Goal: Task Accomplishment & Management: Complete application form

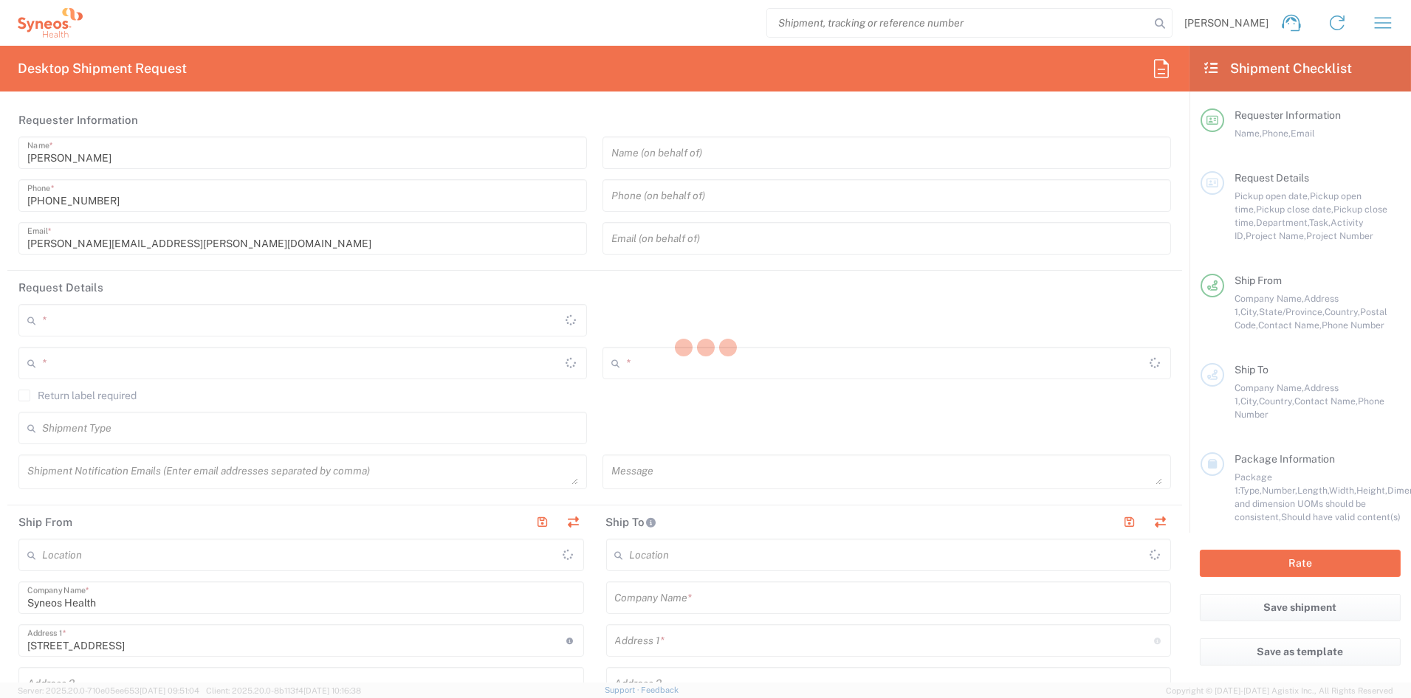
type input "[US_STATE]"
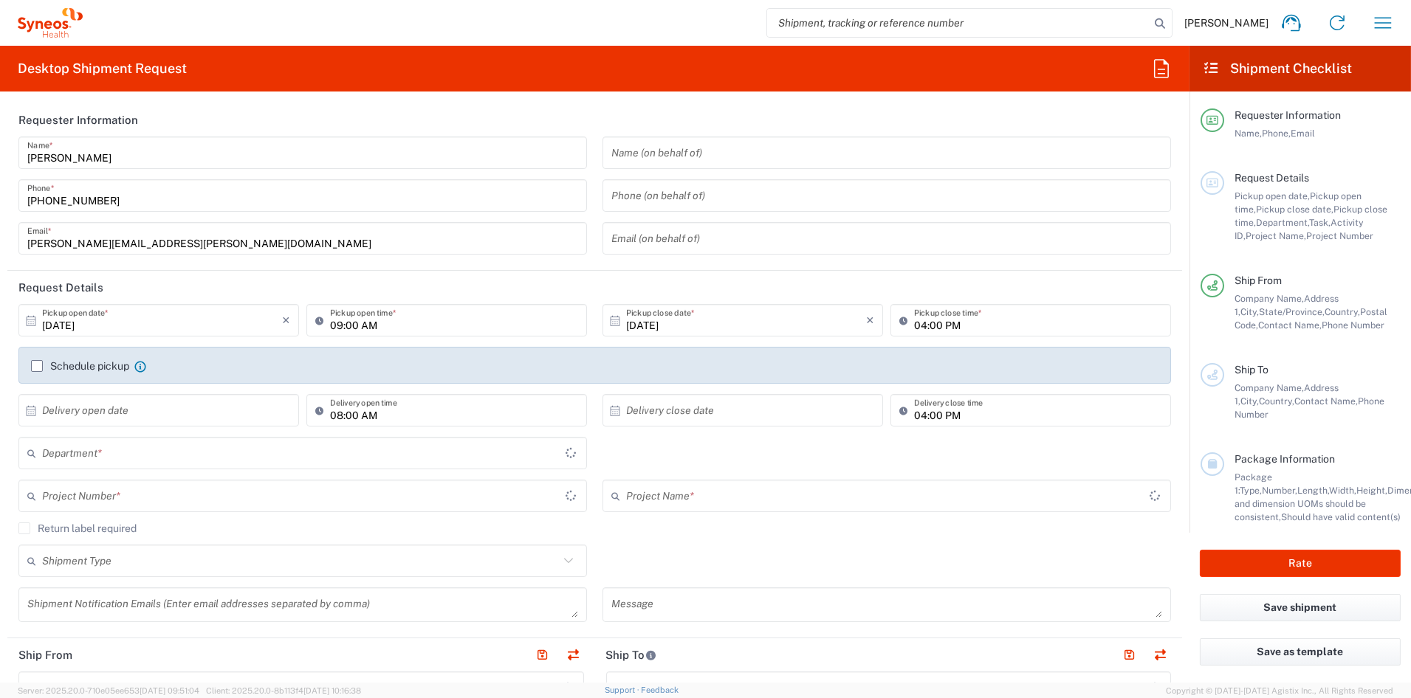
type input "6156"
type input "[GEOGRAPHIC_DATA]"
type input "Syneos Health Communications-[GEOGRAPHIC_DATA] [GEOGRAPHIC_DATA]"
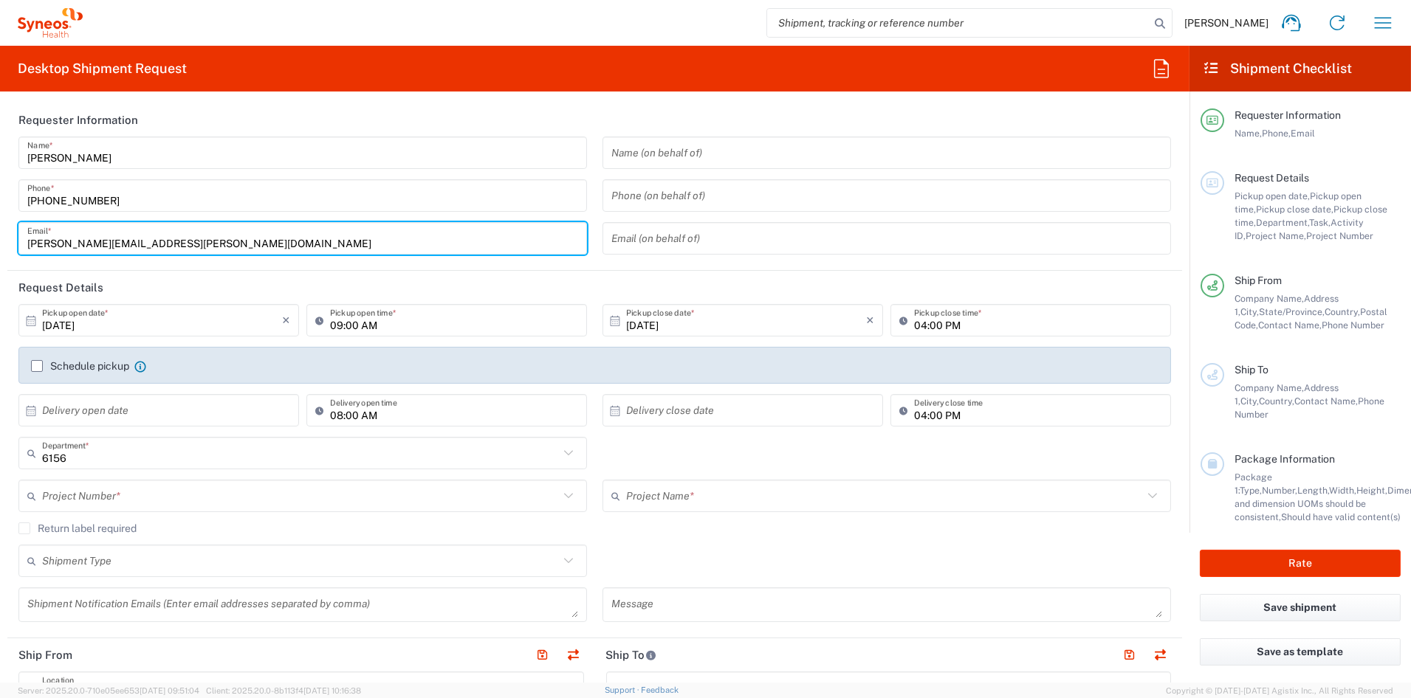
drag, startPoint x: 171, startPoint y: 249, endPoint x: -21, endPoint y: 243, distance: 192.1
click at [0, 243] on html "John Popp Home Shipment estimator Shipment tracking Desktop shipment request My…" at bounding box center [705, 349] width 1411 height 698
paste input "catherine.ru"
type input "catherine.rupp@syneoshealth.com"
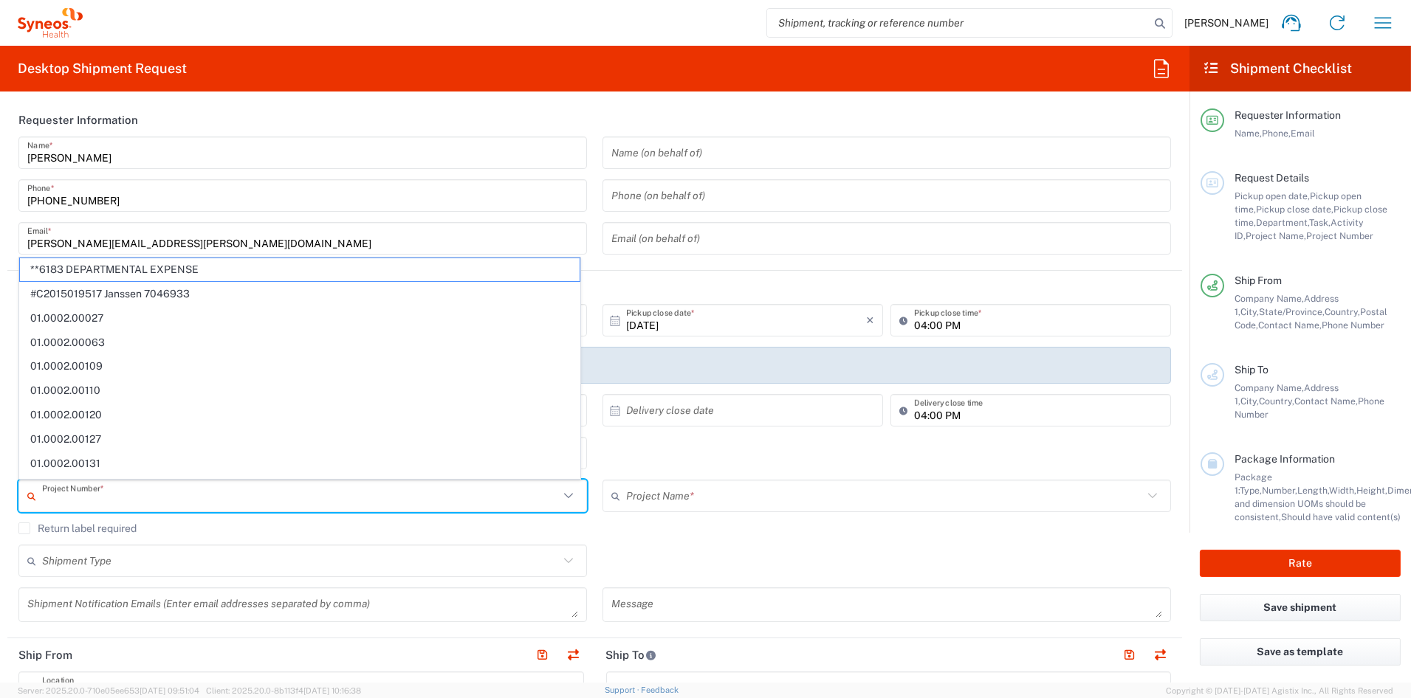
click at [162, 492] on input "text" at bounding box center [300, 497] width 517 height 26
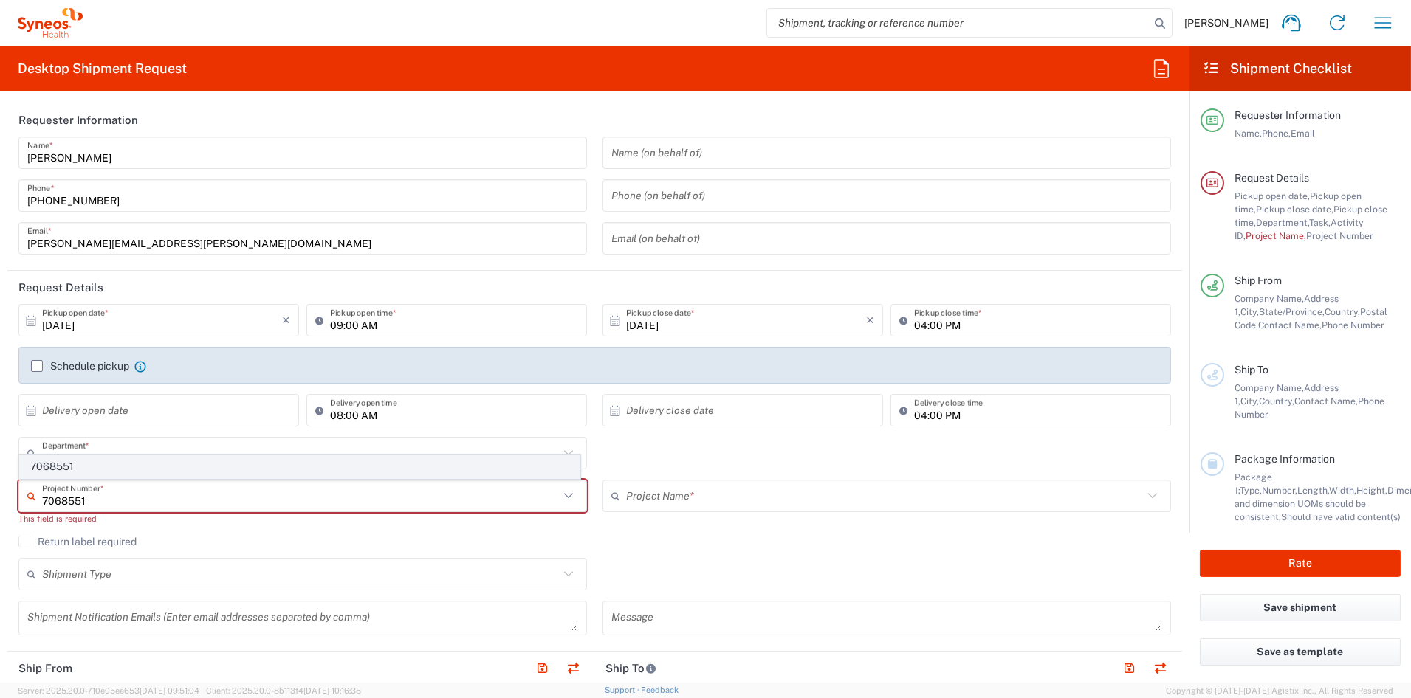
type input "7068551"
click at [65, 467] on span "7068551" at bounding box center [300, 467] width 560 height 23
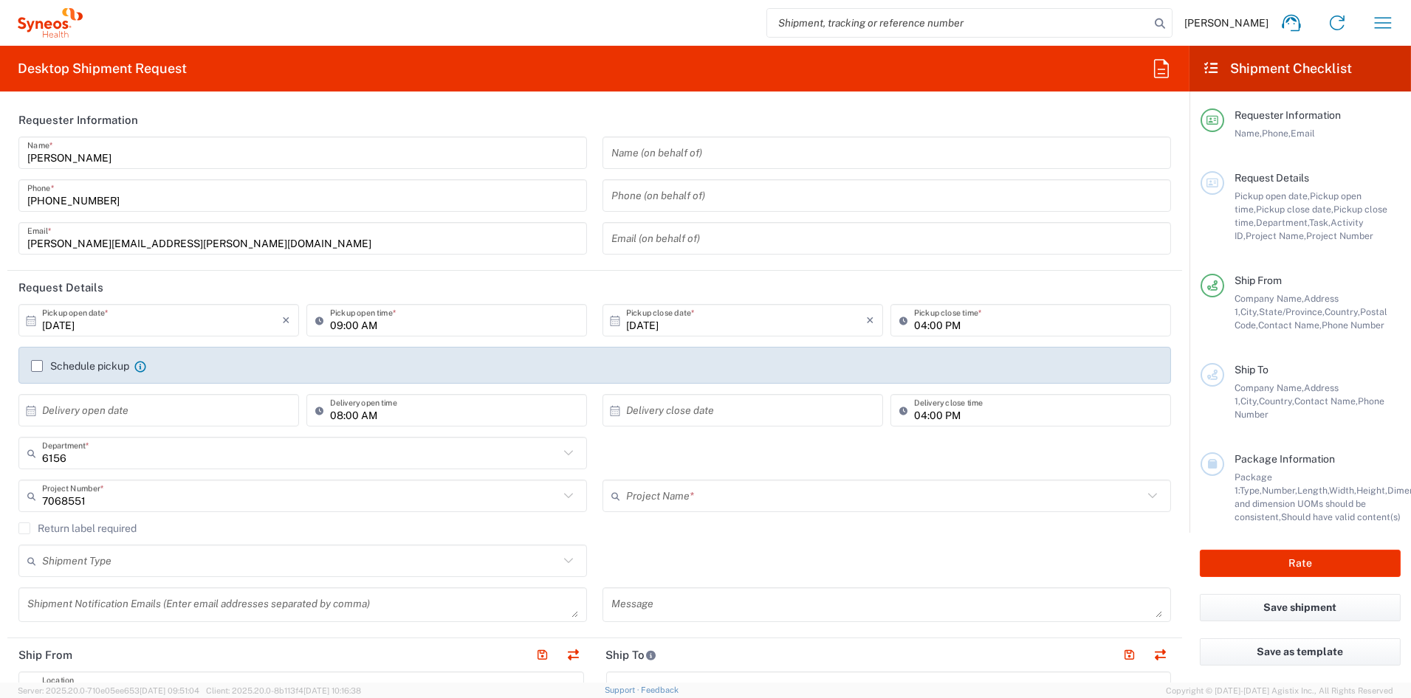
type input "KANDLE; Servier; 70688551"
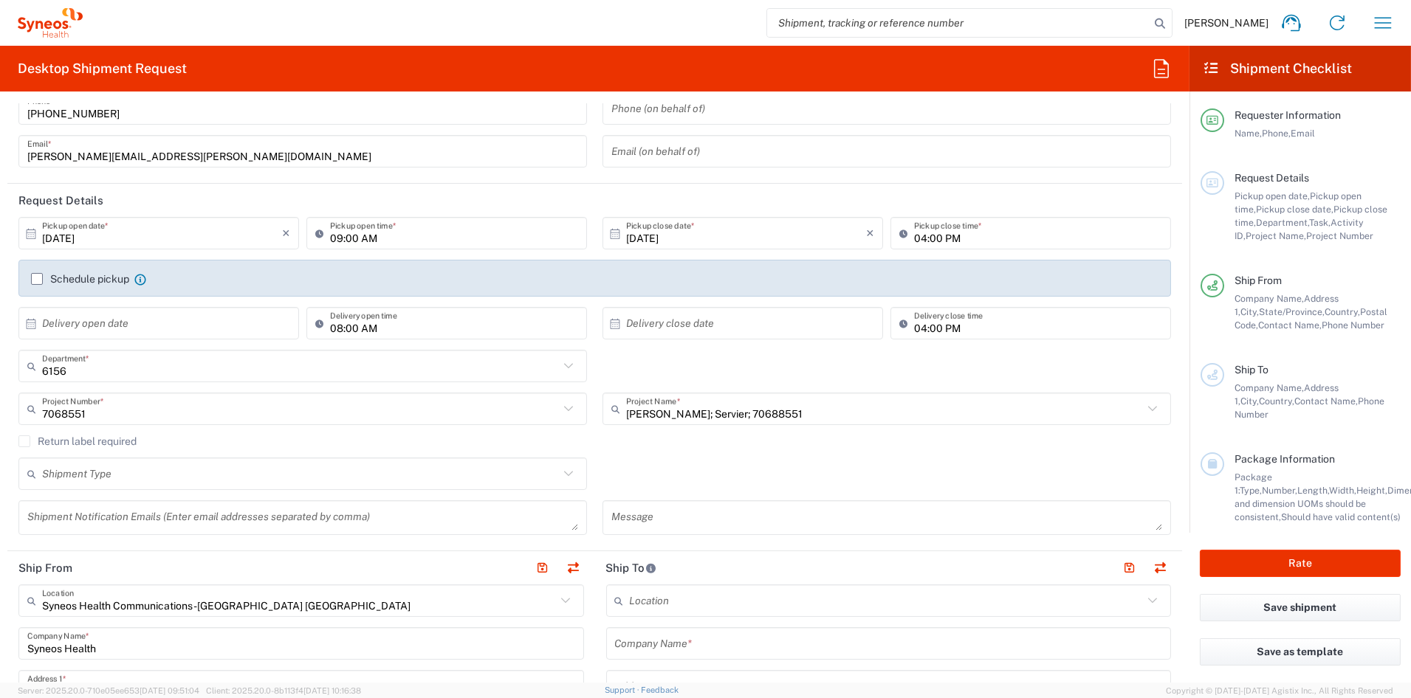
scroll to position [86, 0]
click at [166, 520] on textarea at bounding box center [302, 519] width 551 height 26
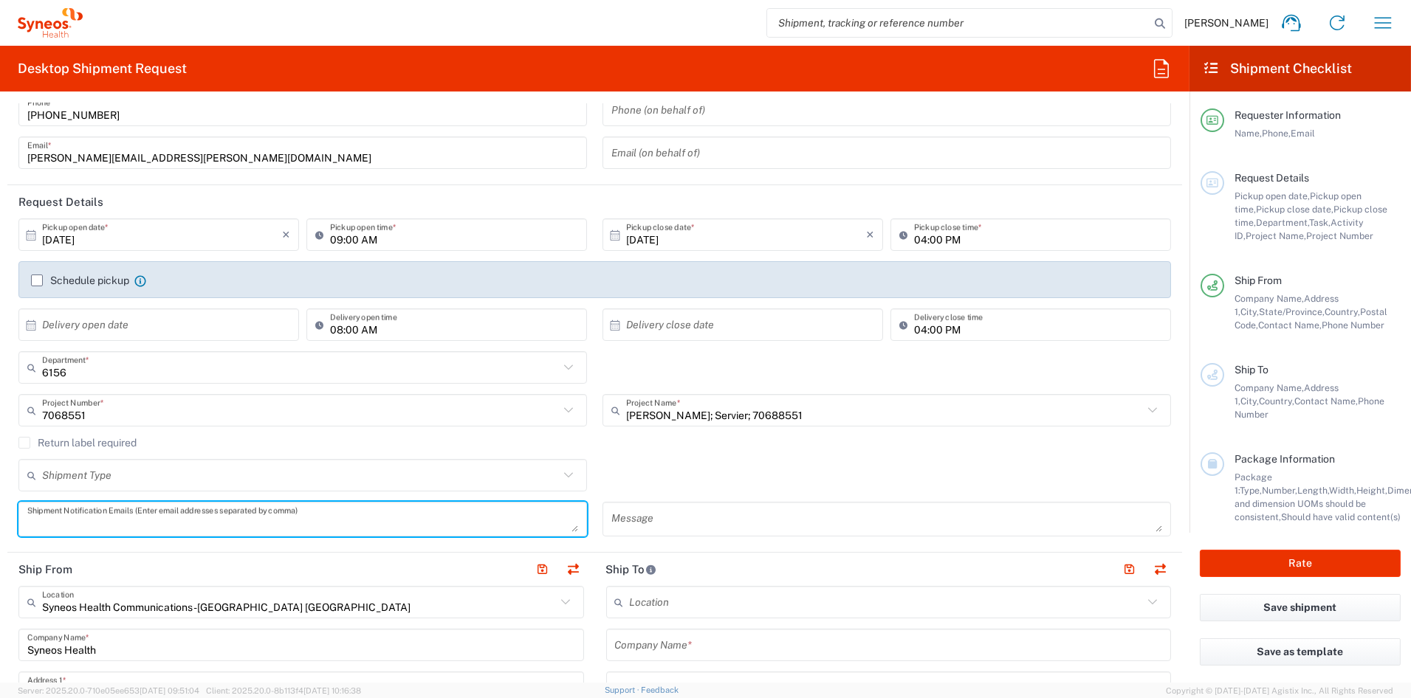
paste textarea "iryna.lukyanenko@syneoshealth.com"
type textarea "iryna.lukyanenko@syneoshealth.com"
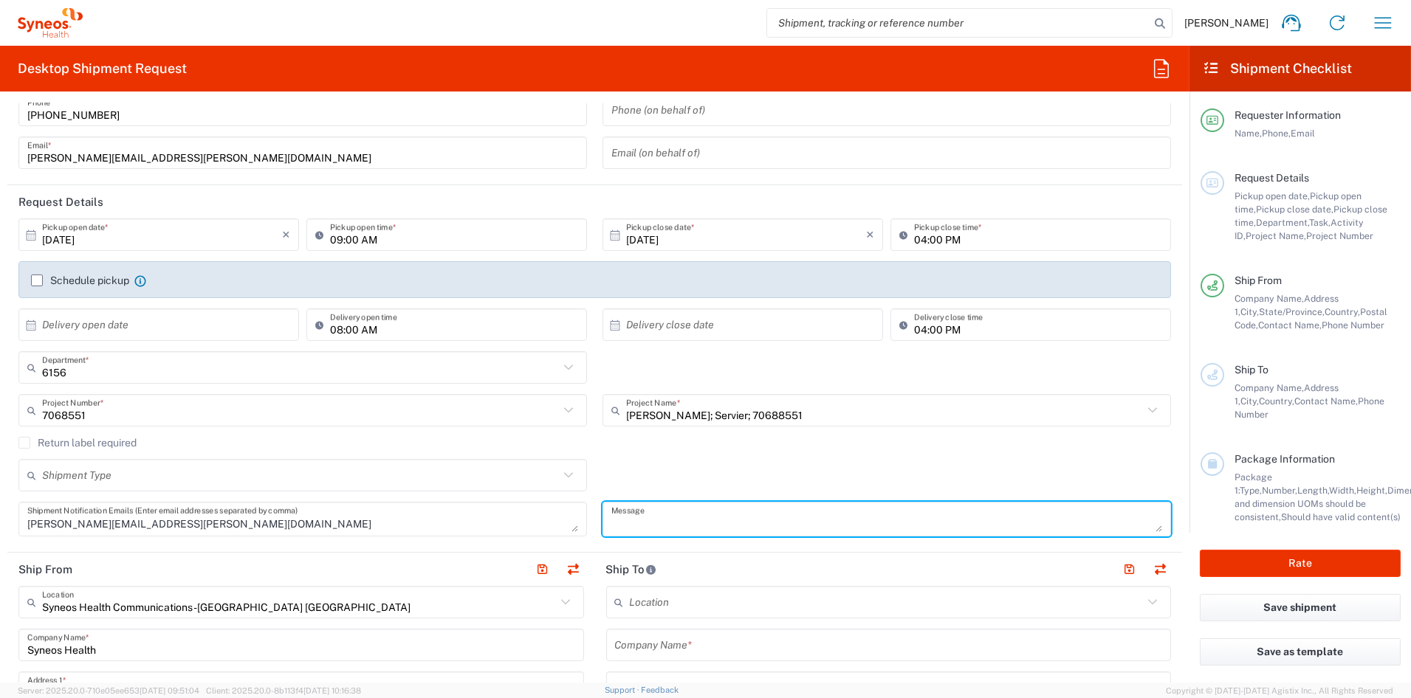
click at [684, 522] on textarea at bounding box center [886, 519] width 551 height 26
paste textarea "SHCS-7068551_FRA-001"
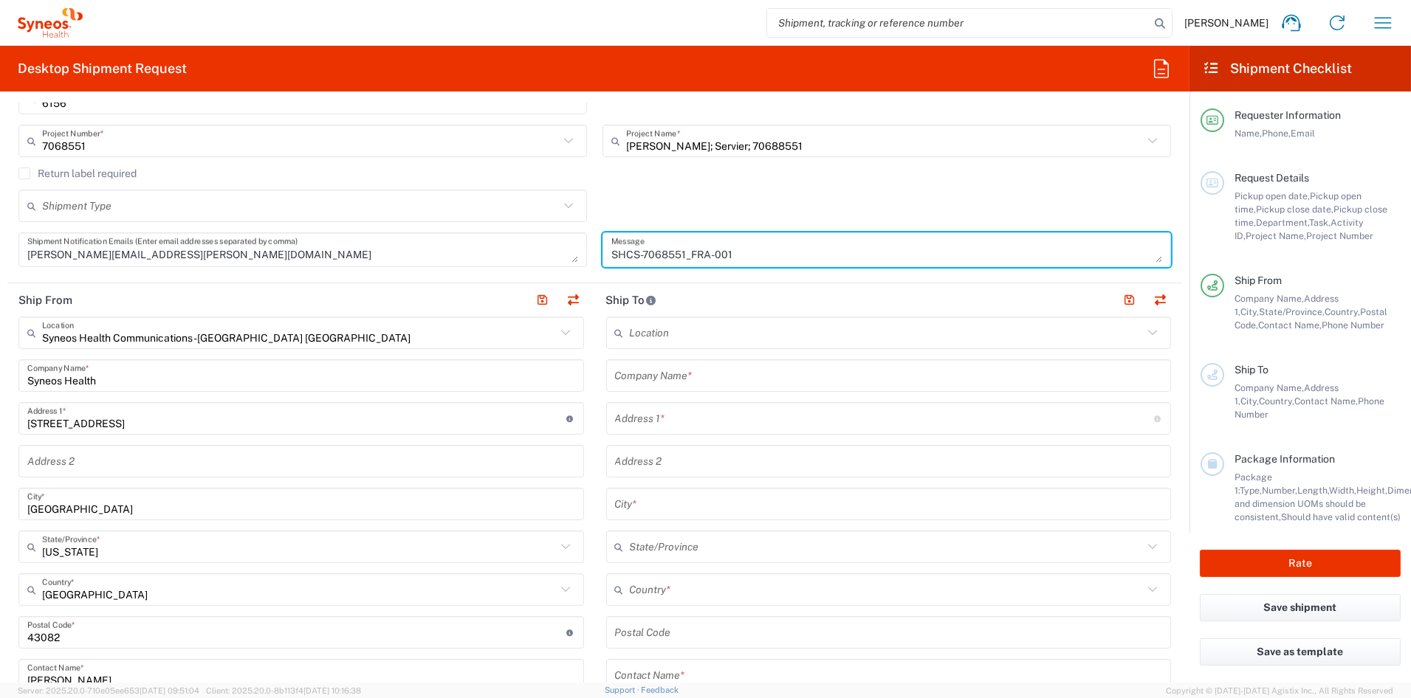
scroll to position [358, 0]
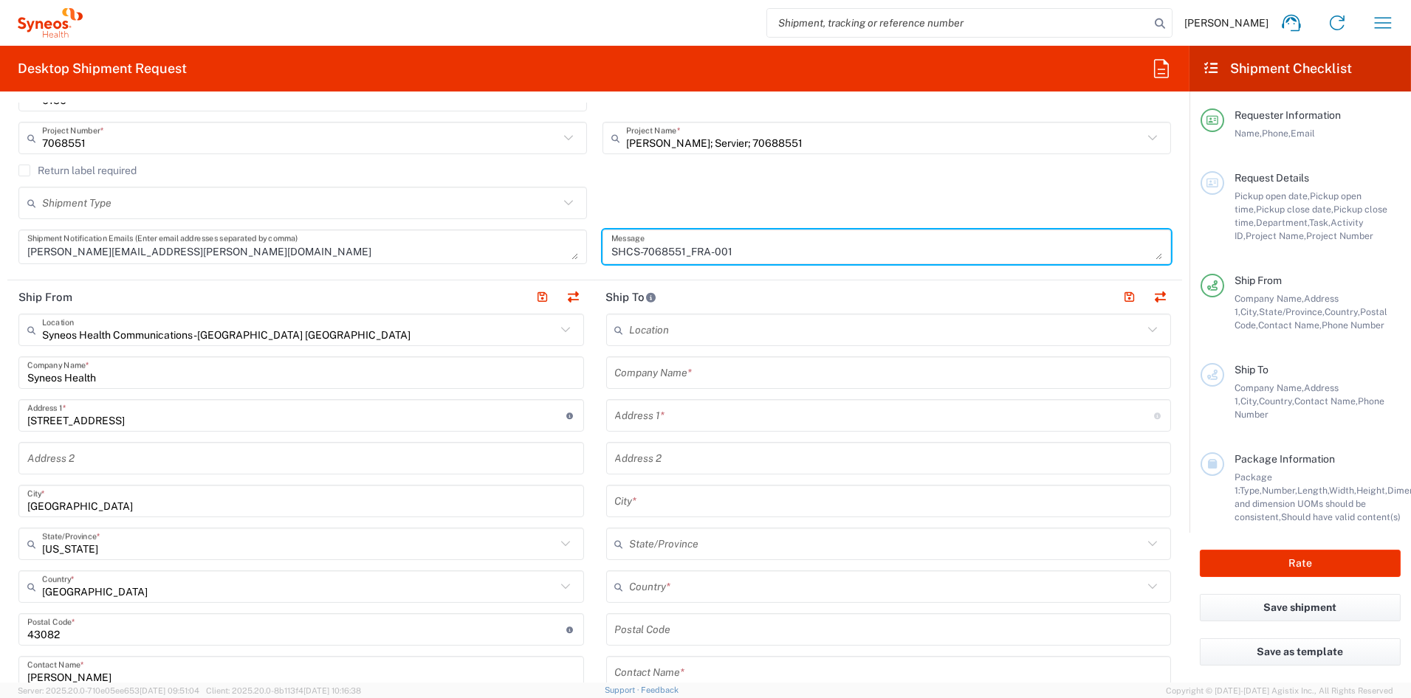
type textarea "SHCS-7068551_FRA-001"
click at [684, 371] on input "text" at bounding box center [889, 373] width 548 height 26
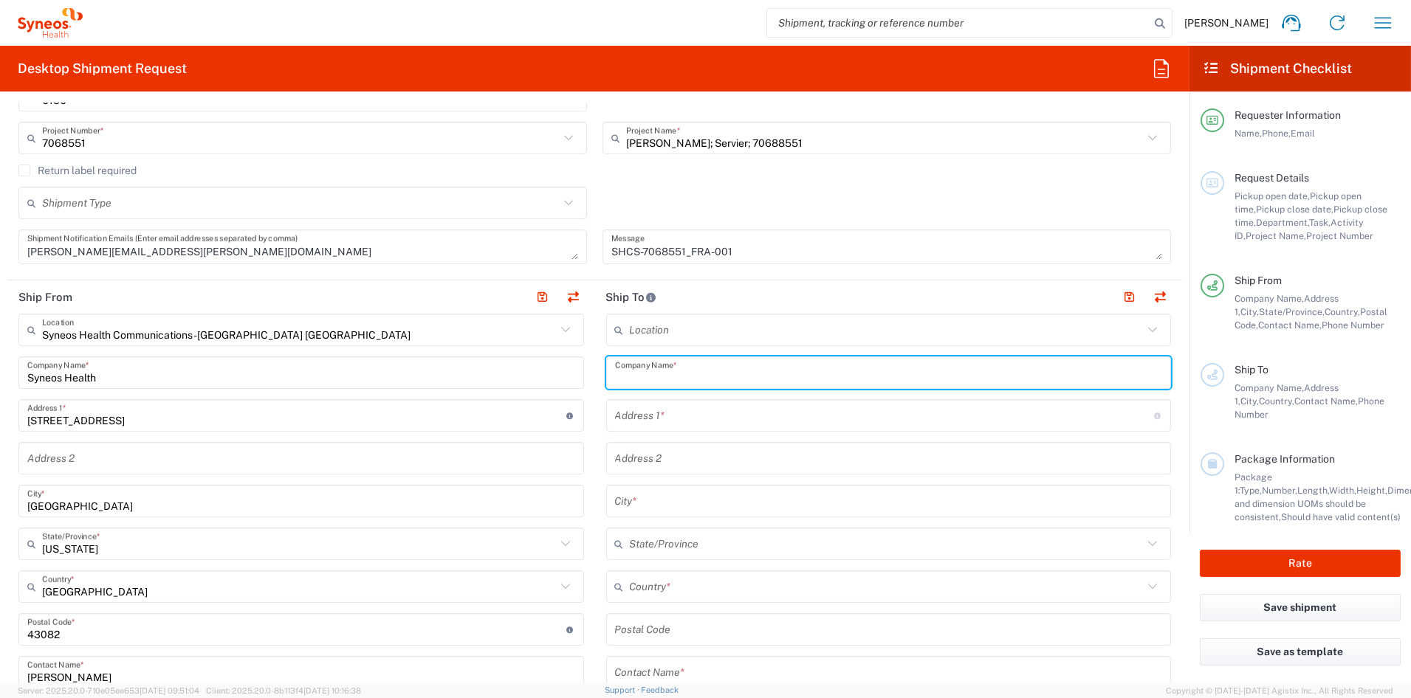
paste input "HÔPITAL ROBERT DEBRÉ"
drag, startPoint x: 741, startPoint y: 374, endPoint x: 751, endPoint y: 376, distance: 10.6
click at [741, 374] on input "HÔPITAL ROBERT DEBRÉ" at bounding box center [889, 373] width 548 height 26
type input "HOPITAL [PERSON_NAME]"
click at [701, 415] on input "text" at bounding box center [884, 416] width 539 height 26
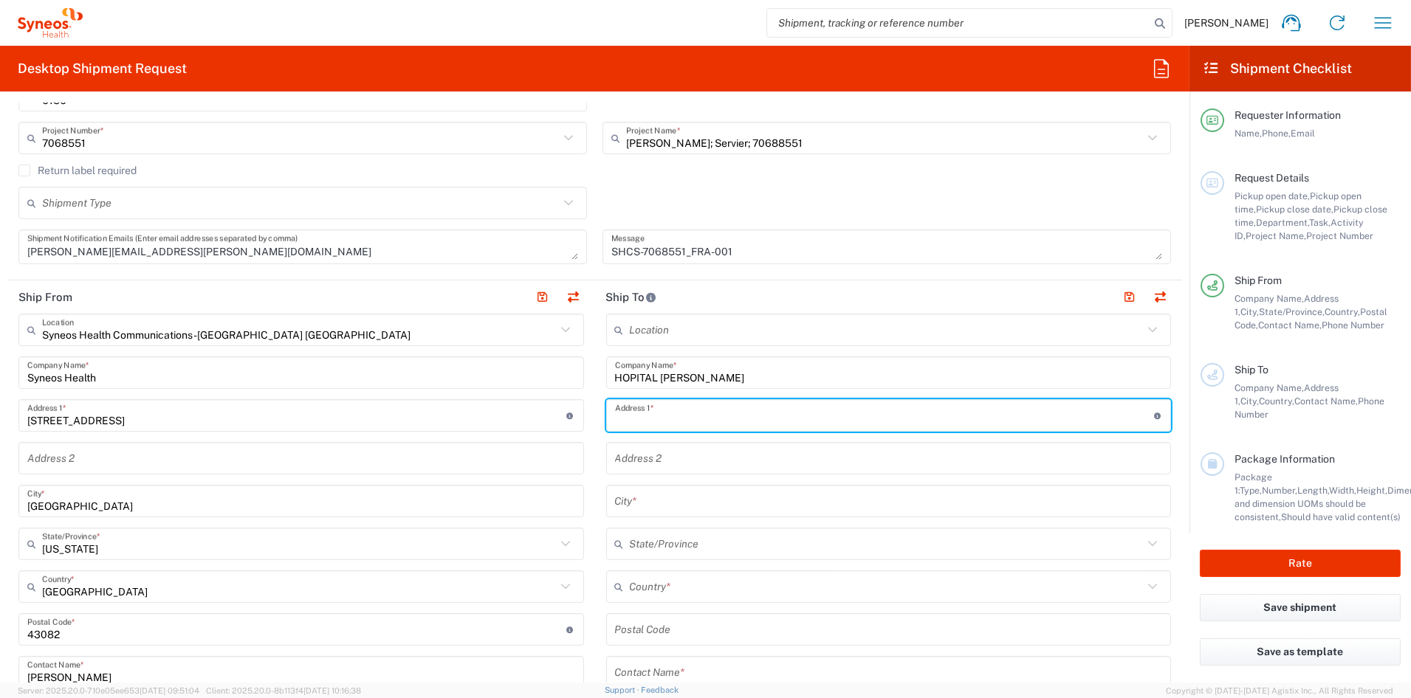
paste input "48, boulevard Sérurier"
drag, startPoint x: 687, startPoint y: 421, endPoint x: 701, endPoint y: 420, distance: 14.0
click at [688, 420] on input "48, boulevard Sérurier" at bounding box center [884, 416] width 539 height 26
type input "48, boulevard Serurier"
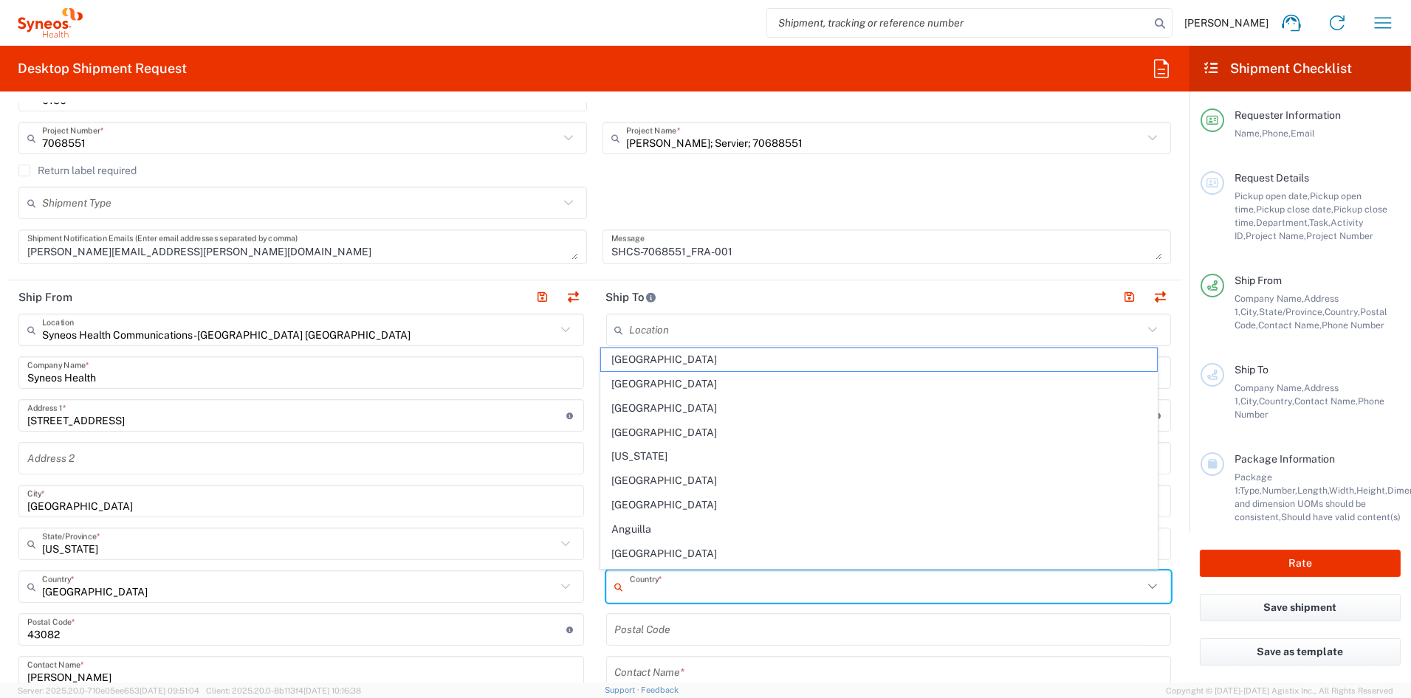
click at [668, 586] on input "text" at bounding box center [887, 587] width 514 height 26
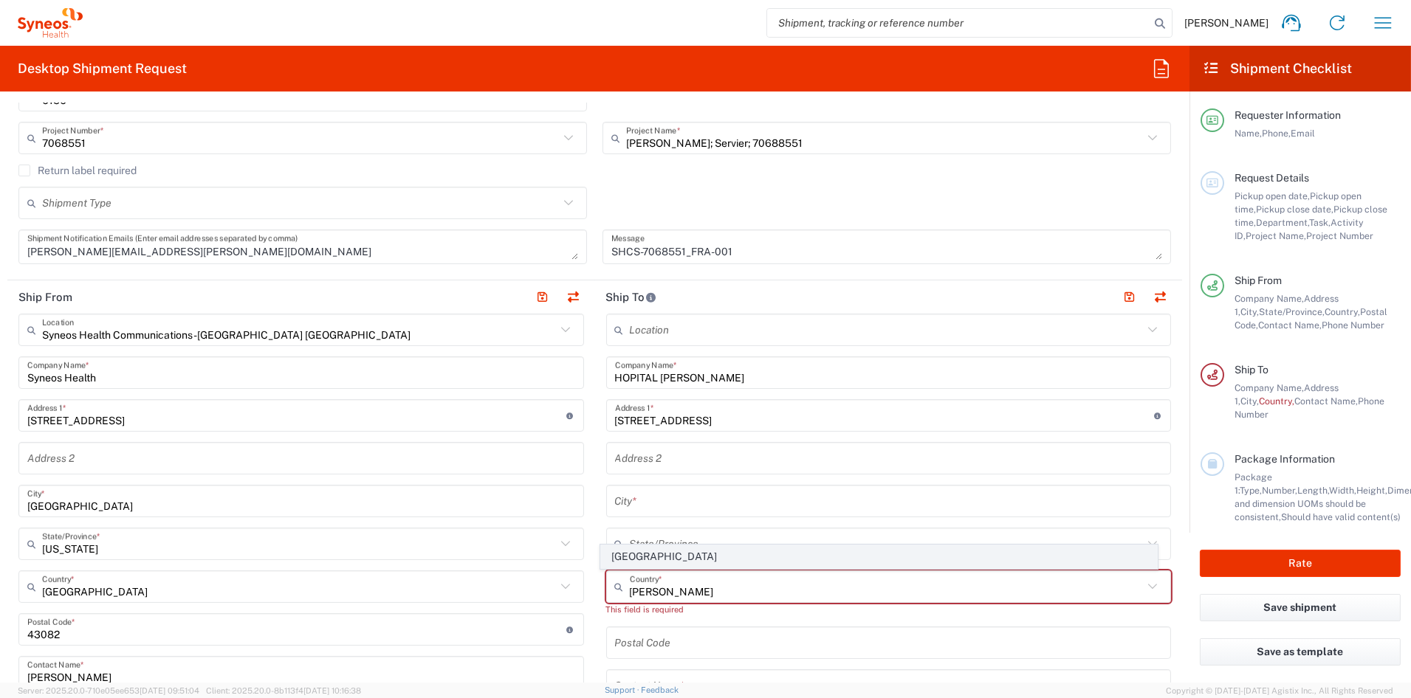
click at [631, 560] on span "[GEOGRAPHIC_DATA]" at bounding box center [879, 557] width 556 height 23
type input "[GEOGRAPHIC_DATA]"
type input "Sender/Shipper"
type input "Delivery Duty Paid"
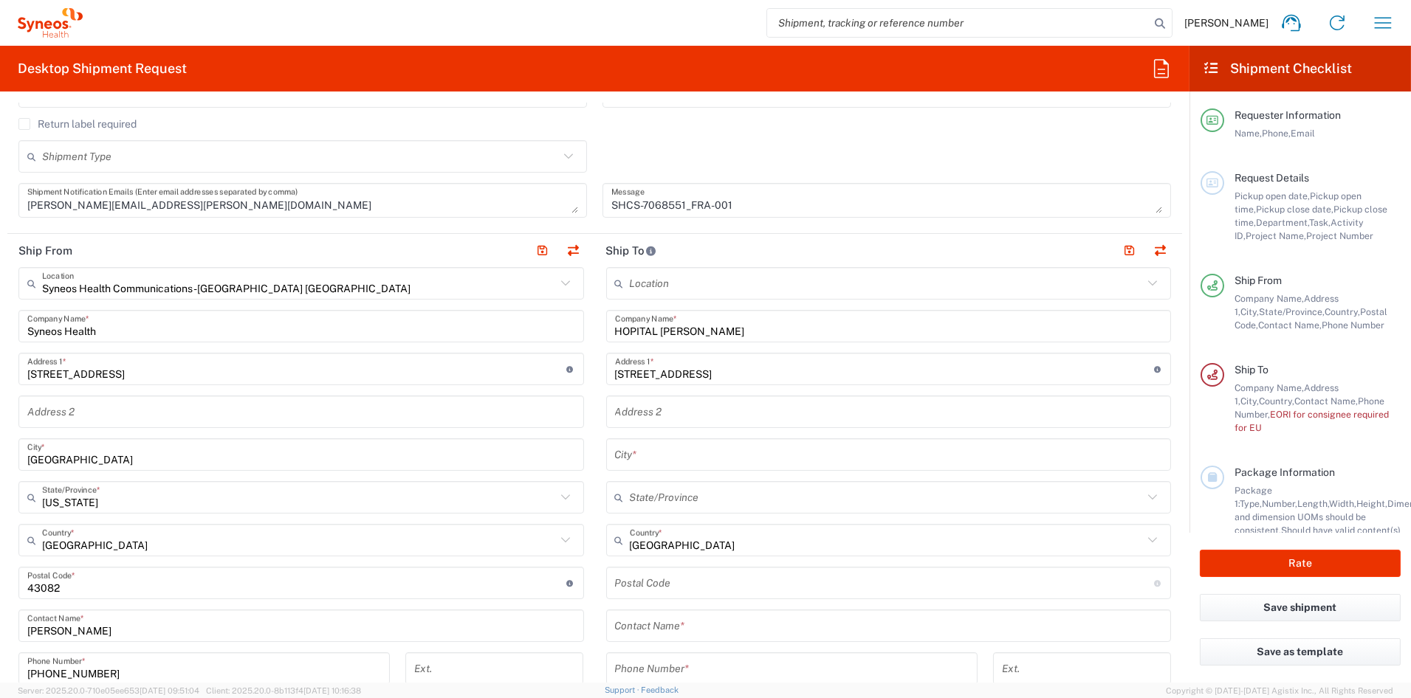
scroll to position [407, 0]
click at [677, 454] on input "text" at bounding box center [889, 453] width 548 height 26
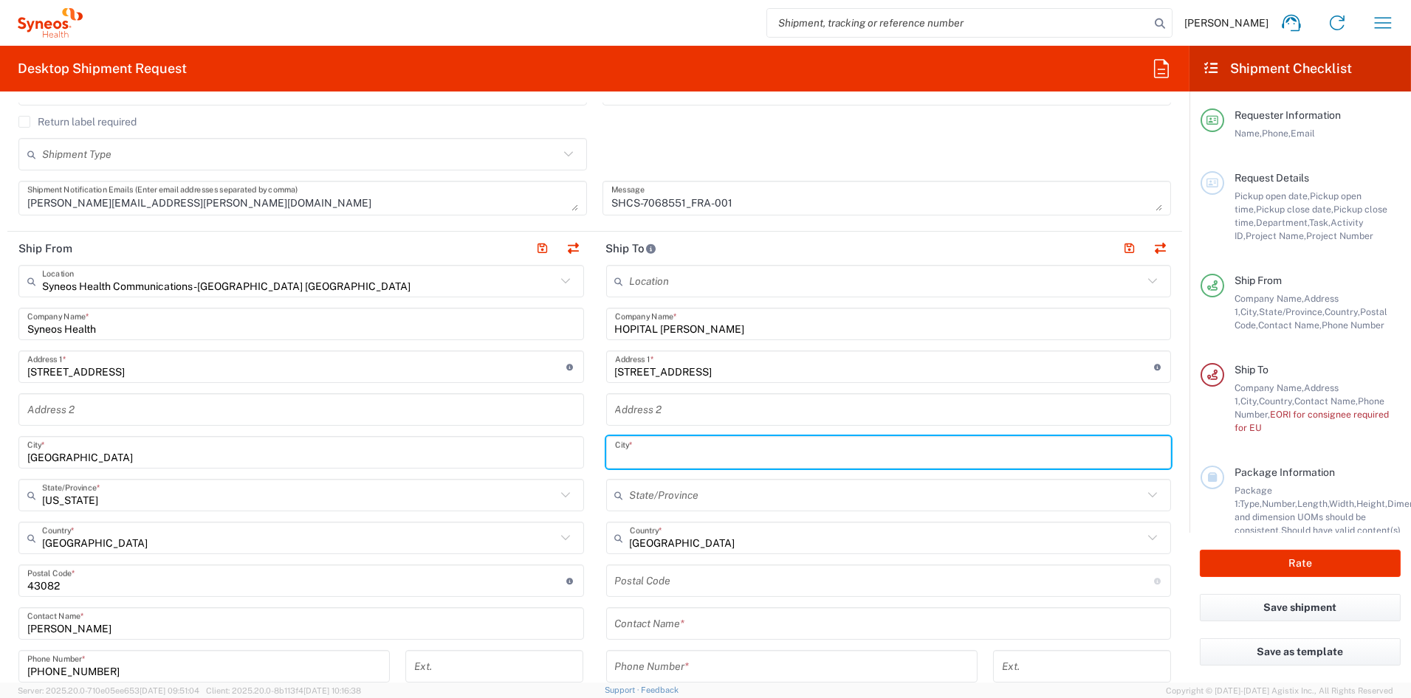
paste input "Paris"
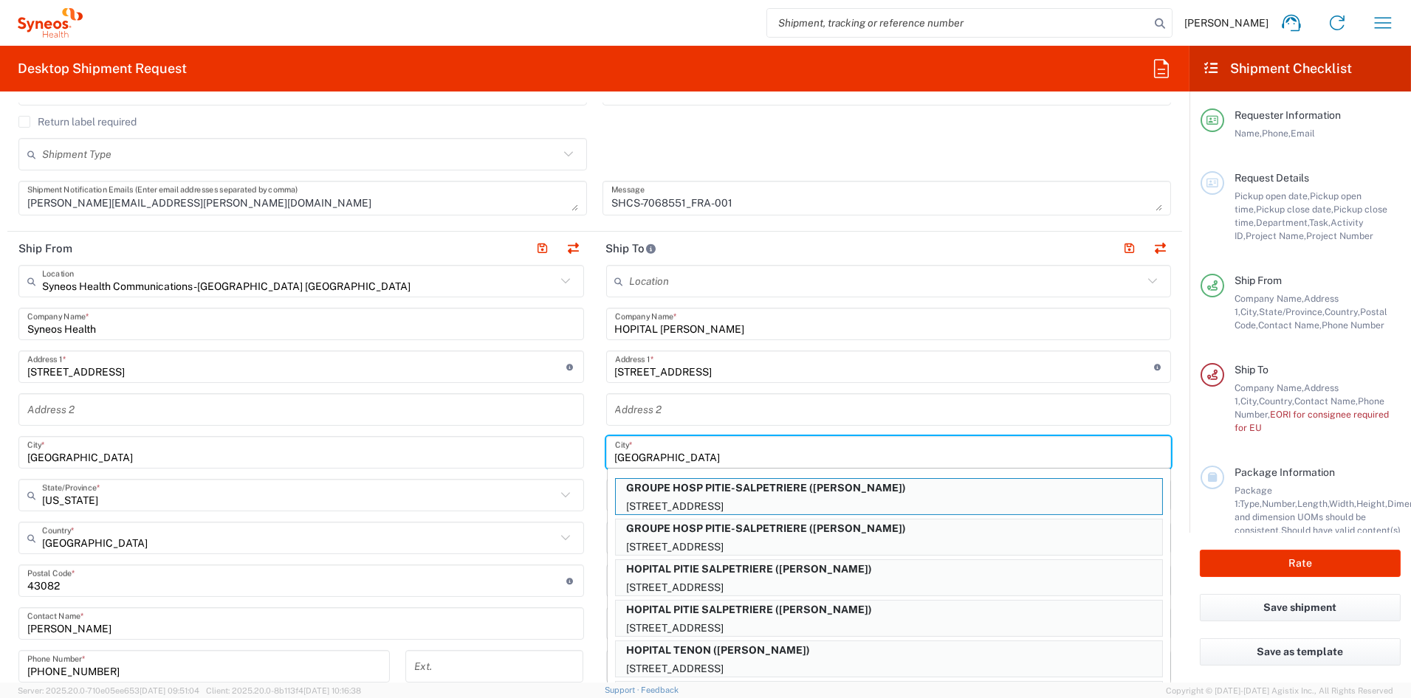
type input "Paris"
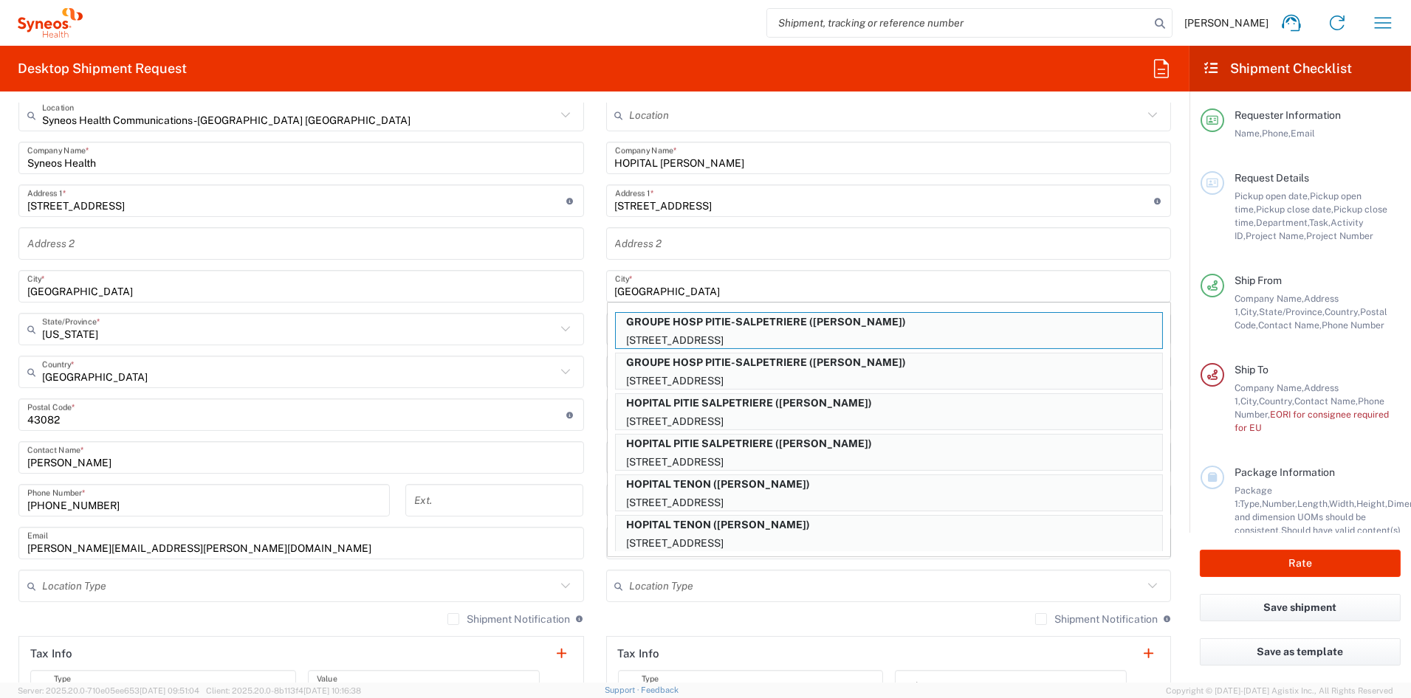
scroll to position [572, 0]
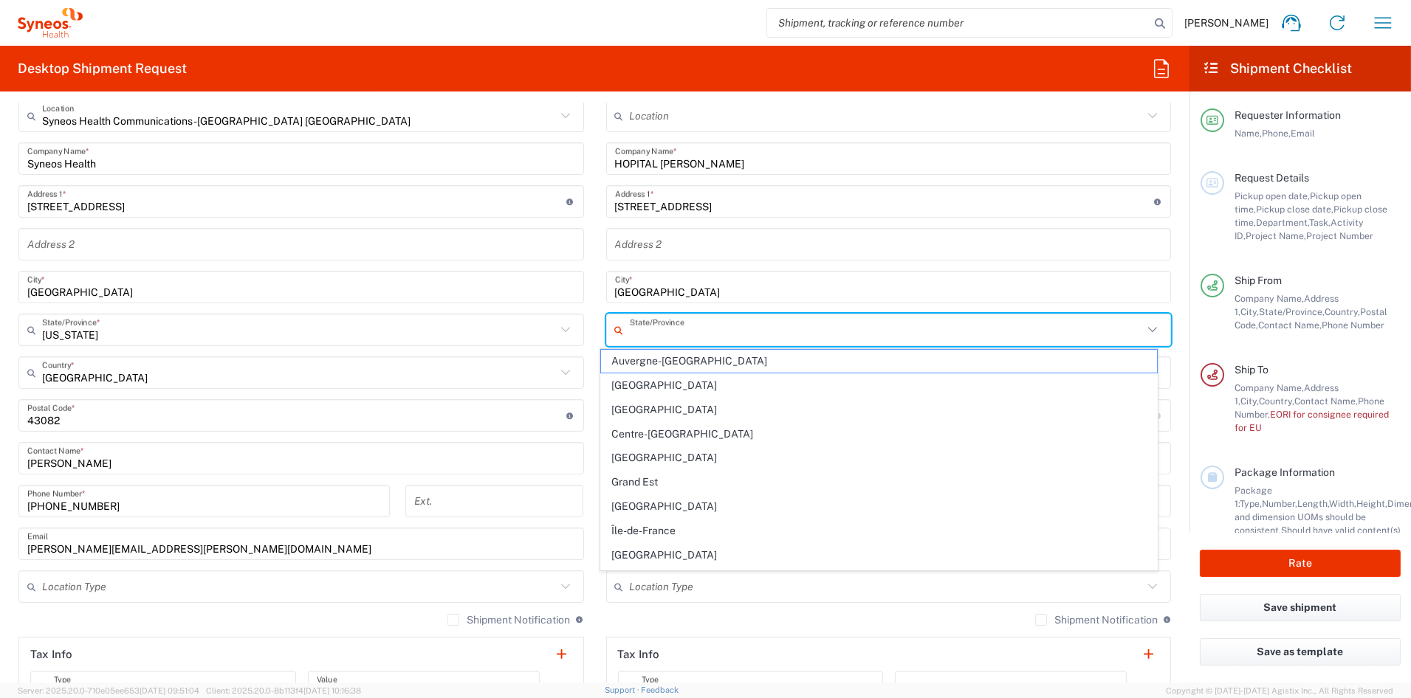
type input "[GEOGRAPHIC_DATA]"
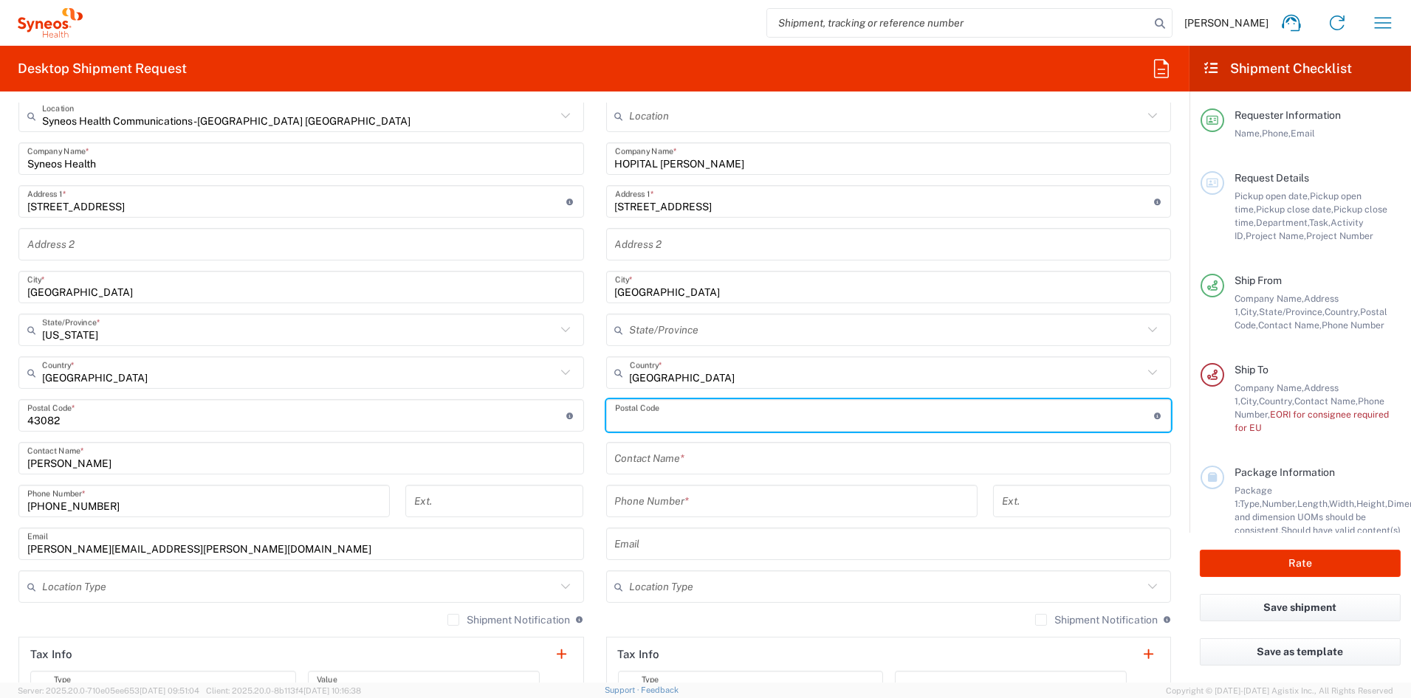
paste input "75019"
type input "75019"
click at [699, 459] on input "text" at bounding box center [889, 459] width 548 height 26
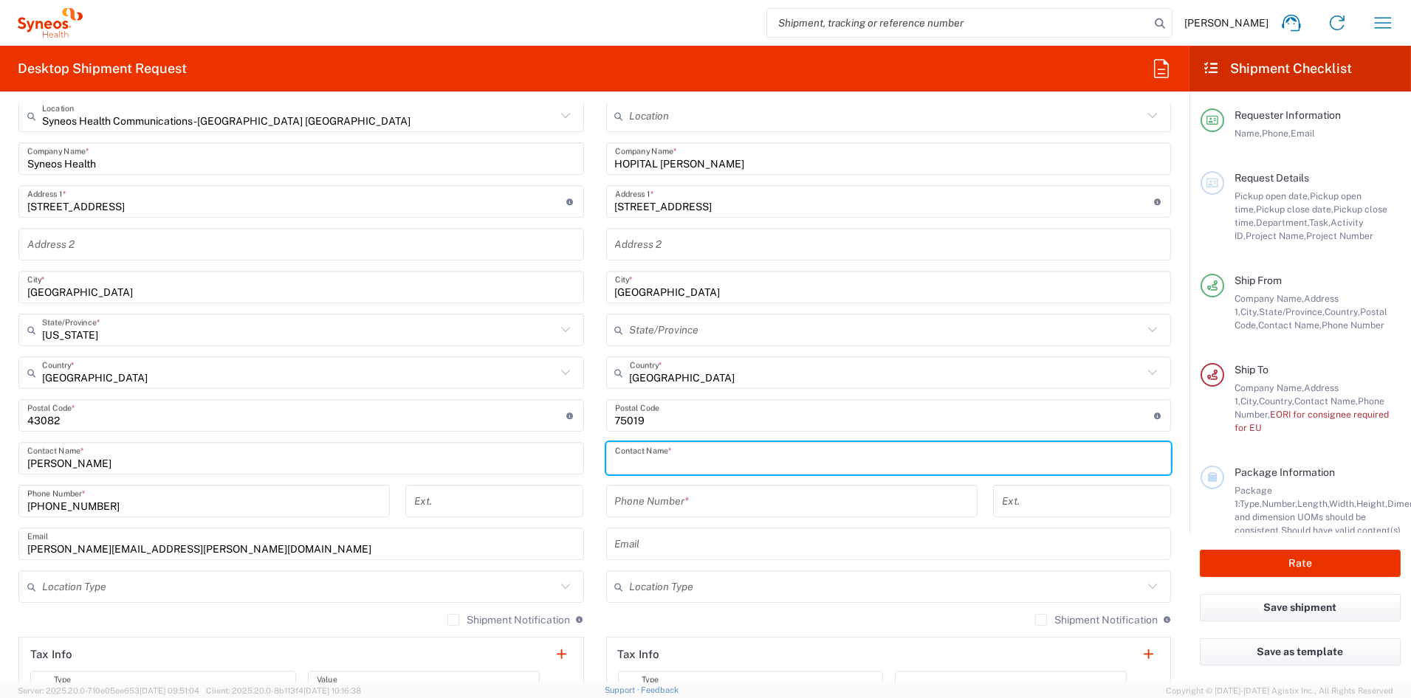
paste input "[PERSON_NAME]"
type input "[PERSON_NAME]"
click at [640, 498] on input "tel" at bounding box center [792, 502] width 354 height 26
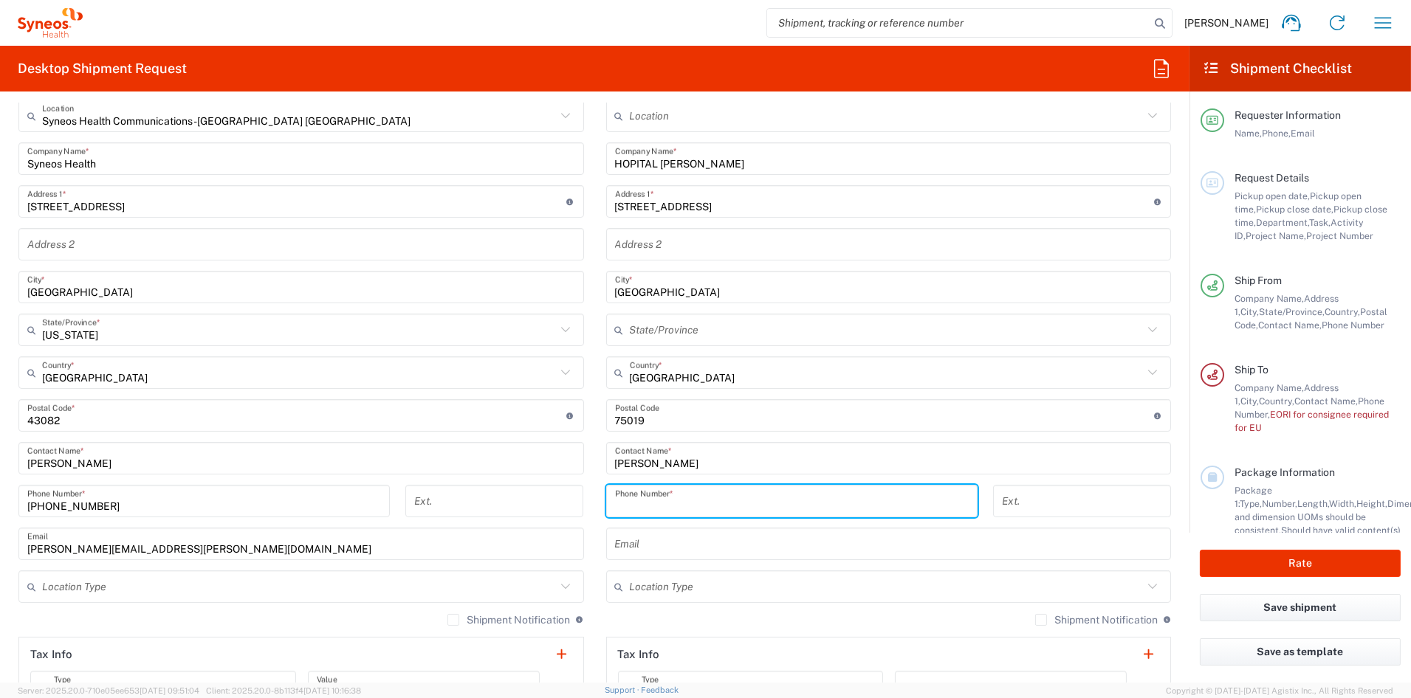
click at [639, 498] on input "tel" at bounding box center [792, 502] width 354 height 26
paste input "32 499 71 79 73"
drag, startPoint x: 674, startPoint y: 504, endPoint x: 695, endPoint y: 508, distance: 21.1
click at [677, 504] on input "32 499 71 79 73" at bounding box center [792, 502] width 354 height 26
type input "32499717973"
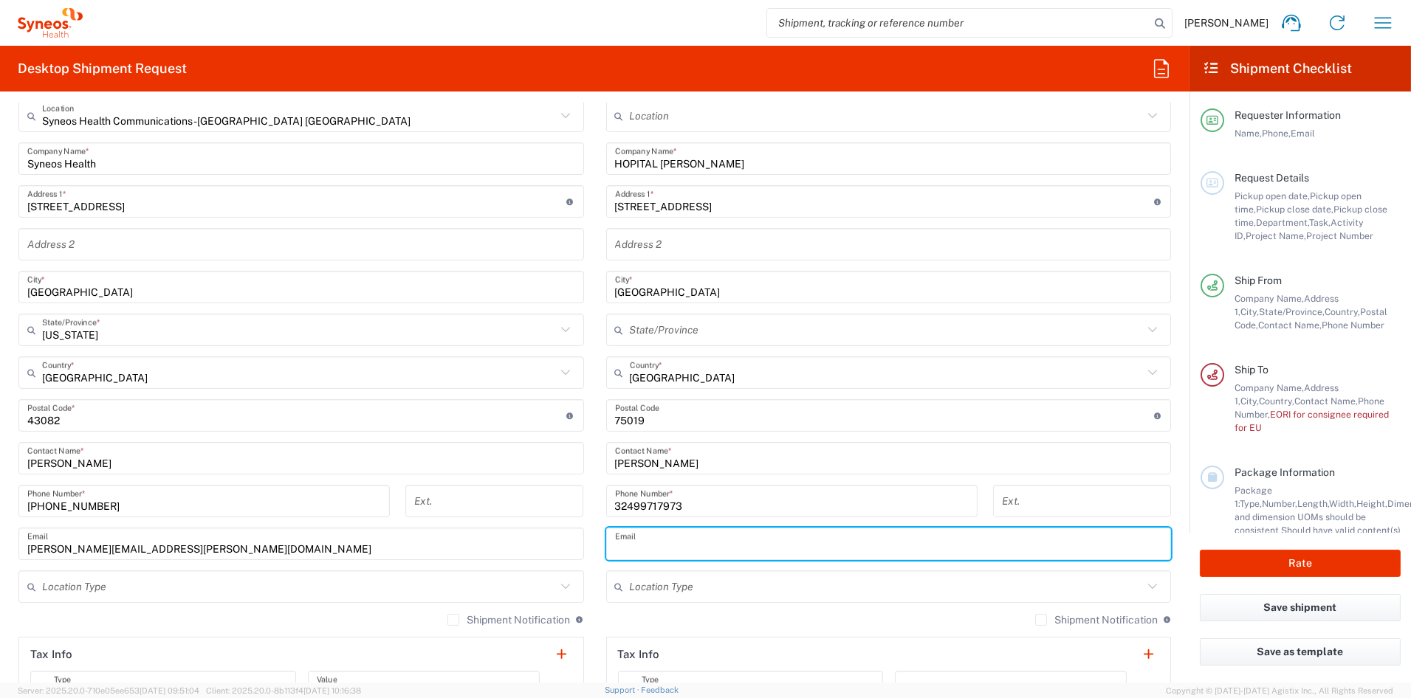
click at [760, 541] on input "text" at bounding box center [889, 545] width 548 height 26
paste input "karima.sif@aphp.fr"
type input "karima.sif@aphp.fr"
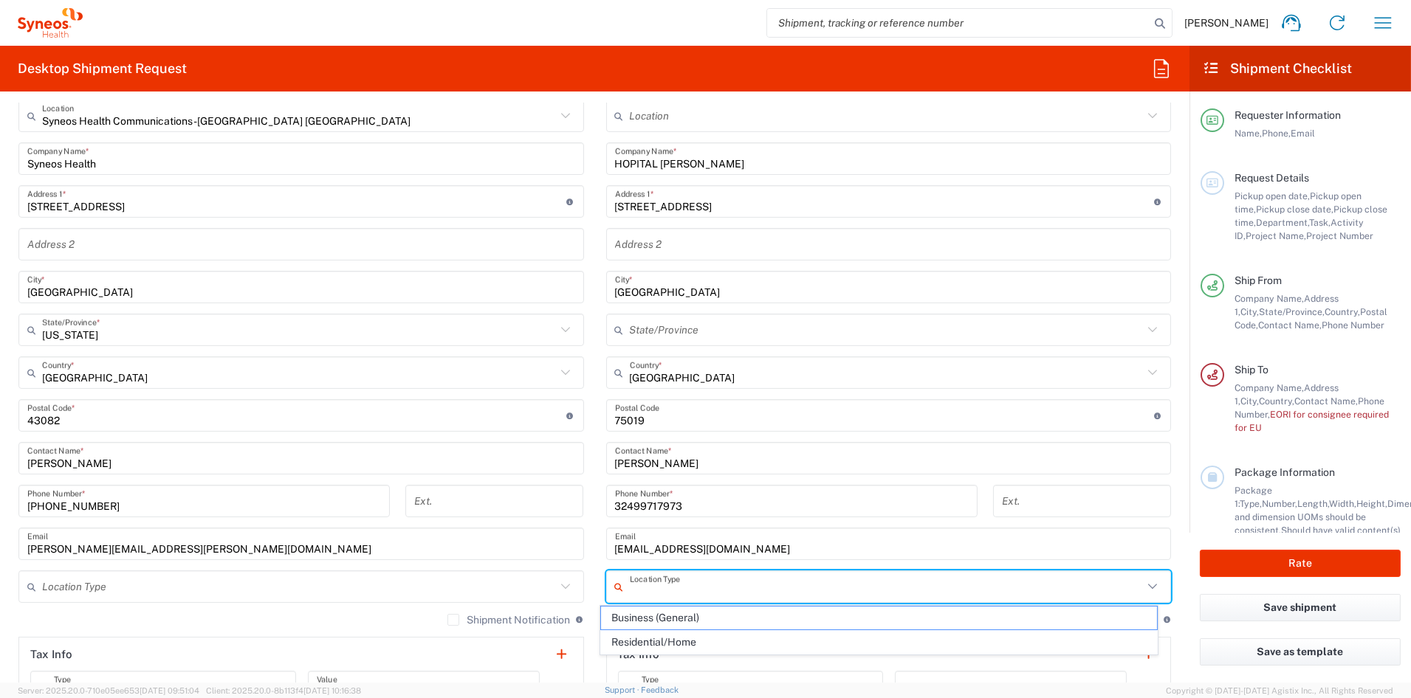
click at [695, 590] on input "text" at bounding box center [887, 587] width 514 height 26
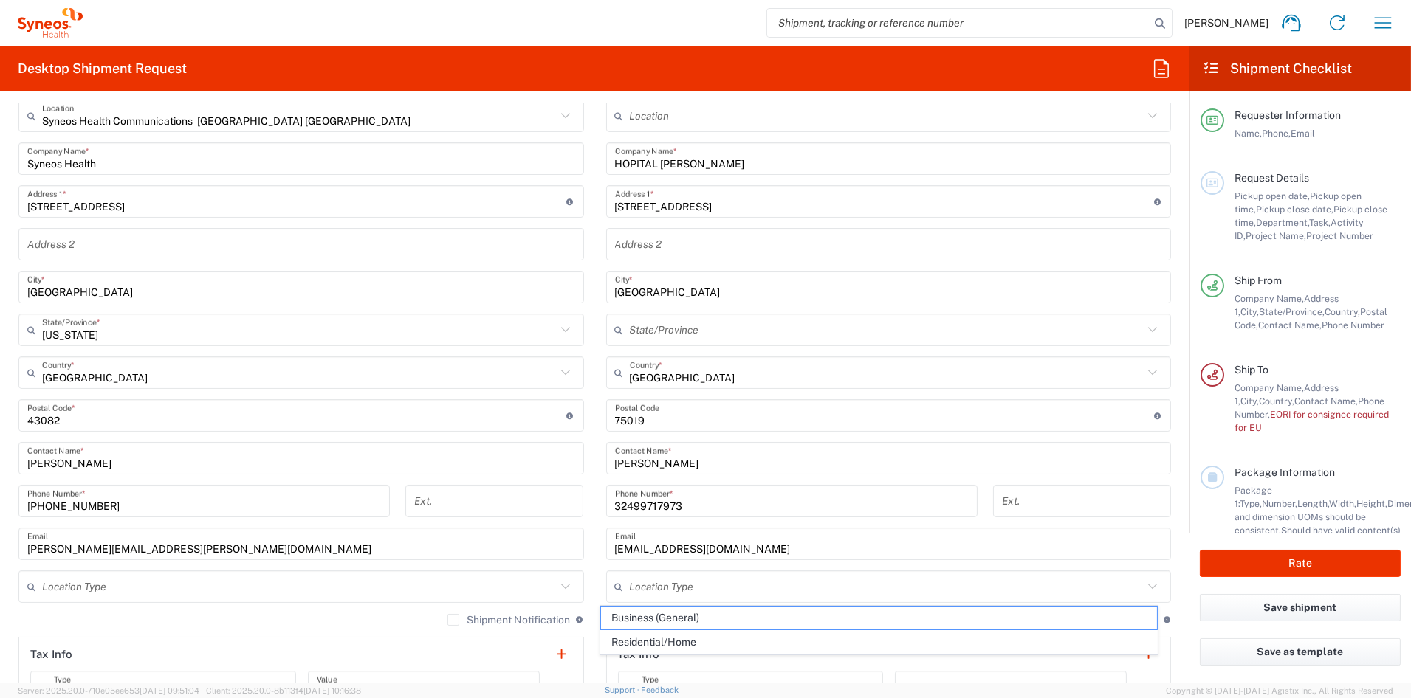
click at [670, 619] on span "Business (General)" at bounding box center [879, 618] width 556 height 23
type input "Business (General)"
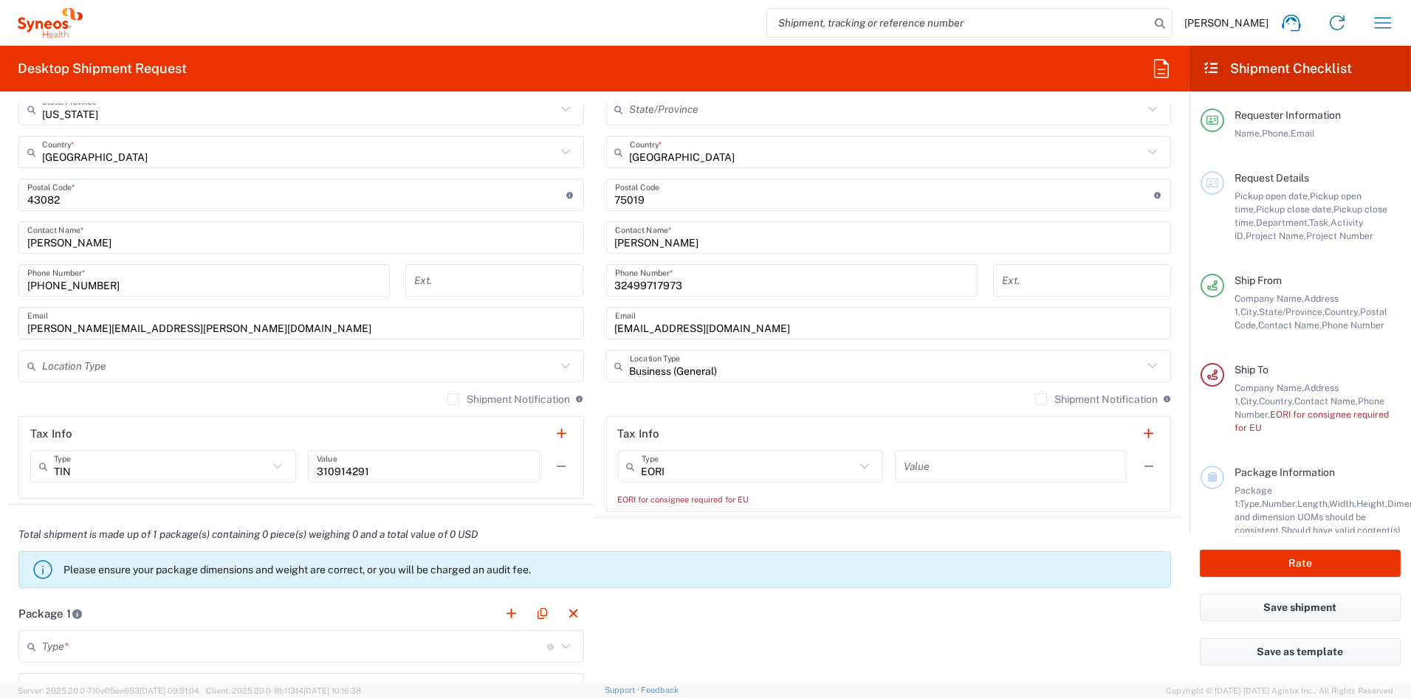
scroll to position [793, 0]
click at [983, 467] on input "text" at bounding box center [1011, 467] width 214 height 26
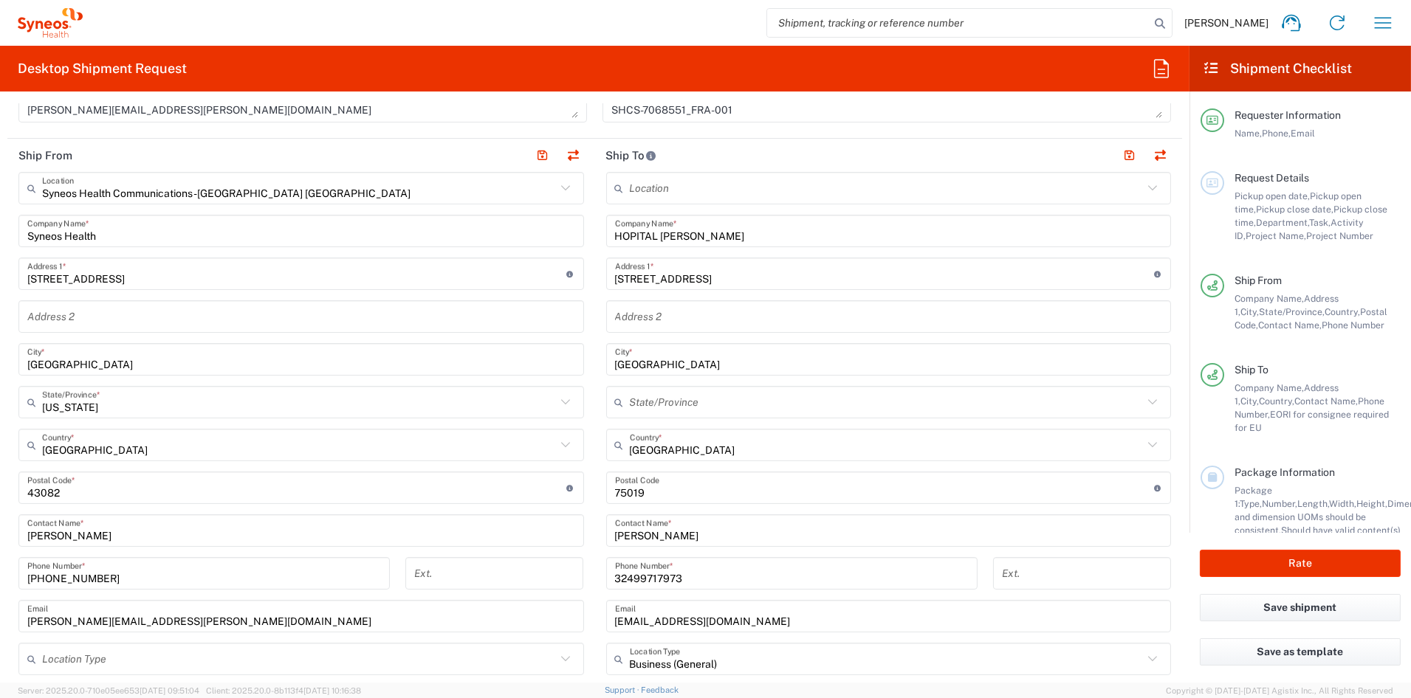
scroll to position [499, 0]
type input "-"
click at [1122, 158] on button "button" at bounding box center [1129, 156] width 21 height 21
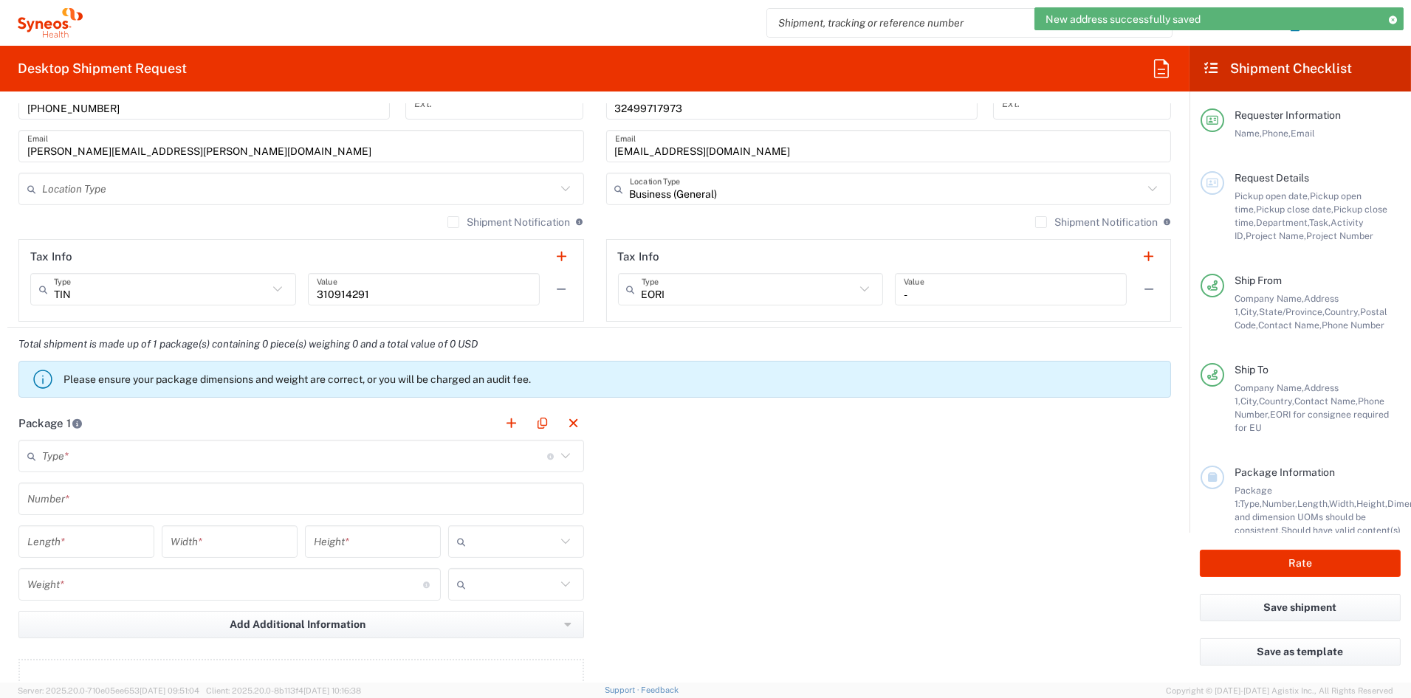
scroll to position [972, 0]
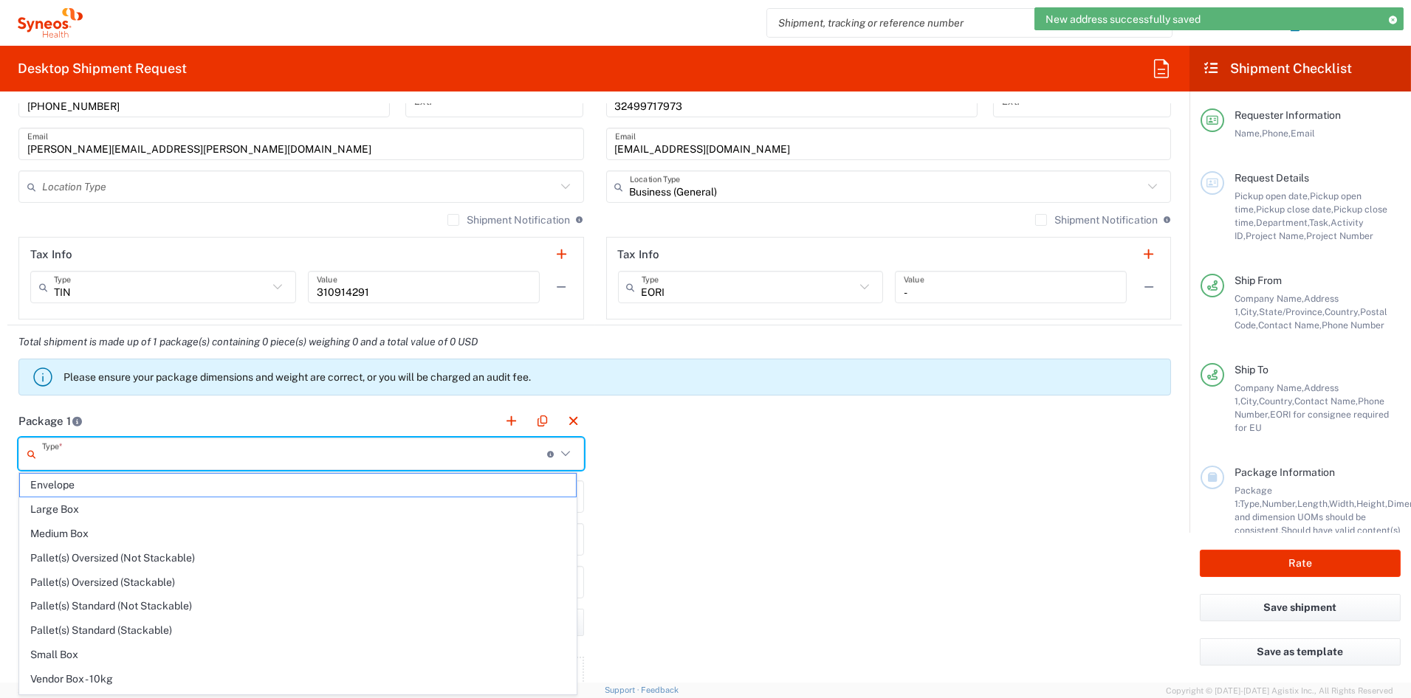
click at [106, 458] on input "text" at bounding box center [294, 455] width 505 height 26
click at [74, 532] on span "Medium Box" at bounding box center [298, 534] width 556 height 23
type input "Medium Box"
type input "13"
type input "11.5"
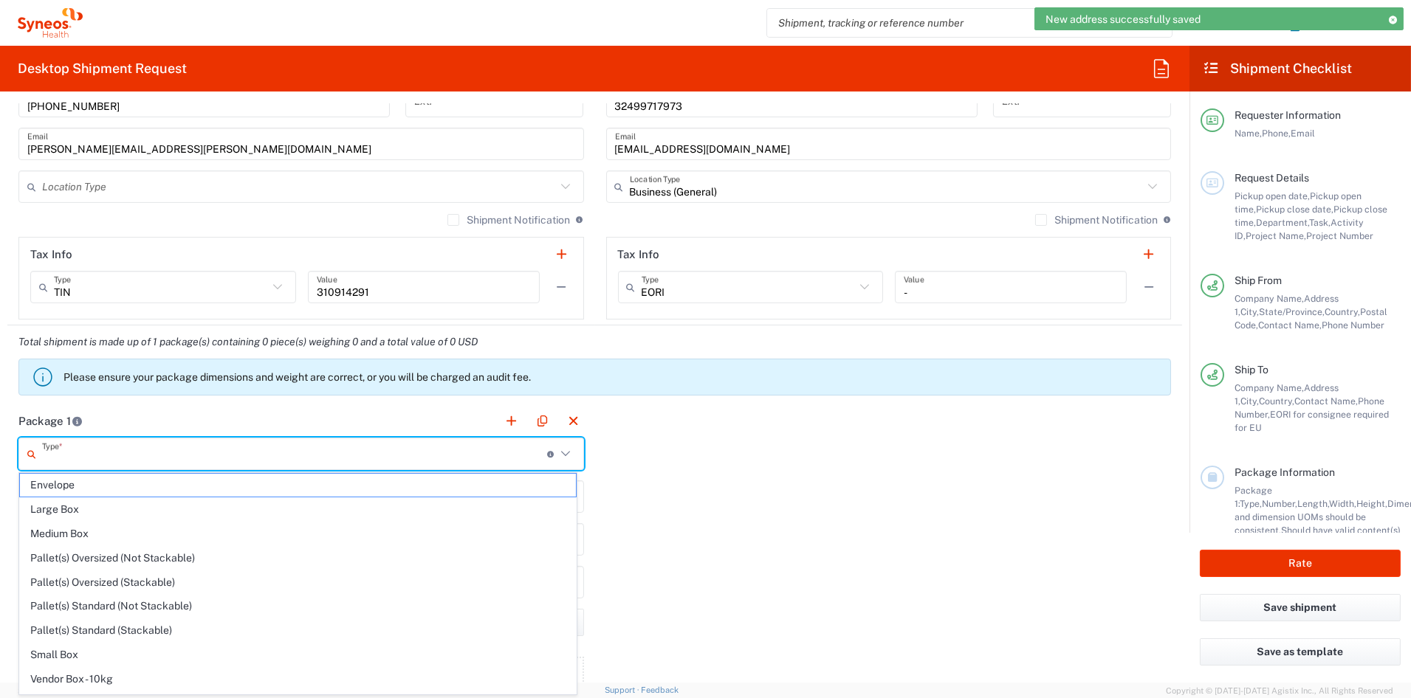
type input "2.5"
type input "in"
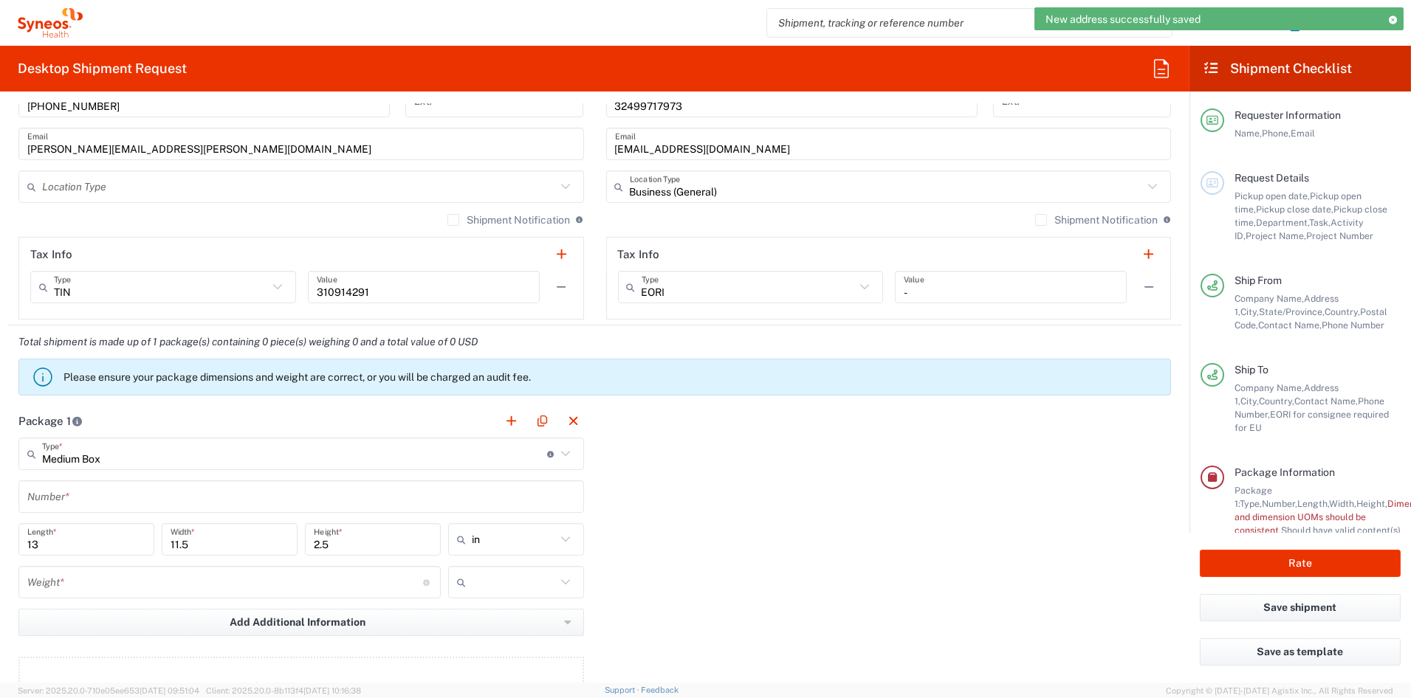
click at [80, 496] on input "text" at bounding box center [301, 497] width 548 height 26
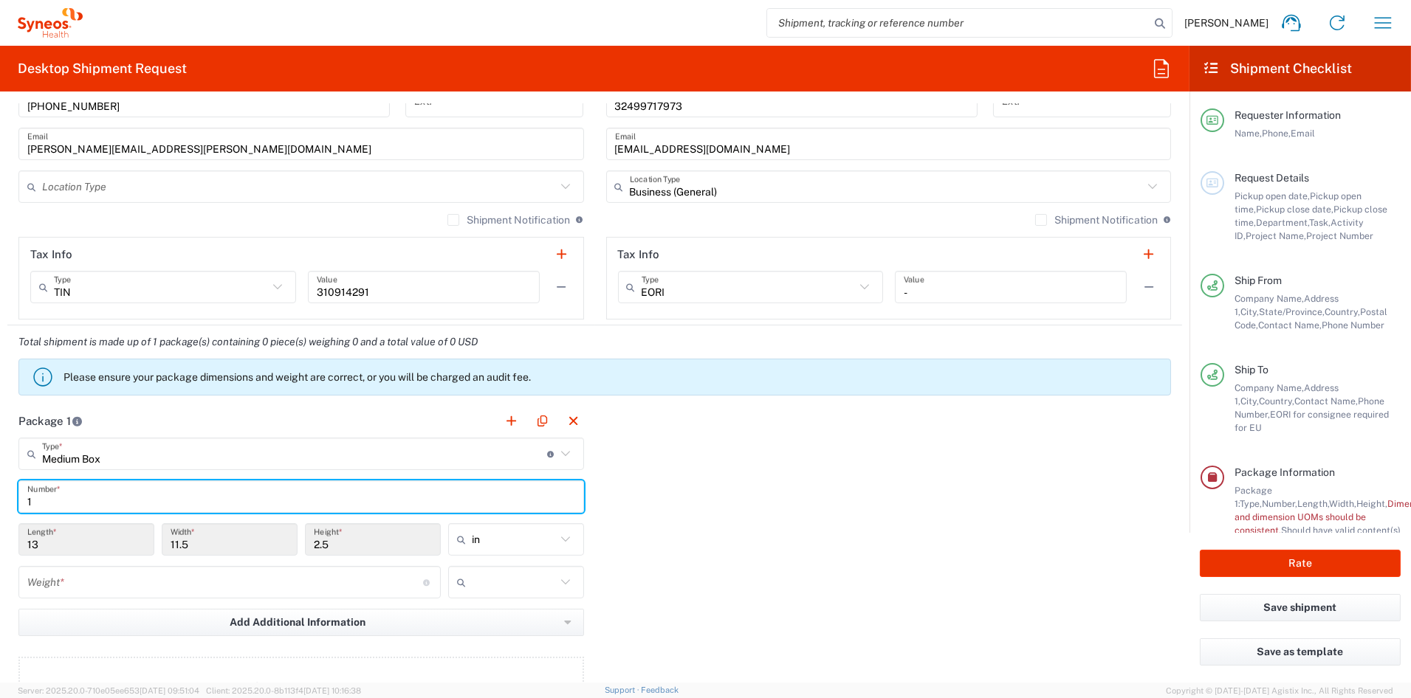
type input "1"
click at [171, 591] on input "number" at bounding box center [225, 583] width 396 height 26
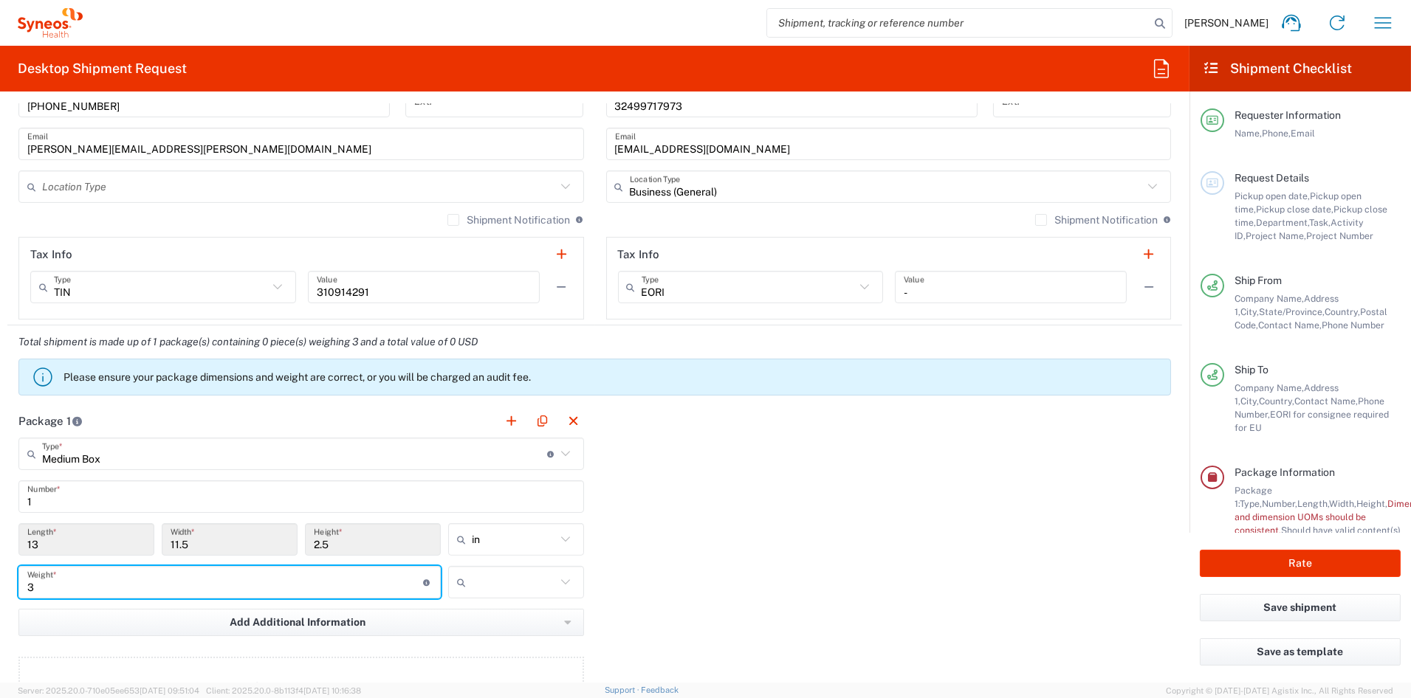
type input "3"
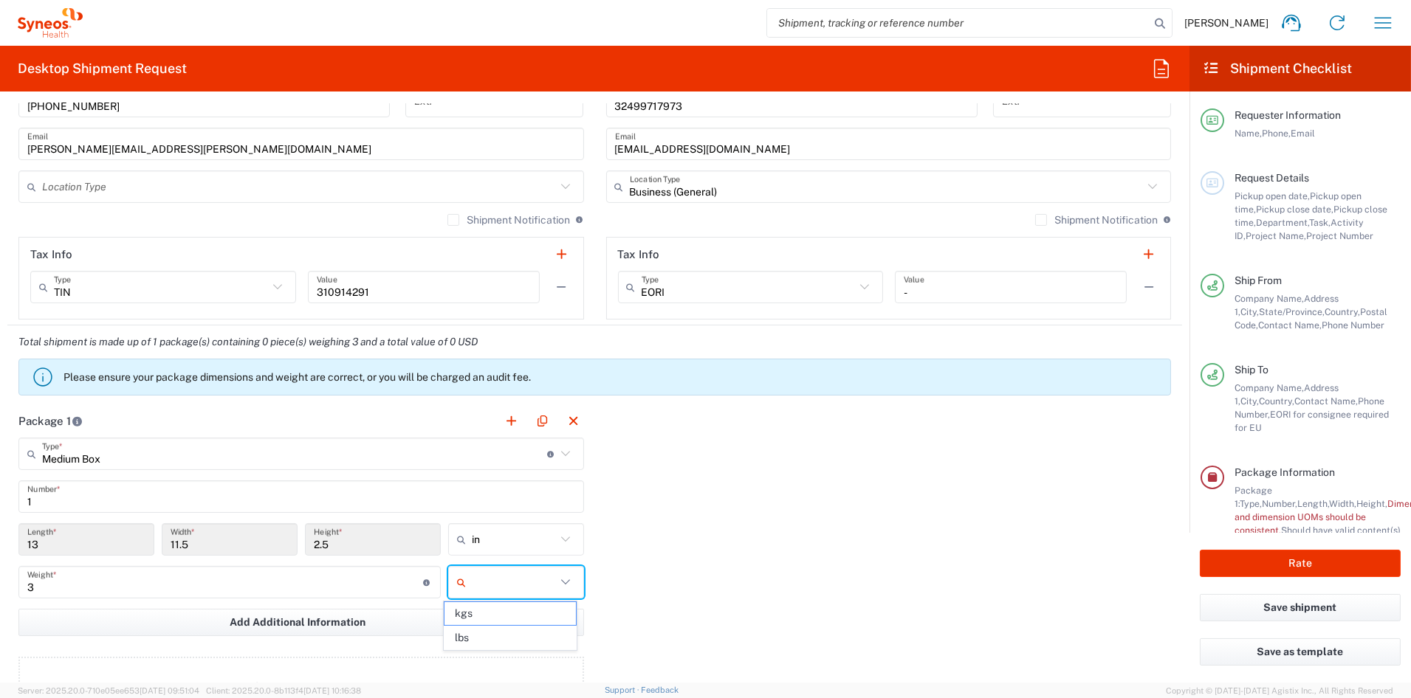
click at [524, 580] on input "text" at bounding box center [514, 583] width 84 height 24
drag, startPoint x: 488, startPoint y: 638, endPoint x: 484, endPoint y: 628, distance: 11.0
click at [487, 637] on span "lbs" at bounding box center [509, 638] width 131 height 23
type input "lbs"
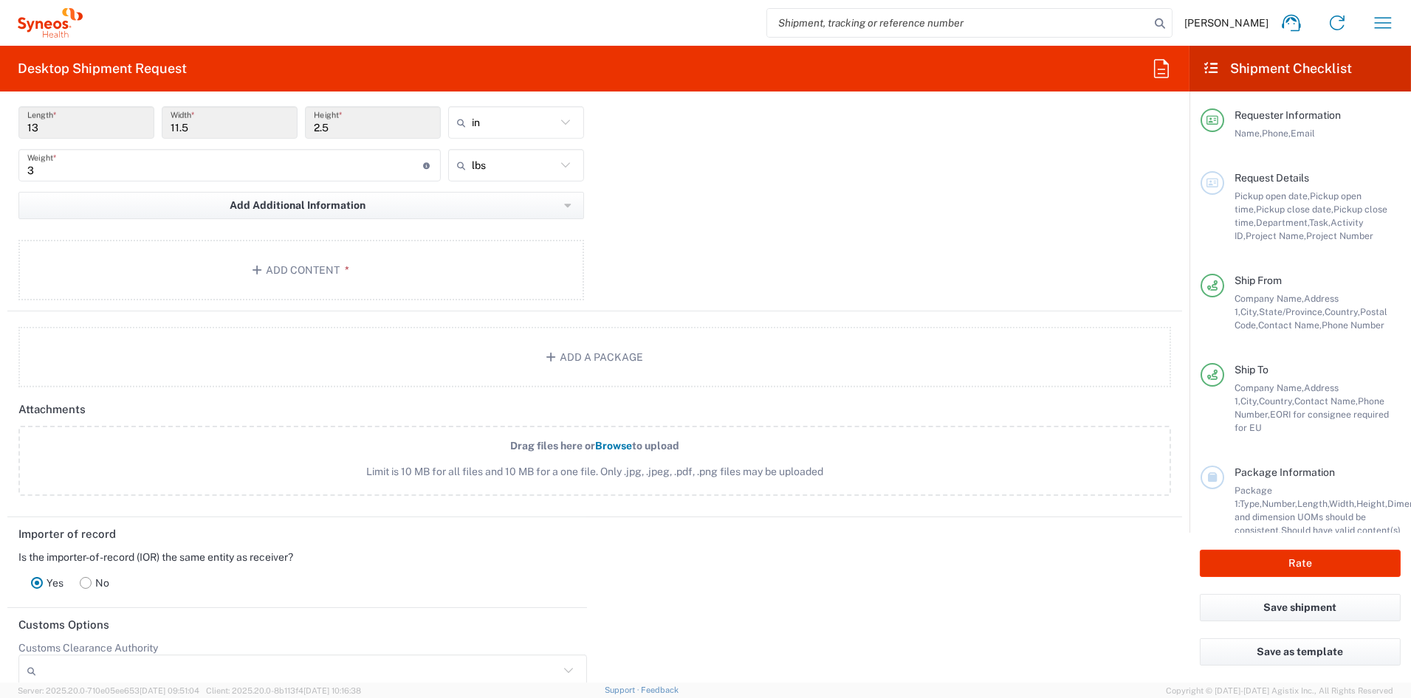
scroll to position [1397, 0]
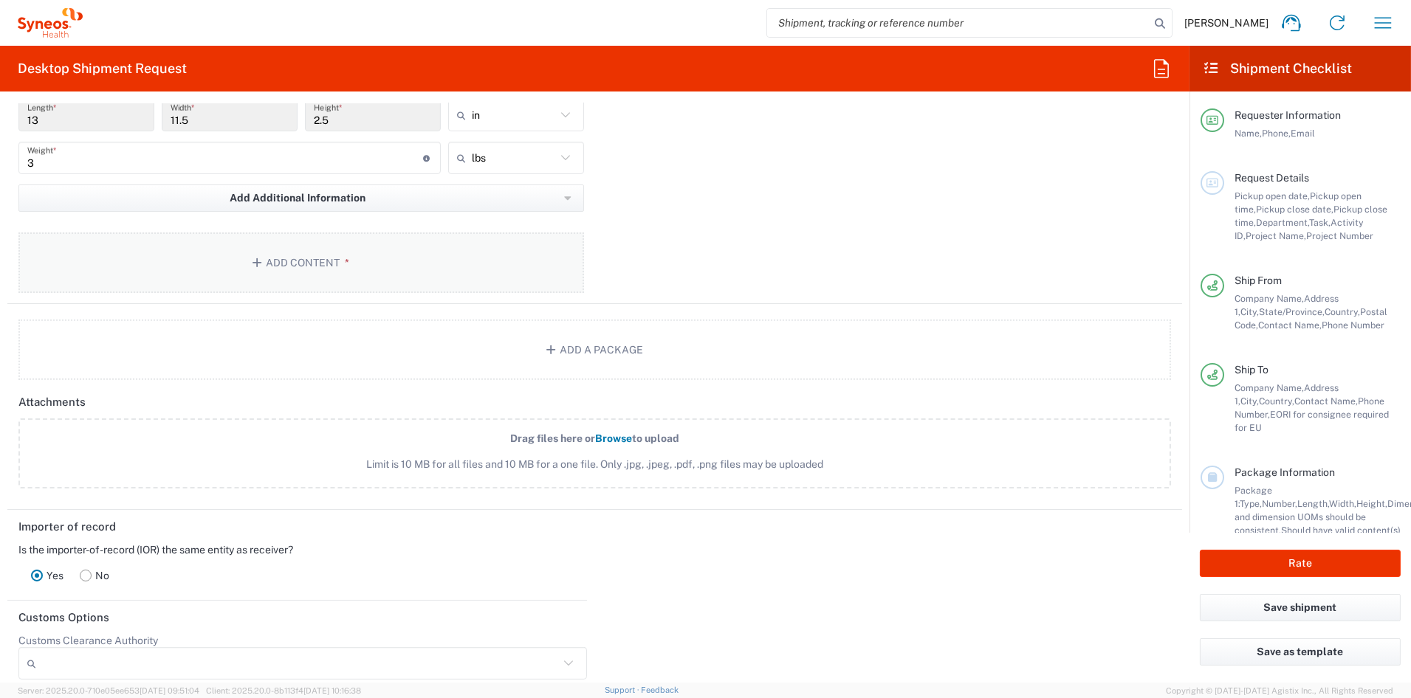
click at [292, 253] on button "Add Content *" at bounding box center [301, 263] width 566 height 61
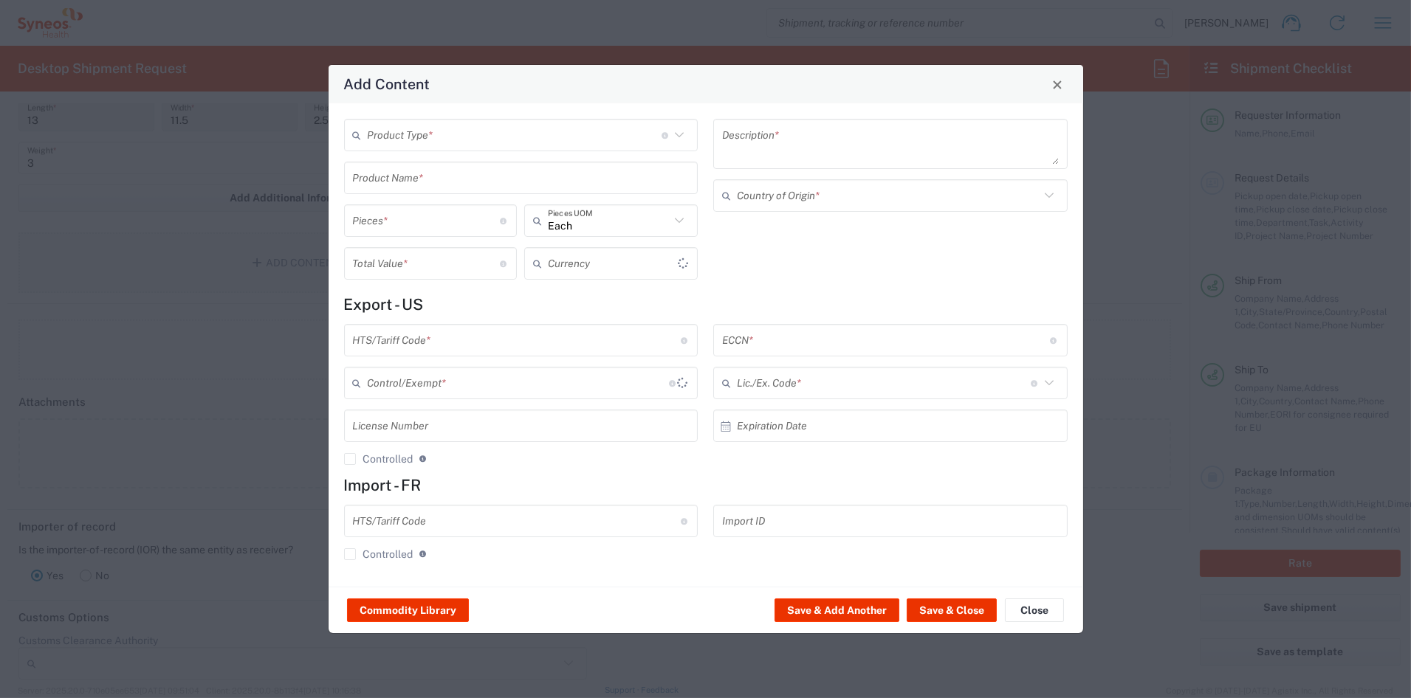
type input "US Dollar"
click at [456, 135] on input "text" at bounding box center [515, 136] width 294 height 26
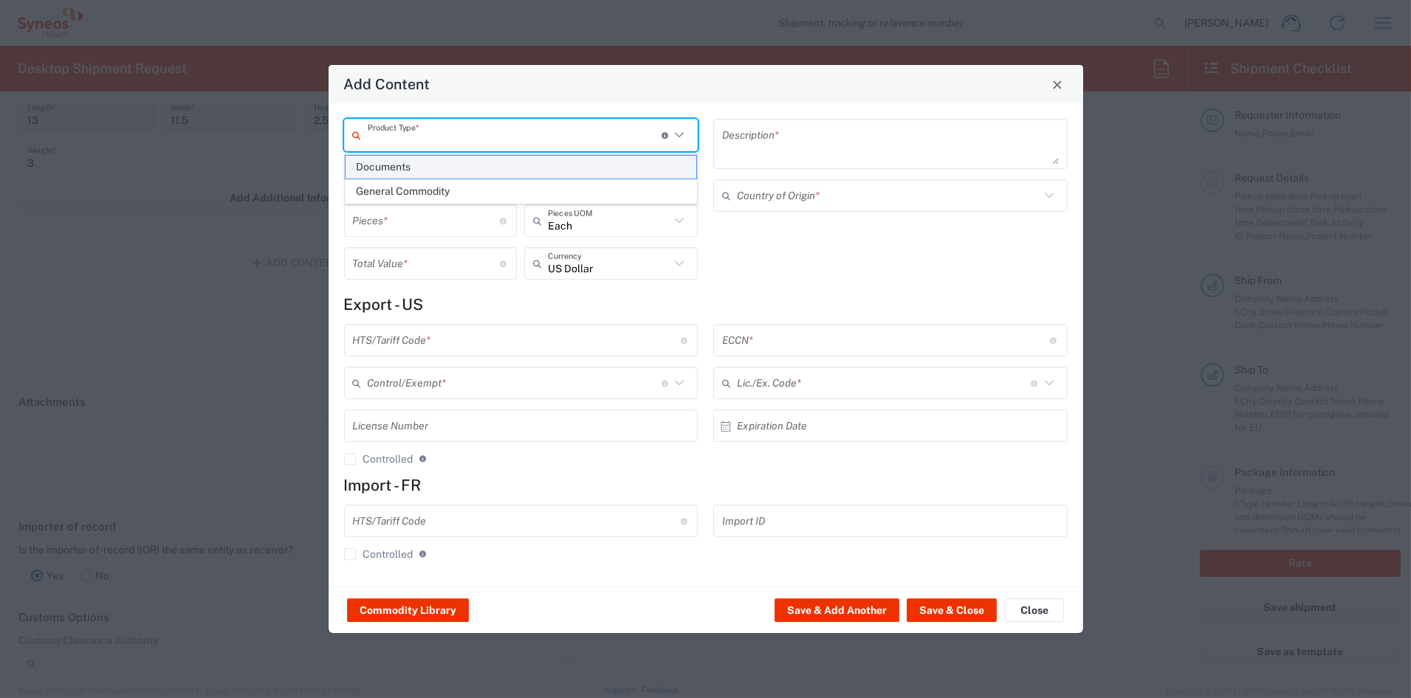
click at [378, 168] on span "Documents" at bounding box center [521, 167] width 351 height 23
type input "Documents"
type input "1"
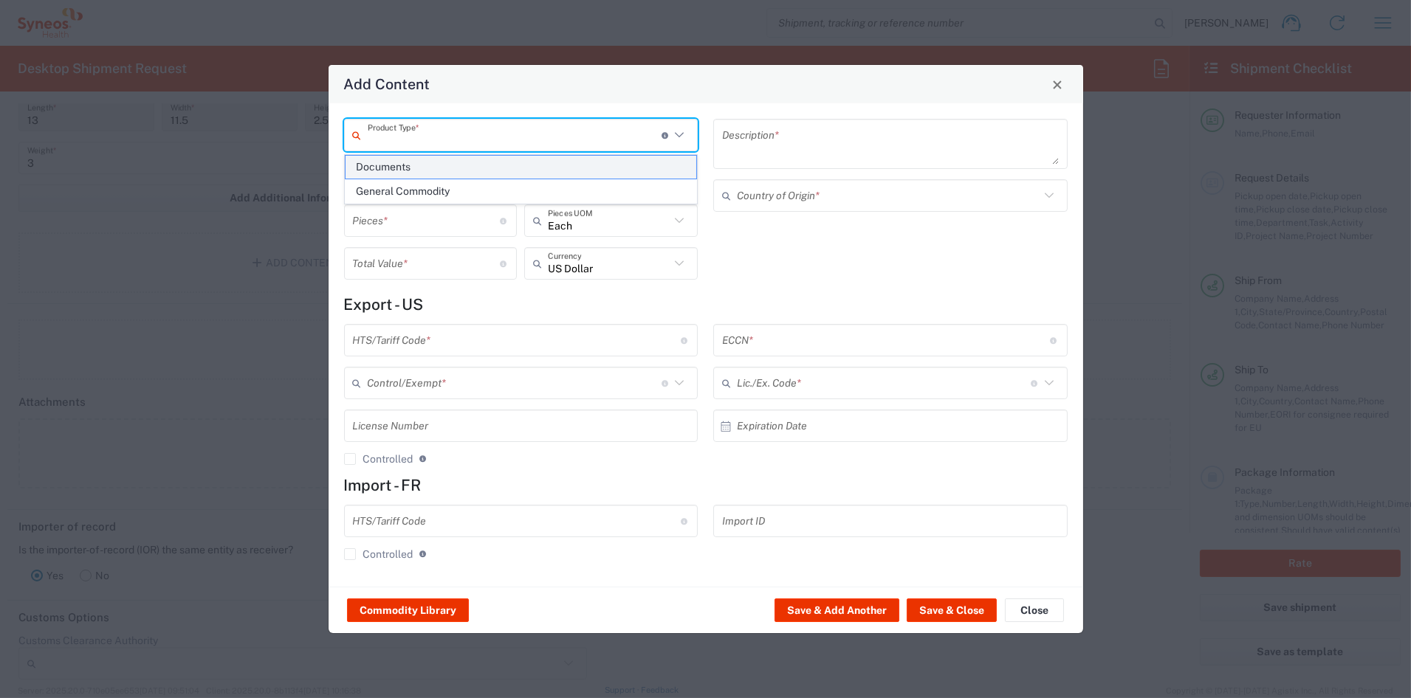
type textarea "Documents"
type input "[GEOGRAPHIC_DATA]"
type input "0000.00.0000"
type input "FTR Exemption"
type input "0000"
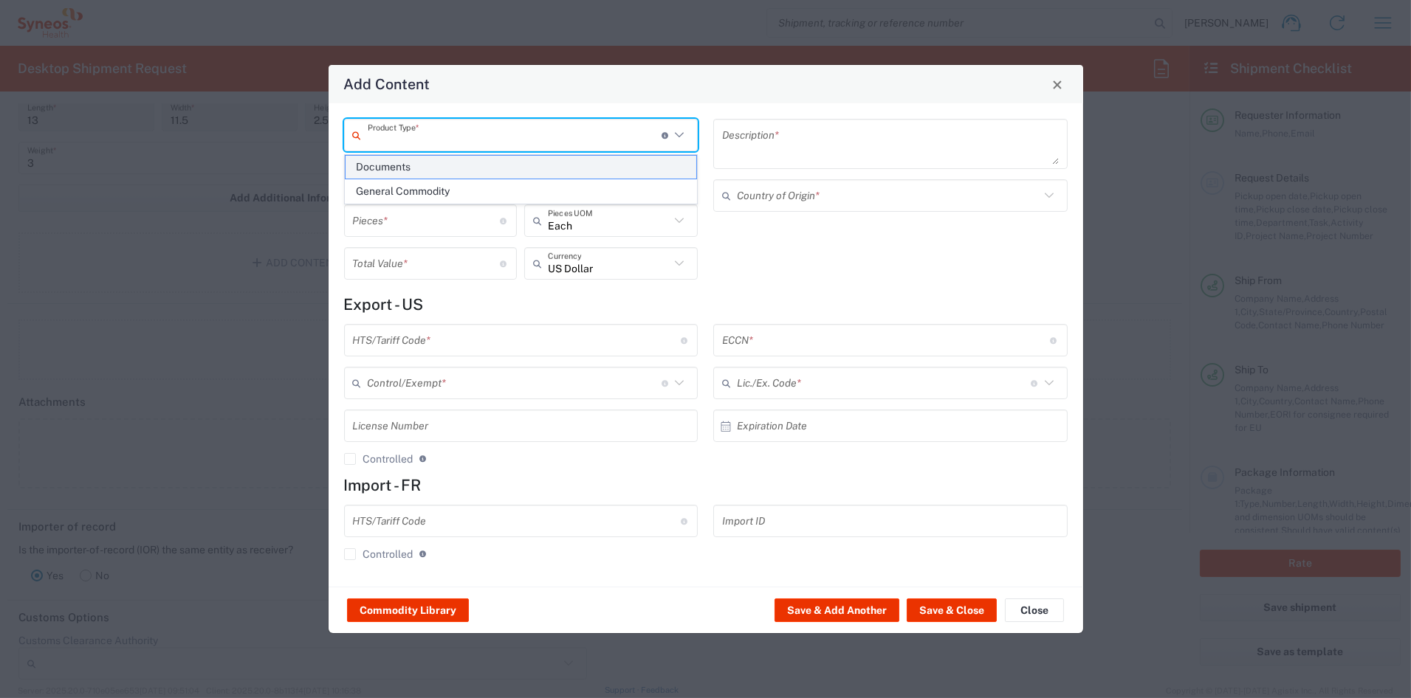
type input "0000.00.0000"
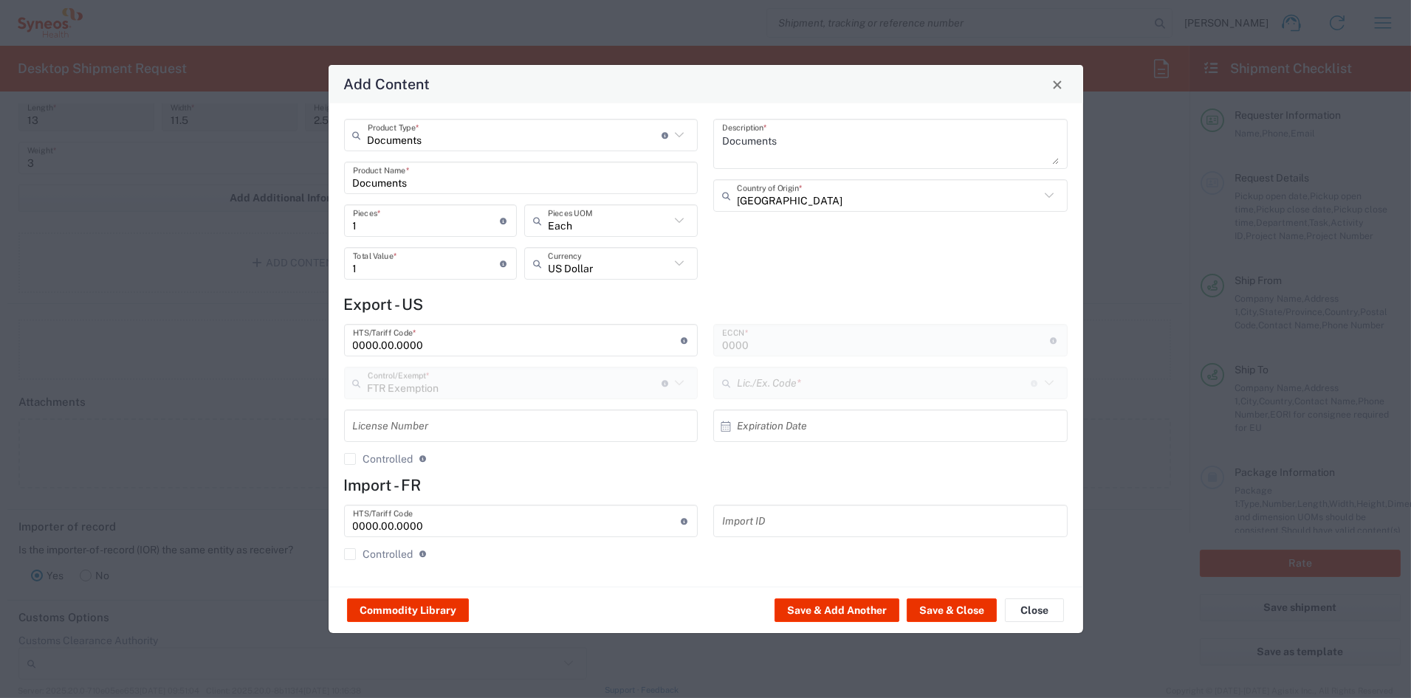
type input "30.37(a)"
drag, startPoint x: 323, startPoint y: 217, endPoint x: 301, endPoint y: 216, distance: 22.2
click at [301, 216] on div "Add Content Documents Product Type * Document: Paper document generated interna…" at bounding box center [705, 349] width 1411 height 698
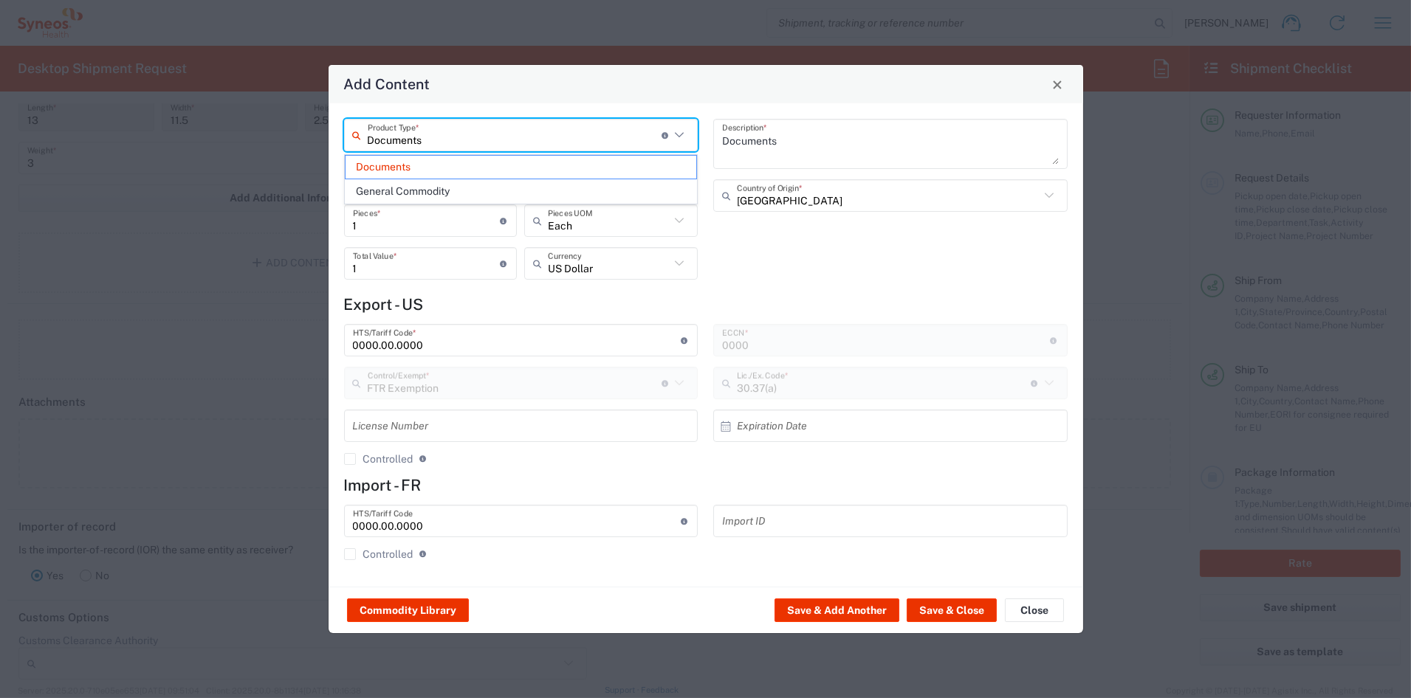
click at [413, 138] on input "Documents" at bounding box center [515, 136] width 294 height 26
click at [410, 191] on span "General Commodity" at bounding box center [521, 191] width 351 height 23
type input "General Commodity"
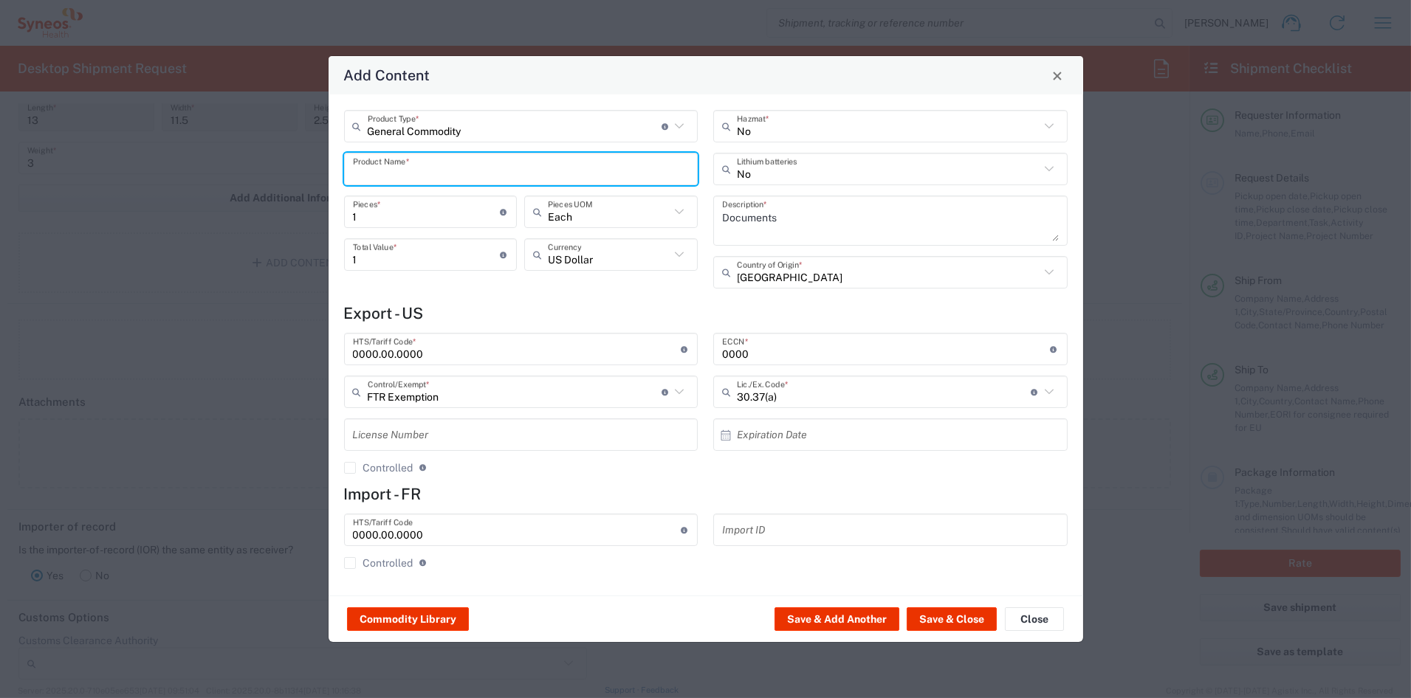
click at [407, 175] on input "text" at bounding box center [521, 170] width 337 height 26
click at [388, 202] on div "BROCHURE 4X9 FOLDED" at bounding box center [521, 203] width 351 height 25
type input "BROCHURE 4X9 FOLDED"
type textarea "BROCHURE 4X9 FOLDED"
type input "4901.10.0040"
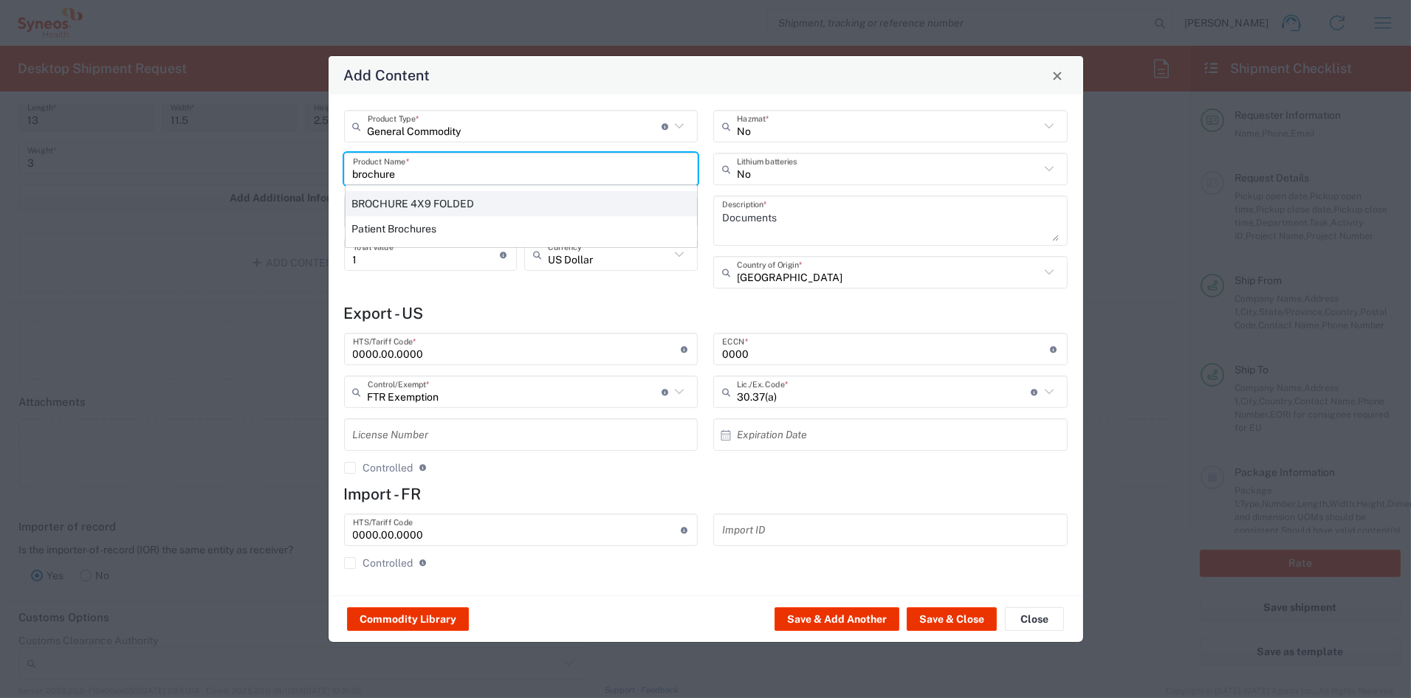
type input "BIS"
type input "EAR99"
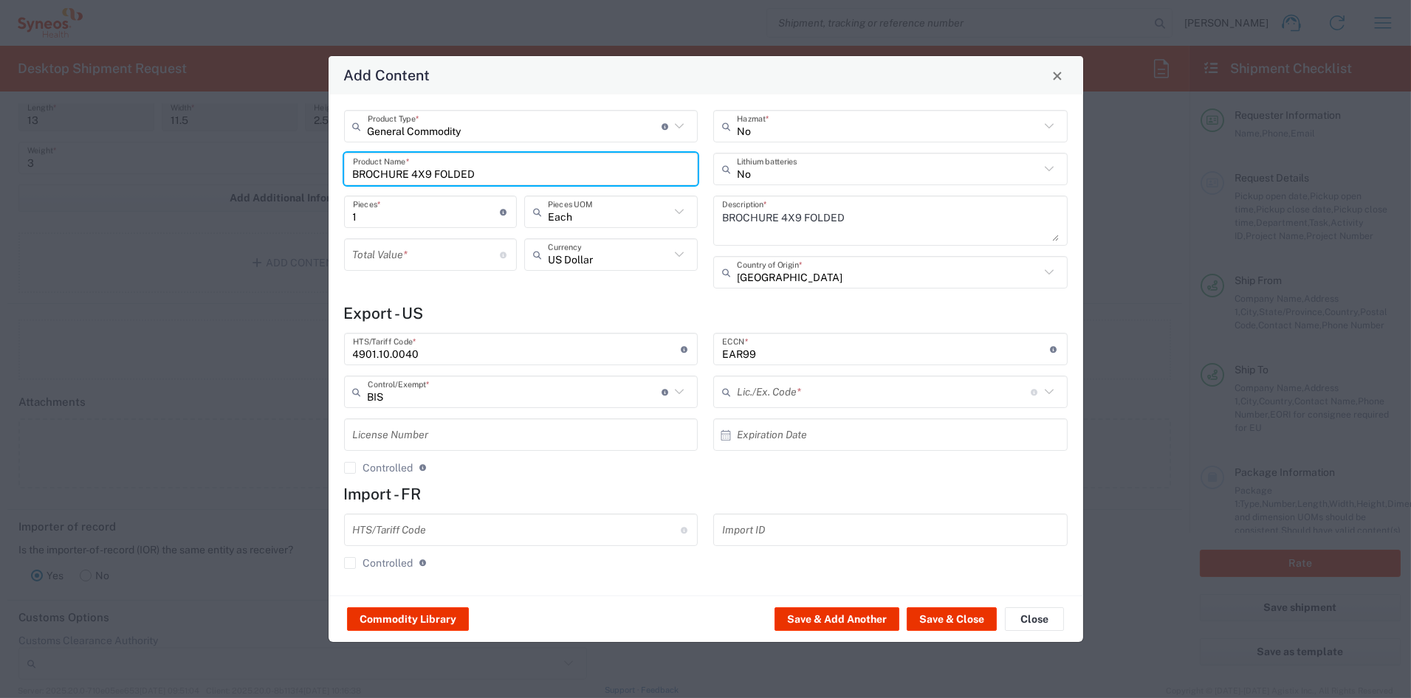
type input "NLR - No License Required"
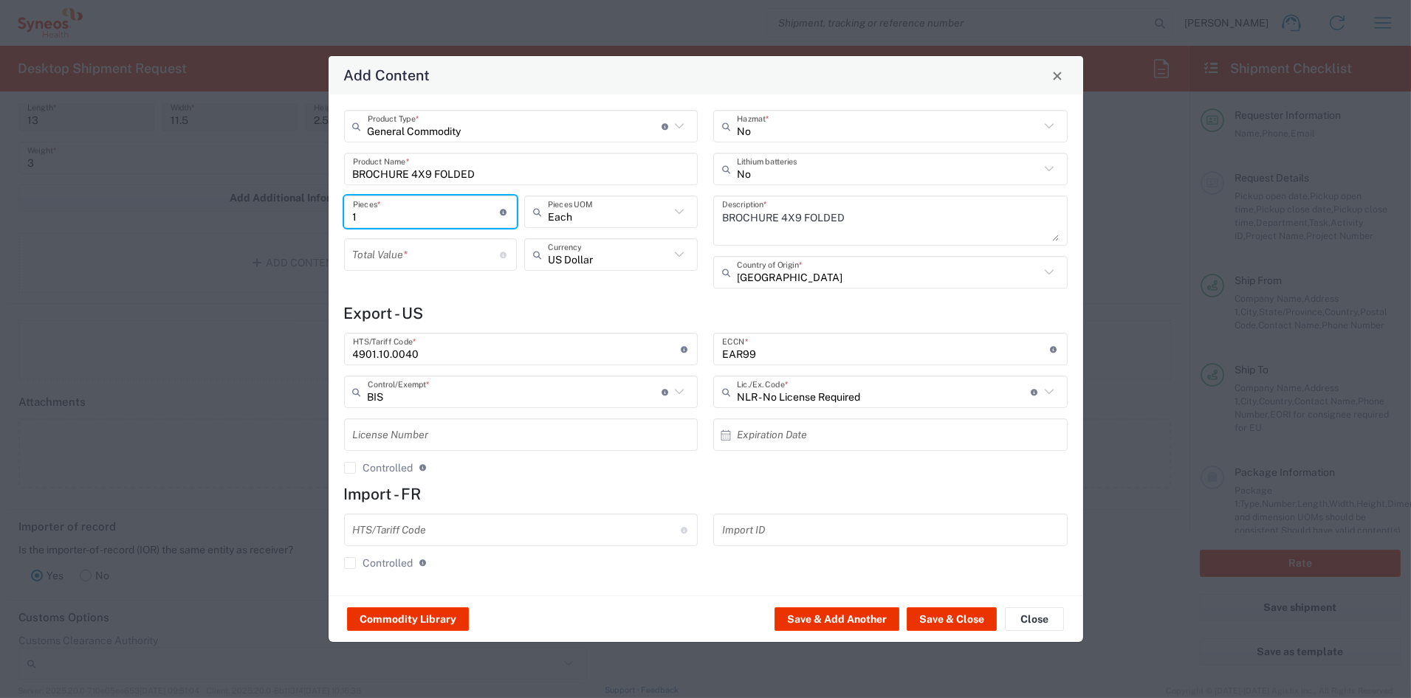
drag, startPoint x: 360, startPoint y: 219, endPoint x: 299, endPoint y: 214, distance: 60.7
click at [300, 214] on div "Add Content General Commodity Product Type * Document: Paper document generated…" at bounding box center [705, 349] width 1411 height 698
type input "5"
click at [384, 255] on input "number" at bounding box center [427, 255] width 148 height 26
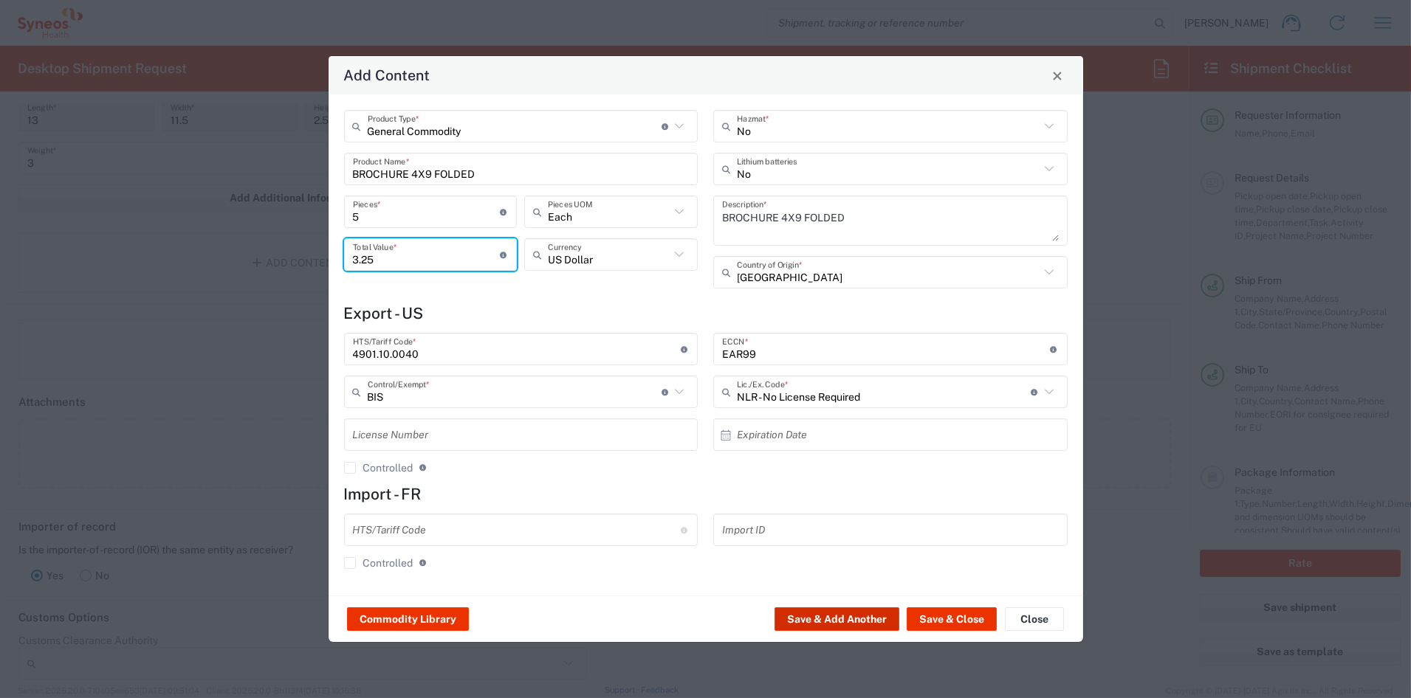
type input "3.25"
click at [860, 619] on button "Save & Add Another" at bounding box center [837, 620] width 125 height 24
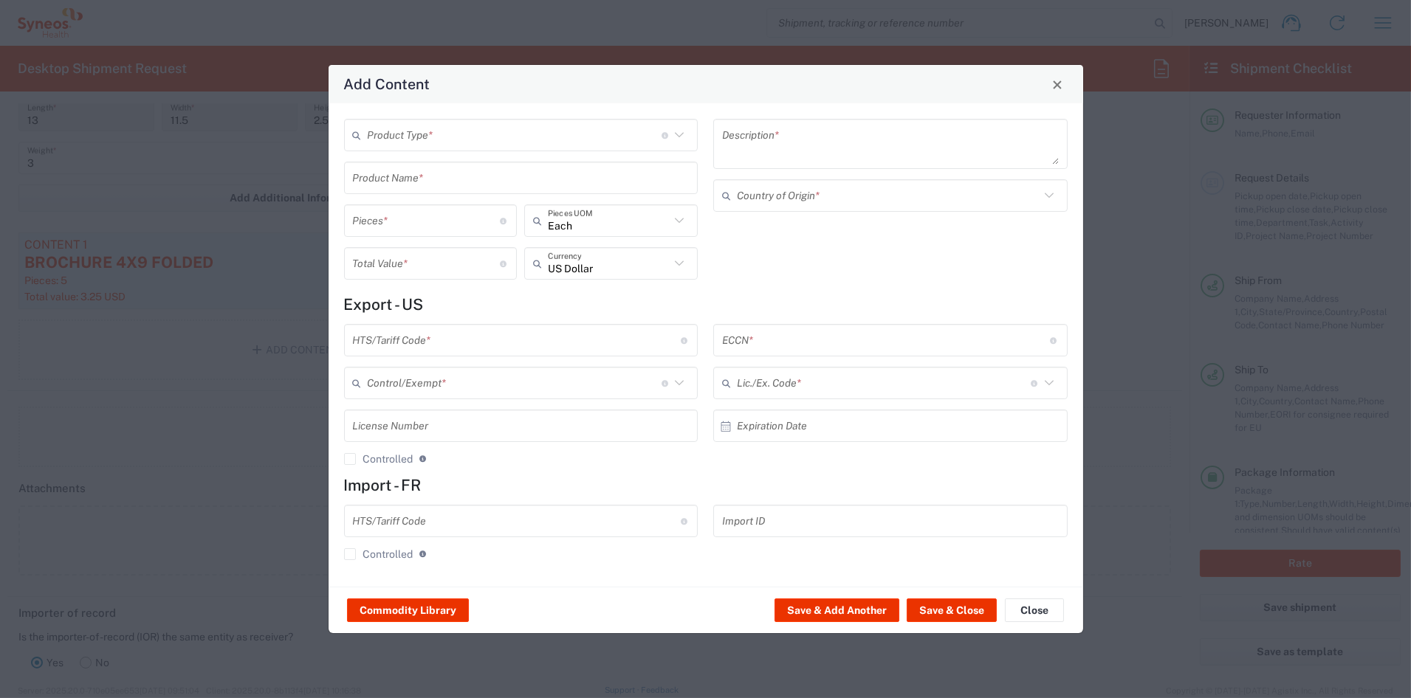
click at [401, 127] on input "text" at bounding box center [515, 136] width 294 height 26
drag, startPoint x: 385, startPoint y: 191, endPoint x: 389, endPoint y: 179, distance: 12.6
click at [385, 188] on span "General Commodity" at bounding box center [521, 191] width 351 height 23
type input "General Commodity"
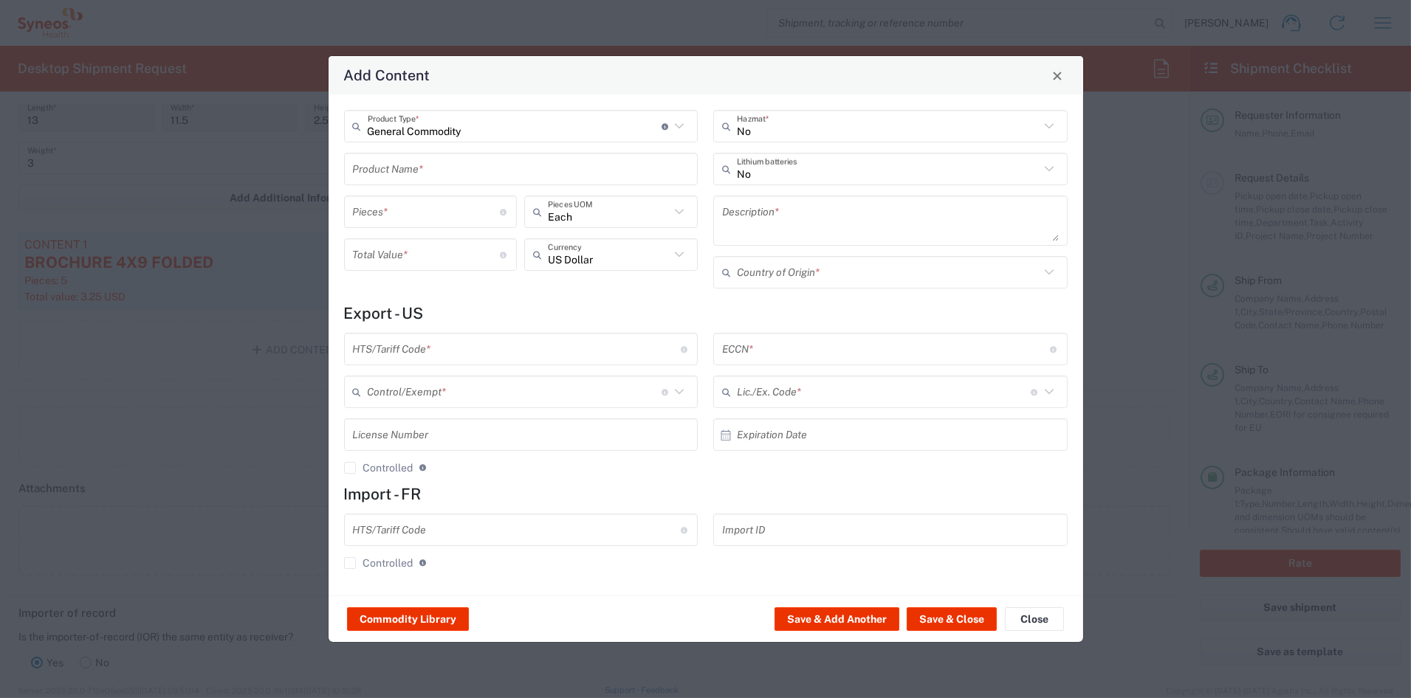
click at [389, 174] on input "text" at bounding box center [521, 170] width 337 height 26
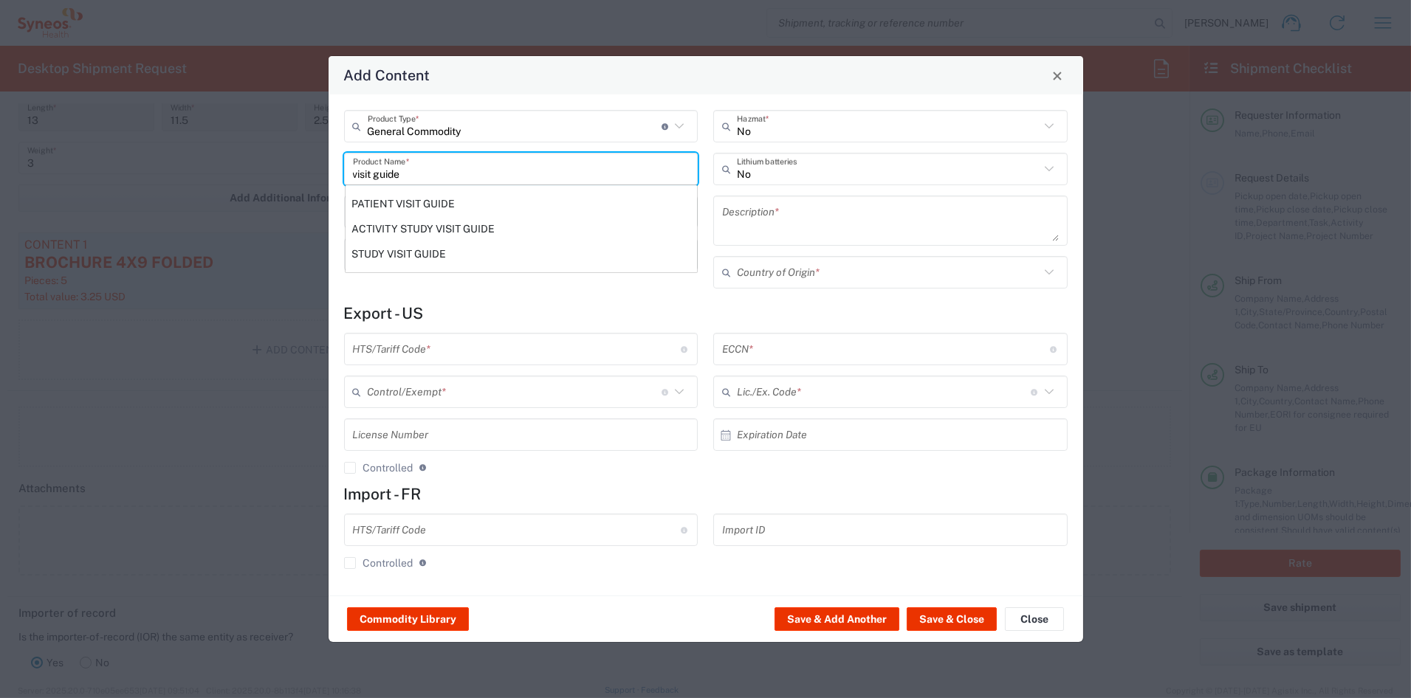
click at [395, 250] on div "STUDY VISIT GUIDE" at bounding box center [521, 253] width 351 height 25
type input "STUDY VISIT GUIDE"
type textarea "8.5 X 5.5' 12PP SADDLE STITCHED PRINTED PAPER BOOKLET 16 PAGES"
type input "[GEOGRAPHIC_DATA]"
type input "4901.99.0092"
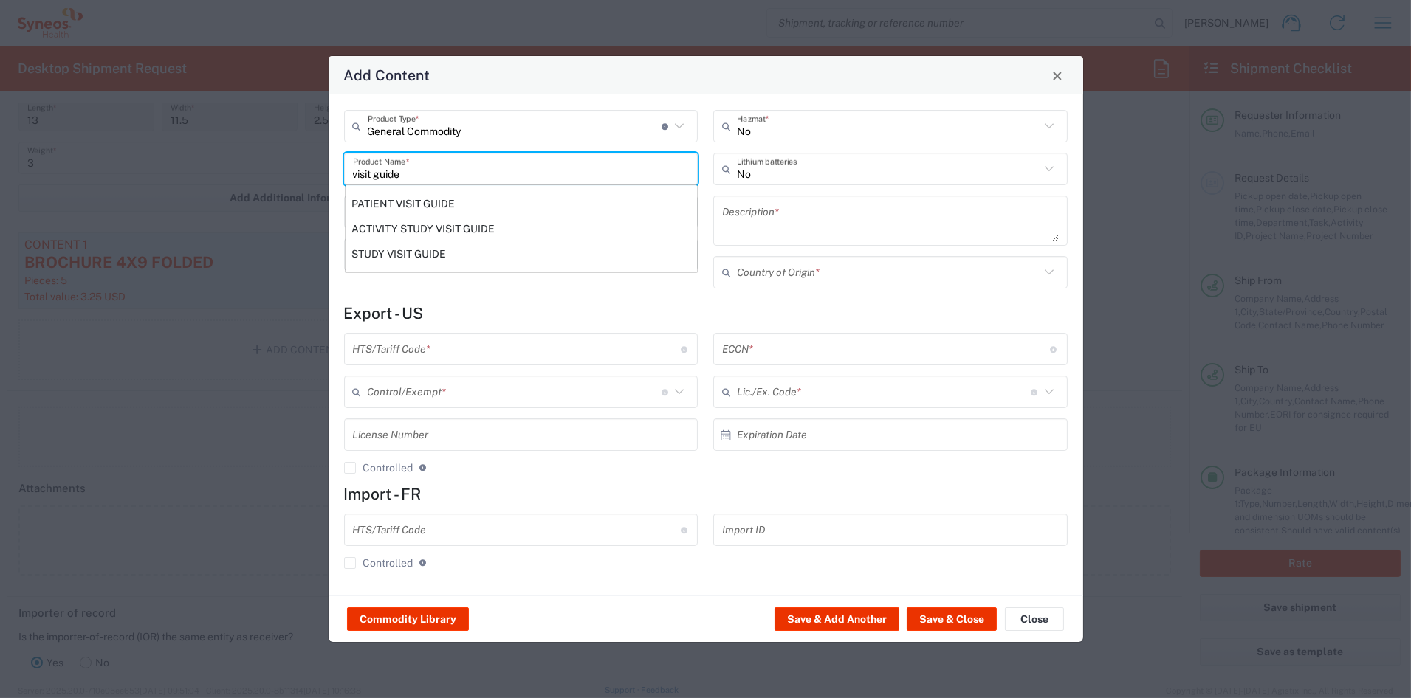
type input "BIS"
type input "EAR99"
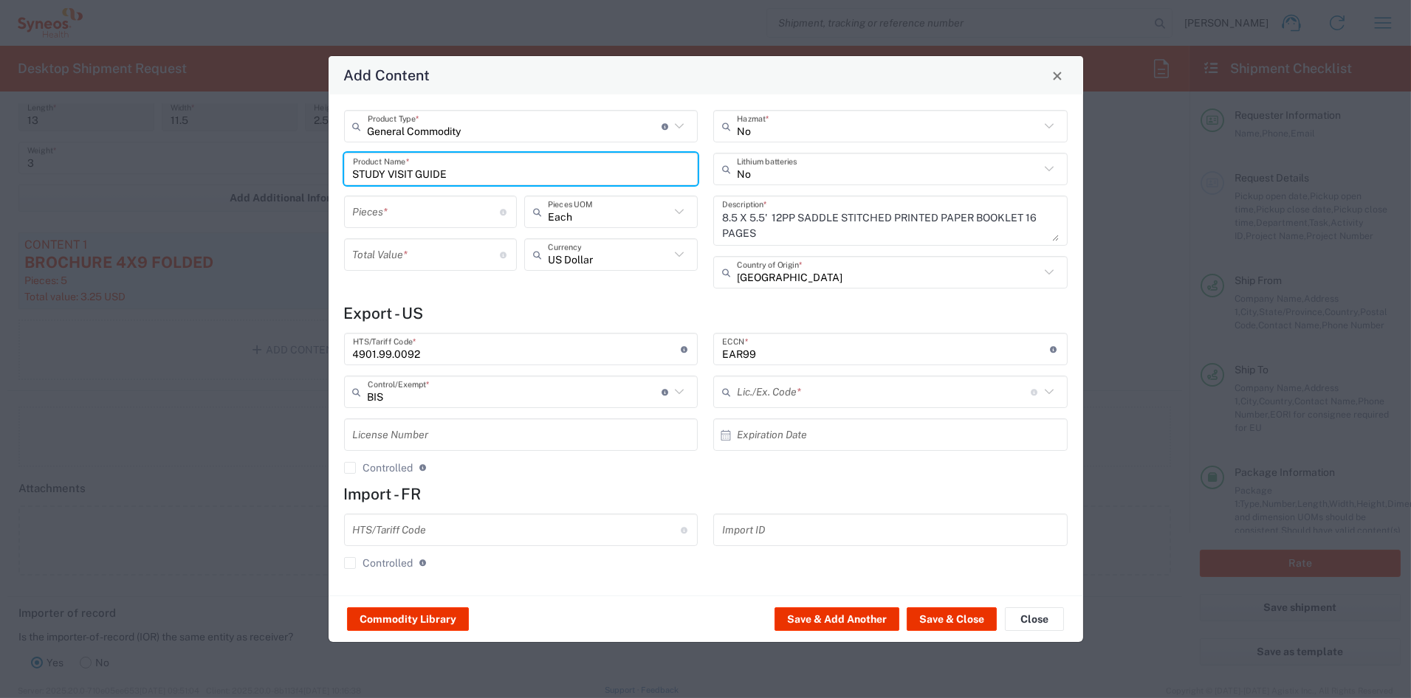
type input "NLR - No License Required"
click at [403, 213] on input "number" at bounding box center [427, 212] width 148 height 26
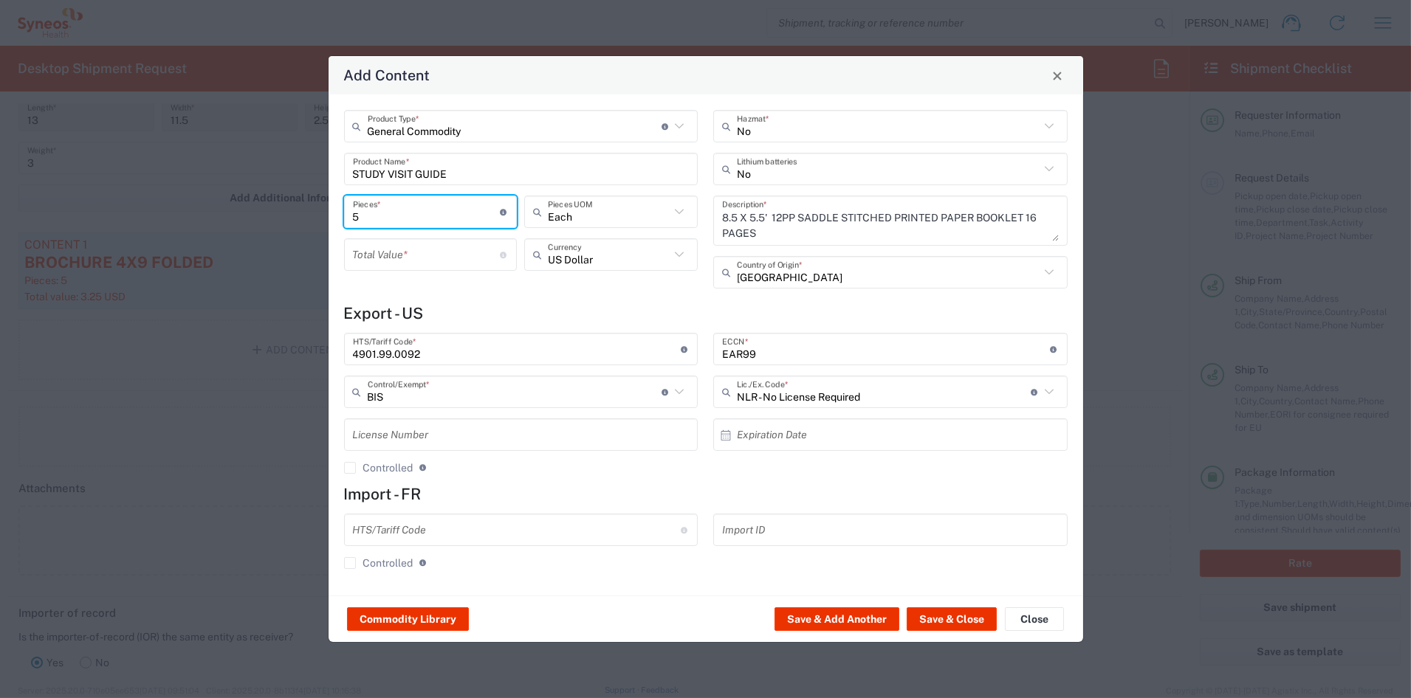
type input "5"
click at [422, 255] on input "number" at bounding box center [427, 255] width 148 height 26
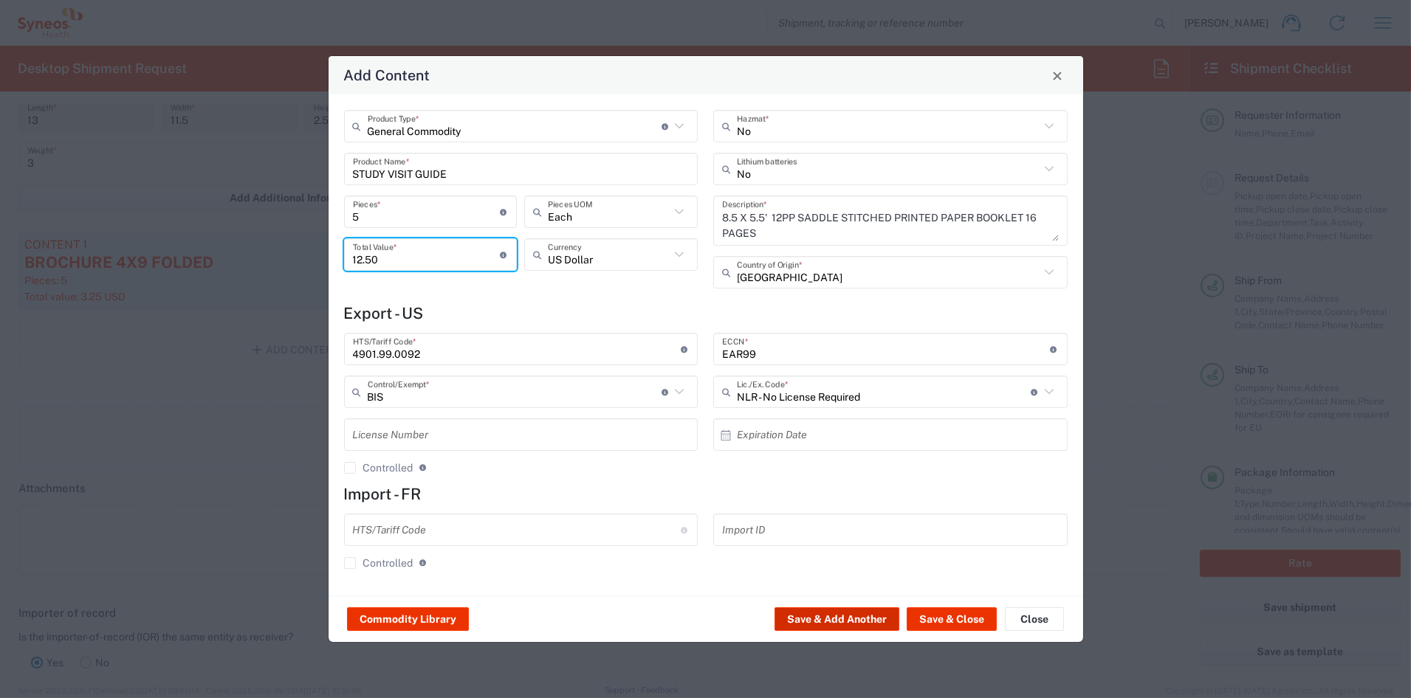
type input "12.50"
click at [856, 616] on button "Save & Add Another" at bounding box center [837, 620] width 125 height 24
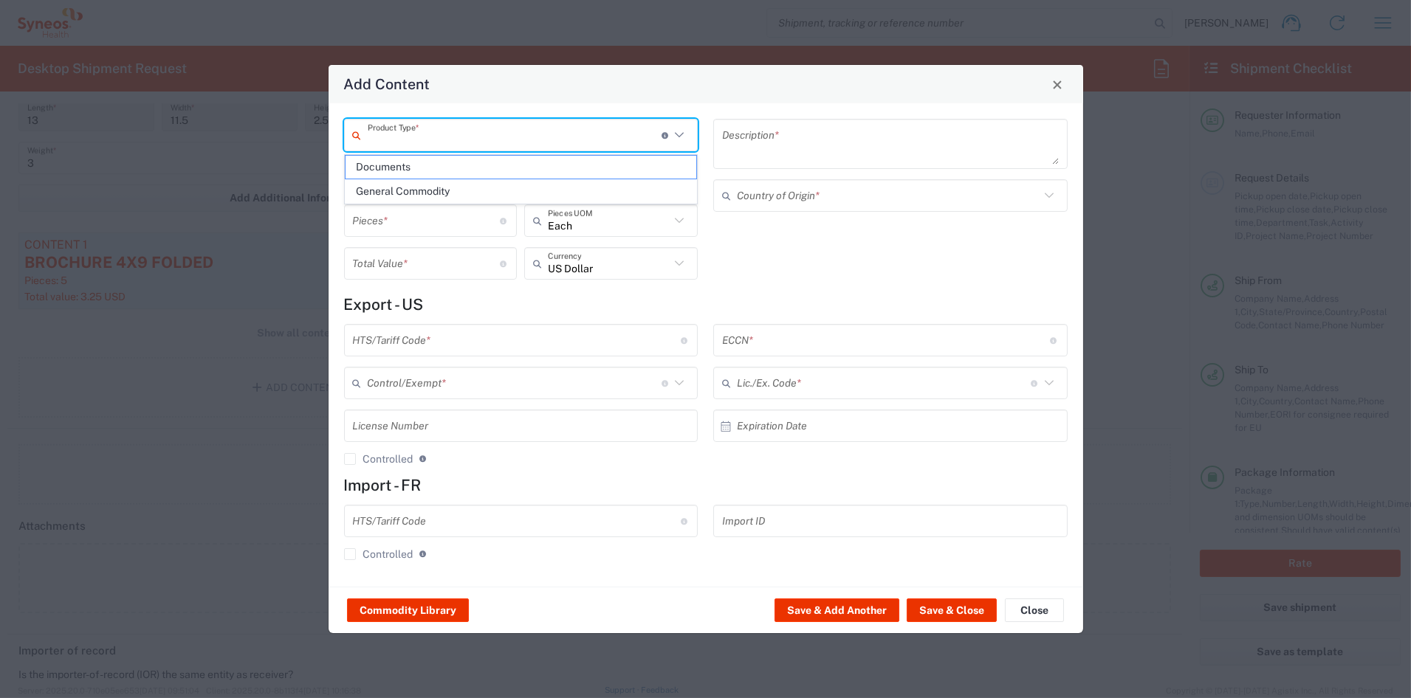
click at [412, 140] on input "text" at bounding box center [515, 136] width 294 height 26
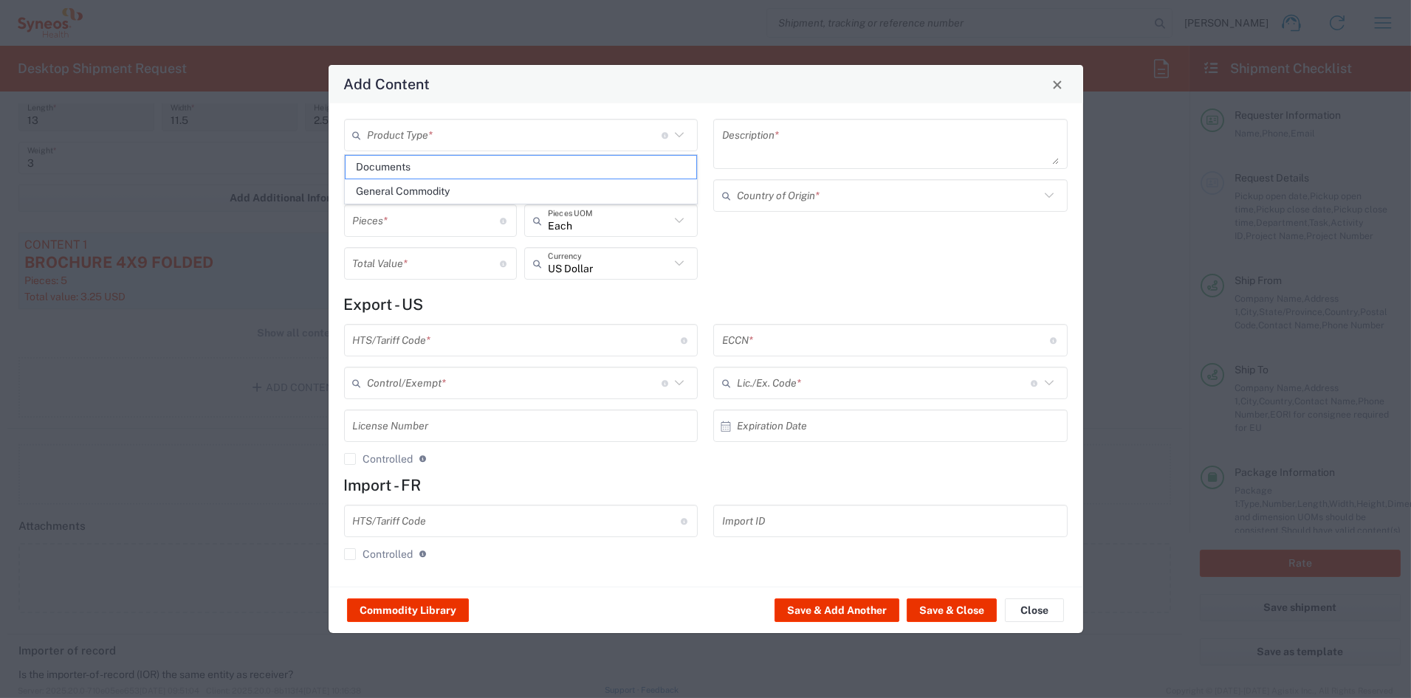
click at [399, 192] on span "General Commodity" at bounding box center [521, 191] width 351 height 23
type input "General Commodity"
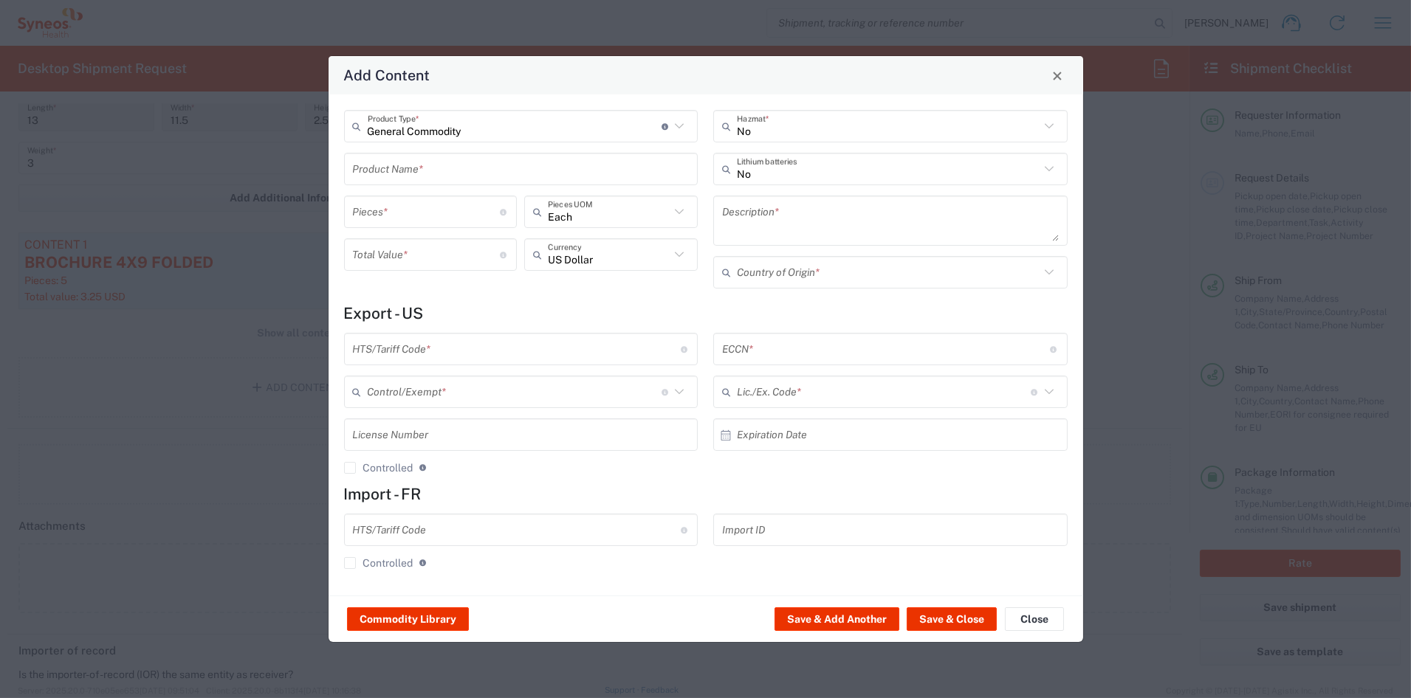
click at [400, 171] on input "text" at bounding box center [521, 170] width 337 height 26
type input "V"
click at [385, 204] on div "REMINDER CARD" at bounding box center [521, 203] width 351 height 25
type input "REMINDER CARD"
type input "1"
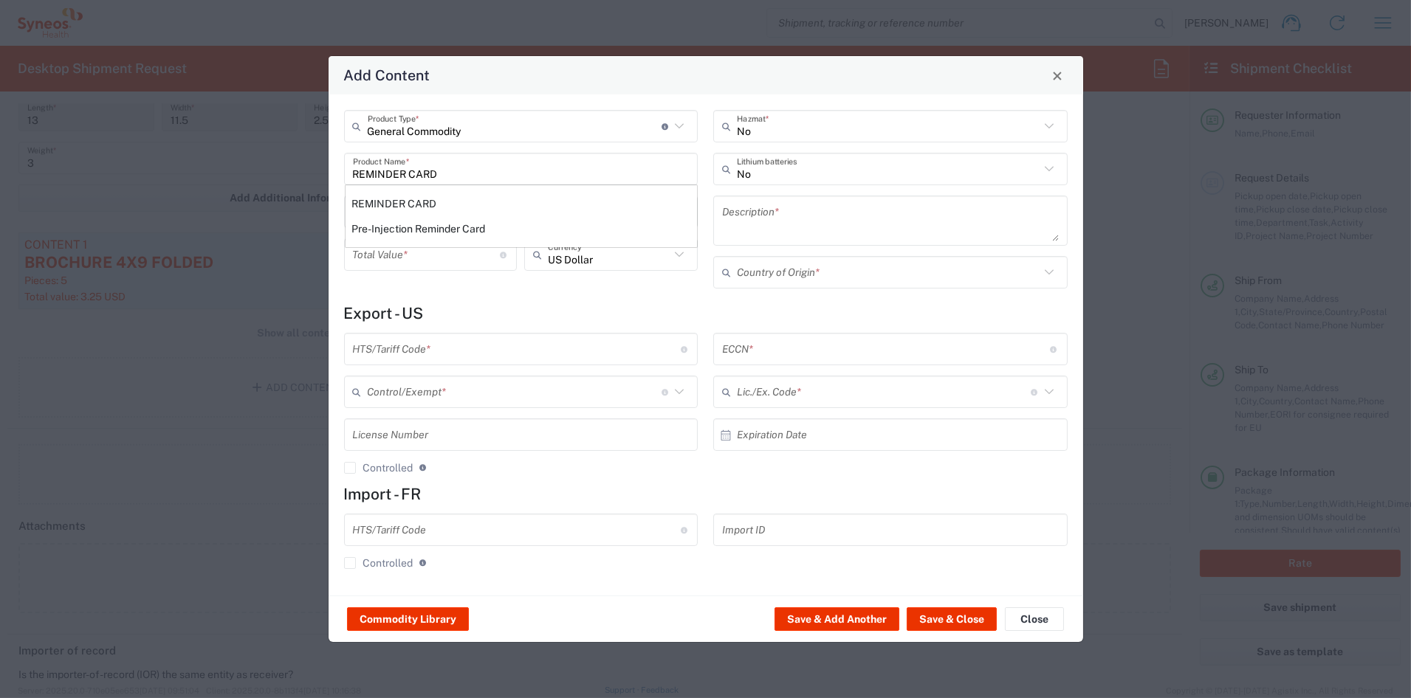
type textarea "2X4 PRINTED PAPER"
type input "[GEOGRAPHIC_DATA]"
type input "4911.99.8000"
type input "BIS"
type input "EAR99"
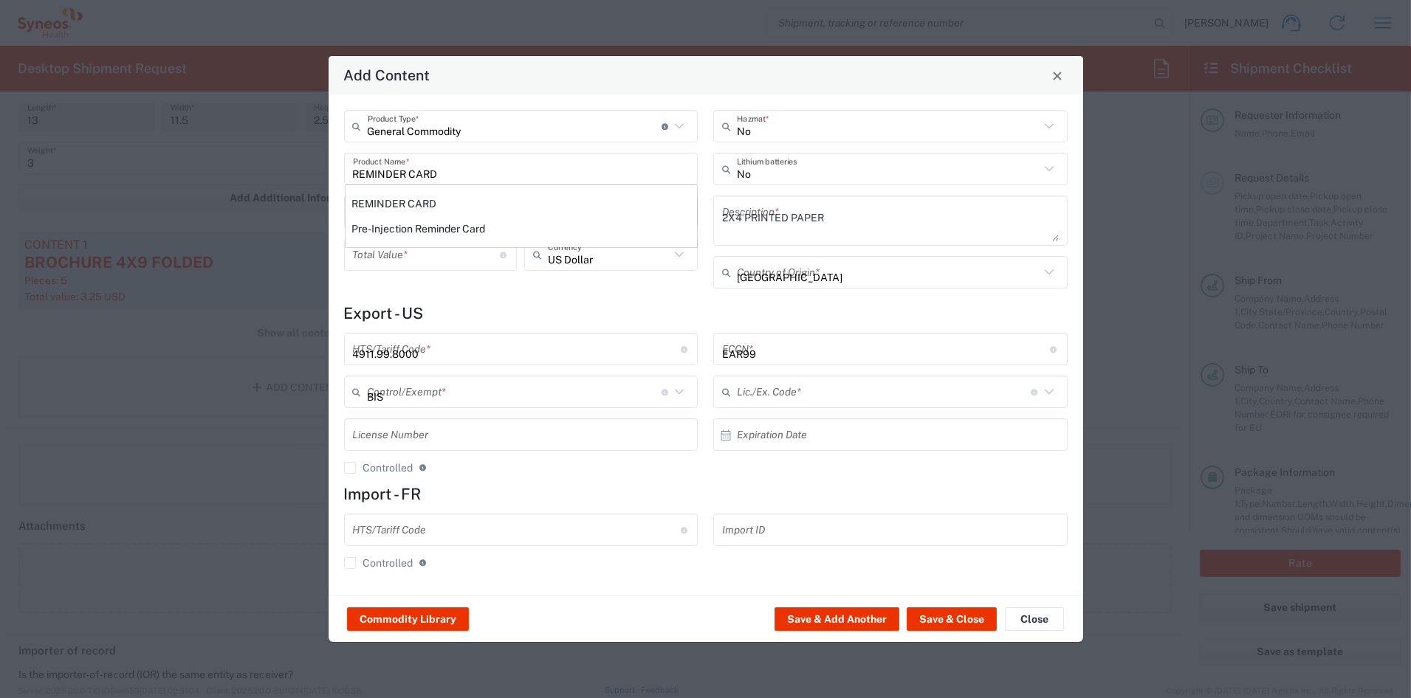
type input "NLR - No License Required"
drag, startPoint x: 390, startPoint y: 215, endPoint x: 300, endPoint y: 210, distance: 90.2
click at [301, 210] on div "Add Content General Commodity Product Type * Document: Paper document generated…" at bounding box center [705, 349] width 1411 height 698
type input "5"
click at [397, 247] on input "number" at bounding box center [427, 255] width 148 height 26
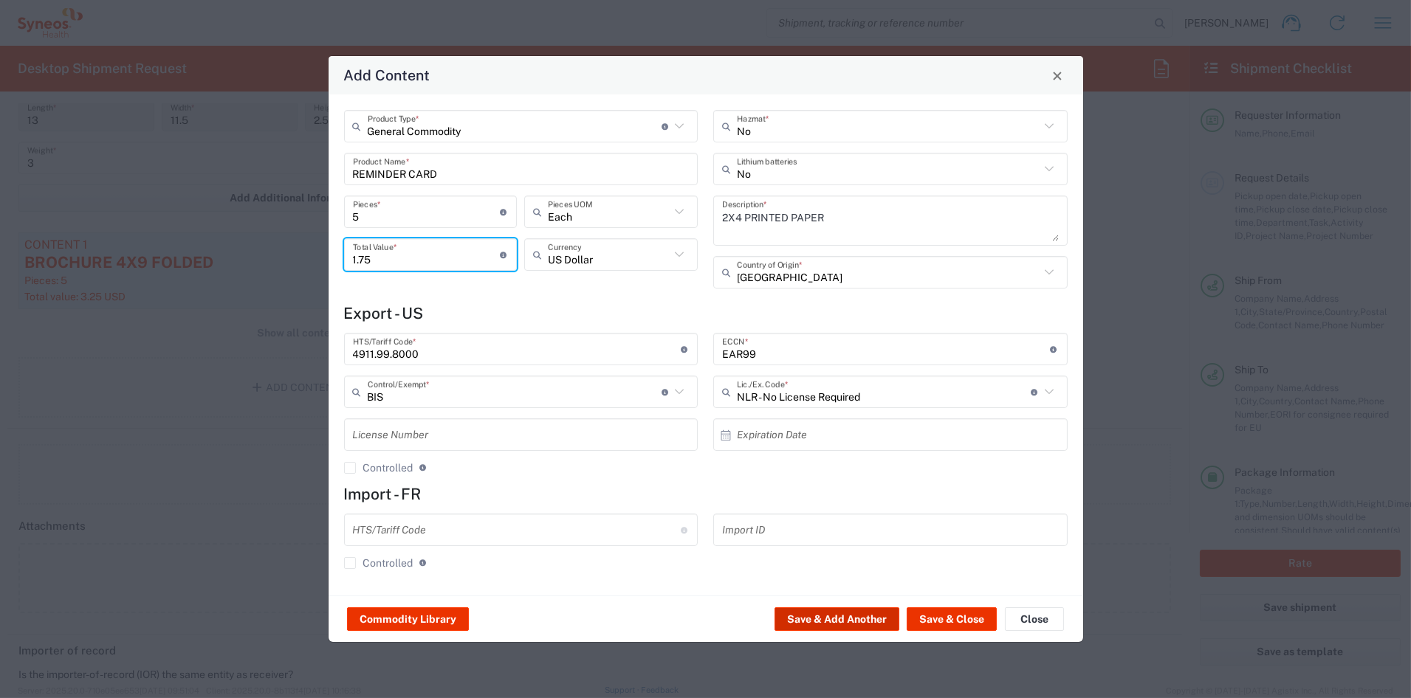
type input "1.75"
drag, startPoint x: 822, startPoint y: 620, endPoint x: 804, endPoint y: 611, distance: 19.8
click at [804, 611] on button "Save & Add Another" at bounding box center [837, 620] width 125 height 24
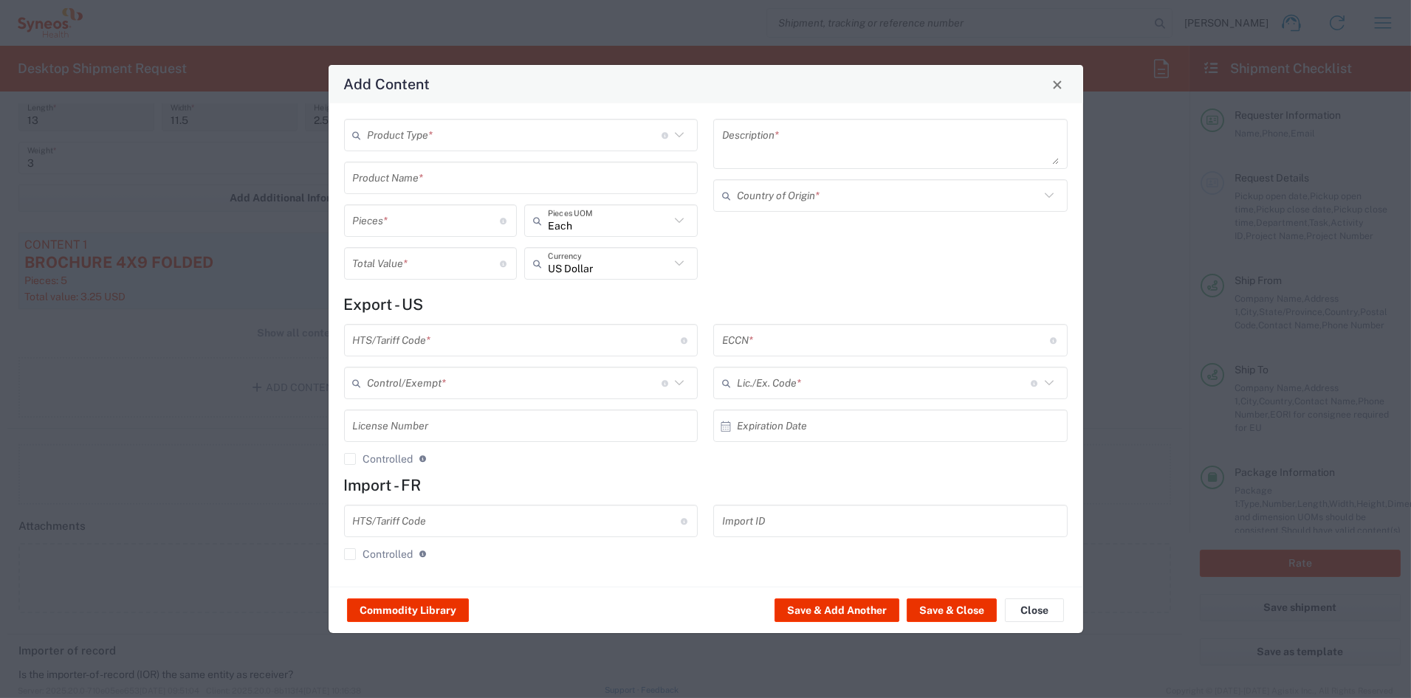
click at [439, 133] on input "text" at bounding box center [515, 136] width 294 height 26
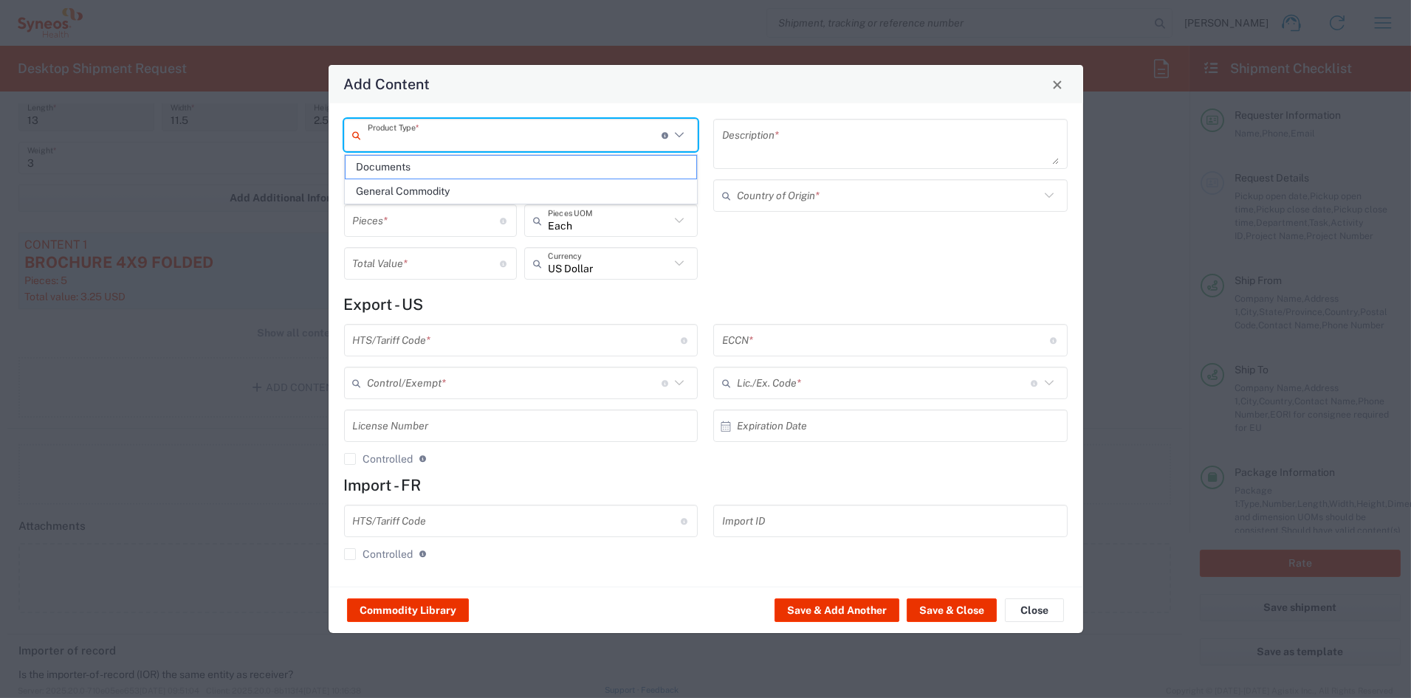
click at [400, 191] on span "General Commodity" at bounding box center [521, 191] width 351 height 23
type input "General Commodity"
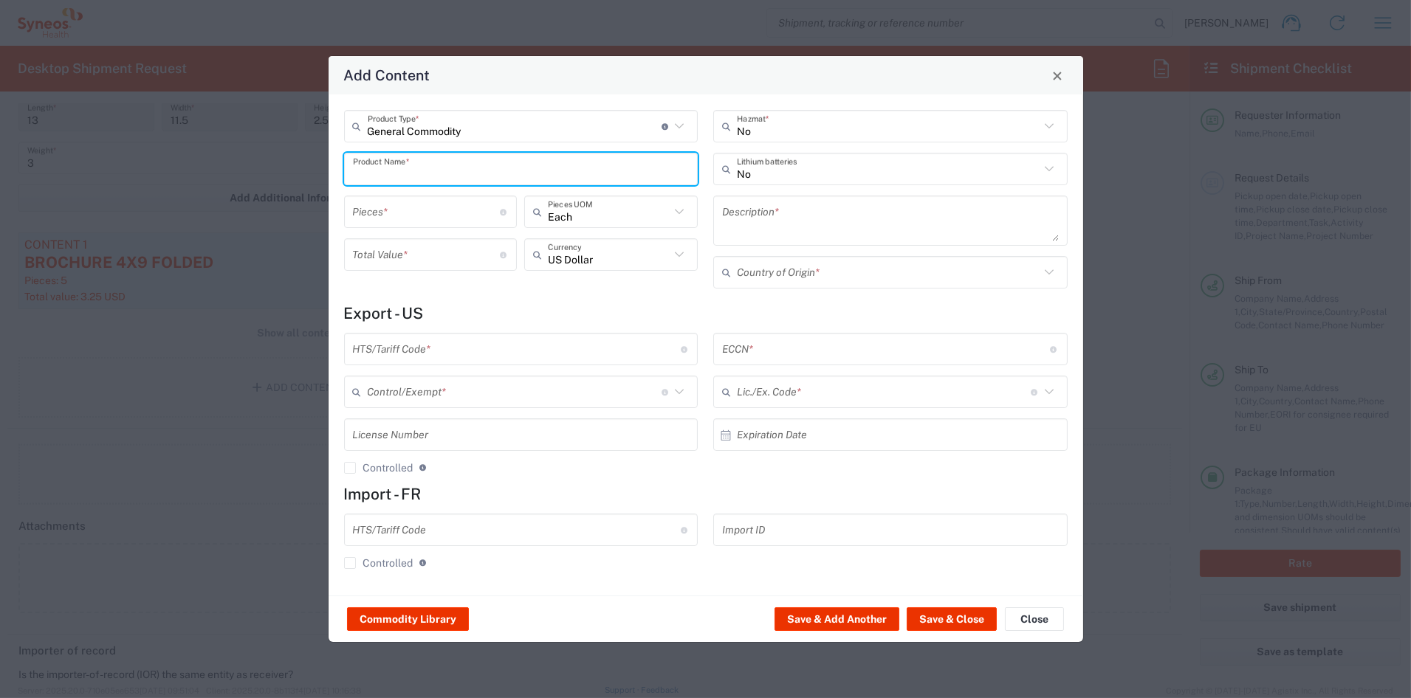
click at [400, 168] on input "text" at bounding box center [521, 170] width 337 height 26
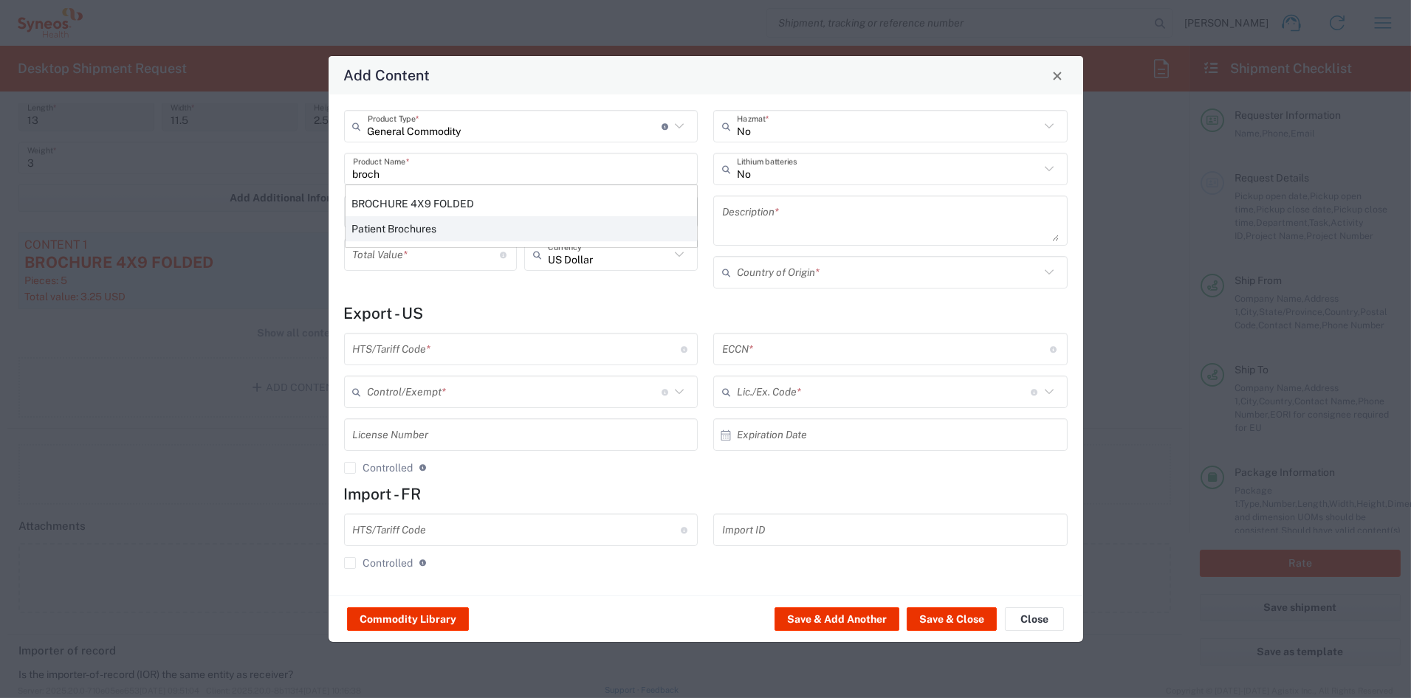
click at [396, 228] on div "Patient Brochures" at bounding box center [521, 228] width 351 height 25
type input "Patient Brochures"
type textarea "Study branded patient brochures (Paper materials)"
type input "[GEOGRAPHIC_DATA]"
type input "[PHONE_NUMBER]"
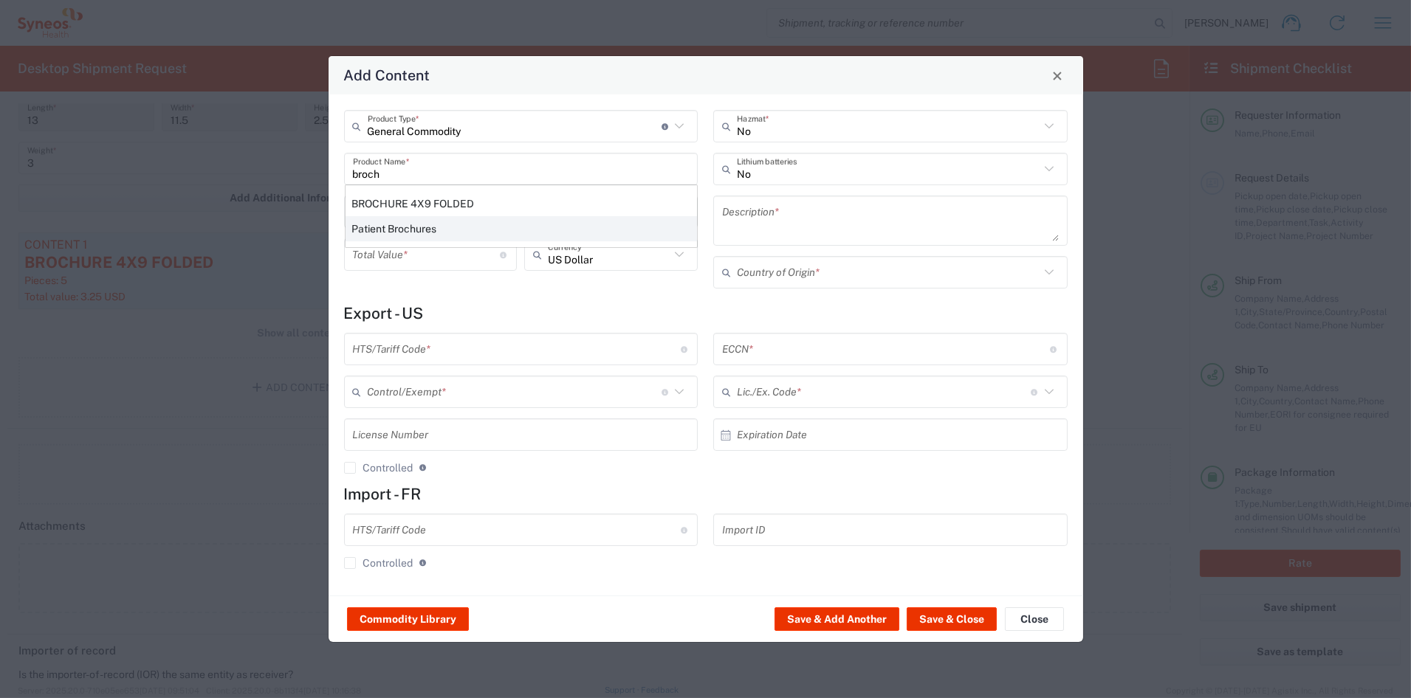
type input "BIS"
type input "EAR99"
type input "NLR - No License Required"
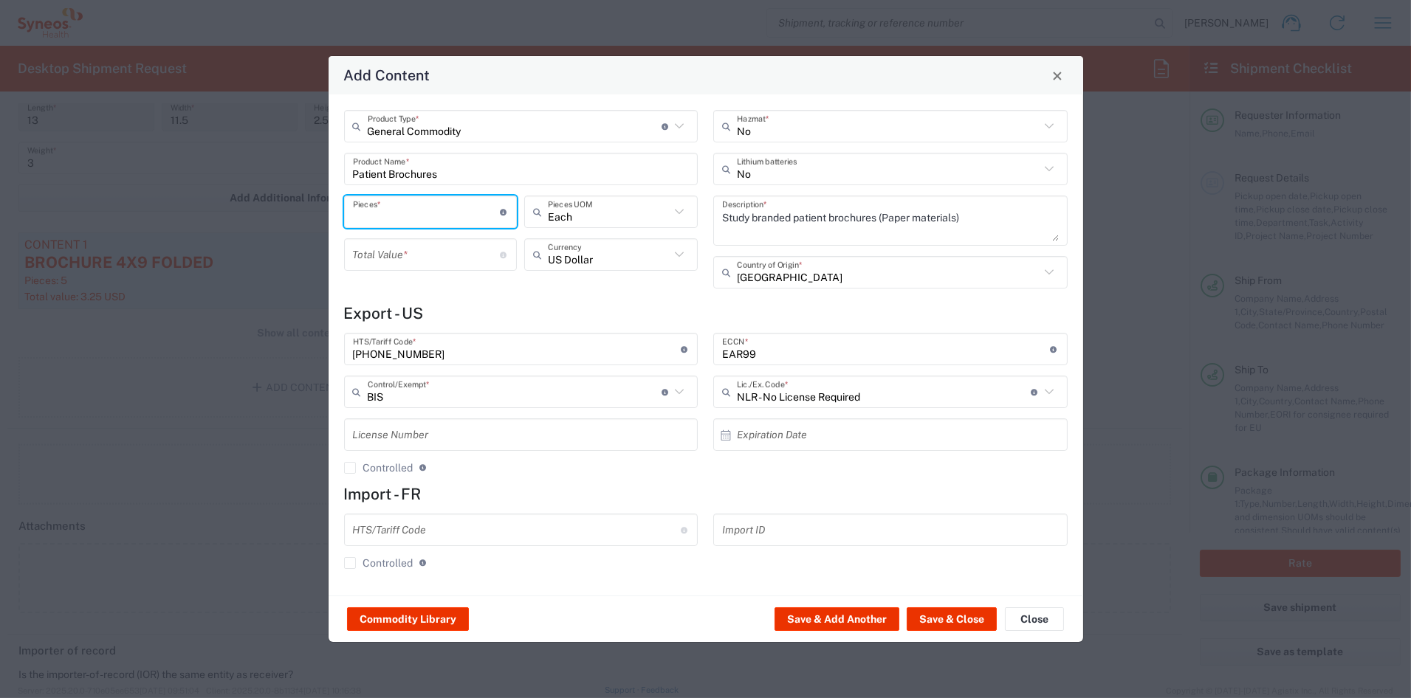
click at [405, 213] on input "number" at bounding box center [427, 212] width 148 height 26
type input "5"
click at [433, 257] on input "number" at bounding box center [427, 255] width 148 height 26
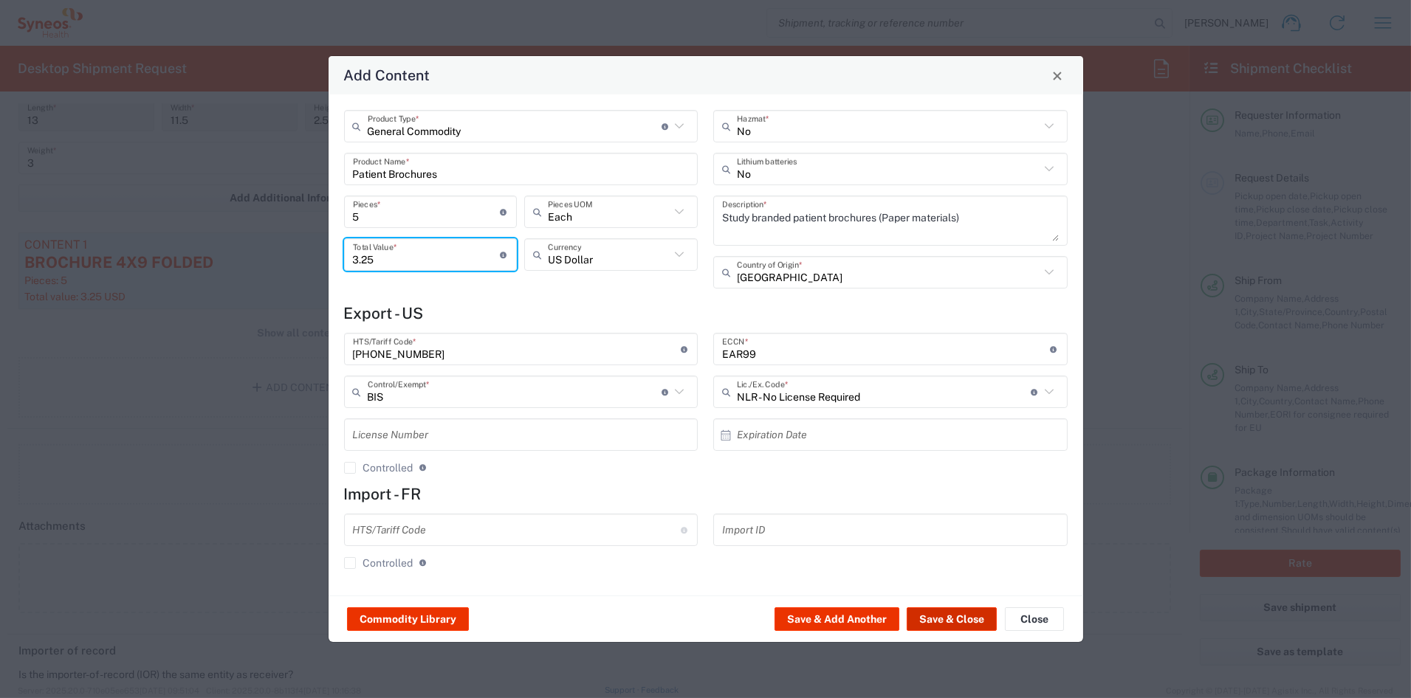
type input "3.25"
click at [927, 621] on button "Save & Close" at bounding box center [952, 620] width 90 height 24
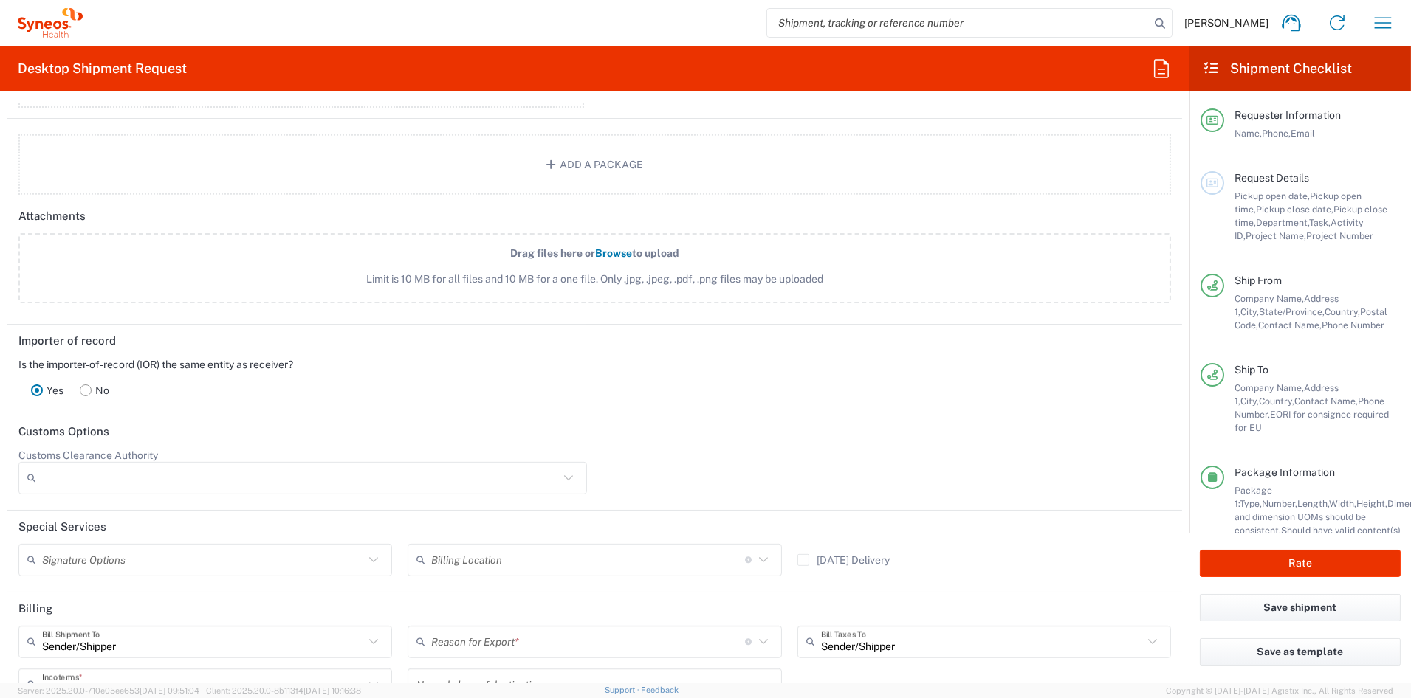
scroll to position [1714, 0]
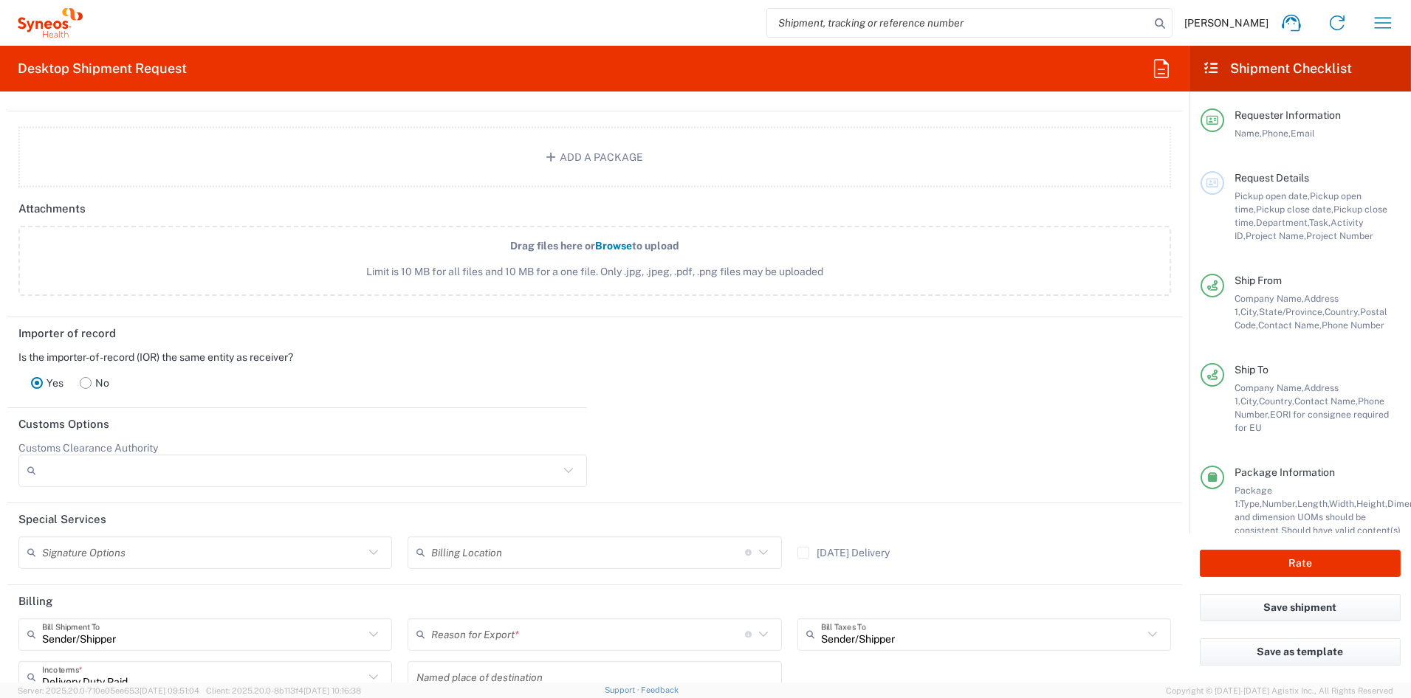
click at [89, 381] on rect at bounding box center [85, 382] width 11 height 11
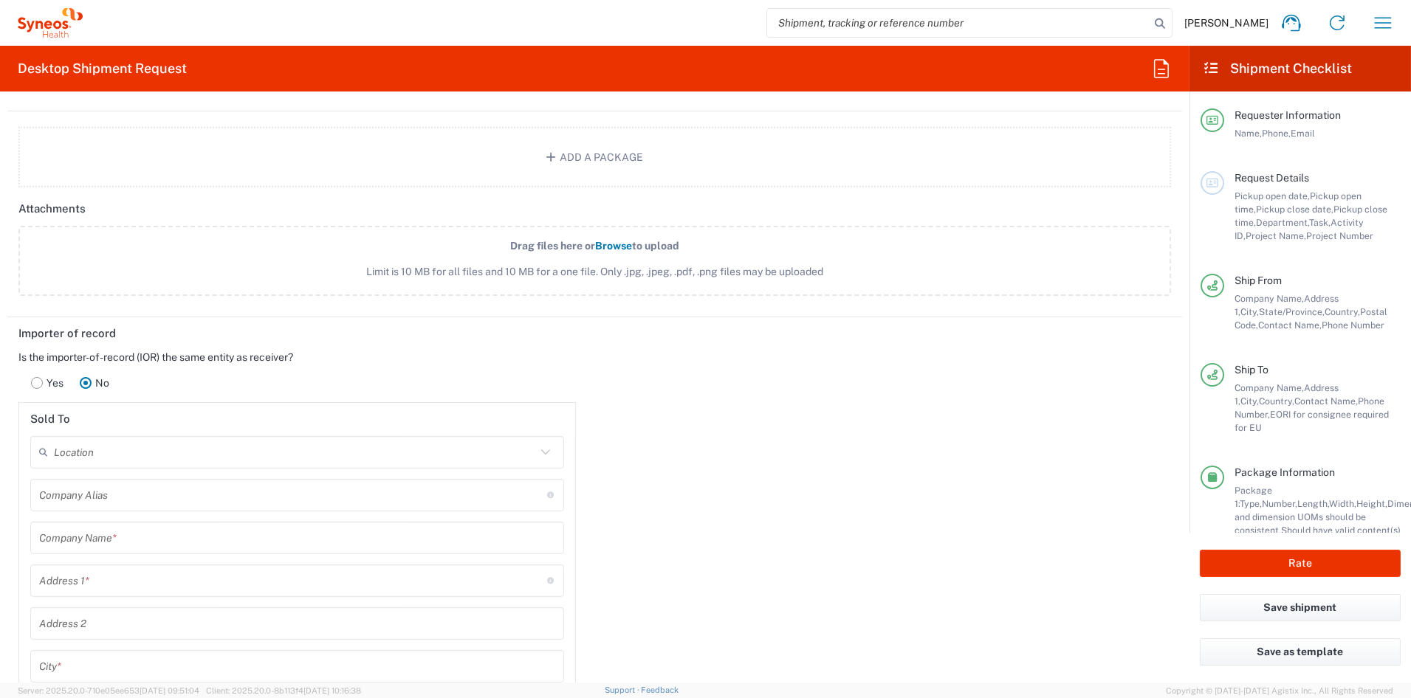
click at [140, 448] on input "text" at bounding box center [295, 452] width 482 height 26
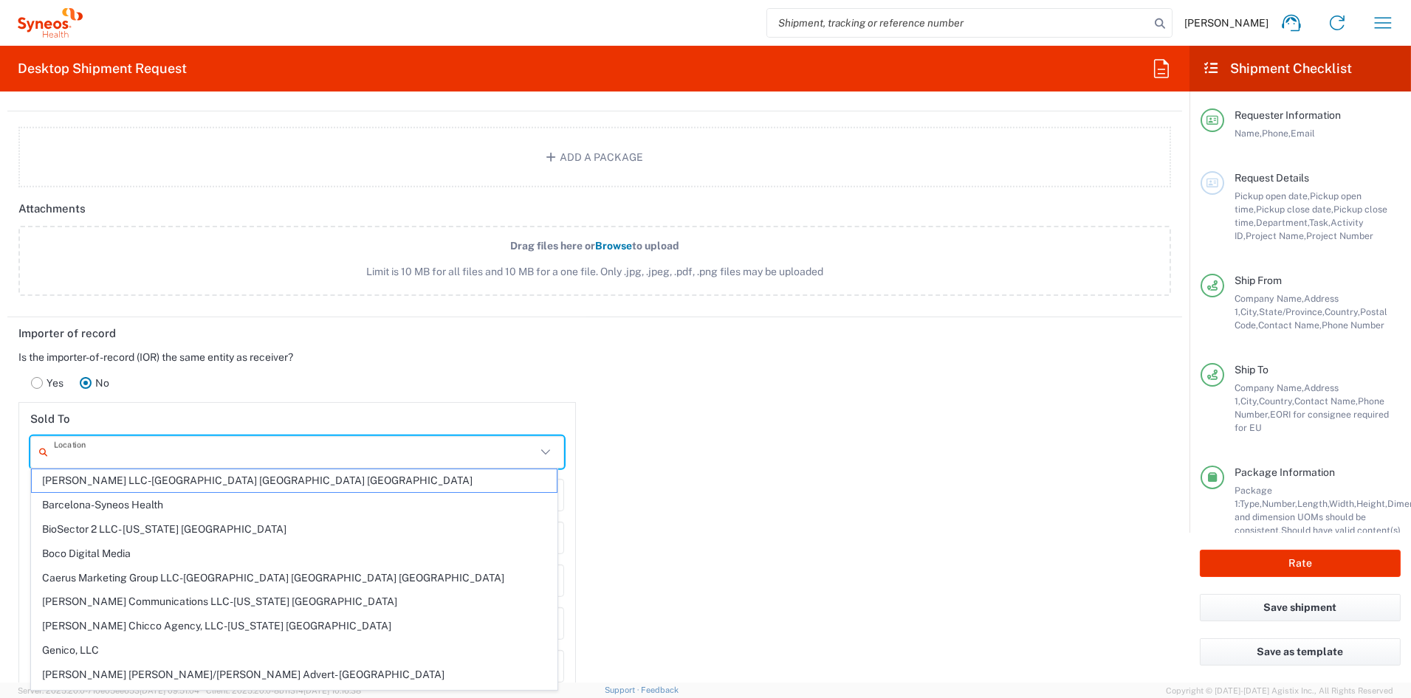
paste input "Syneos Health France"
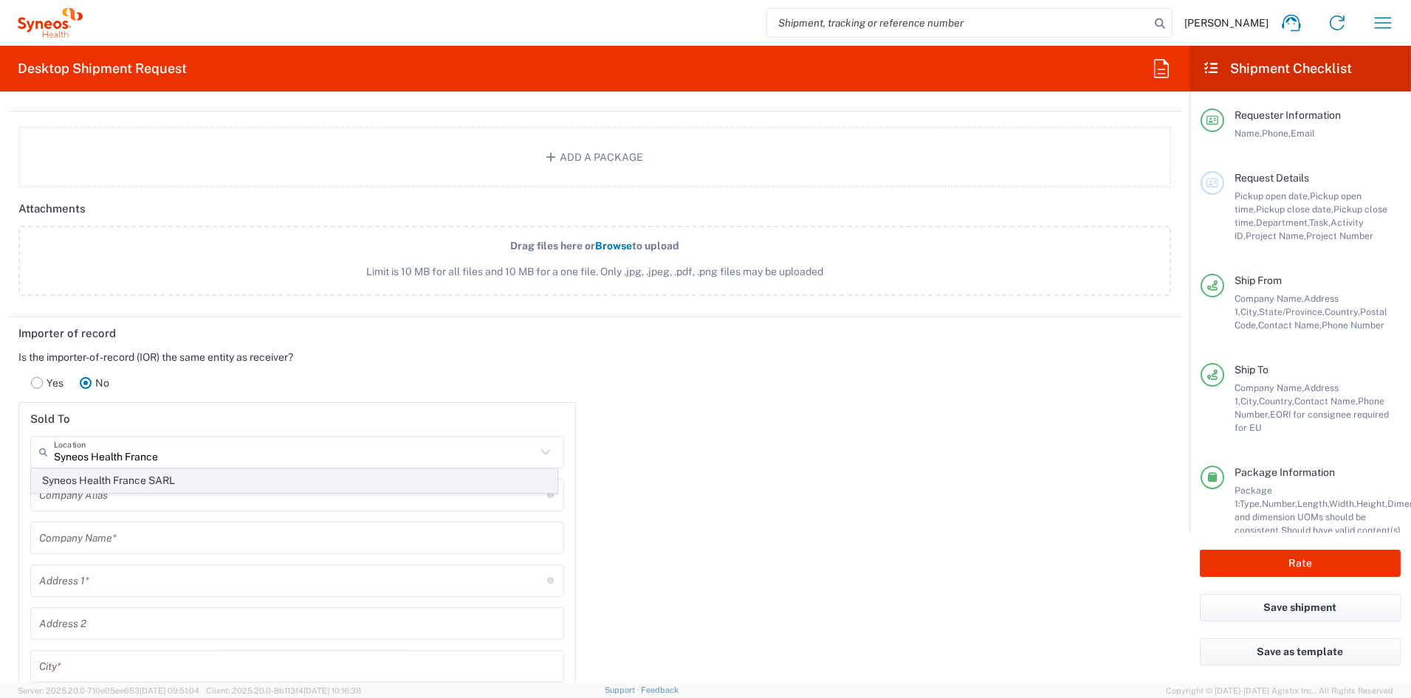
click at [97, 484] on span "Syneos Health France SARL" at bounding box center [294, 481] width 525 height 23
type input "Syneos Health France SARL"
type input "25 boulevard Romain Rolland"
type input "25 boulevard Romain"
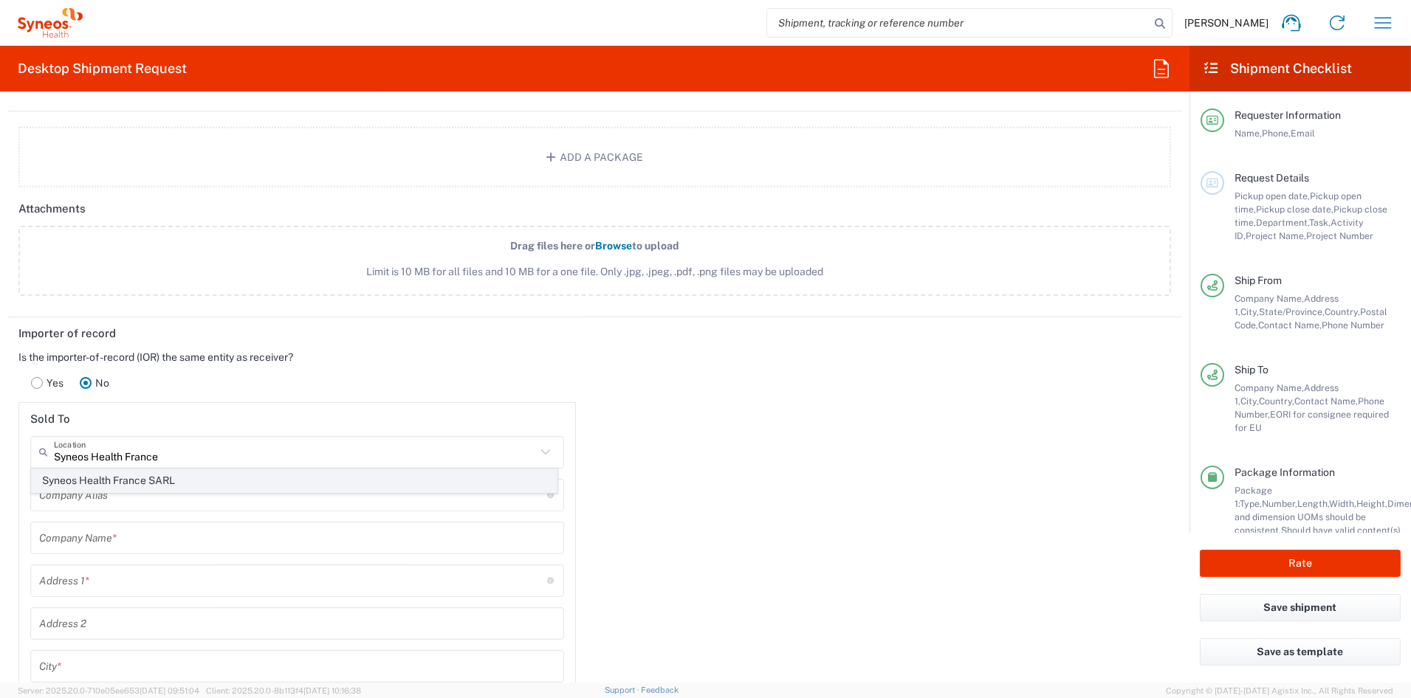
type input "Paris"
type input "[GEOGRAPHIC_DATA]"
type input "75014"
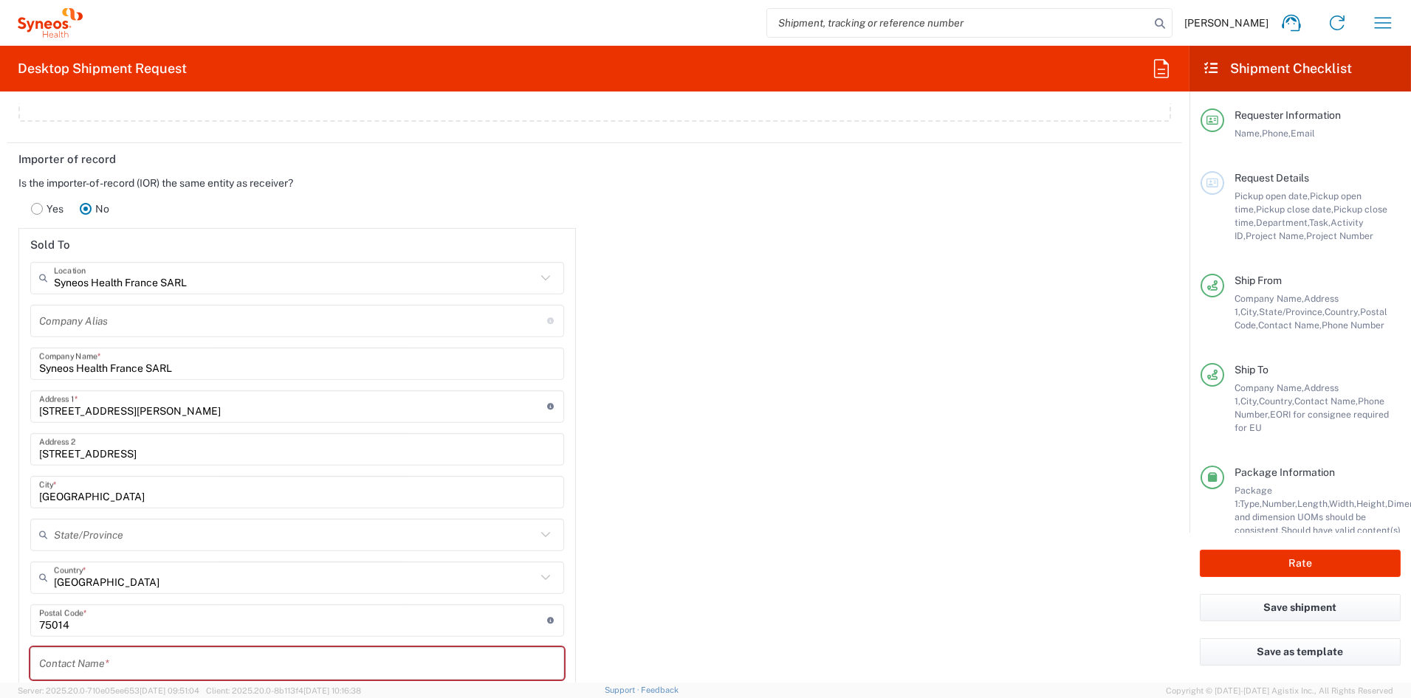
scroll to position [1888, 0]
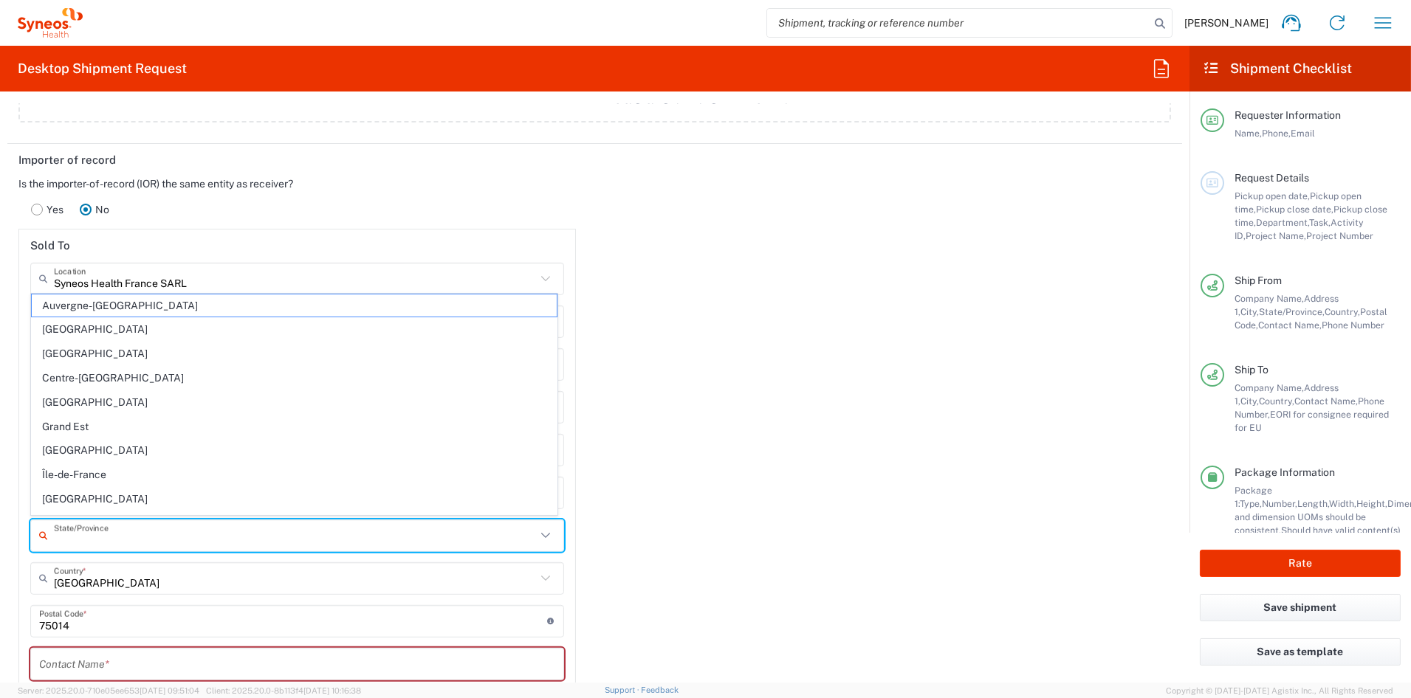
click at [126, 534] on input "text" at bounding box center [295, 536] width 482 height 26
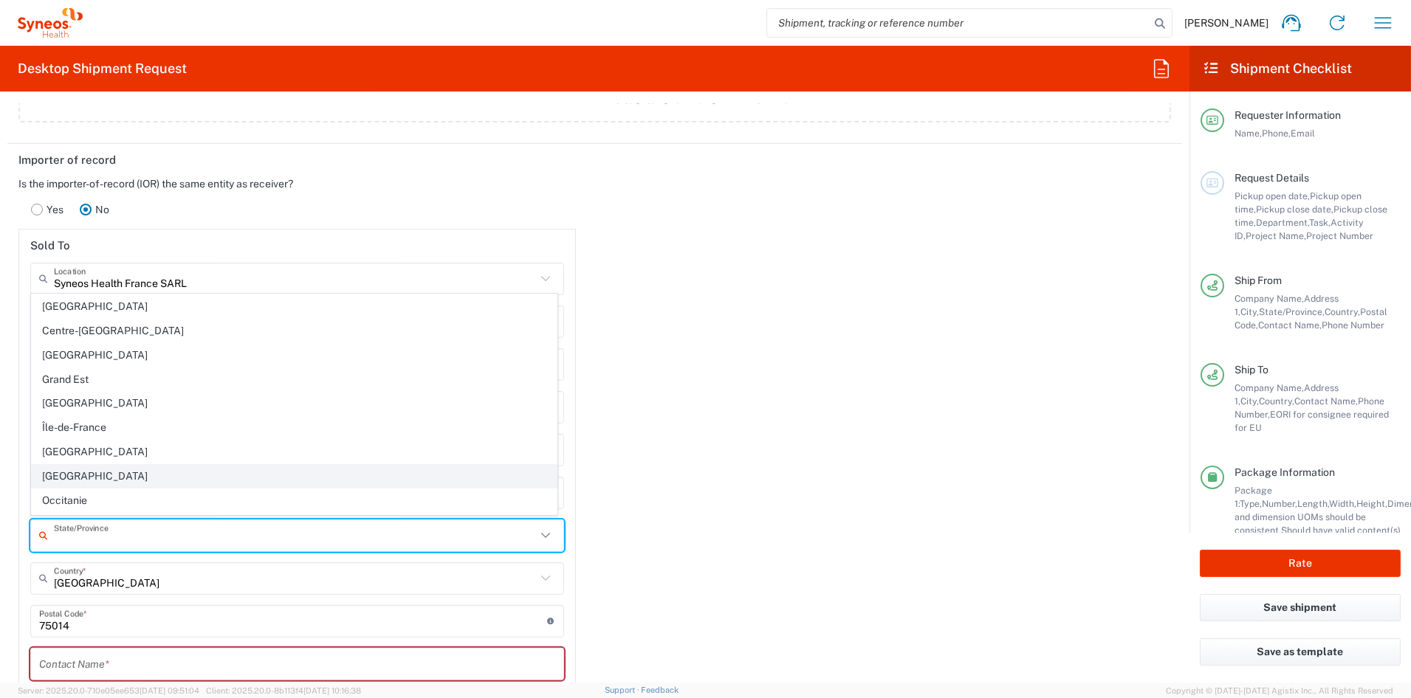
scroll to position [0, 0]
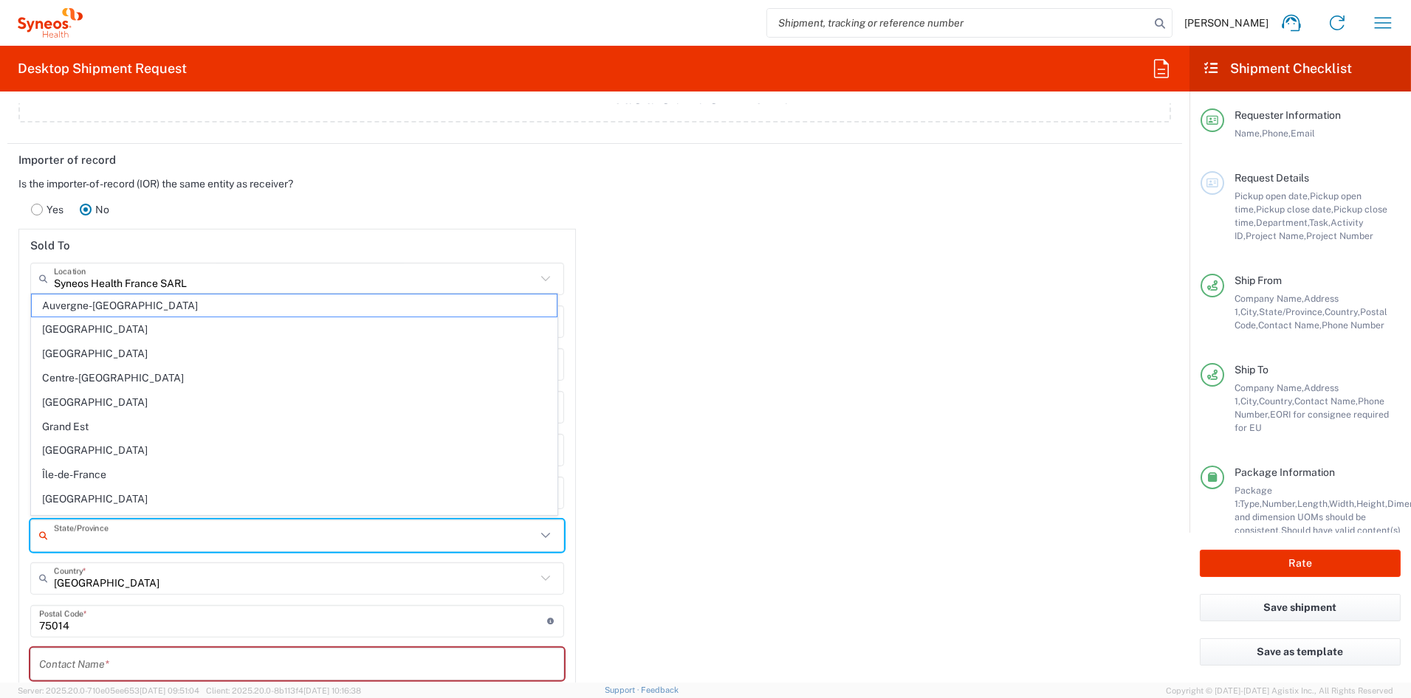
click at [763, 466] on div "Importer of record Is the importer-of-record (IOR) the same entity as receiver?…" at bounding box center [595, 542] width 1190 height 797
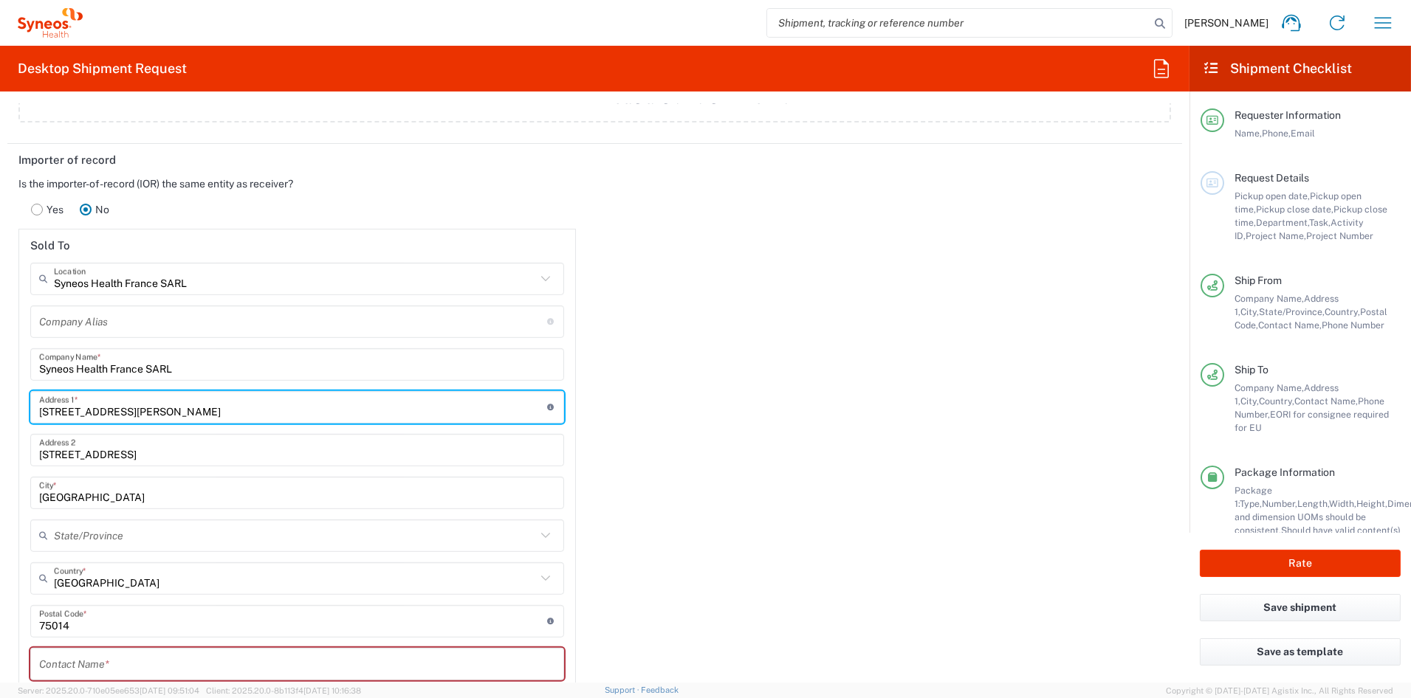
drag, startPoint x: 182, startPoint y: 405, endPoint x: -22, endPoint y: 402, distance: 203.8
click at [0, 402] on html "John Popp Home Shipment estimator Shipment tracking Desktop shipment request My…" at bounding box center [705, 349] width 1411 height 698
paste input "41/45 B"
type input "41/45 Boulevard Romain Rolland"
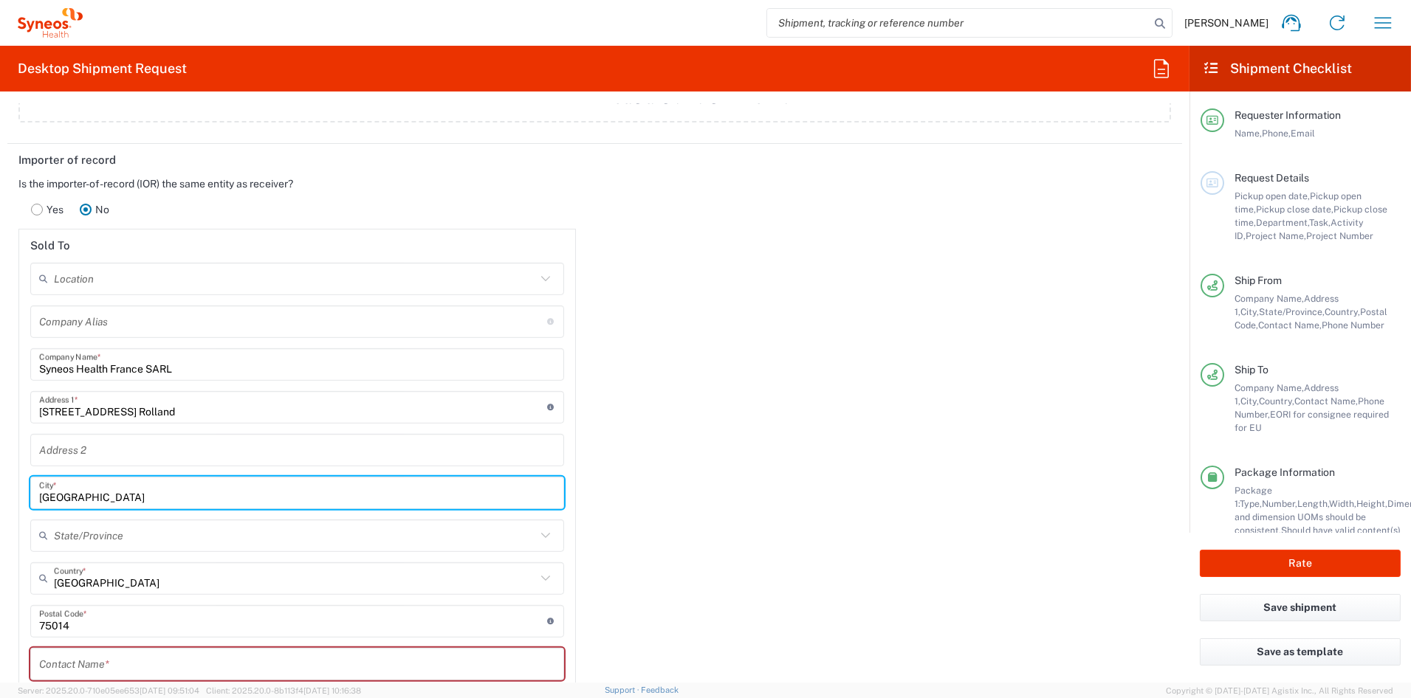
drag, startPoint x: 61, startPoint y: 492, endPoint x: -14, endPoint y: 488, distance: 75.4
click at [0, 488] on html "John Popp Home Shipment estimator Shipment tracking Desktop shipment request My…" at bounding box center [705, 349] width 1411 height 698
paste input "Montrouge"
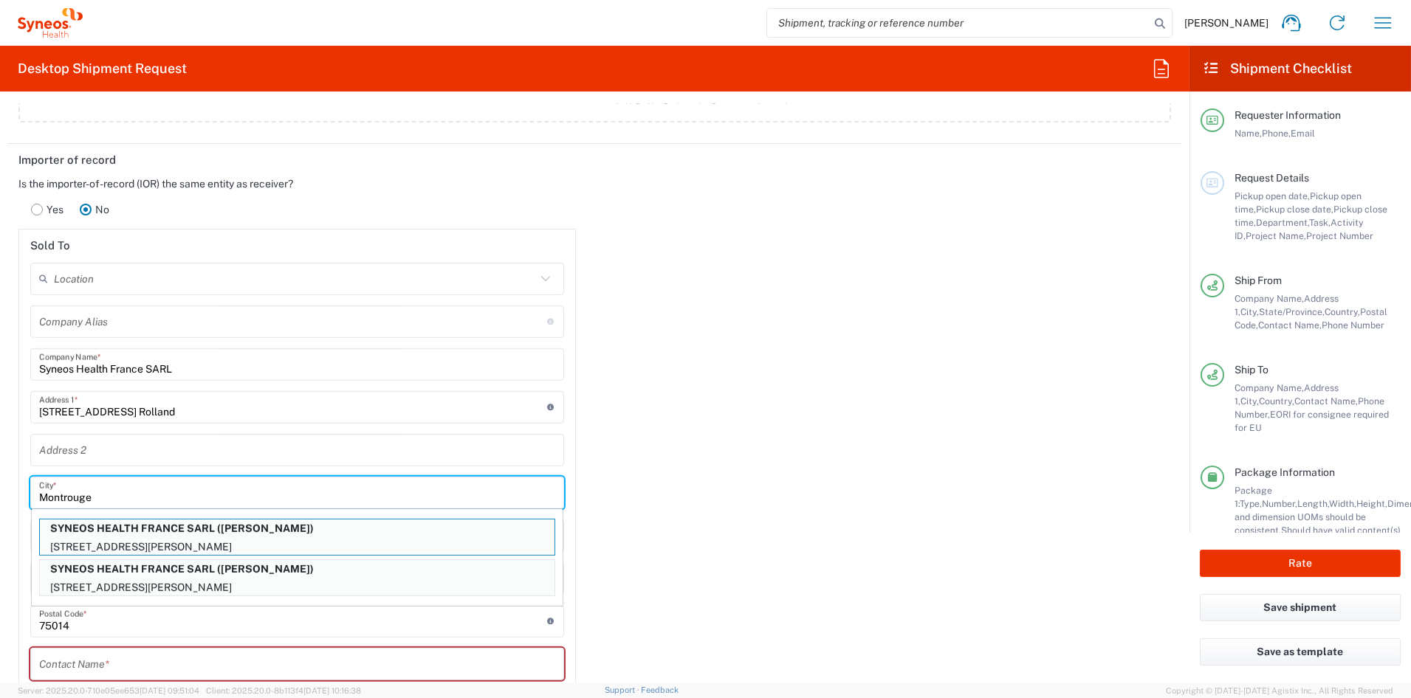
type input "Montrouge"
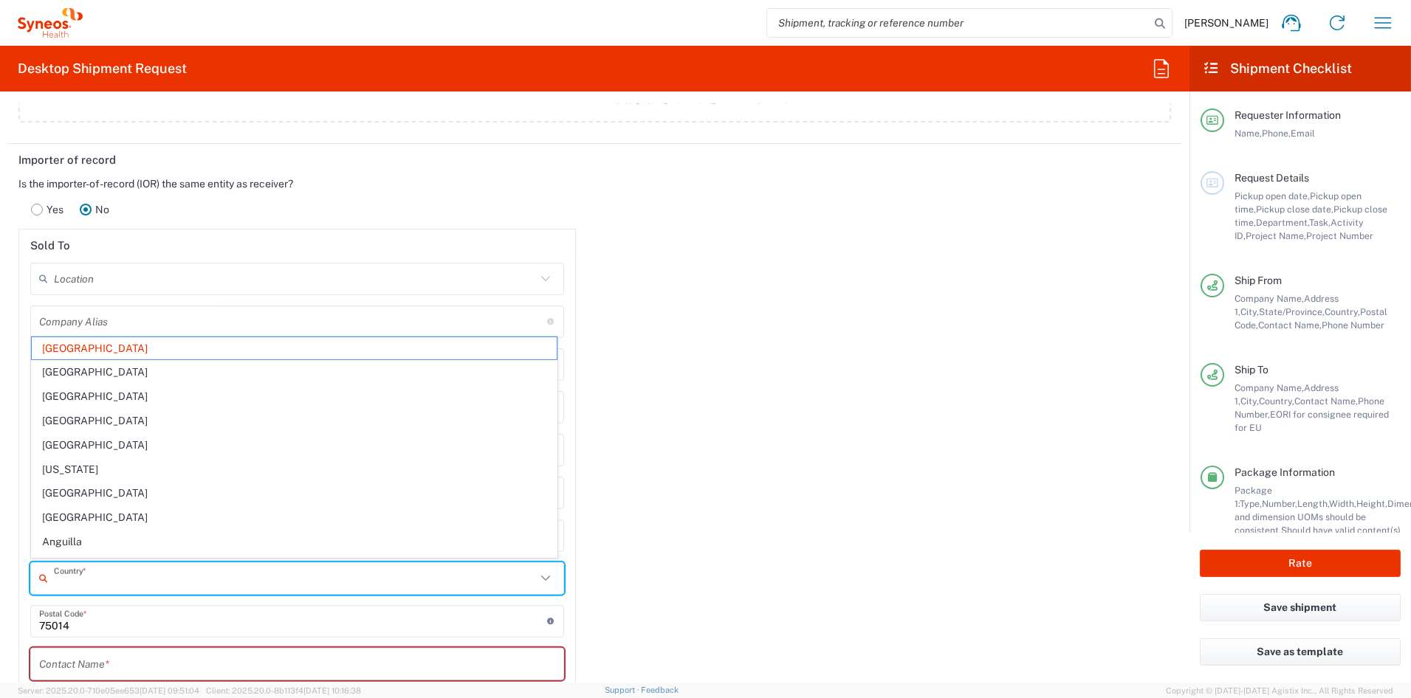
type input "[GEOGRAPHIC_DATA]"
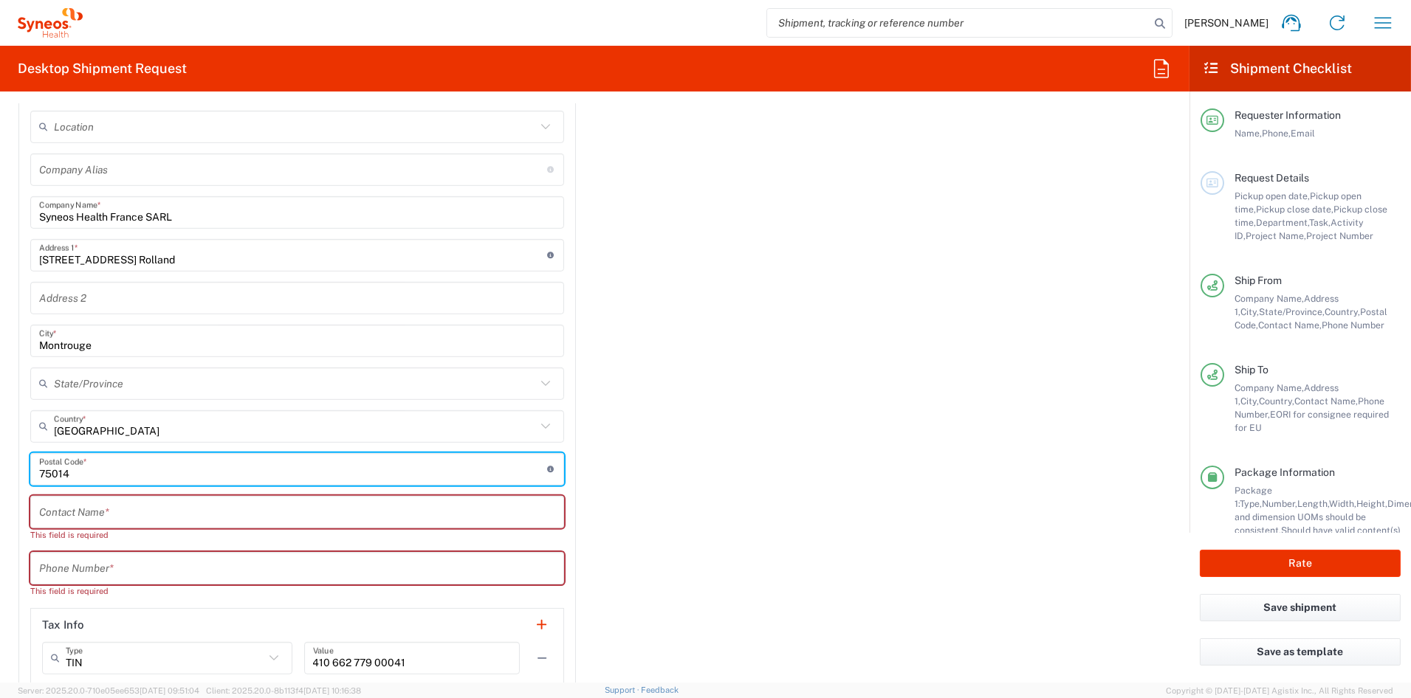
scroll to position [2042, 0]
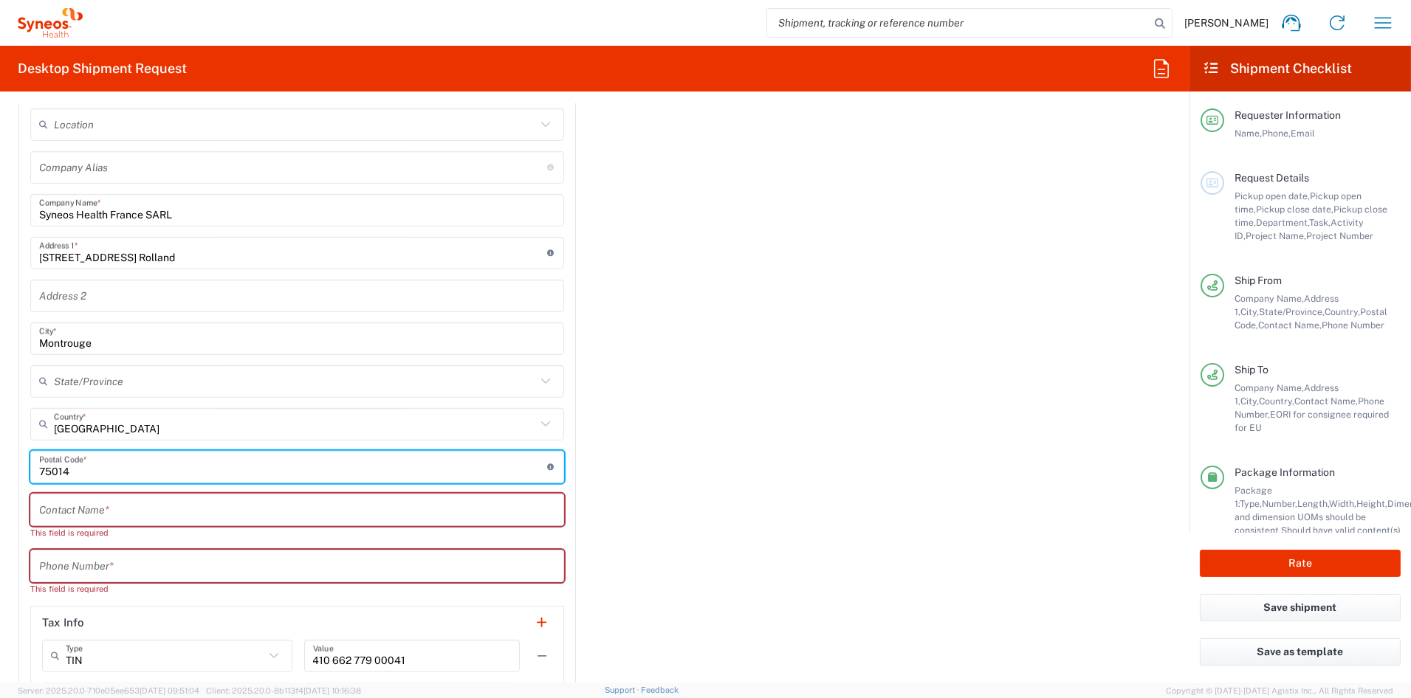
paste input "92120"
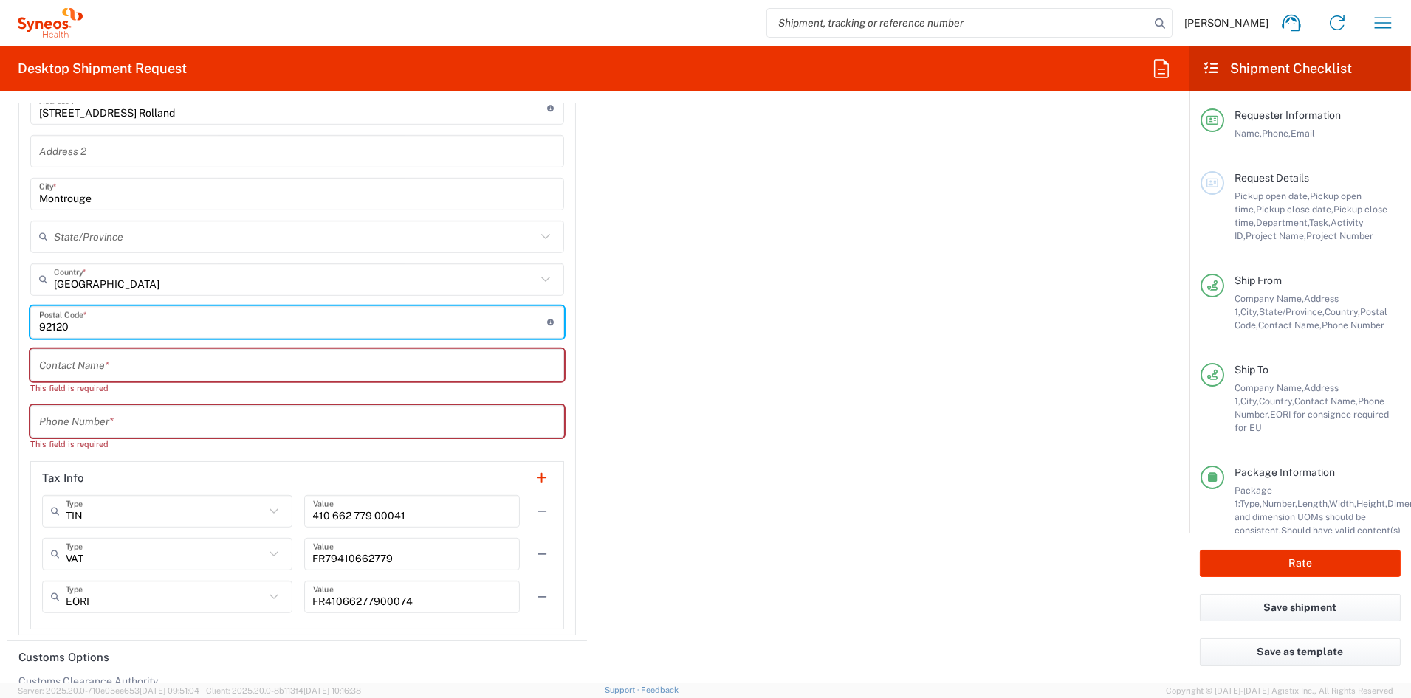
scroll to position [2185, 0]
type input "92120"
click at [142, 362] on input "text" at bounding box center [297, 367] width 516 height 26
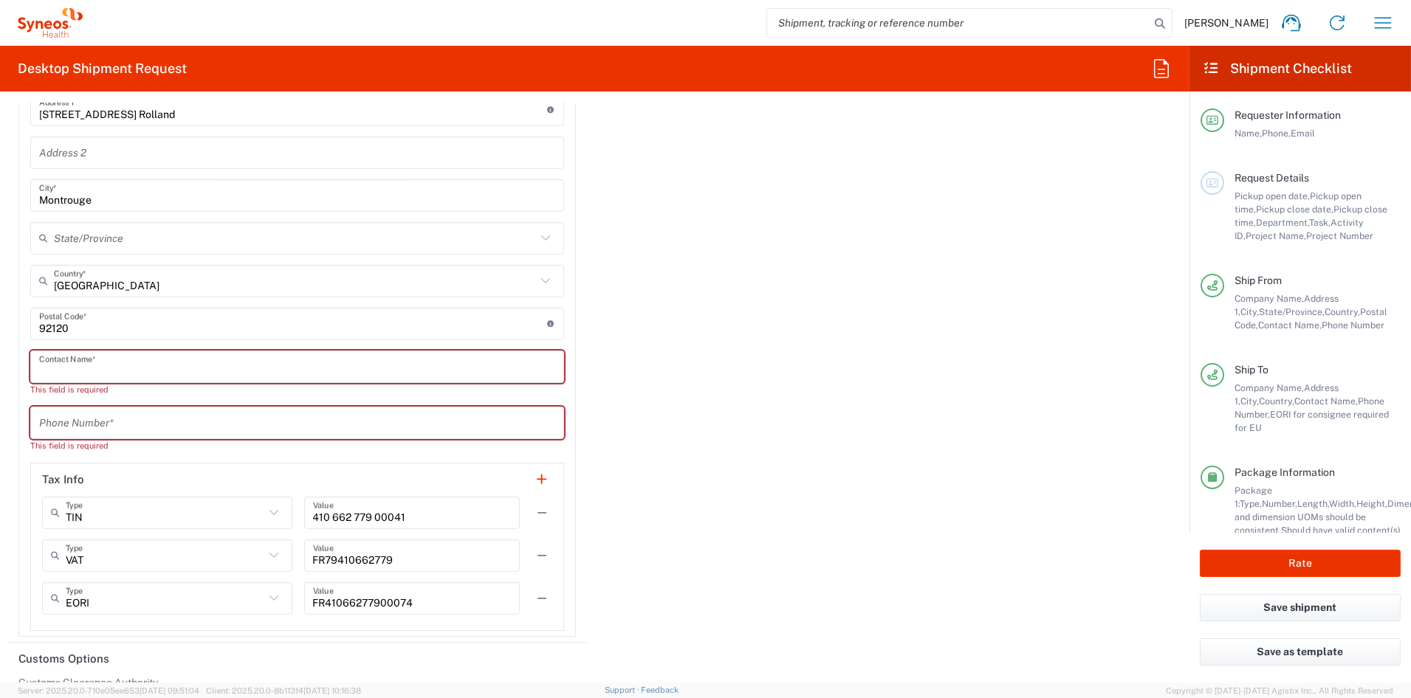
paste input "iryna.lukyanenko"
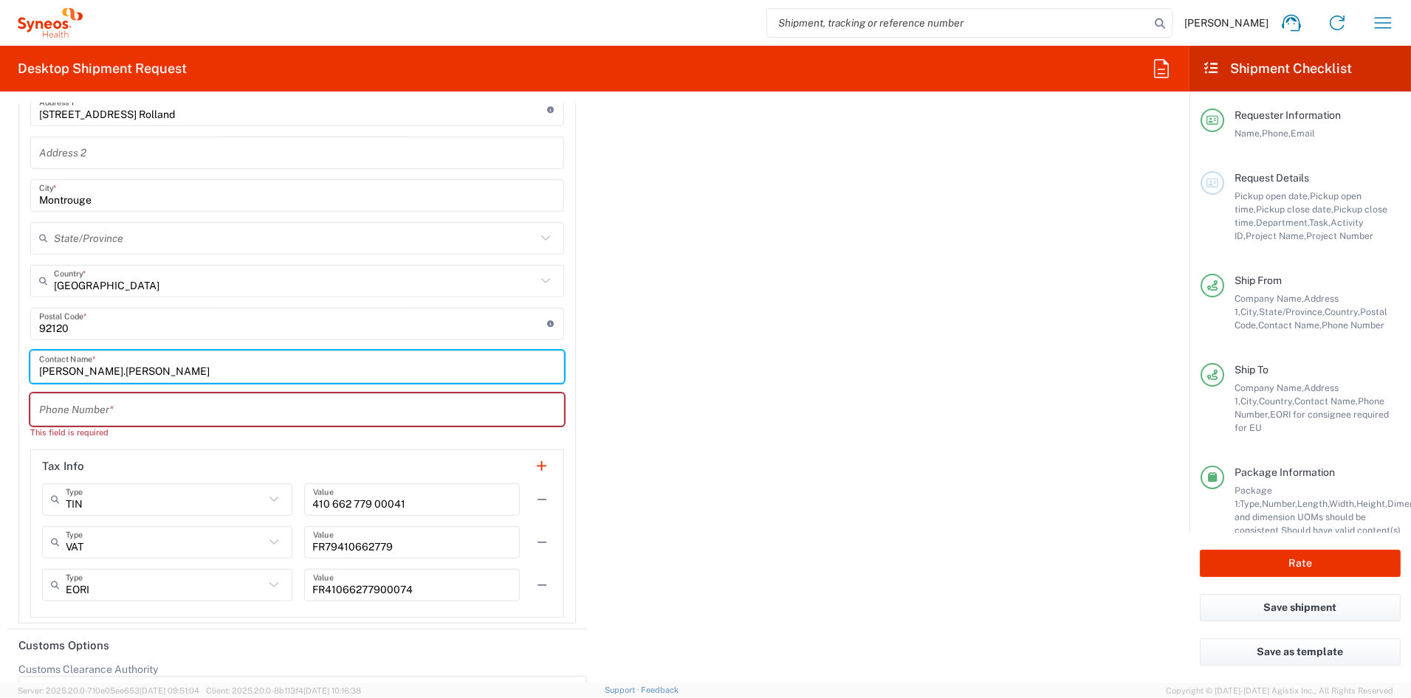
drag, startPoint x: 66, startPoint y: 368, endPoint x: 137, endPoint y: 368, distance: 70.1
click at [69, 368] on input "iryna.lukyanenko" at bounding box center [297, 367] width 516 height 26
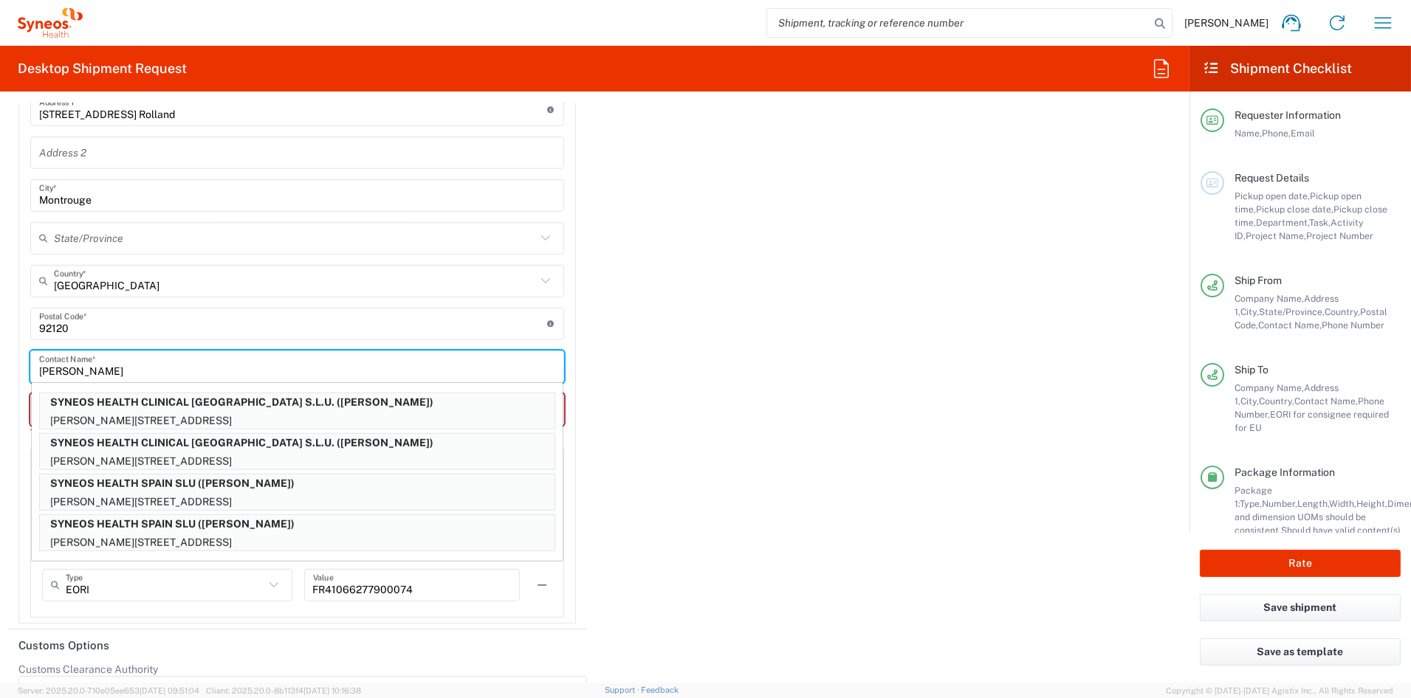
type input "Iryna Lukyanenko"
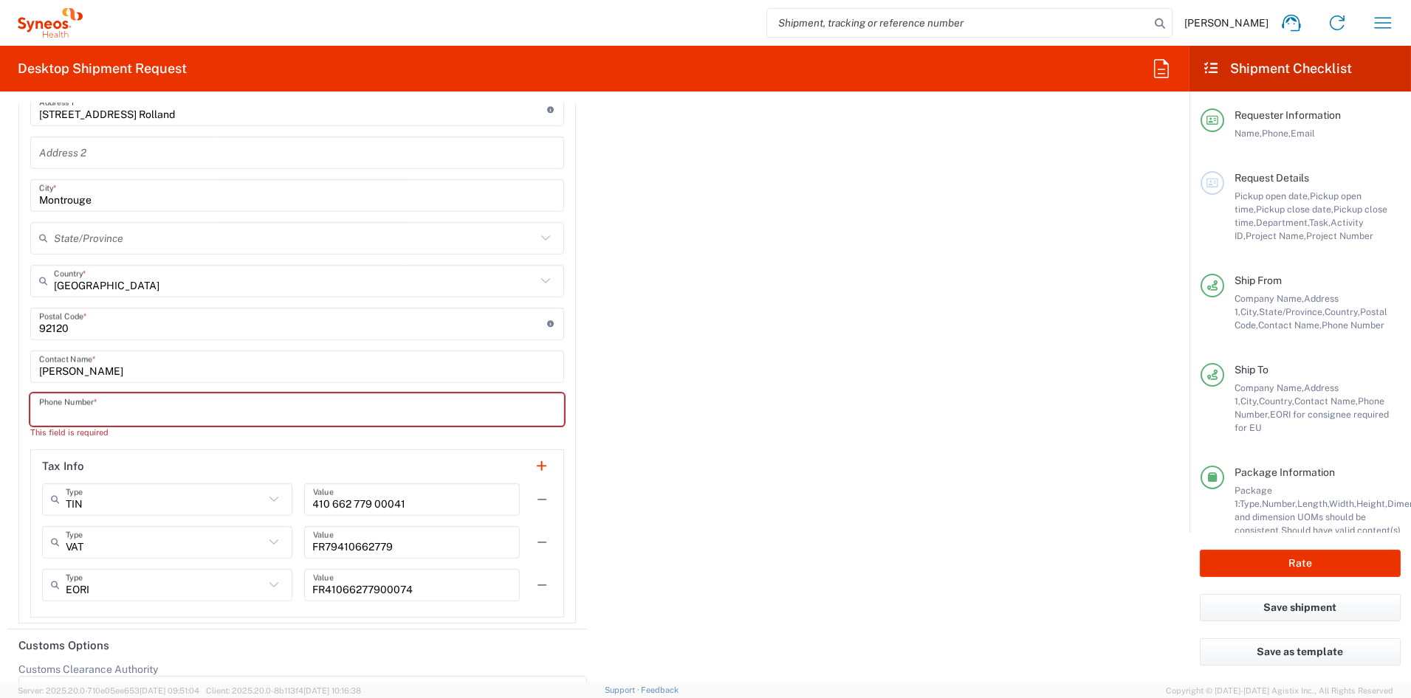
paste input "32 499 71 79 73"
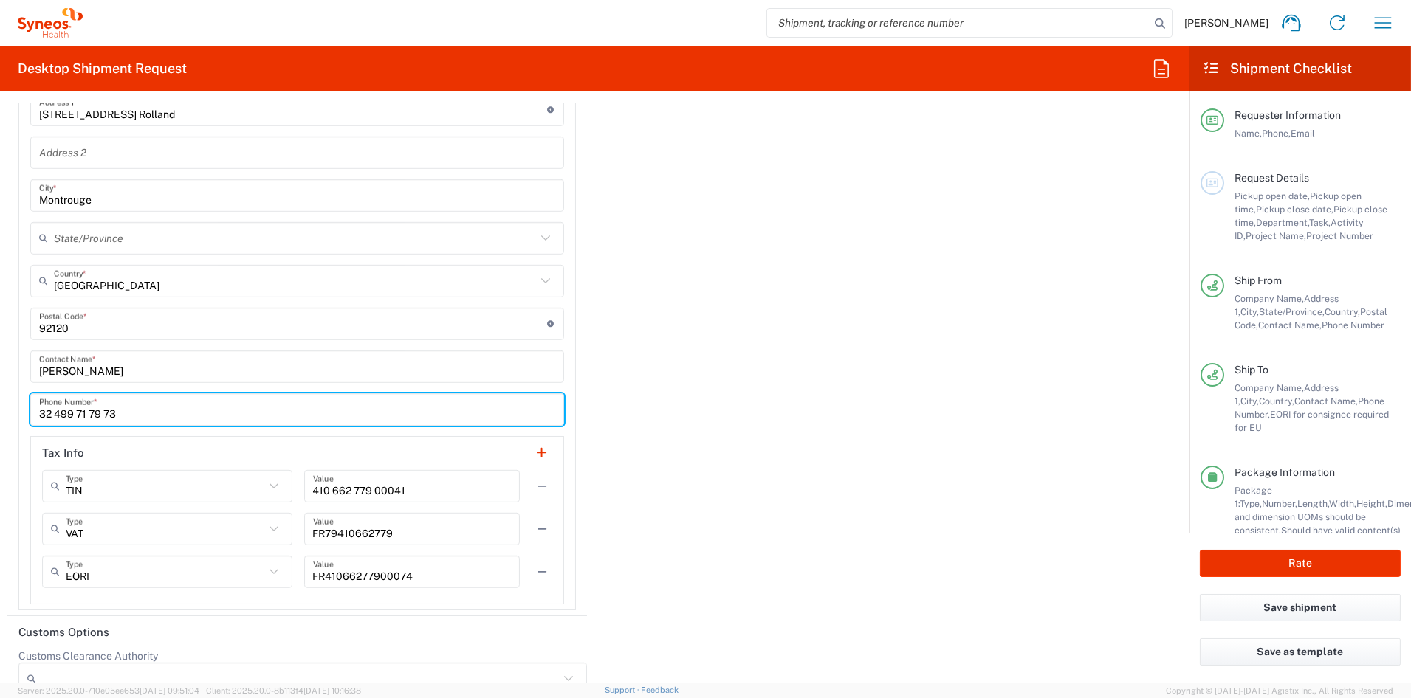
click at [106, 410] on input "32 499 71 79 73" at bounding box center [297, 409] width 516 height 26
click at [92, 411] on input "32 499 71 7973" at bounding box center [297, 409] width 516 height 26
drag, startPoint x: 76, startPoint y: 411, endPoint x: 86, endPoint y: 411, distance: 10.3
click at [77, 411] on input "32 499 717973" at bounding box center [297, 409] width 516 height 26
drag, startPoint x: 55, startPoint y: 411, endPoint x: 63, endPoint y: 413, distance: 7.7
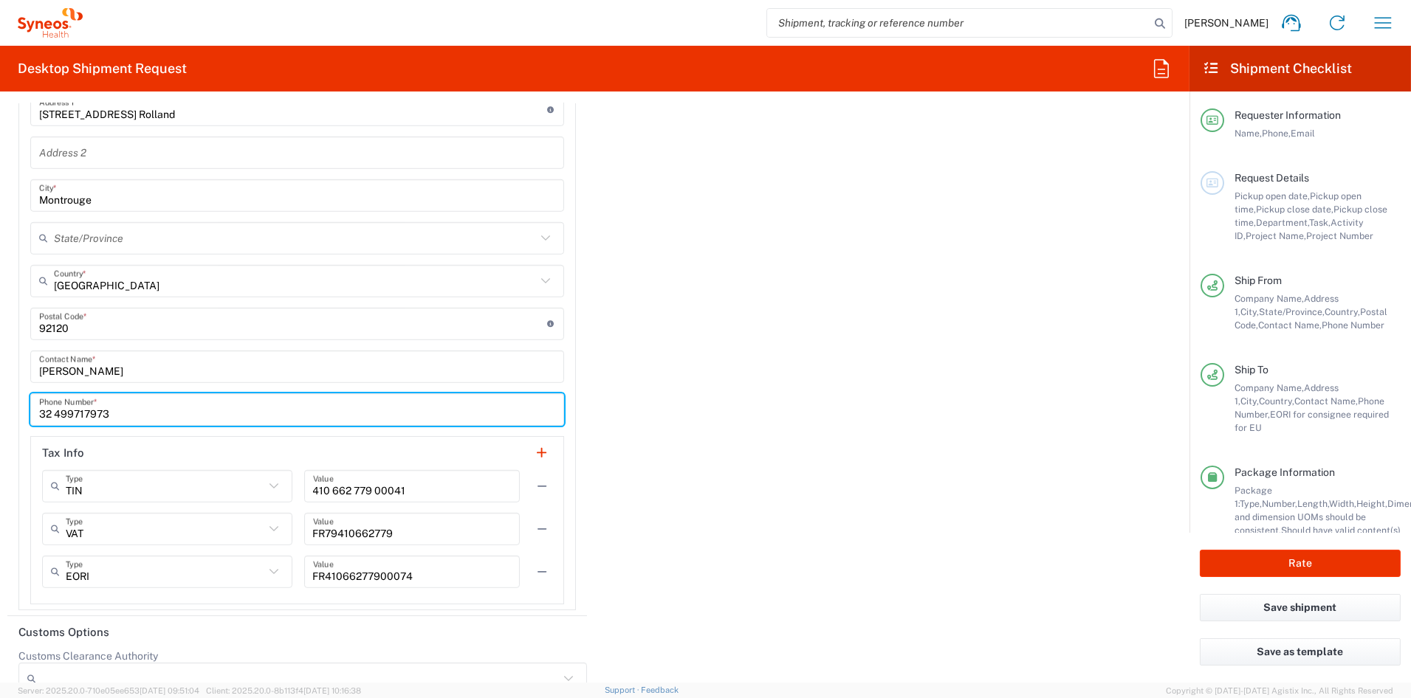
click at [56, 411] on input "32 499717973" at bounding box center [297, 409] width 516 height 26
type input "32499717973"
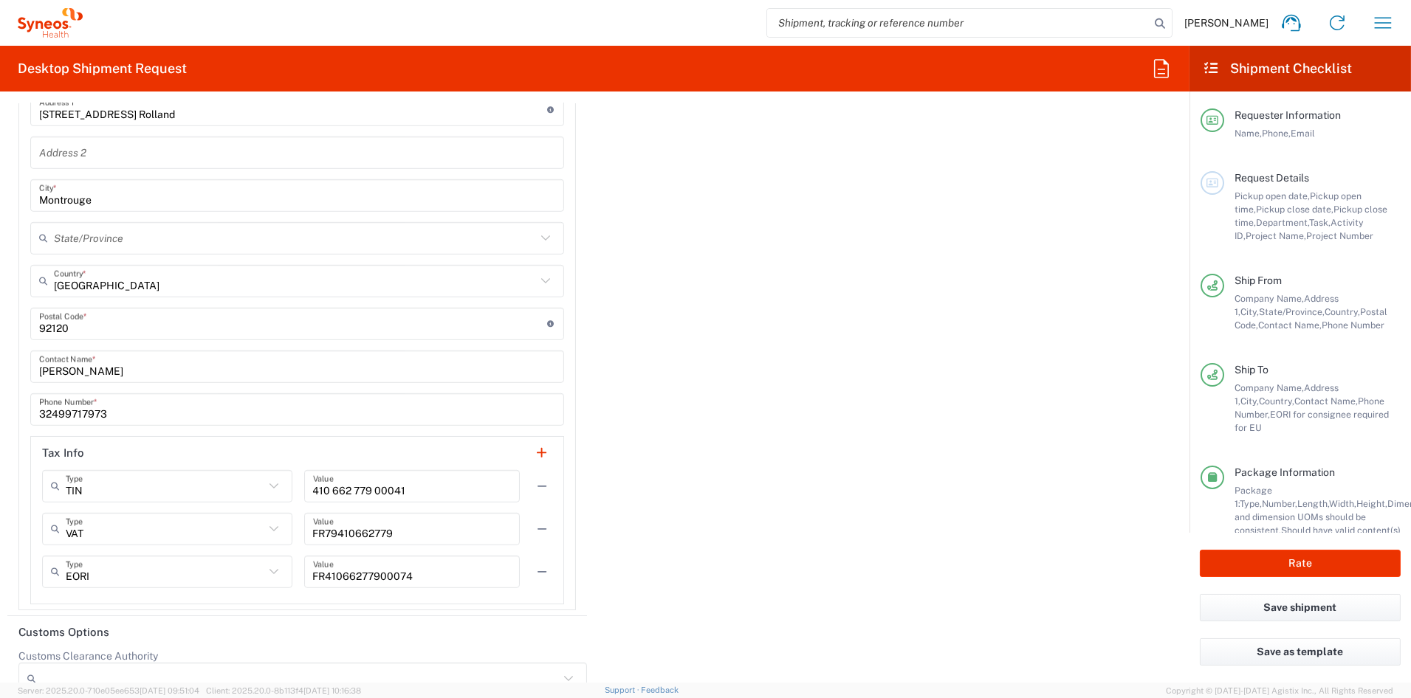
drag, startPoint x: 539, startPoint y: 525, endPoint x: 538, endPoint y: 512, distance: 12.6
click at [539, 523] on button "button" at bounding box center [542, 529] width 21 height 21
click at [532, 478] on button "button" at bounding box center [542, 486] width 21 height 21
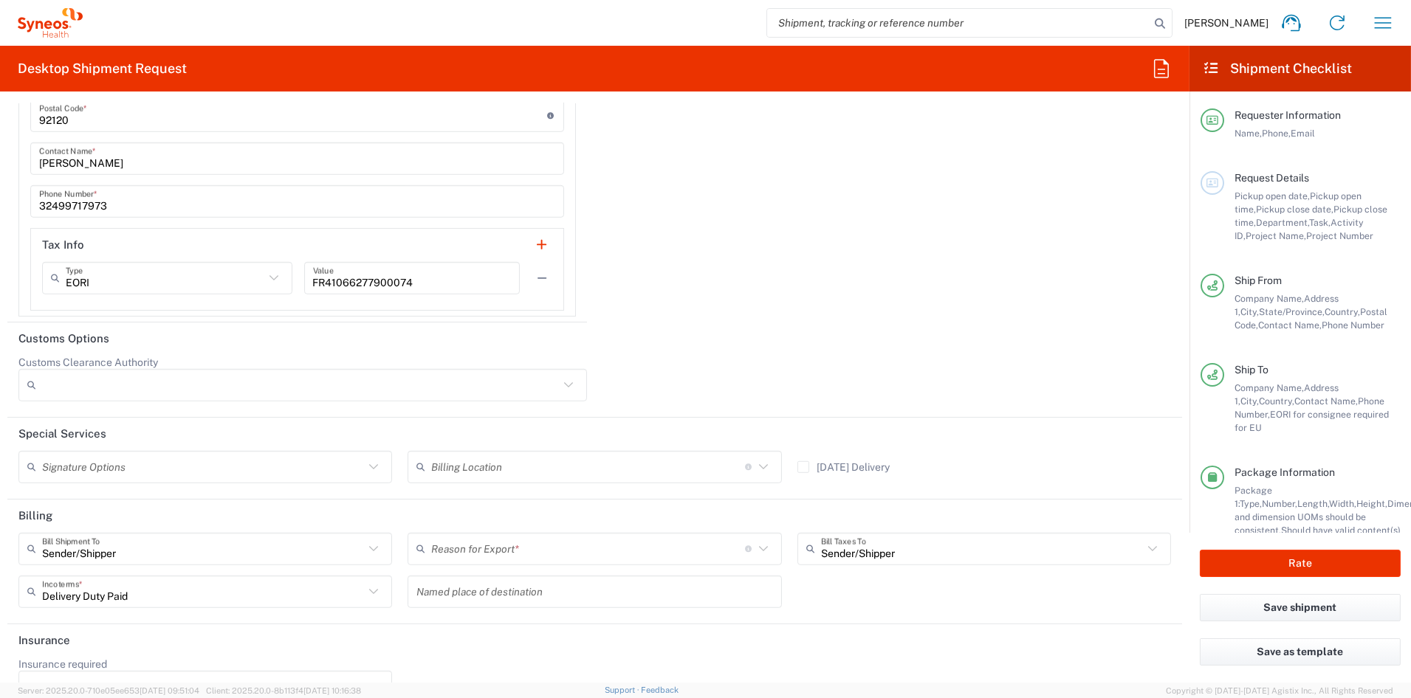
scroll to position [2422, 0]
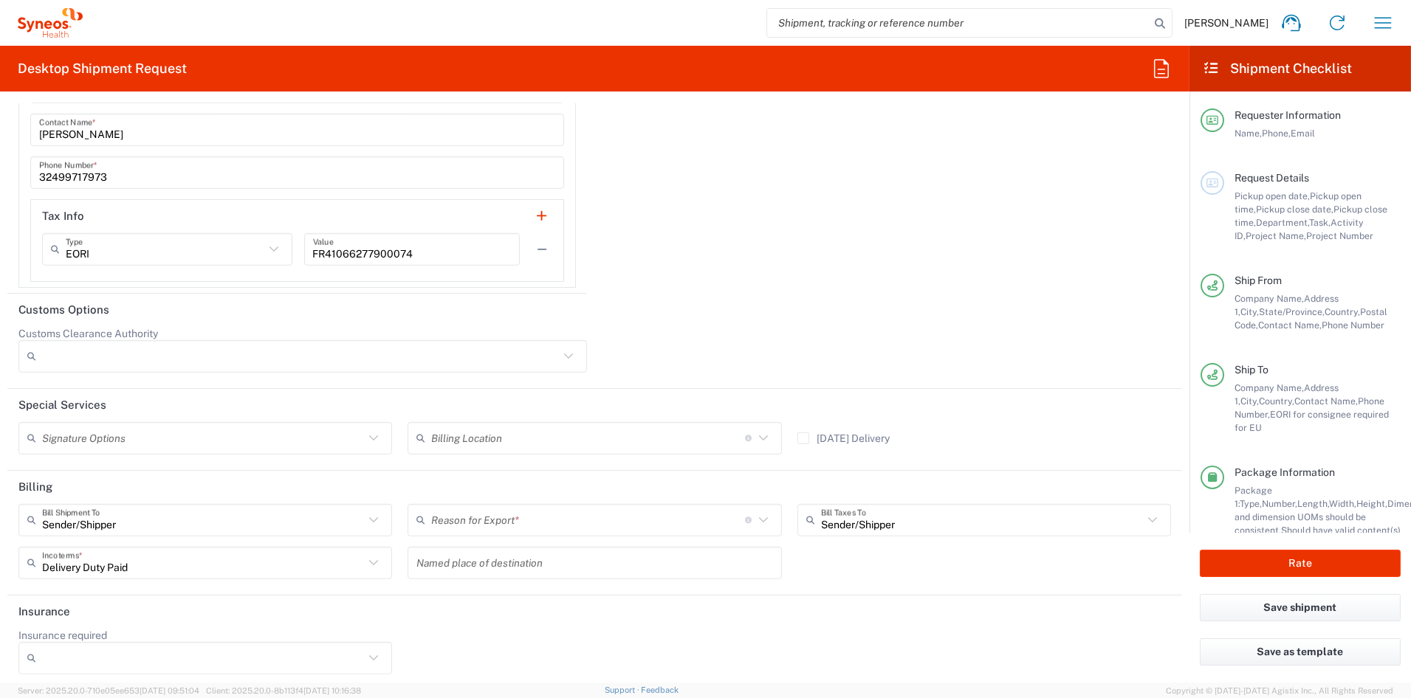
click at [93, 436] on input "text" at bounding box center [203, 438] width 322 height 26
click at [75, 467] on span "Adult Signature Required" at bounding box center [203, 467] width 367 height 23
type input "Adult Signature Required"
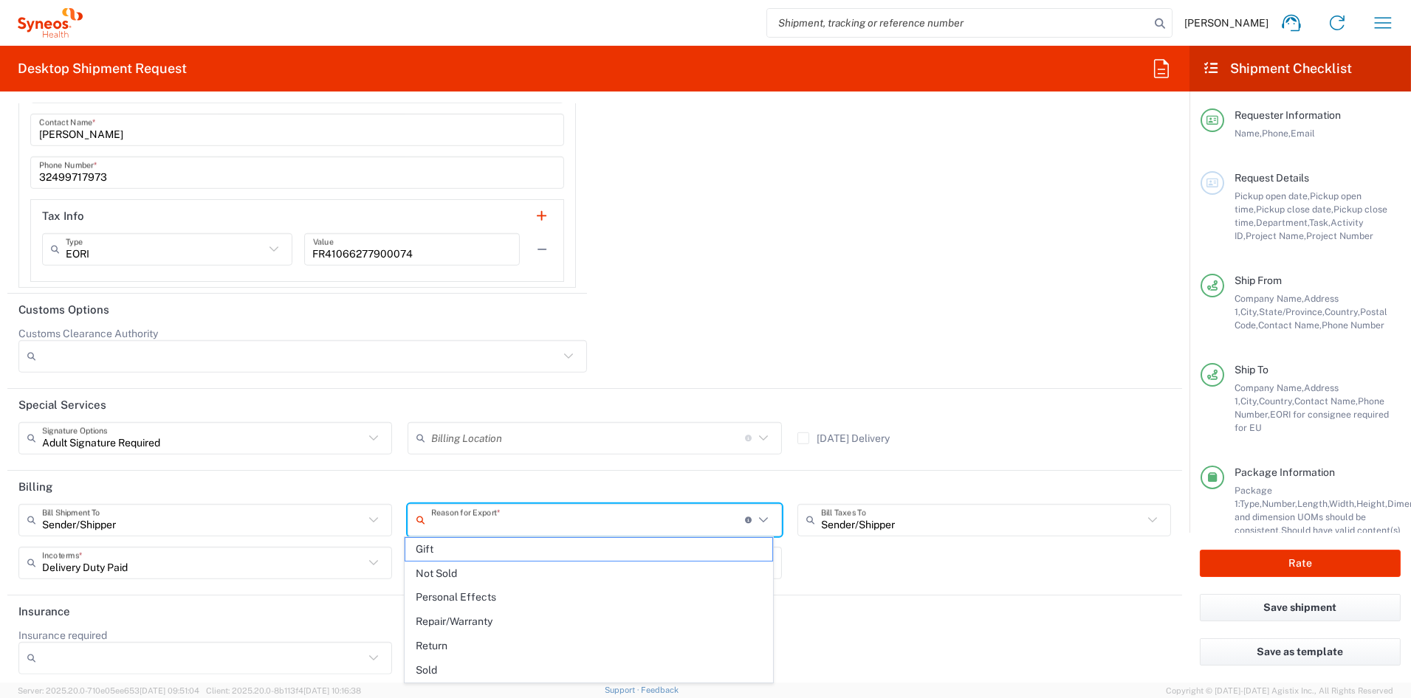
click at [495, 521] on input "text" at bounding box center [588, 520] width 314 height 26
click at [444, 668] on span "Sold" at bounding box center [588, 670] width 367 height 23
type input "Sold"
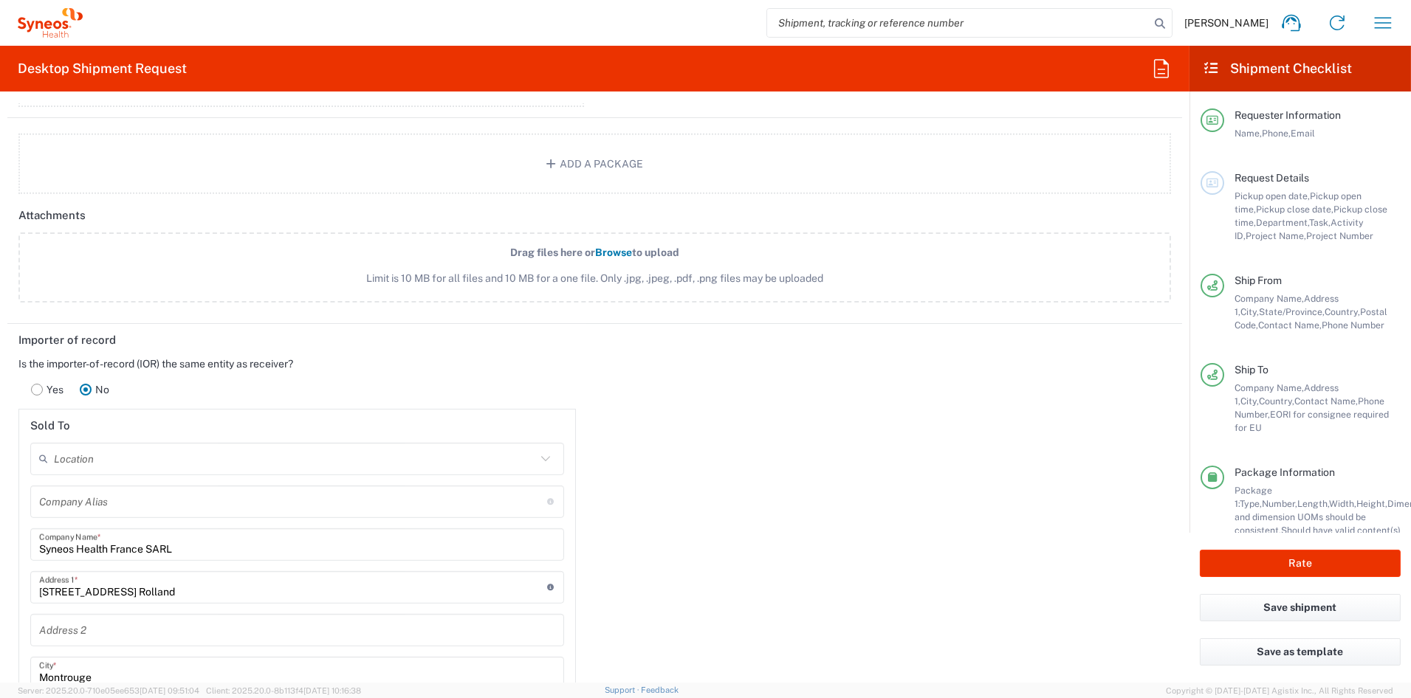
scroll to position [1721, 0]
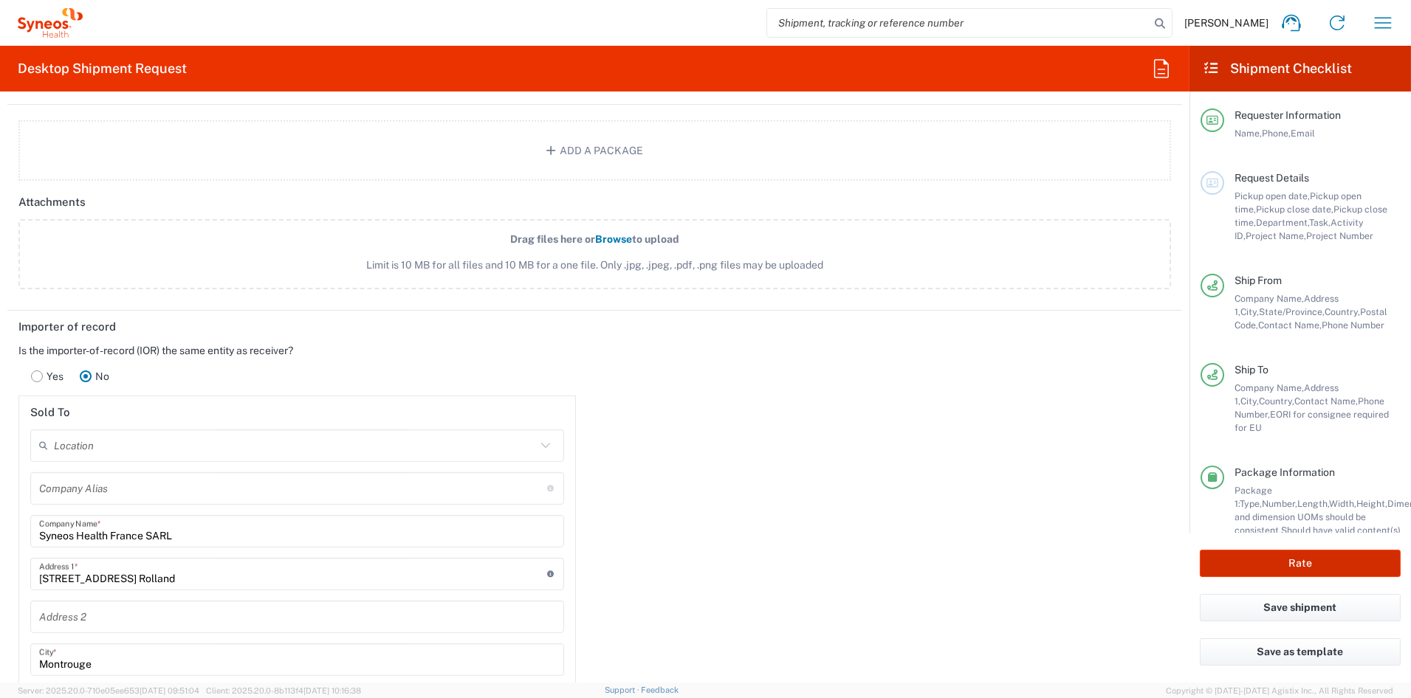
click at [1302, 561] on button "Rate" at bounding box center [1300, 563] width 201 height 27
type input "7068551"
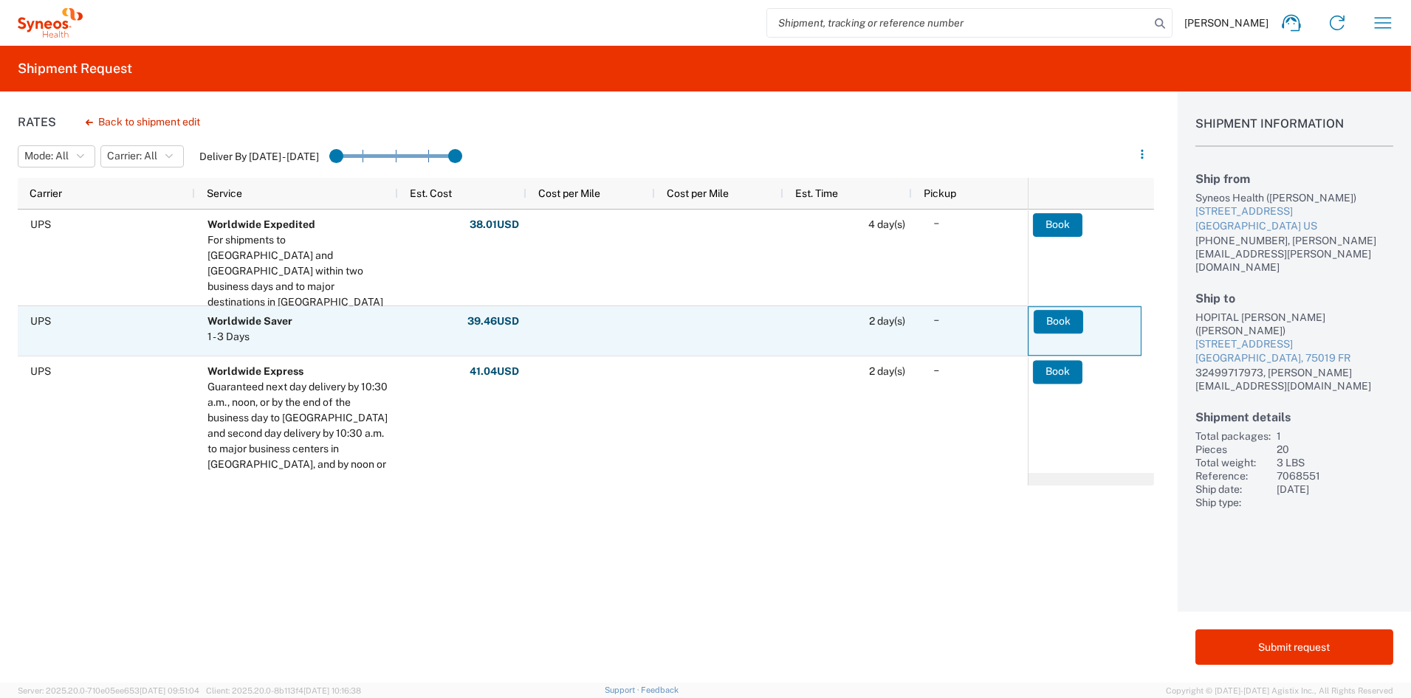
click at [1070, 320] on button "Book" at bounding box center [1058, 322] width 49 height 24
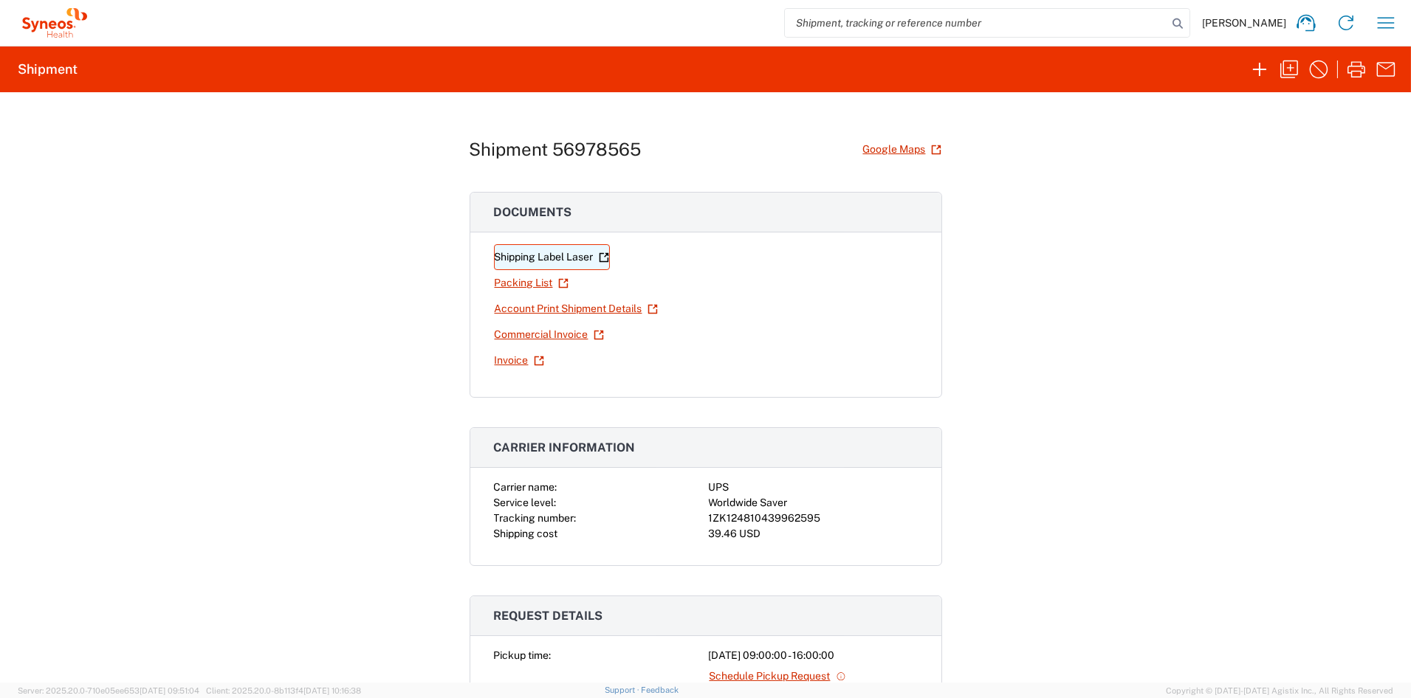
click at [539, 258] on link "Shipping Label Laser" at bounding box center [552, 257] width 116 height 26
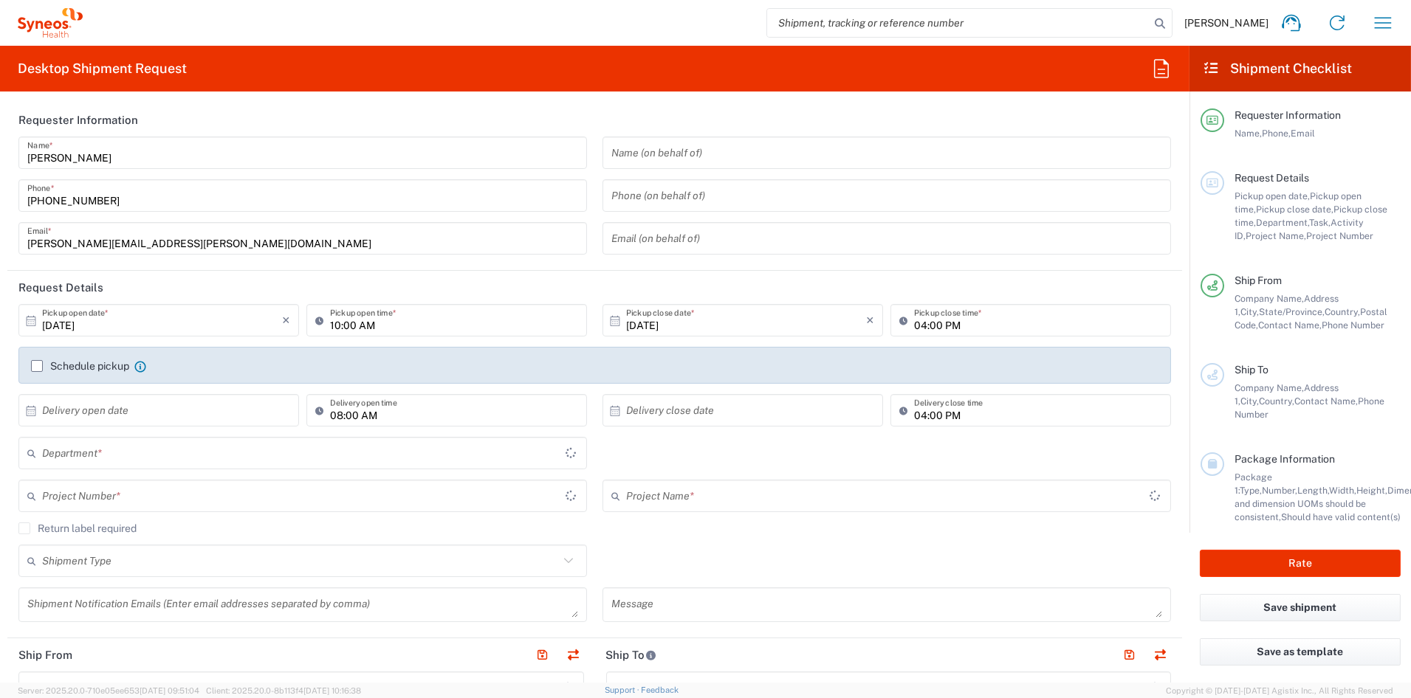
type input "[US_STATE]"
type input "[GEOGRAPHIC_DATA]"
type input "6156"
type input "Syneos Health Communications-[GEOGRAPHIC_DATA] [GEOGRAPHIC_DATA]"
click at [1388, 21] on icon "button" at bounding box center [1383, 23] width 24 height 24
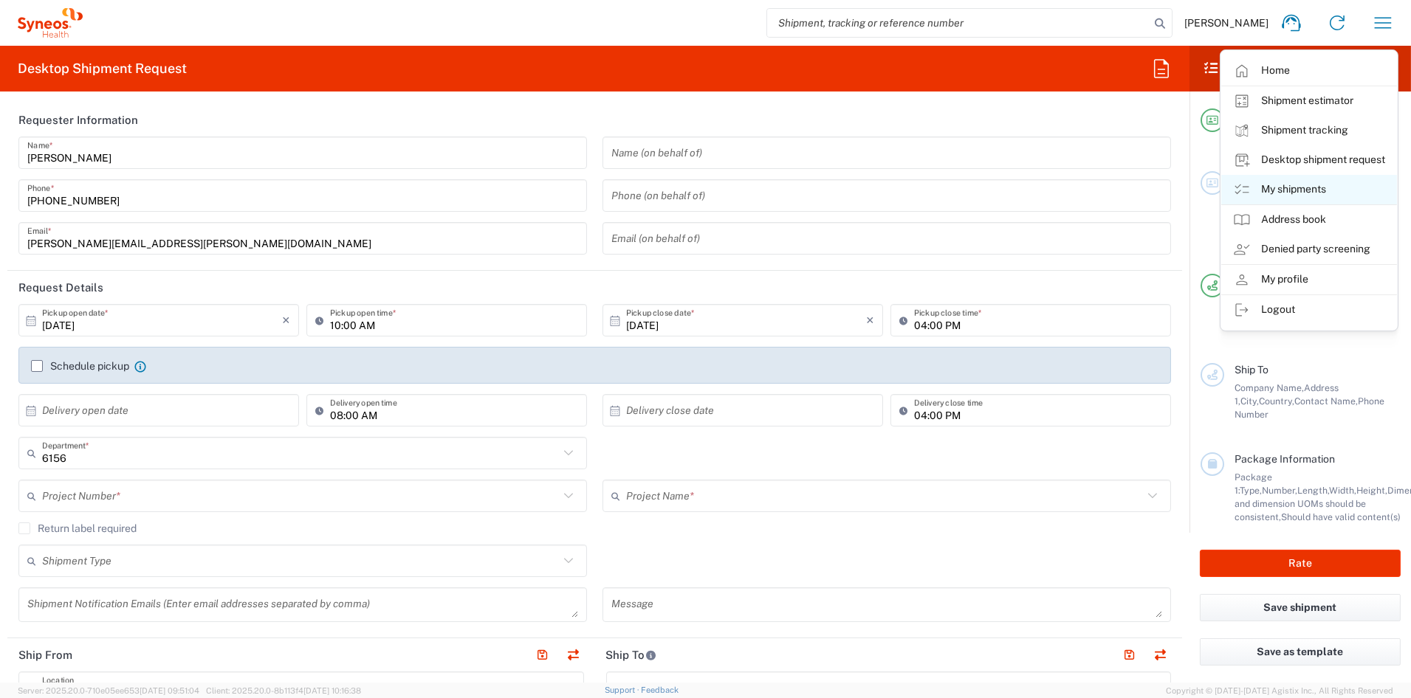
click at [1306, 192] on link "My shipments" at bounding box center [1309, 190] width 176 height 30
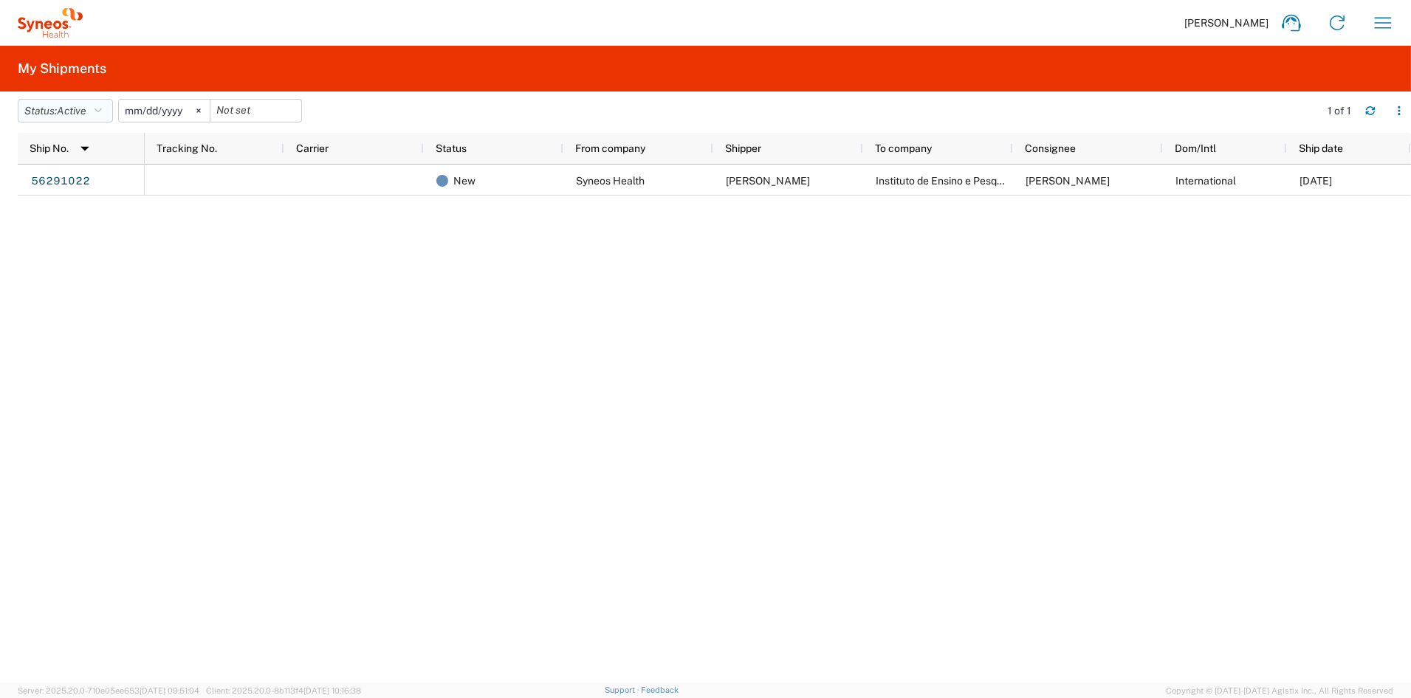
click at [91, 110] on button "Status: Active" at bounding box center [65, 111] width 95 height 24
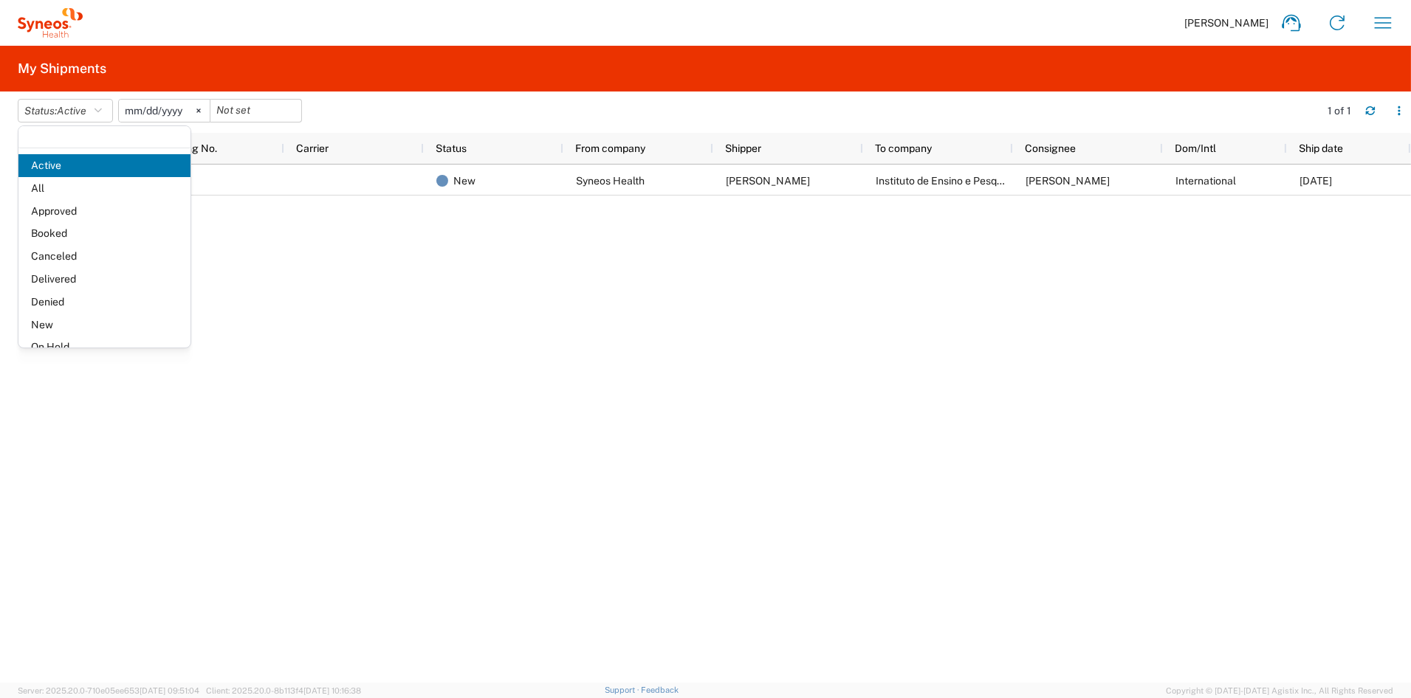
click at [75, 188] on span "All" at bounding box center [104, 188] width 172 height 23
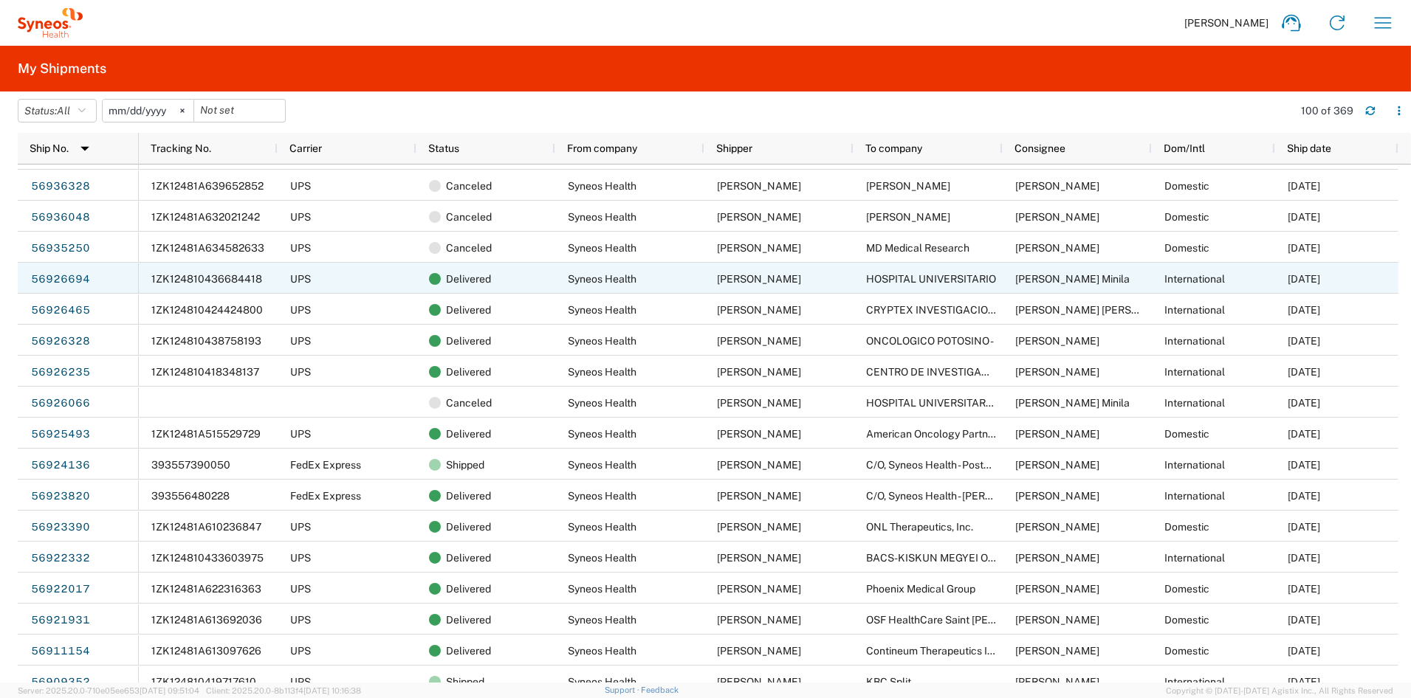
click at [69, 278] on link "56926694" at bounding box center [60, 280] width 61 height 24
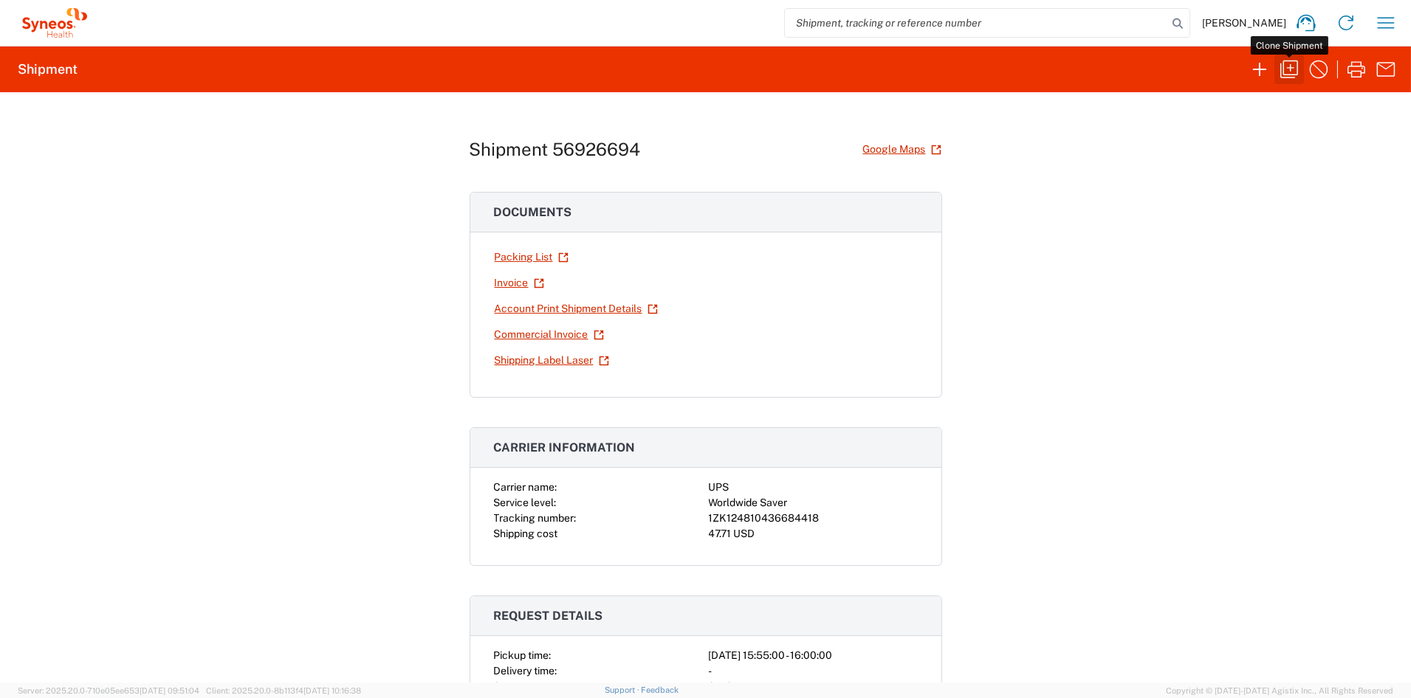
click at [1288, 63] on icon "button" at bounding box center [1289, 70] width 24 height 24
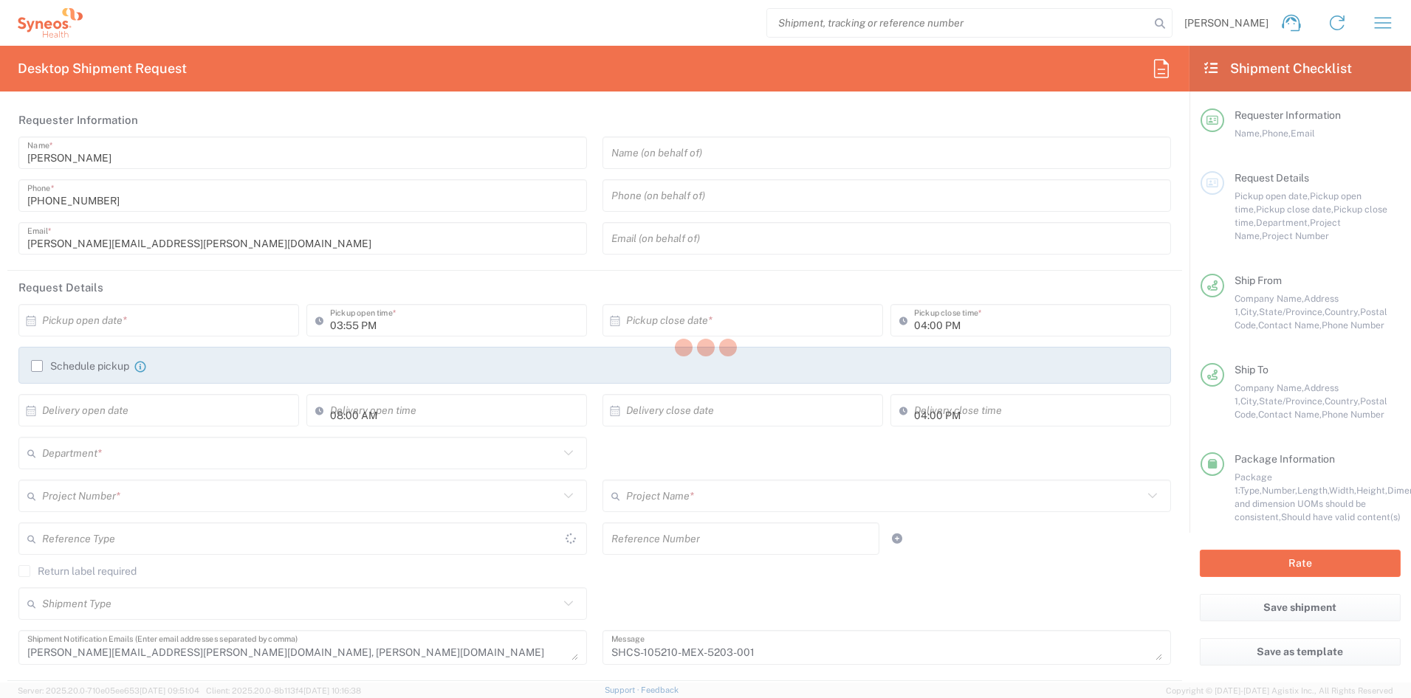
type input "[US_STATE]"
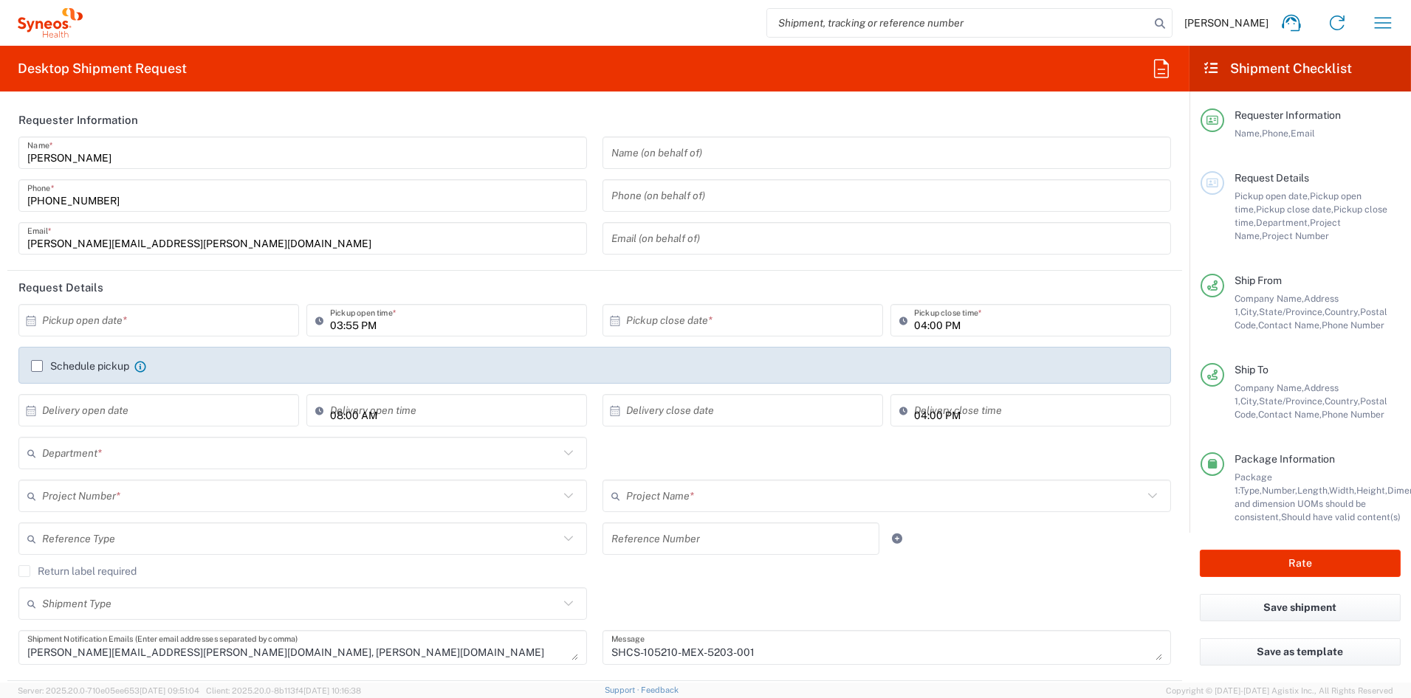
type input "Nuevo León"
type input "Medium Box"
type input "Nuevo León"
type input "6156"
type input "ADUS.STUDO.IC.105210"
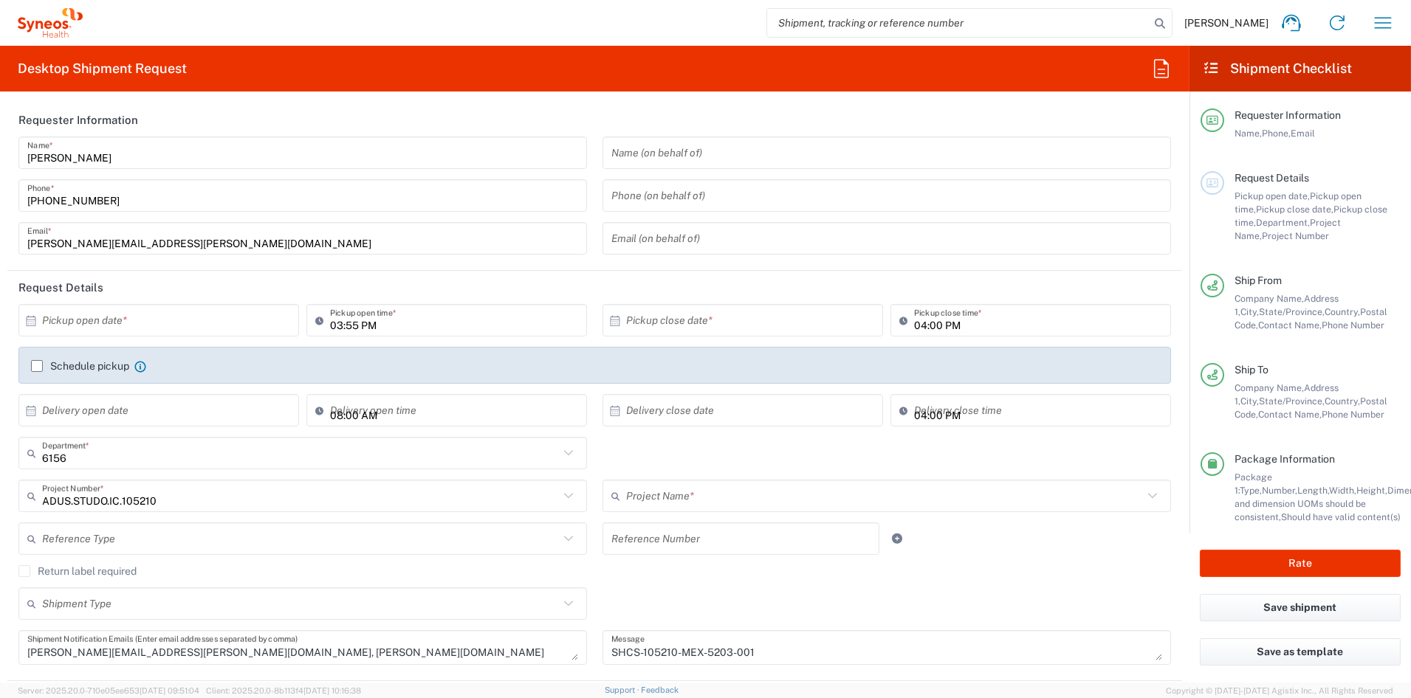
type input "Syneos.PATENG.21.105210"
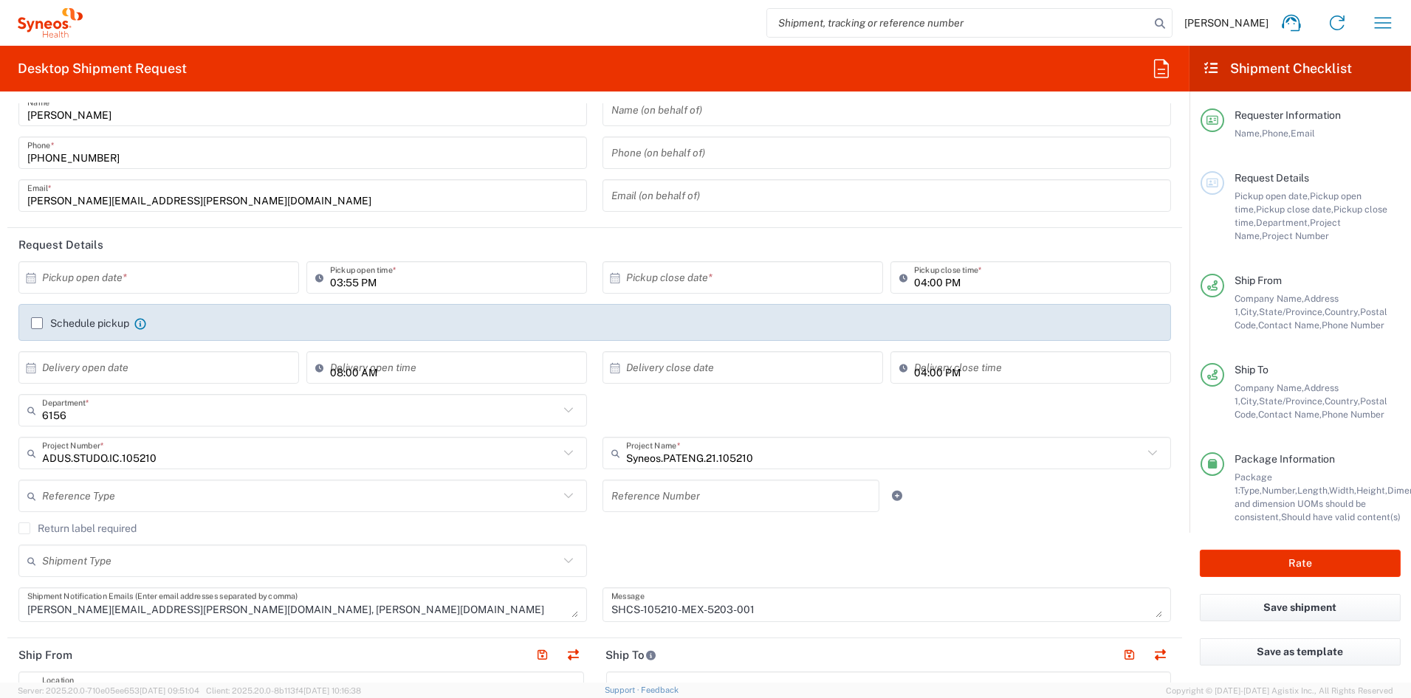
scroll to position [44, 0]
type input "09:21 AM"
click at [446, 363] on input "09:21 AM" at bounding box center [454, 367] width 248 height 26
click at [391, 436] on div "ADUS.STUDO.IC.105210 Project Number *" at bounding box center [302, 452] width 569 height 32
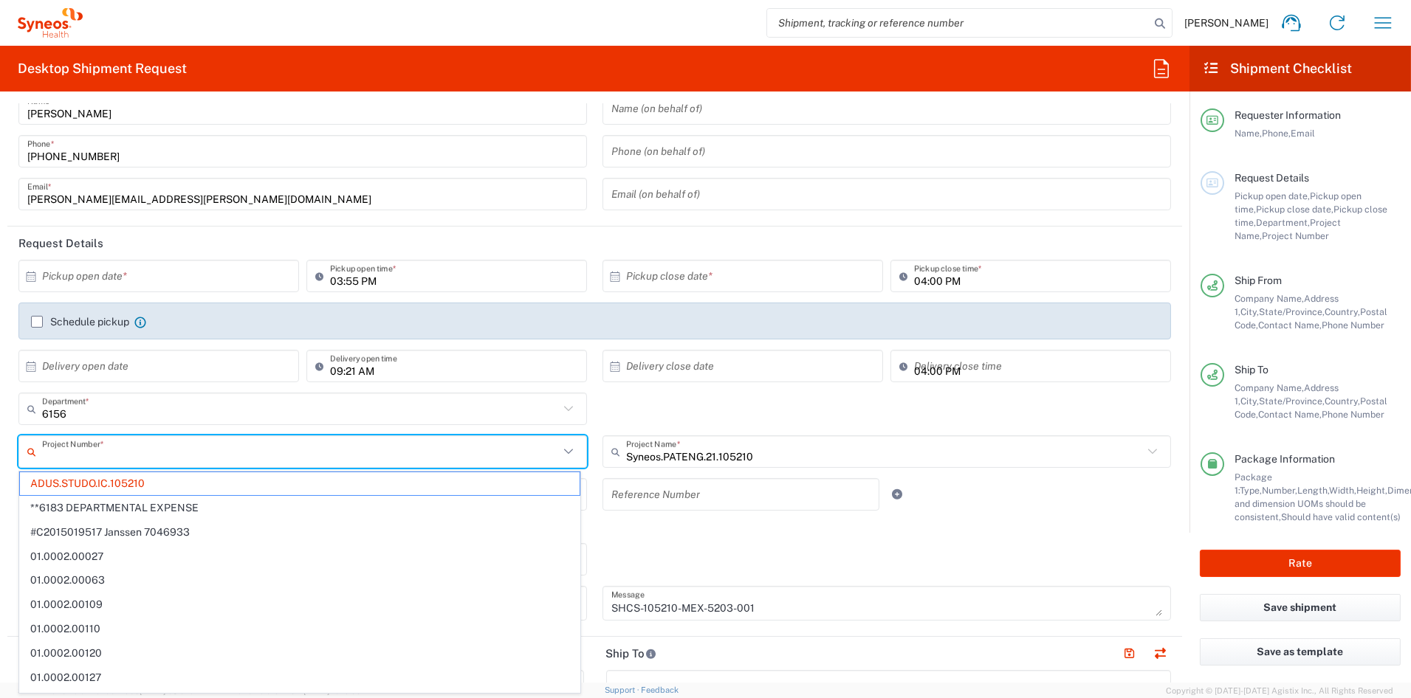
click at [338, 372] on input "09:21 AM" at bounding box center [454, 367] width 248 height 26
type input "ADUS.STUDO.IC.105210"
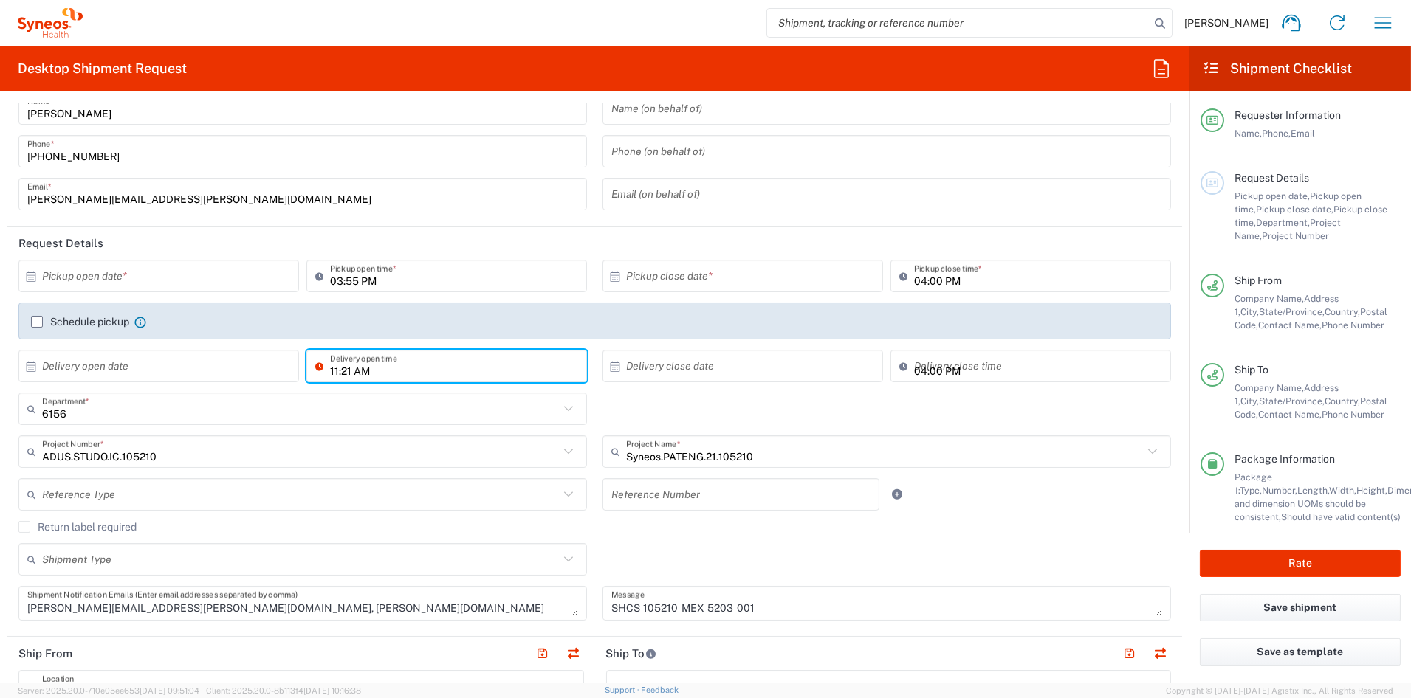
drag, startPoint x: 348, startPoint y: 370, endPoint x: 371, endPoint y: 368, distance: 23.7
click at [350, 370] on input "11:21 AM" at bounding box center [454, 367] width 248 height 26
type input "11:00 AM"
click at [154, 416] on input "text" at bounding box center [300, 409] width 517 height 26
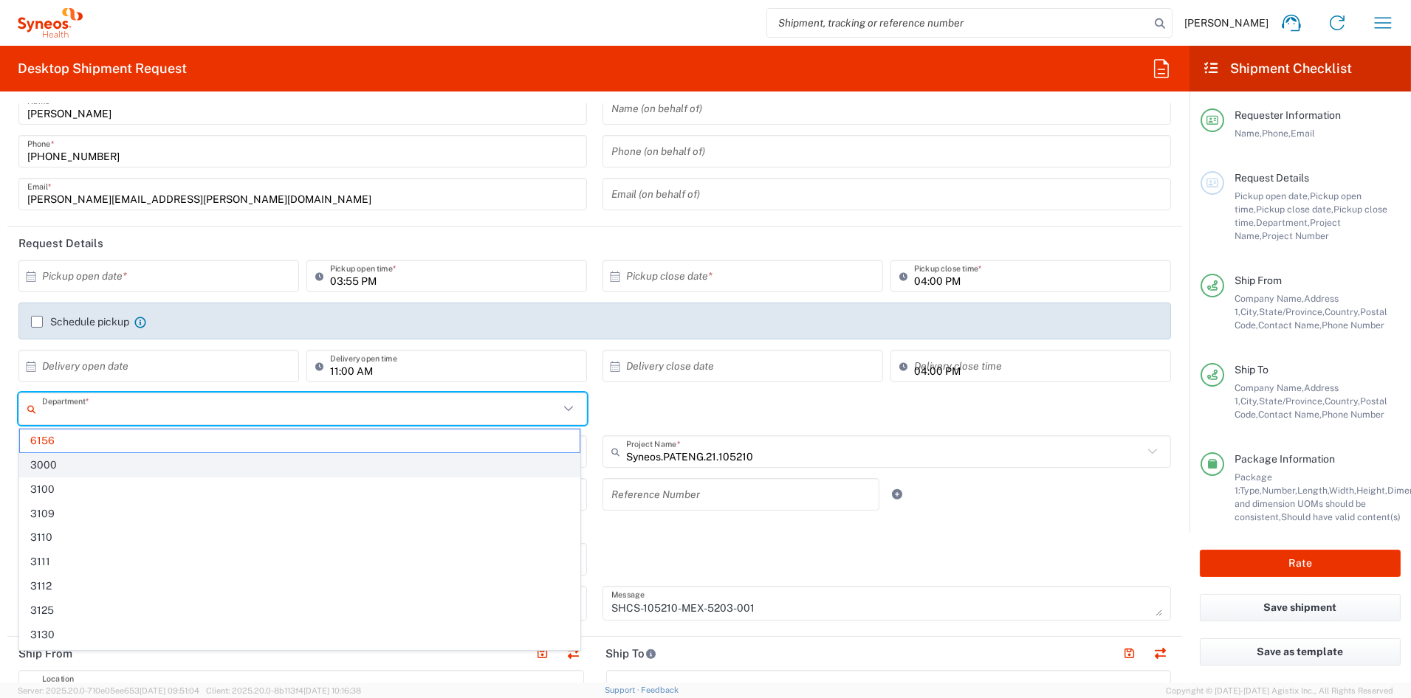
type input "6156"
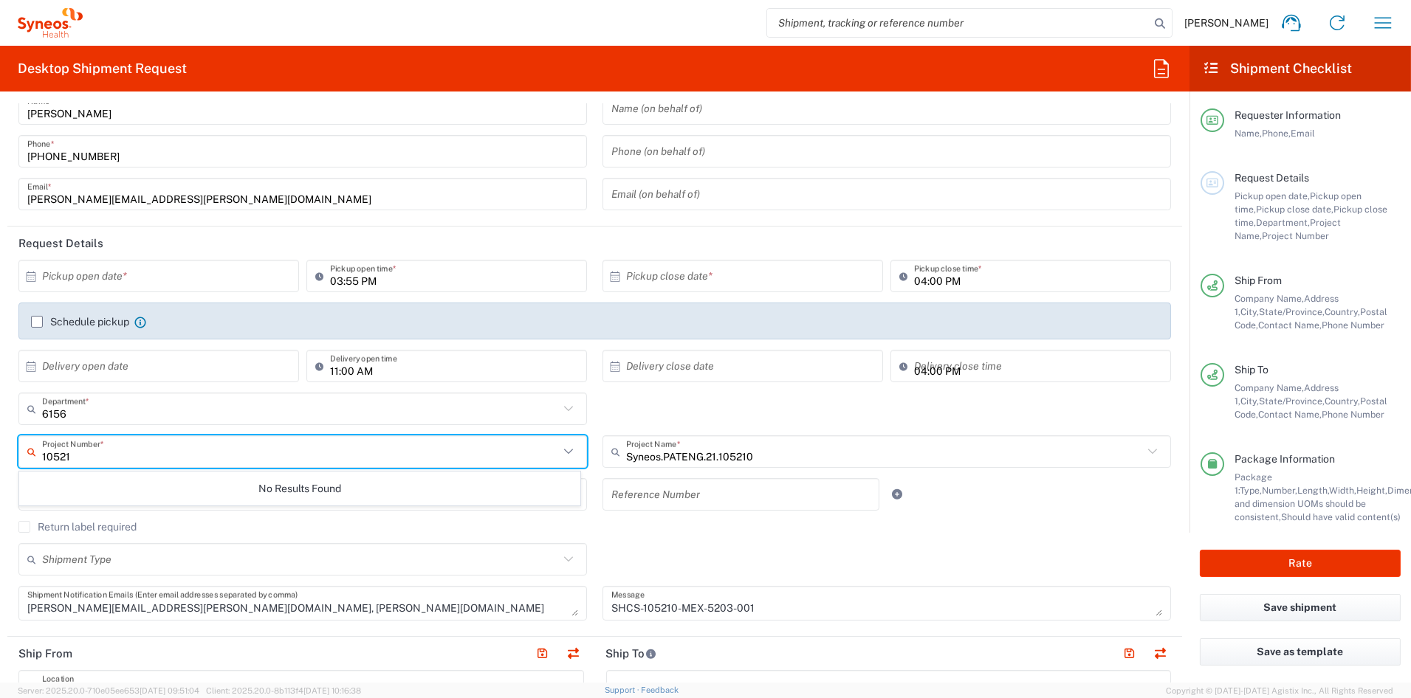
type input "105210"
type input "ADUS.STUDO.IC.105210"
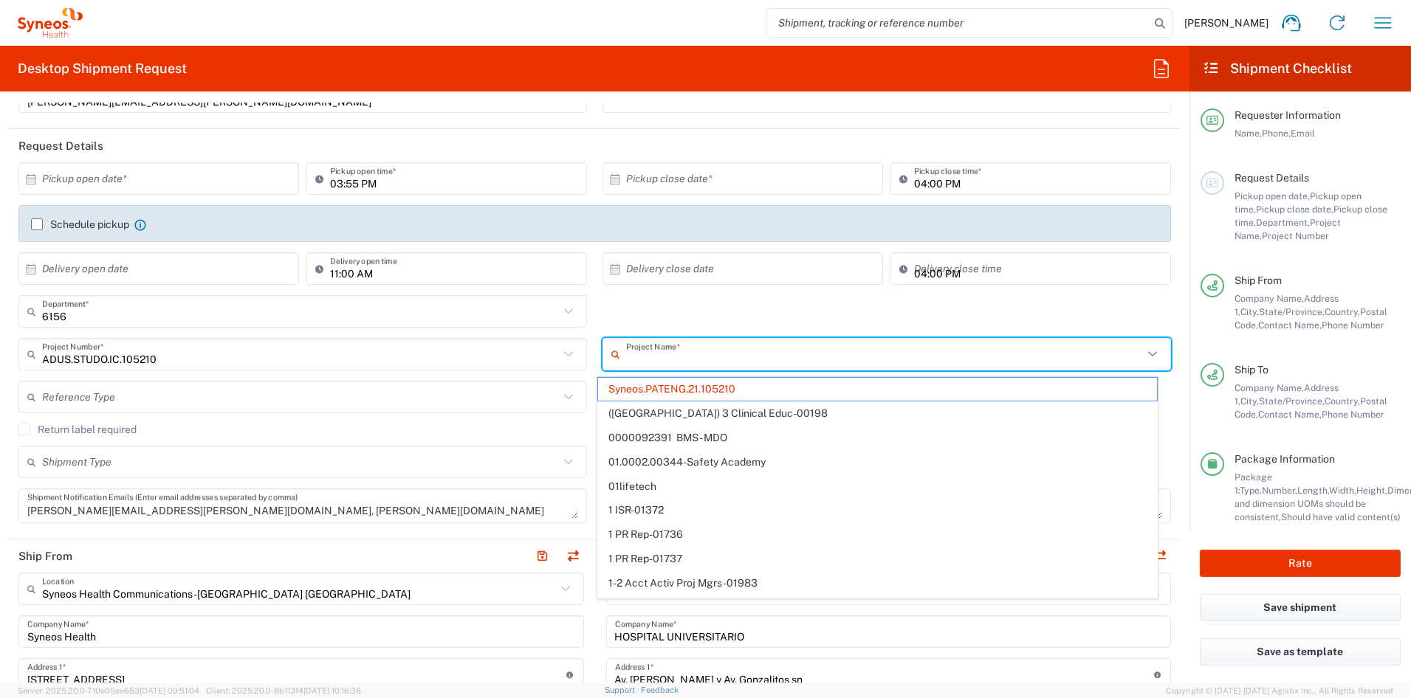
scroll to position [146, 0]
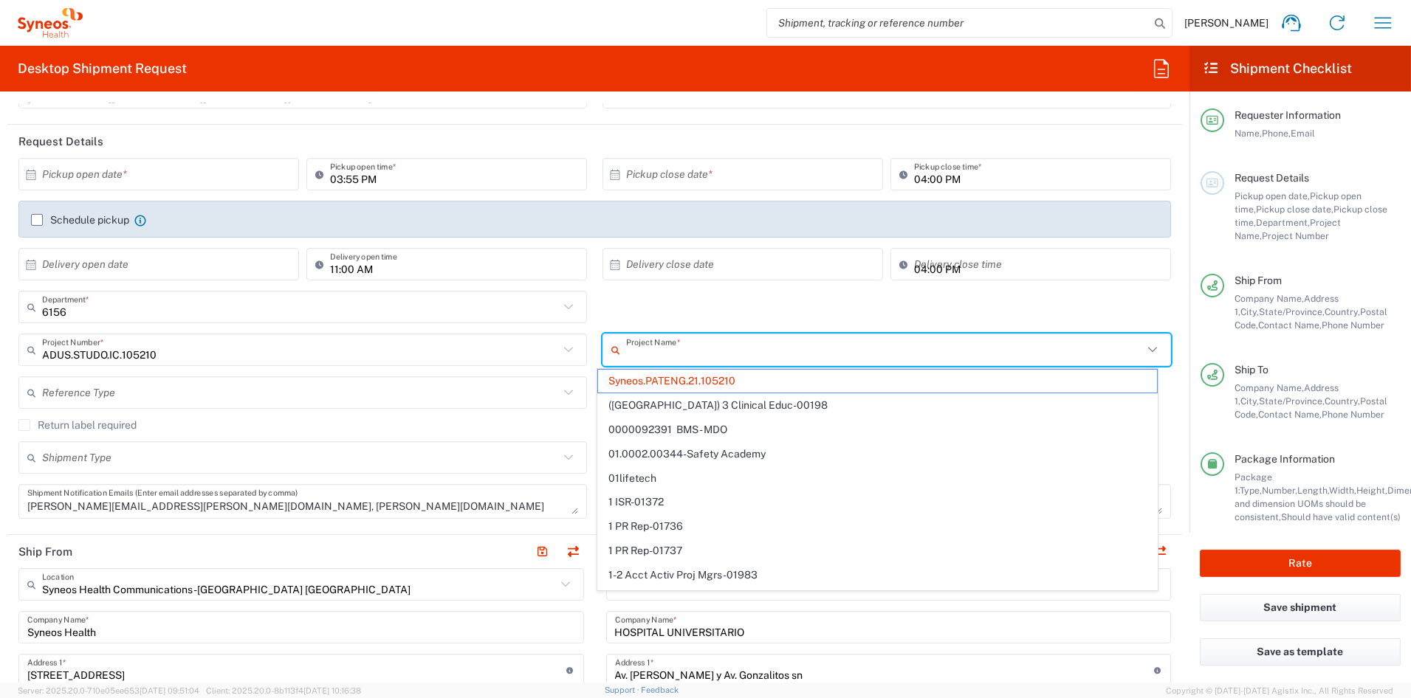
type input "Syneos.PATENG.21.105210"
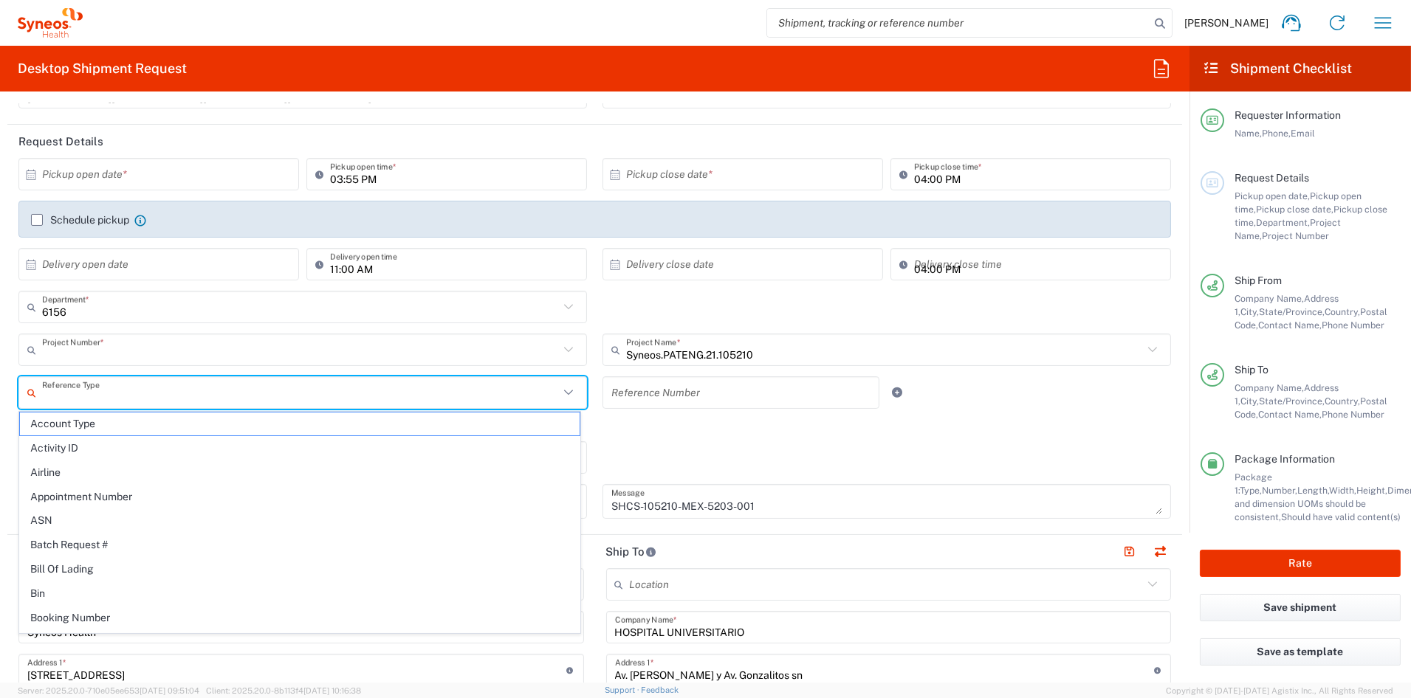
click at [197, 355] on input "text" at bounding box center [300, 350] width 517 height 26
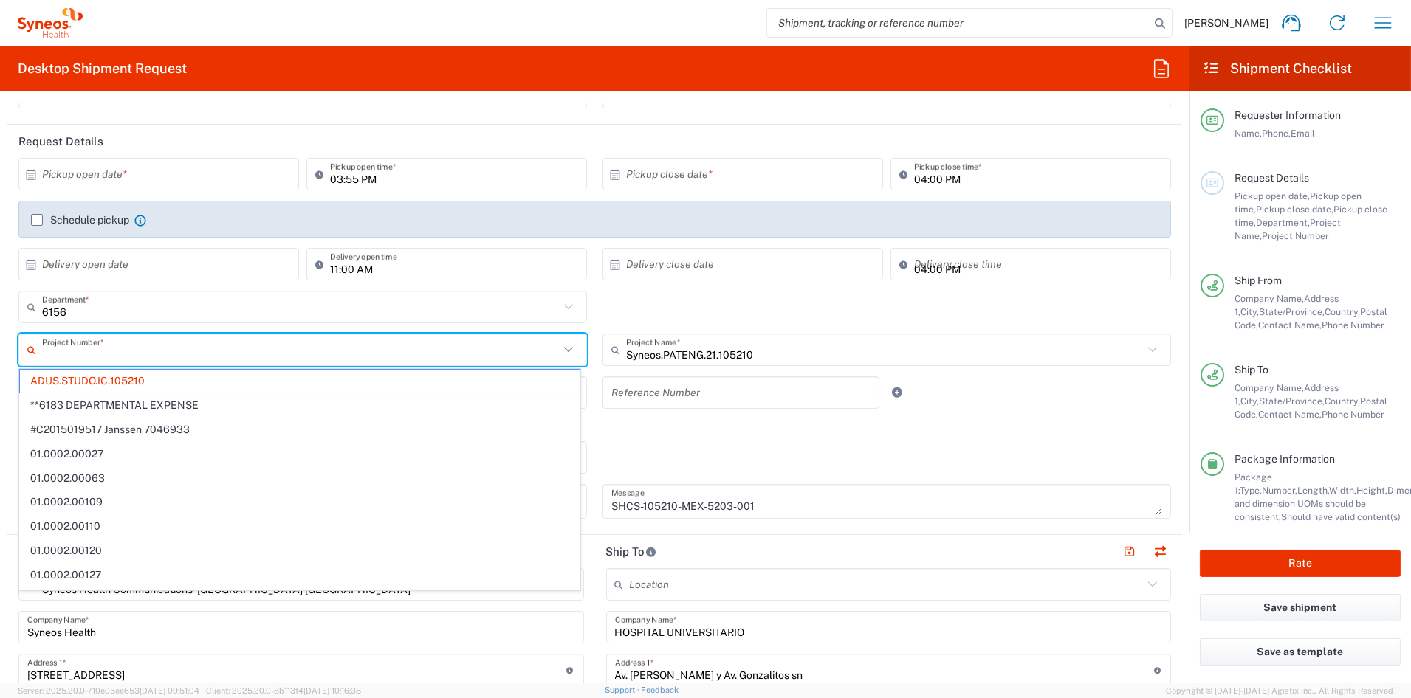
type input "ADUS.STUDO.IC.105210"
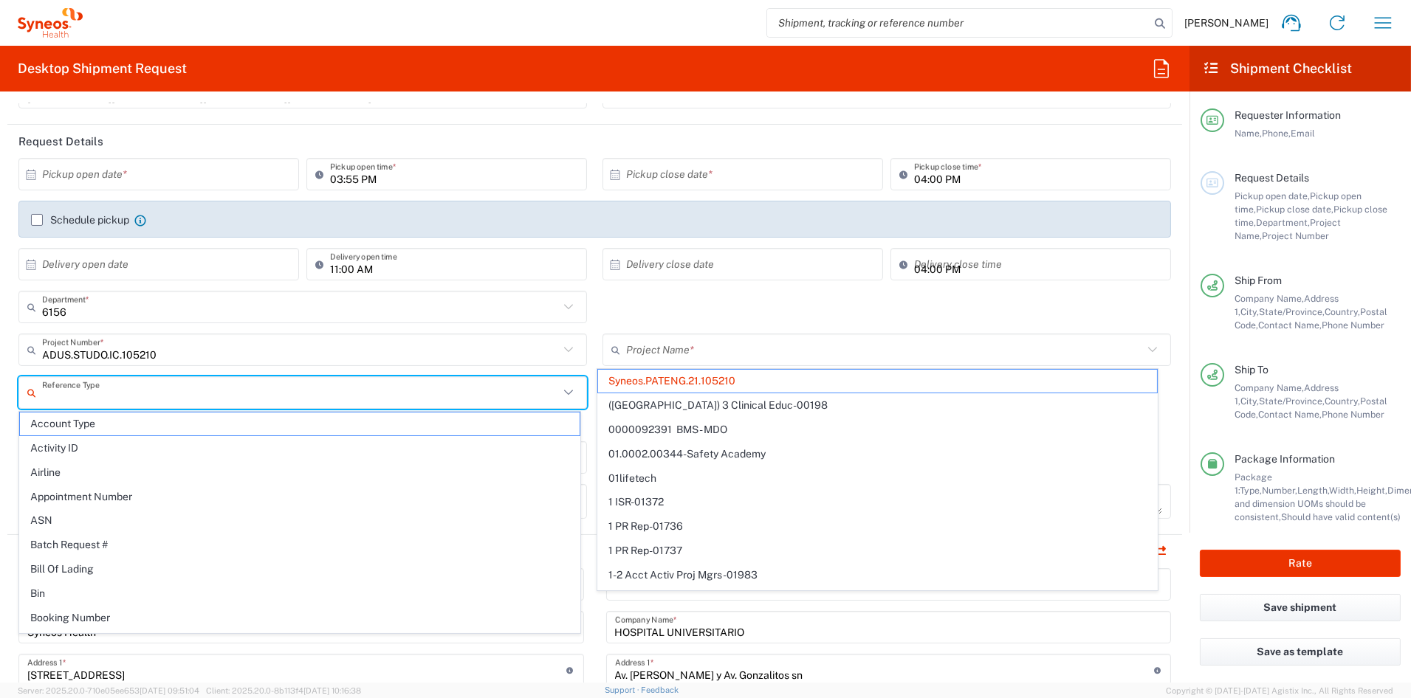
click at [142, 396] on input "text" at bounding box center [300, 393] width 517 height 26
type input "Syneos.PATENG.21.105210"
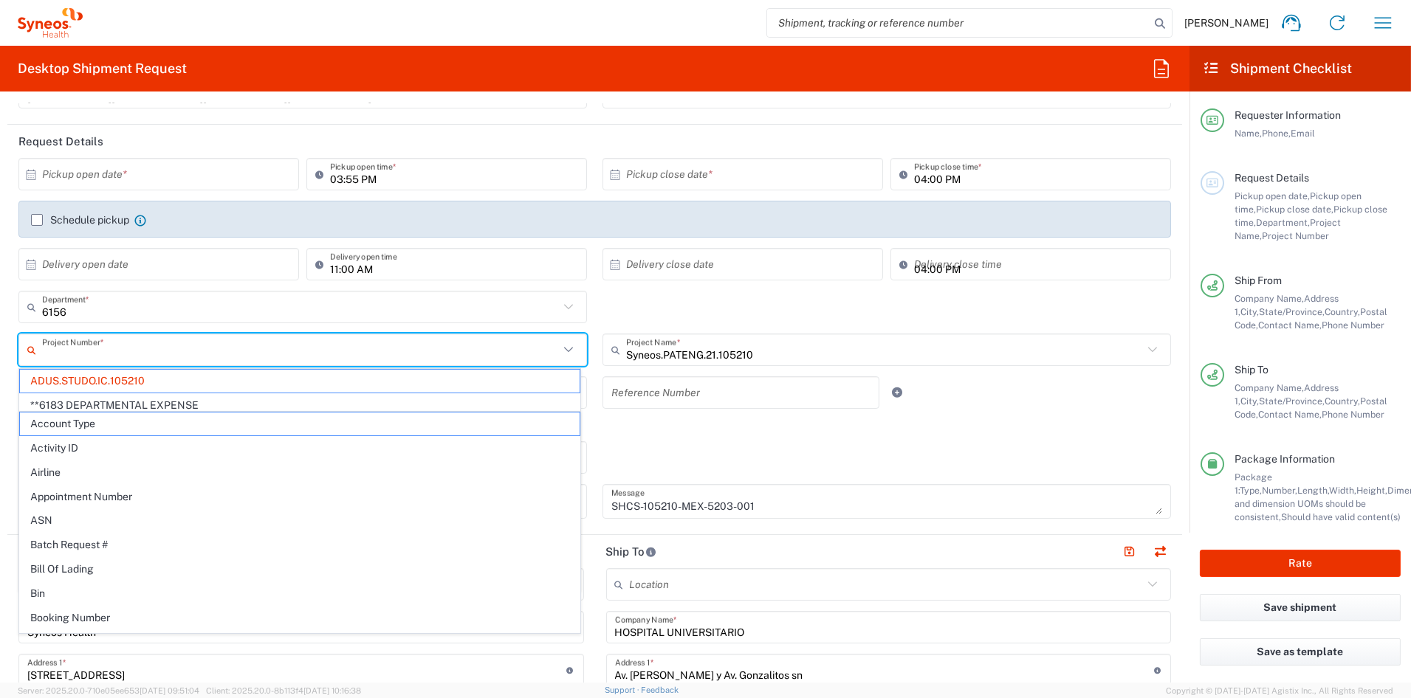
click at [179, 350] on input "text" at bounding box center [300, 350] width 517 height 26
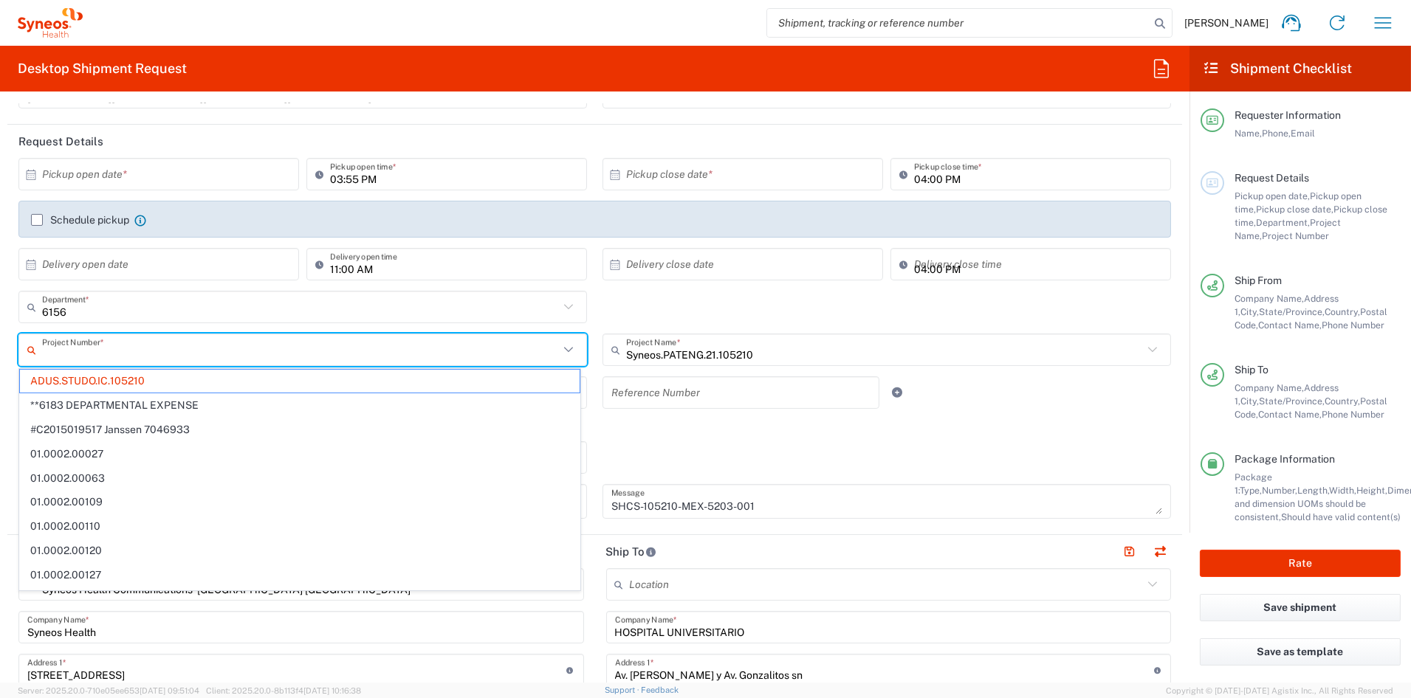
type input "ADUS.STUDO.IC.105210"
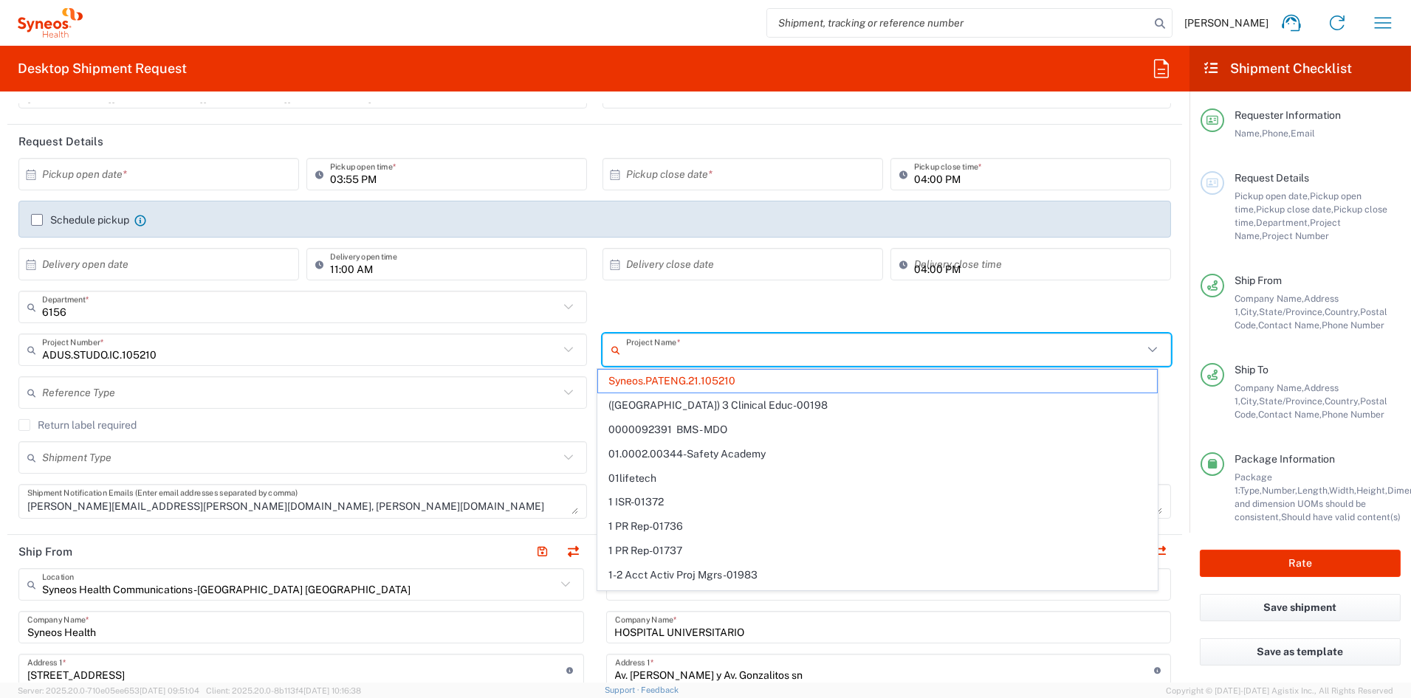
click at [669, 289] on div "× Delivery close date Cancel Apply" at bounding box center [743, 269] width 288 height 43
type input "Syneos.PATENG.21.105210"
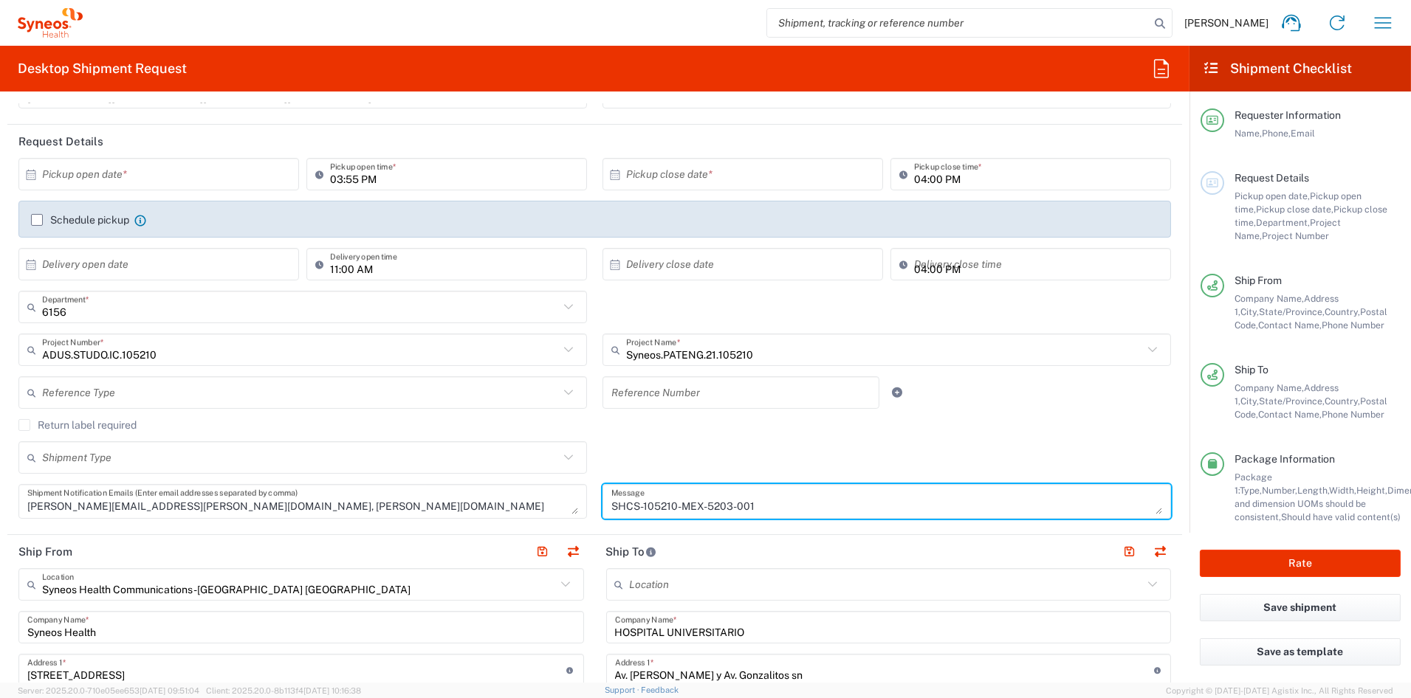
drag, startPoint x: 801, startPoint y: 508, endPoint x: 791, endPoint y: 509, distance: 9.6
click at [791, 509] on textarea "SHCS-105210-MEX-5203-001" at bounding box center [886, 502] width 551 height 26
drag, startPoint x: 727, startPoint y: 513, endPoint x: 557, endPoint y: 509, distance: 169.9
click at [558, 509] on div "× Pickup open date * Cancel Apply 03:55 PM Pickup open time * × Pickup close da…" at bounding box center [595, 343] width 1168 height 371
paste textarea "2-004"
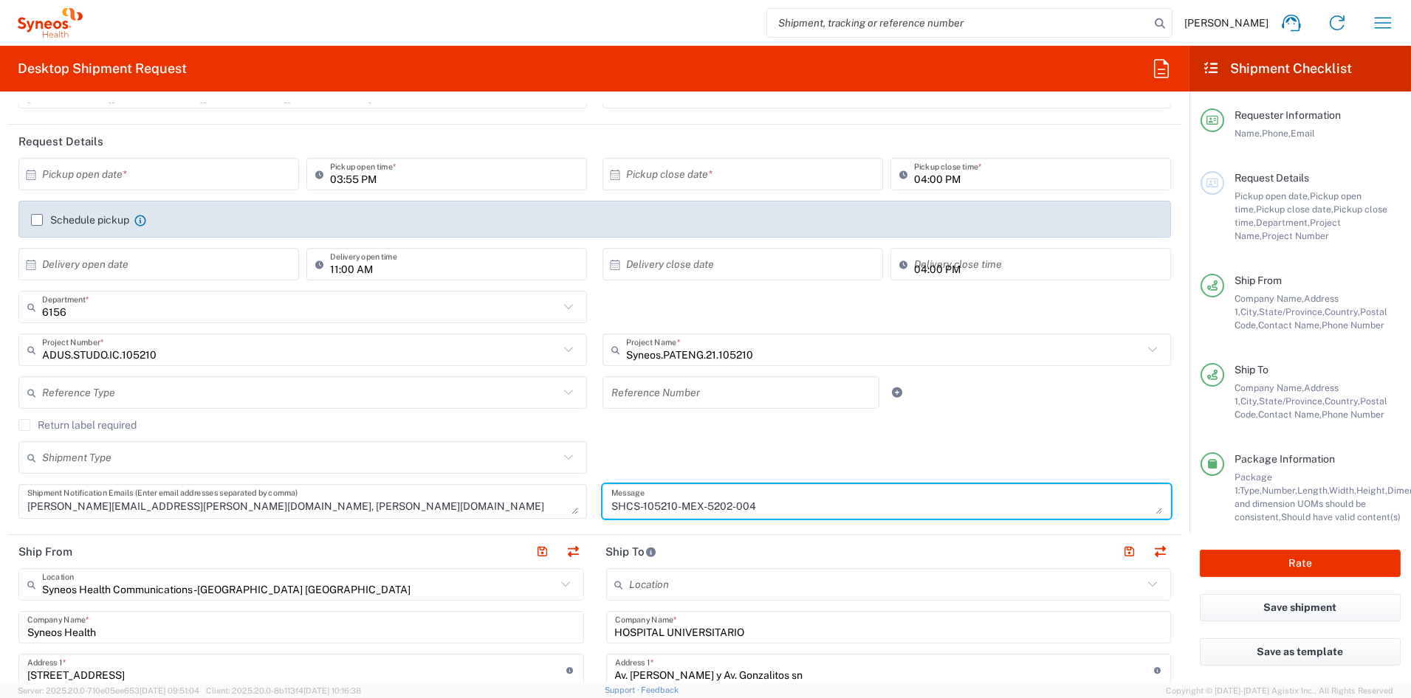
type textarea "SHCS-105210-MEX-5202-004"
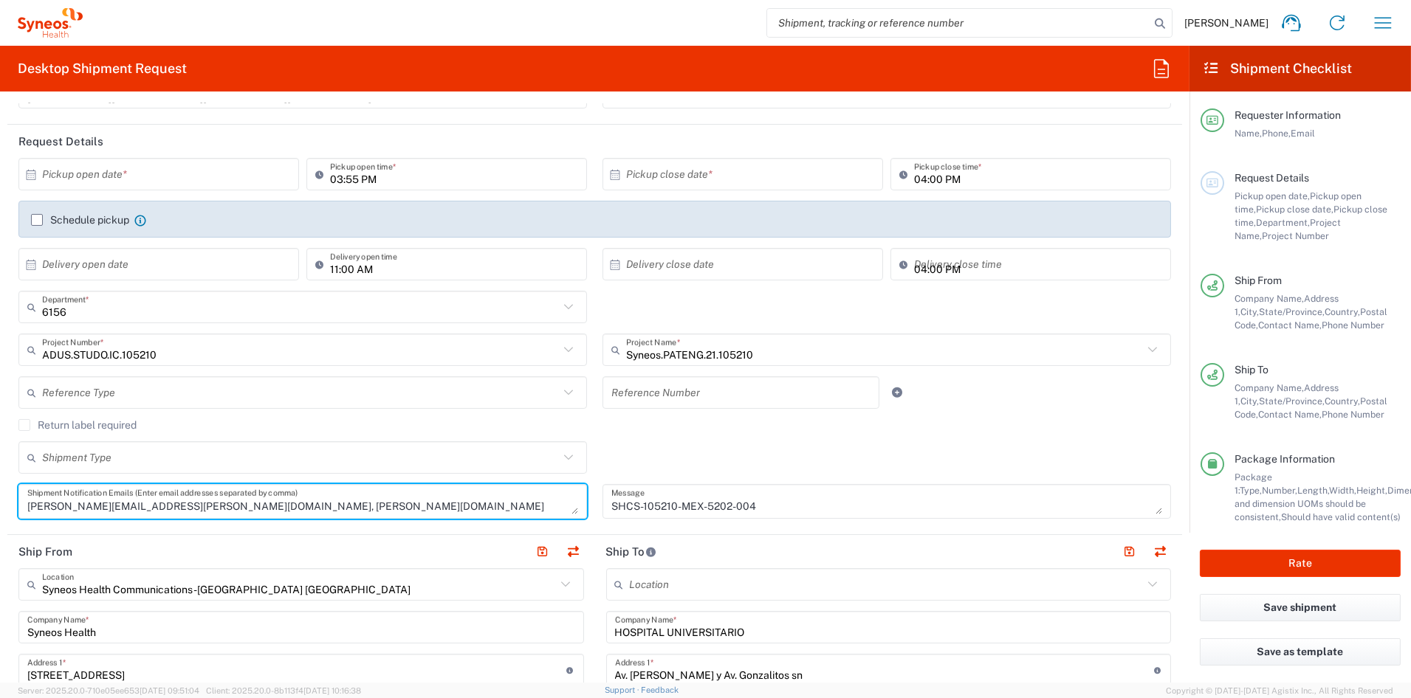
click at [529, 506] on textarea "[PERSON_NAME][EMAIL_ADDRESS][PERSON_NAME][DOMAIN_NAME], [PERSON_NAME][DOMAIN_NA…" at bounding box center [302, 502] width 551 height 26
drag, startPoint x: 535, startPoint y: 507, endPoint x: 69, endPoint y: 507, distance: 465.9
click at [68, 507] on textarea "[PERSON_NAME][EMAIL_ADDRESS][PERSON_NAME][DOMAIN_NAME], [PERSON_NAME][DOMAIN_NA…" at bounding box center [302, 502] width 551 height 26
click at [266, 506] on textarea "[PERSON_NAME][EMAIL_ADDRESS][PERSON_NAME][DOMAIN_NAME], [PERSON_NAME][DOMAIN_NA…" at bounding box center [302, 502] width 551 height 26
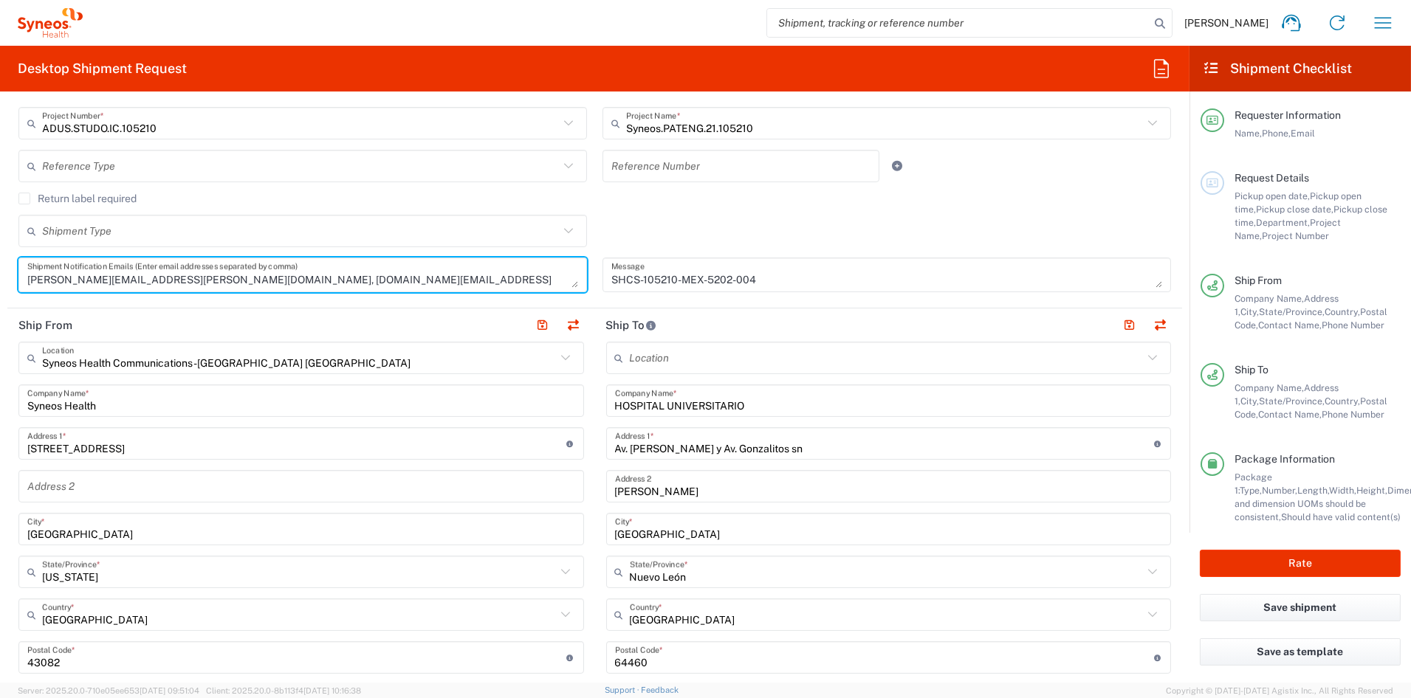
scroll to position [377, 0]
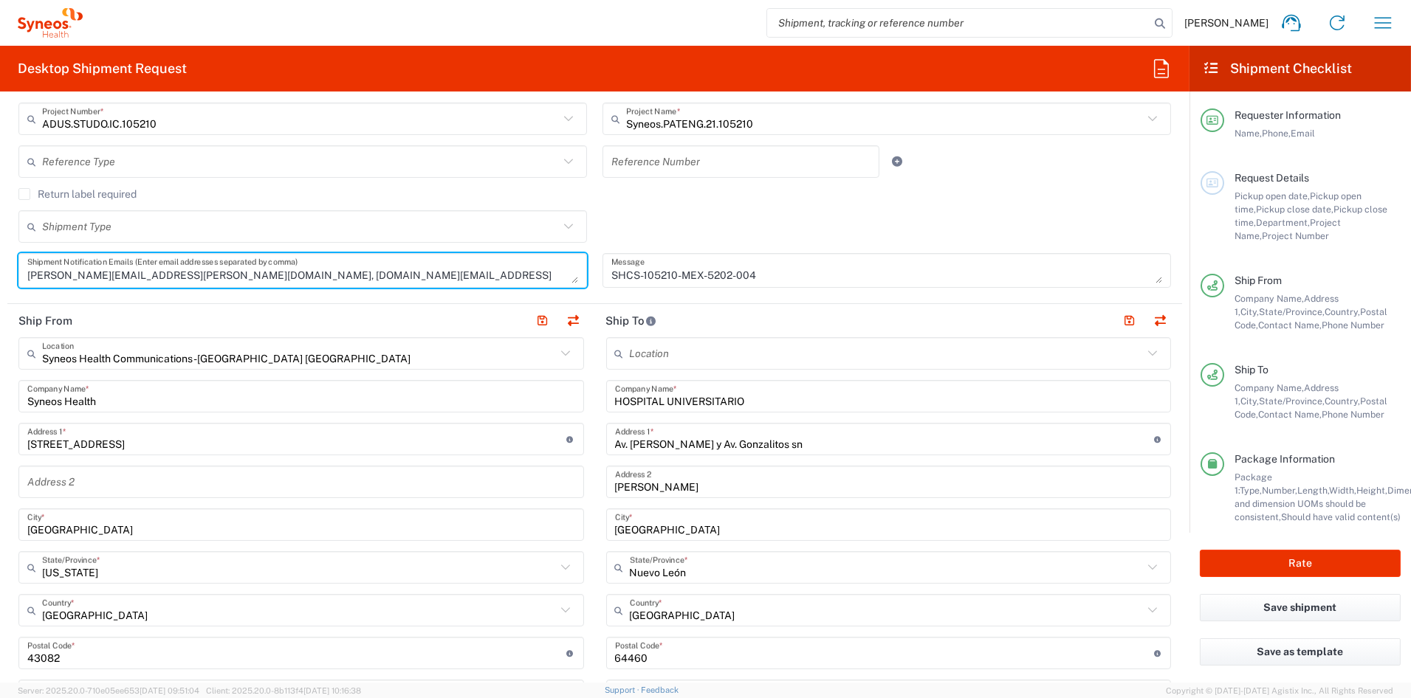
type textarea "[PERSON_NAME][EMAIL_ADDRESS][PERSON_NAME][DOMAIN_NAME], [DOMAIN_NAME][EMAIL_ADD…"
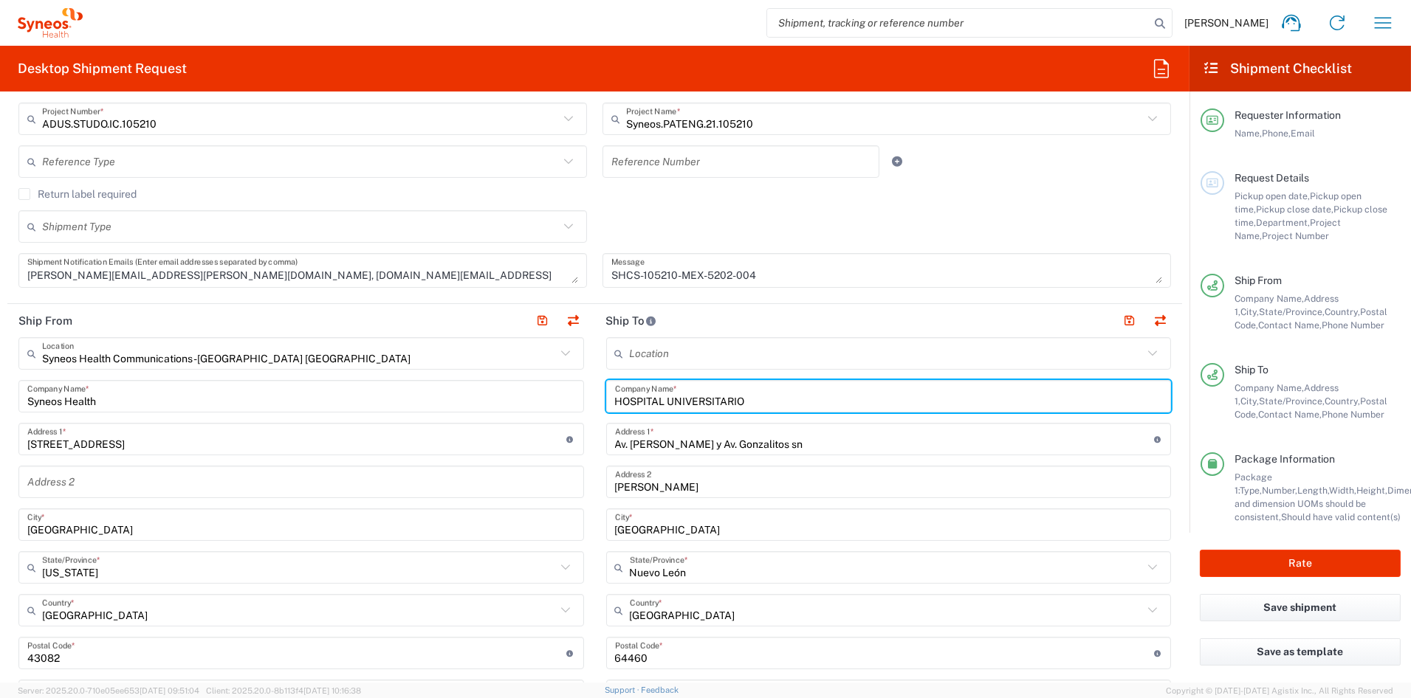
click at [775, 402] on input "HOSPITAL UNIVERSITARIO" at bounding box center [889, 397] width 548 height 26
drag, startPoint x: 708, startPoint y: 400, endPoint x: 508, endPoint y: 399, distance: 200.1
click at [508, 399] on div "Ship From Syneos Health Communications-[GEOGRAPHIC_DATA] [GEOGRAPHIC_DATA] Loca…" at bounding box center [594, 633] width 1175 height 659
paste input "ospital Civil de Guadalajara [PERSON_NAME]"
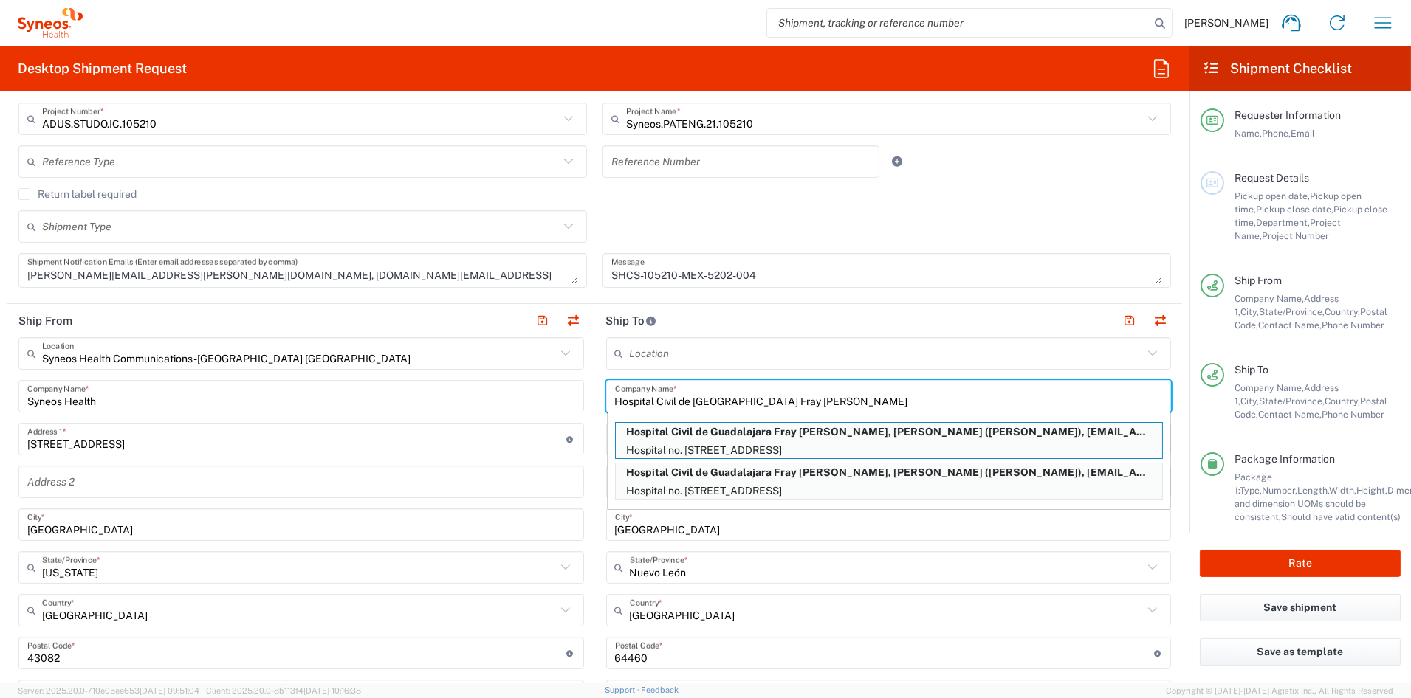
type input "Hospital Civil de [GEOGRAPHIC_DATA] Fray [PERSON_NAME]"
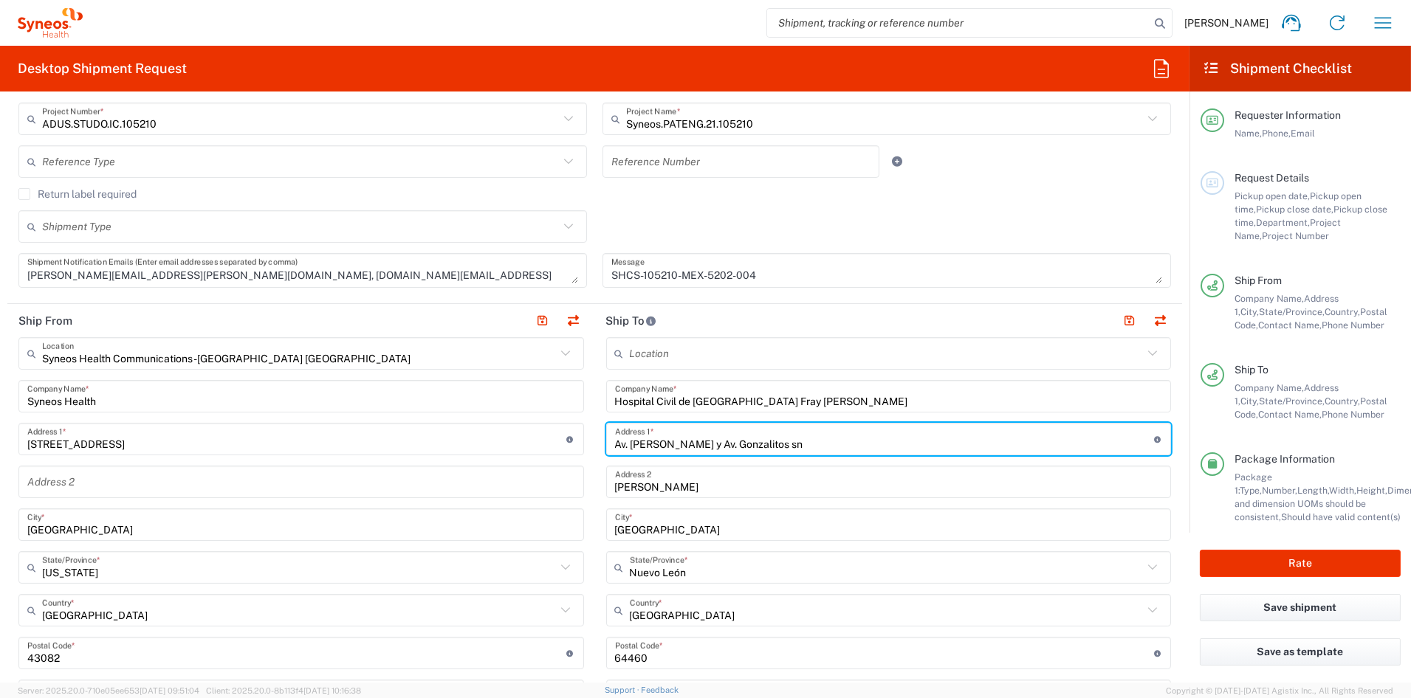
drag, startPoint x: 783, startPoint y: 447, endPoint x: 557, endPoint y: 443, distance: 226.0
click at [559, 443] on div "Ship From Syneos Health Communications-[GEOGRAPHIC_DATA] [GEOGRAPHIC_DATA] Loca…" at bounding box center [594, 633] width 1175 height 659
paste input "[PERSON_NAME] 777"
type input "[PERSON_NAME] 777"
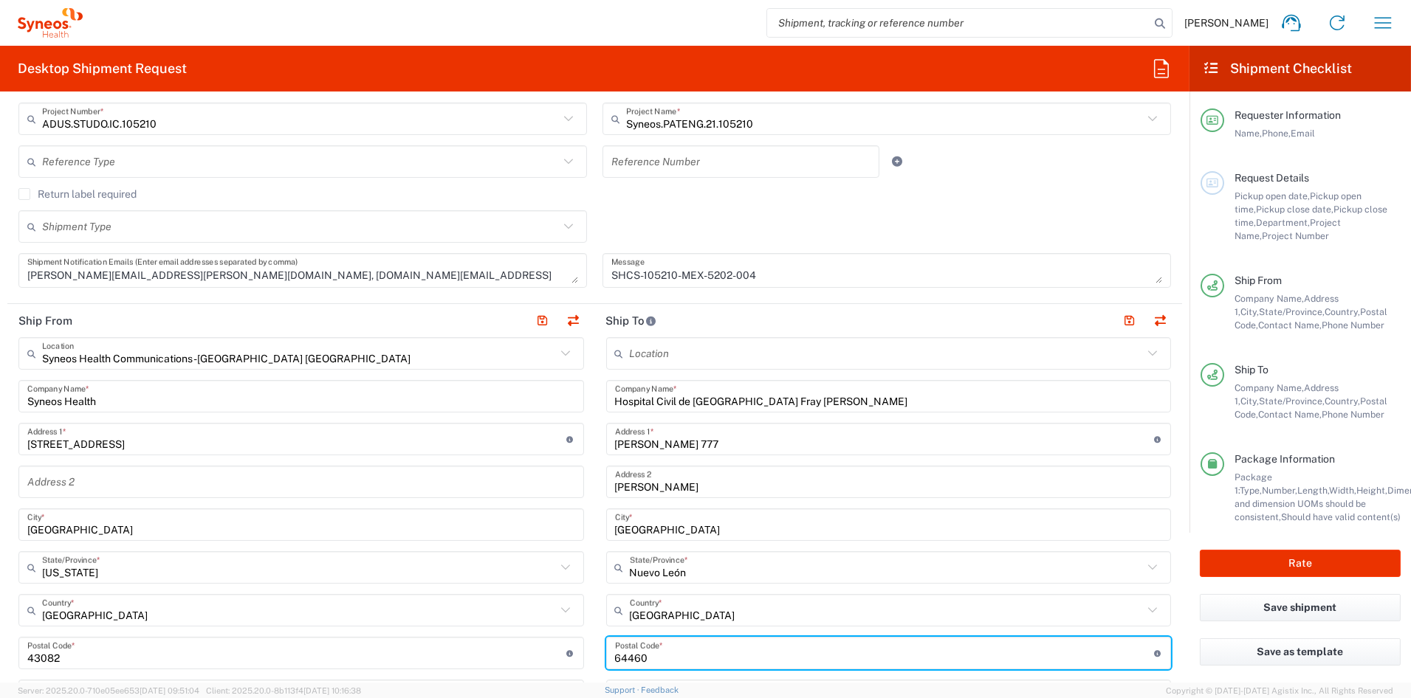
drag, startPoint x: 652, startPoint y: 657, endPoint x: 563, endPoint y: 655, distance: 88.6
click at [564, 655] on div "Ship From Syneos Health Communications-[GEOGRAPHIC_DATA] [GEOGRAPHIC_DATA] Loca…" at bounding box center [594, 633] width 1175 height 659
paste input "IMPORTER OF RECORD: Syneos Health [GEOGRAPHIC_DATA], S.A. DE C.V [STREET_ADDRES…"
type input "IMPORTER OF RECORD: Syneos Health [GEOGRAPHIC_DATA], S.A. DE C.V [STREET_ADDRES…"
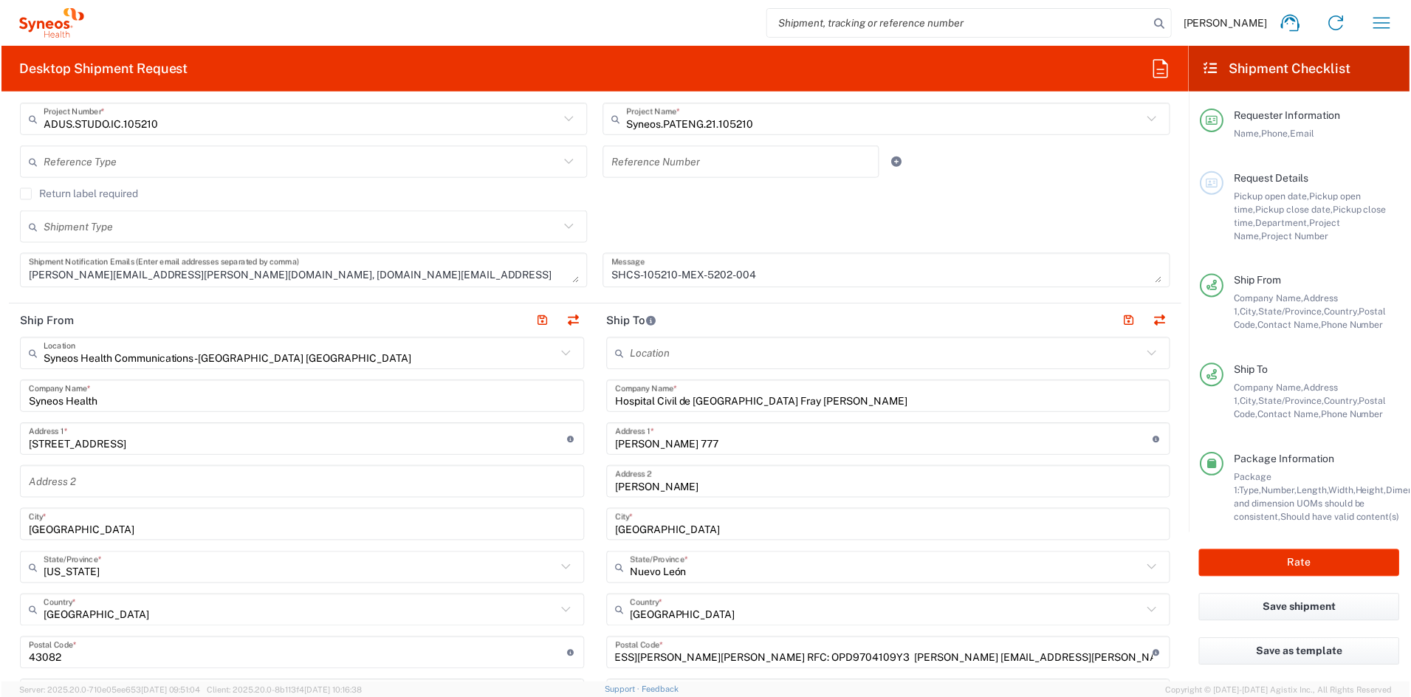
scroll to position [0, 0]
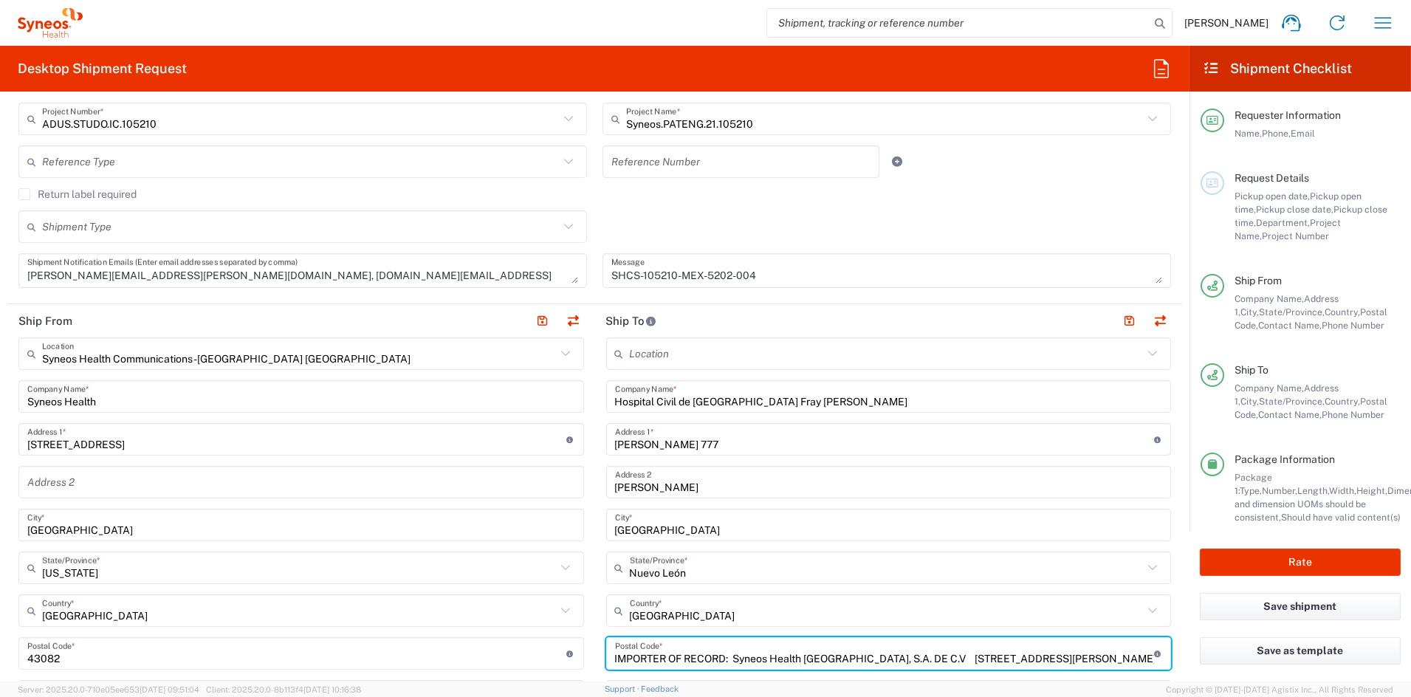
click at [667, 532] on input "[GEOGRAPHIC_DATA]" at bounding box center [889, 525] width 548 height 26
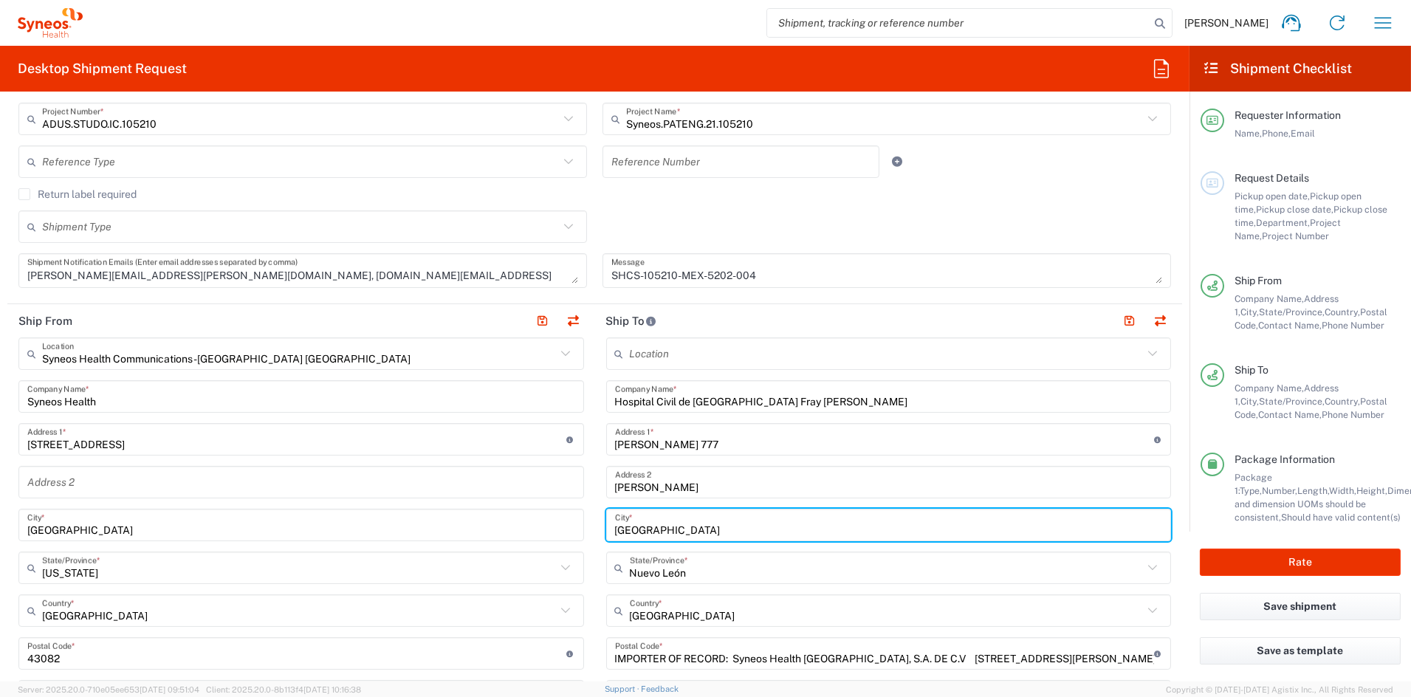
drag, startPoint x: 661, startPoint y: 532, endPoint x: 538, endPoint y: 526, distance: 122.7
click at [538, 526] on div "Ship From Syneos Health Communications-[GEOGRAPHIC_DATA] [GEOGRAPHIC_DATA] Loca…" at bounding box center [594, 633] width 1175 height 659
paste input "[GEOGRAPHIC_DATA]"
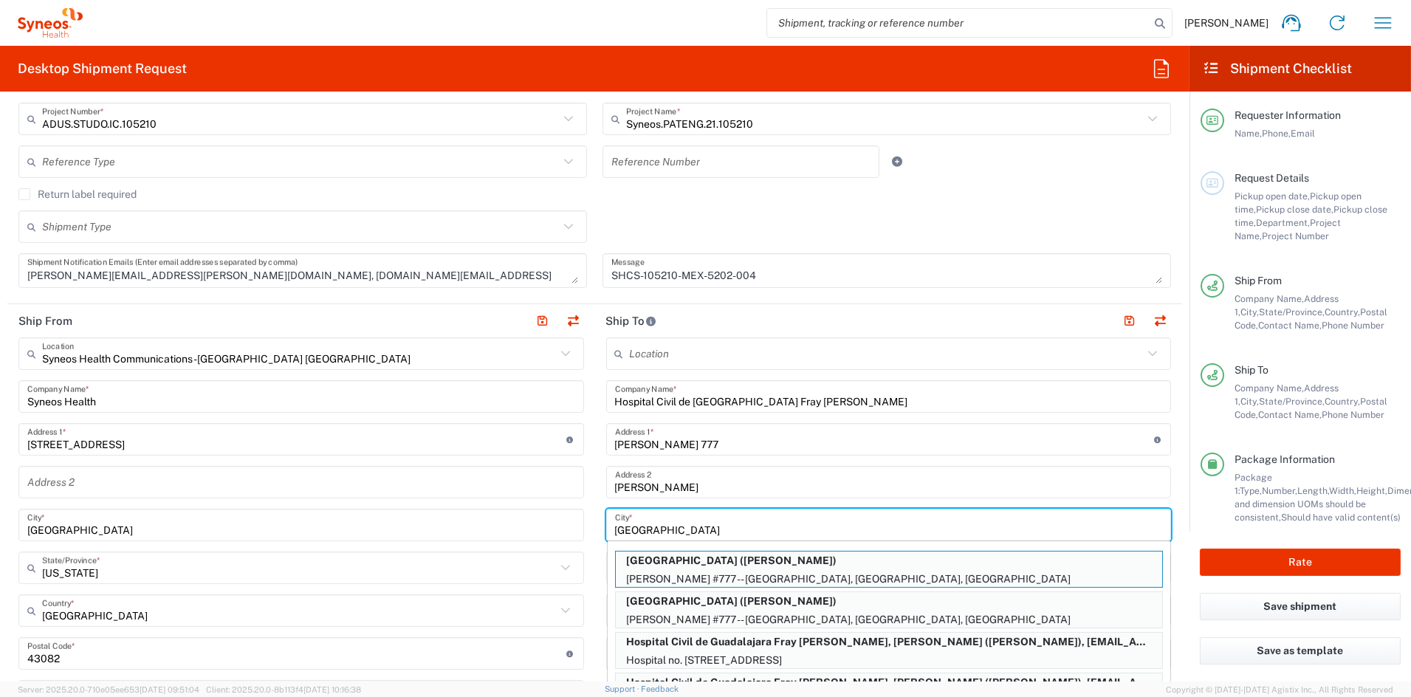
type input "[GEOGRAPHIC_DATA]"
click at [711, 574] on p "[PERSON_NAME] #777 -- [GEOGRAPHIC_DATA], [GEOGRAPHIC_DATA], [GEOGRAPHIC_DATA]" at bounding box center [889, 579] width 546 height 18
type input "[GEOGRAPHIC_DATA]"
type input "[PERSON_NAME] #777 -- [GEOGRAPHIC_DATA]"
type input "[GEOGRAPHIC_DATA]"
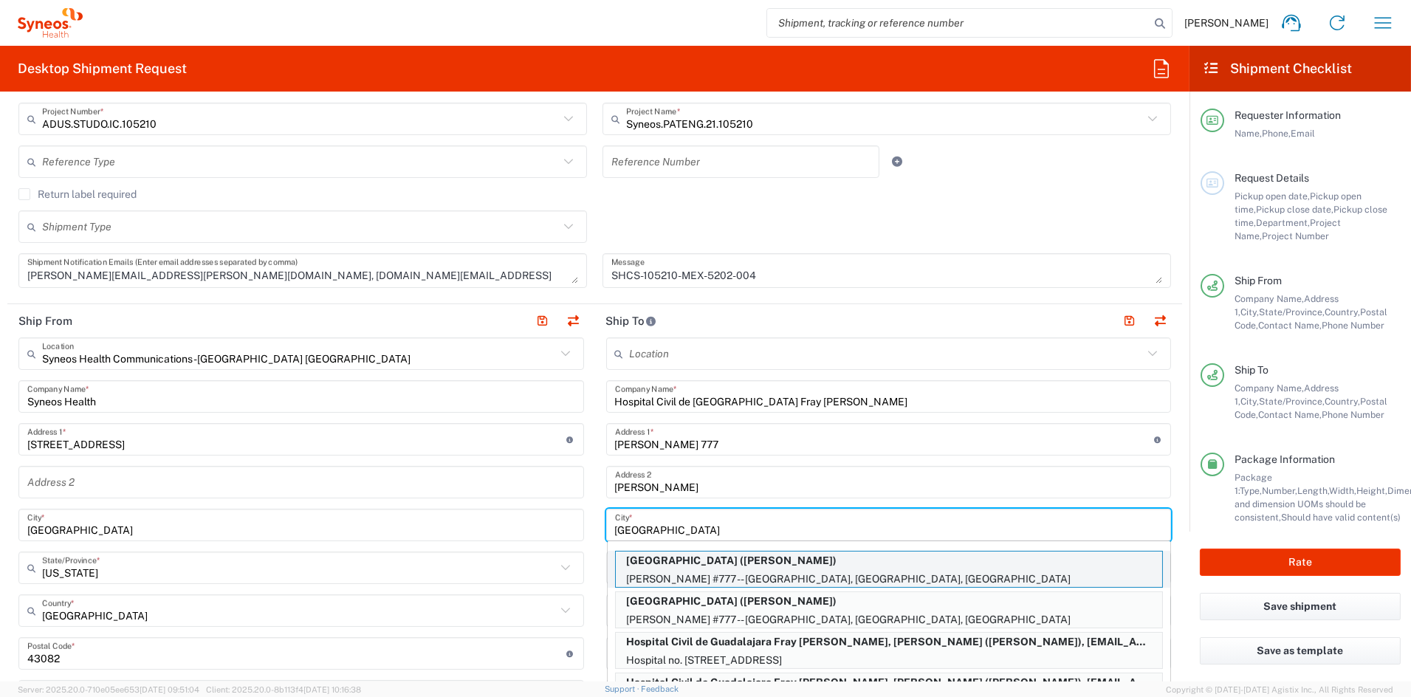
type input "MX"
type input "[PERSON_NAME]"
type input "5.23E+11"
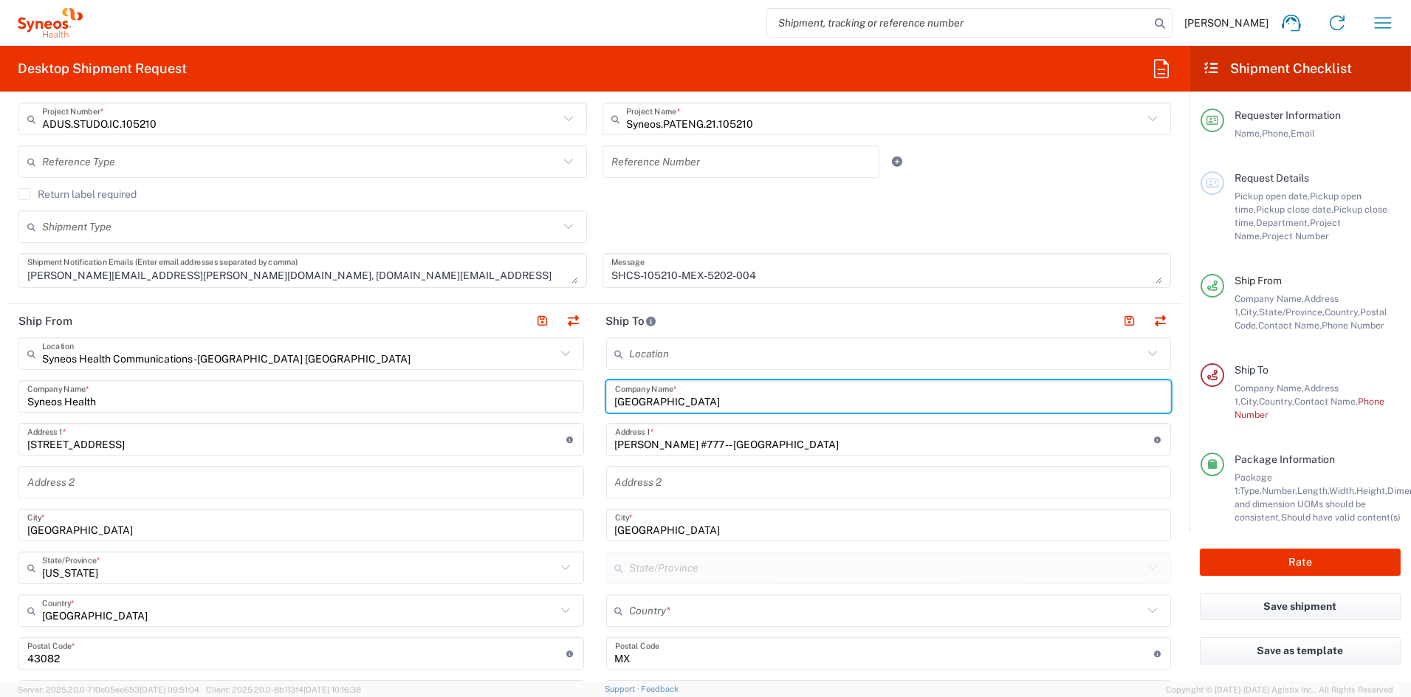
drag, startPoint x: 758, startPoint y: 401, endPoint x: 473, endPoint y: 393, distance: 285.1
click at [473, 392] on div "Ship From Syneos Health Communications-[GEOGRAPHIC_DATA] [GEOGRAPHIC_DATA] Loca…" at bounding box center [594, 633] width 1175 height 659
paste input "ospital Civil de Guadalajara [PERSON_NAME]"
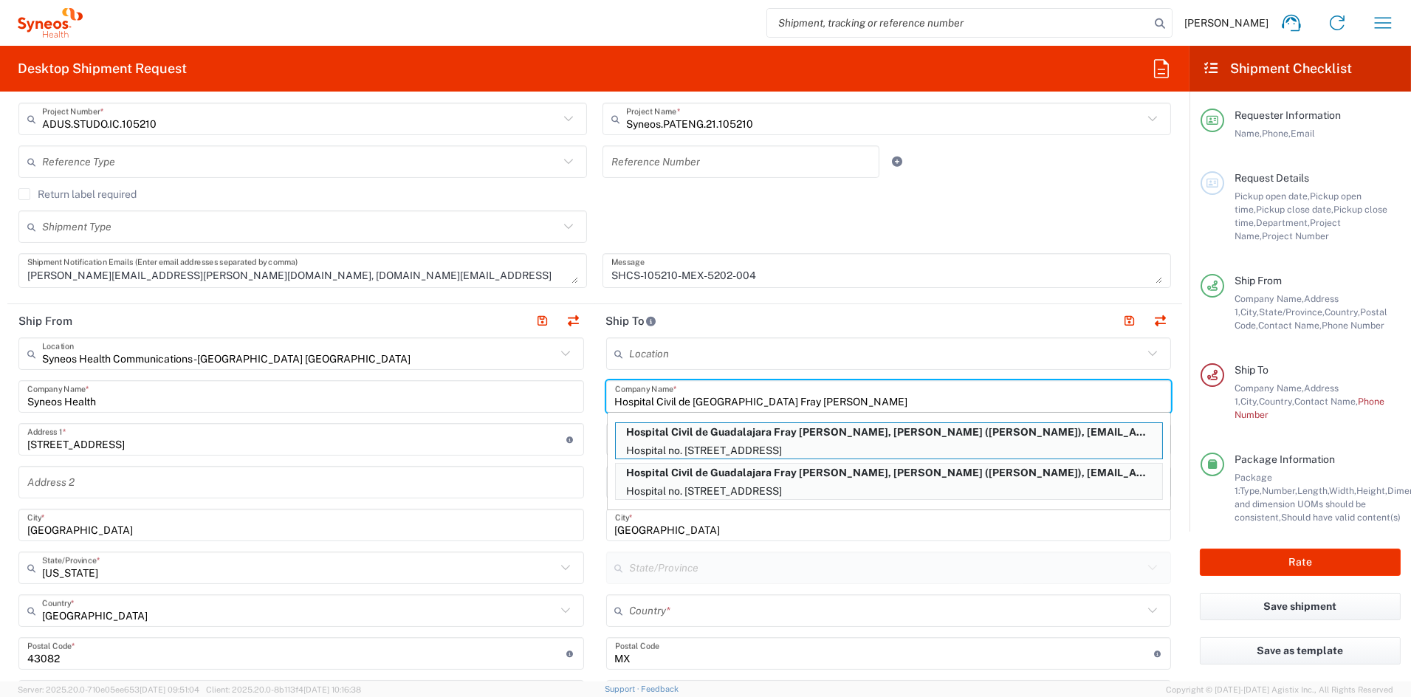
type input "Hospital Civil de [GEOGRAPHIC_DATA] Fray [PERSON_NAME]"
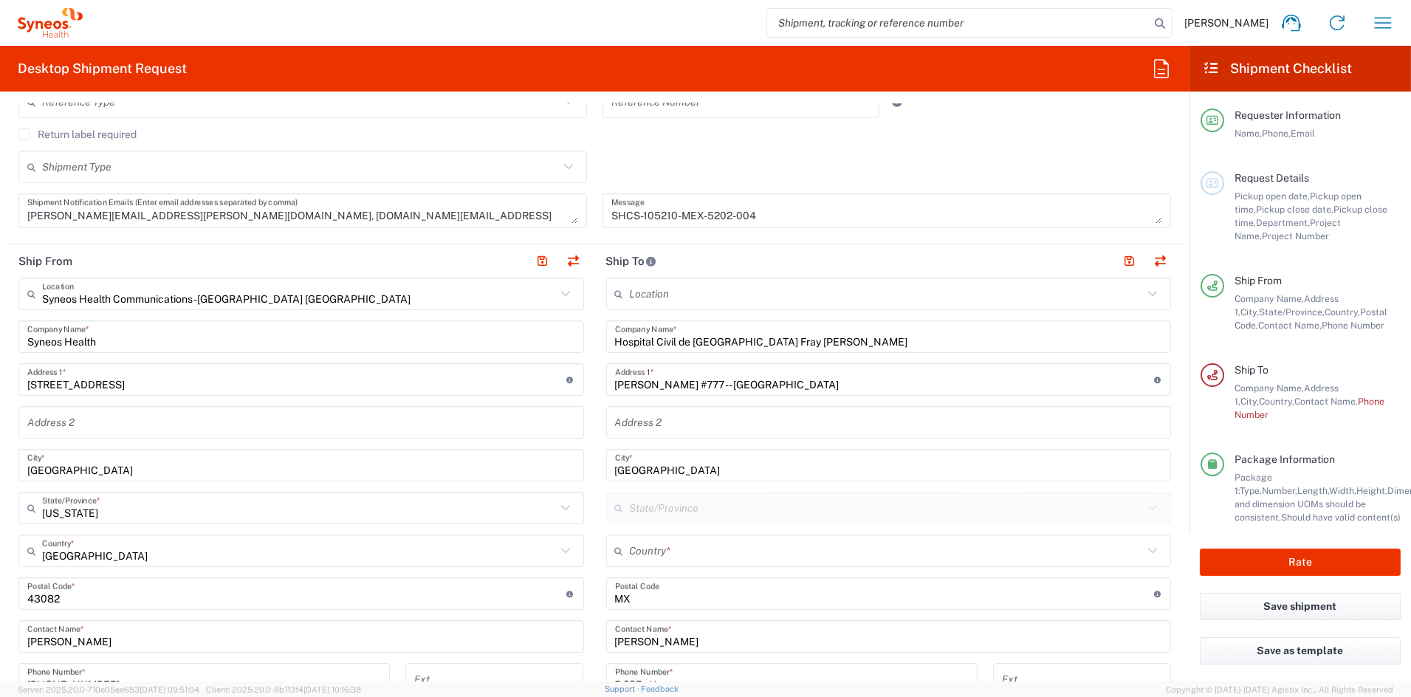
scroll to position [458, 0]
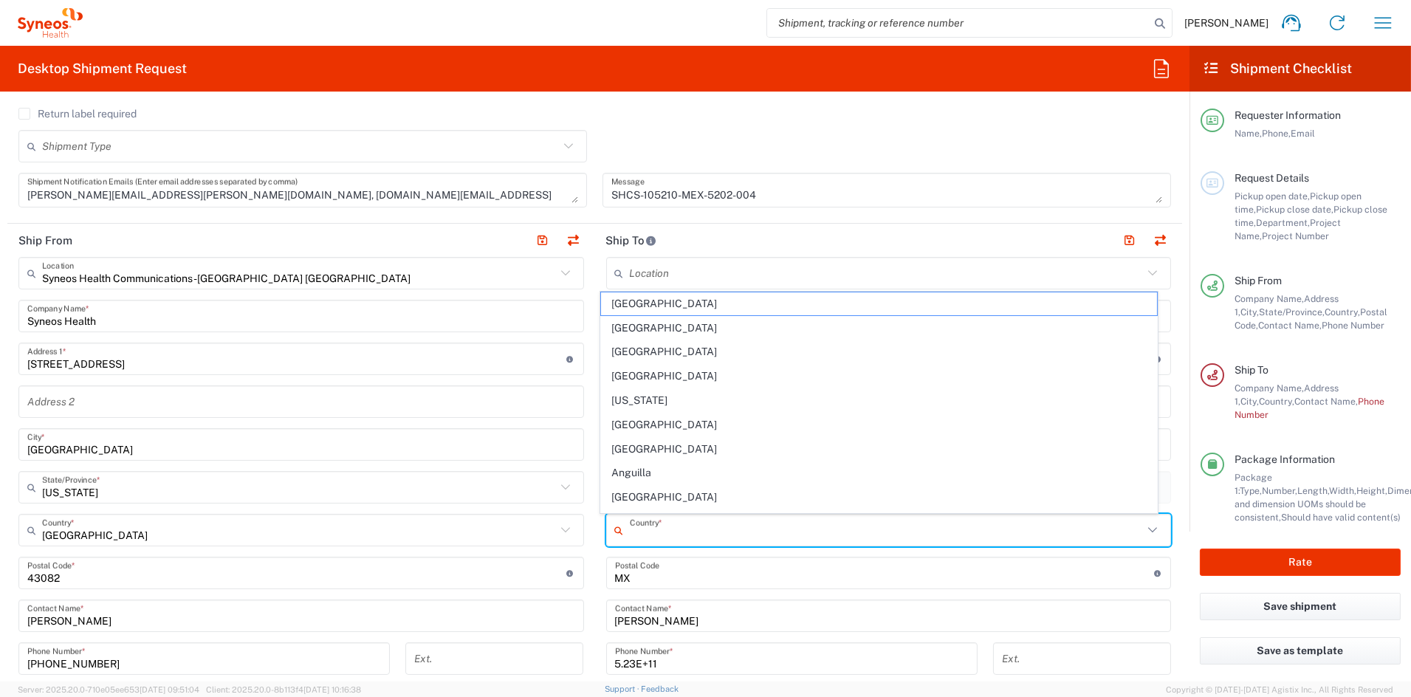
click at [671, 531] on input "text" at bounding box center [887, 531] width 514 height 26
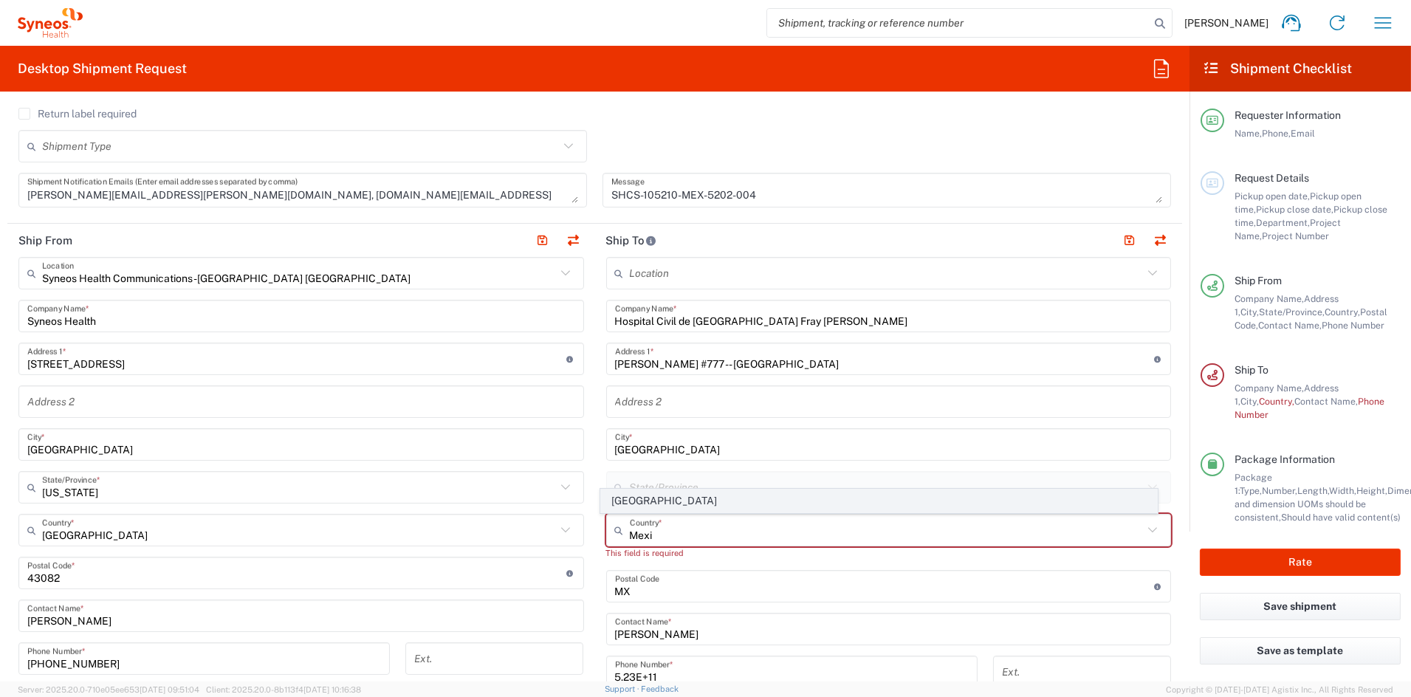
click at [639, 505] on span "[GEOGRAPHIC_DATA]" at bounding box center [879, 501] width 556 height 23
type input "[GEOGRAPHIC_DATA]"
type input "Sender/Shipper"
type input "Delivery Duty Paid"
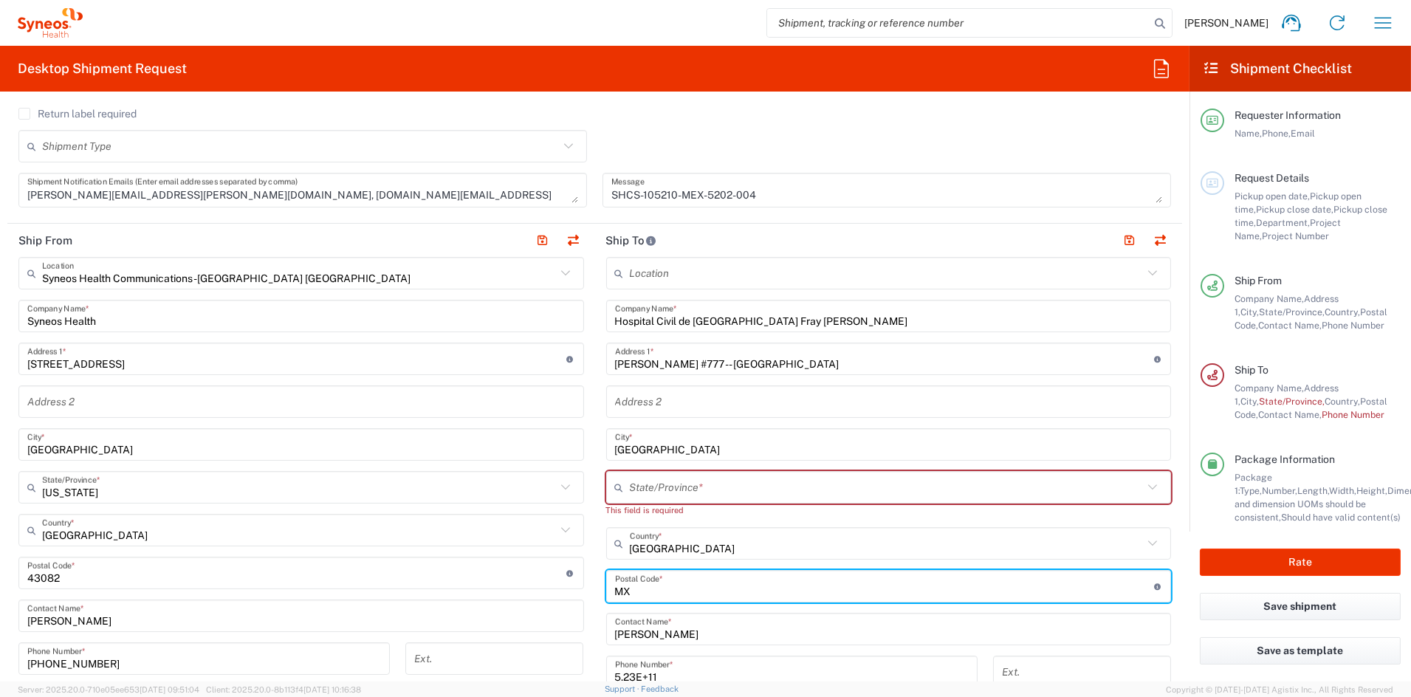
drag, startPoint x: 581, startPoint y: 593, endPoint x: 543, endPoint y: 591, distance: 37.7
click at [543, 591] on div "Ship From Syneos Health Communications-[GEOGRAPHIC_DATA] [GEOGRAPHIC_DATA] Loca…" at bounding box center [594, 560] width 1175 height 673
paste input "44280"
type input "44280"
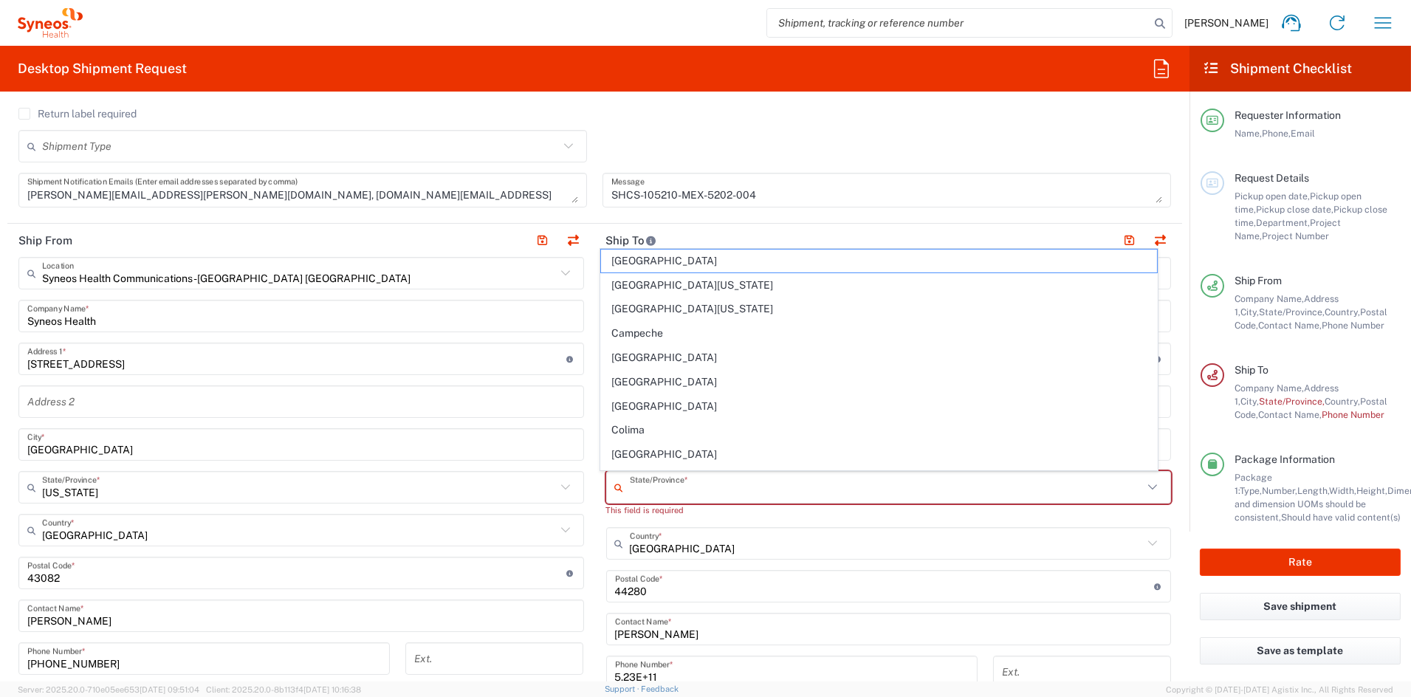
click at [710, 492] on input "text" at bounding box center [887, 488] width 514 height 26
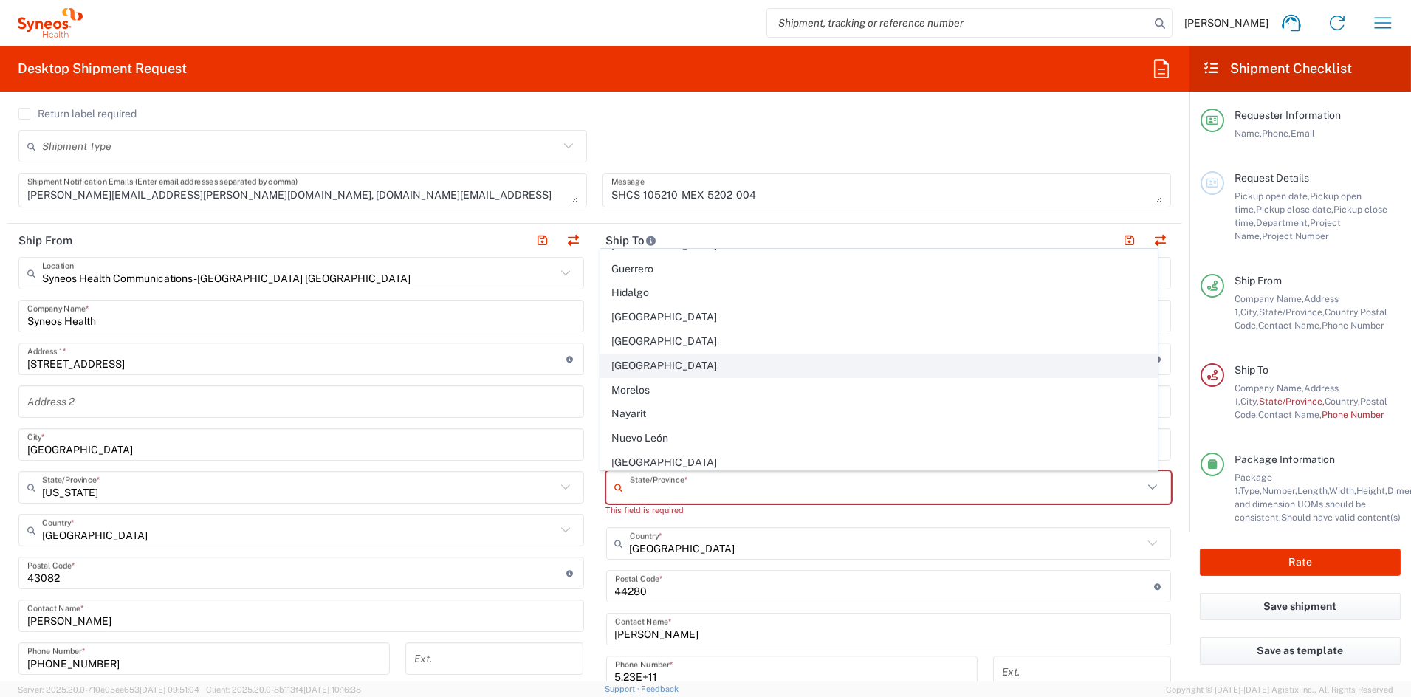
scroll to position [0, 0]
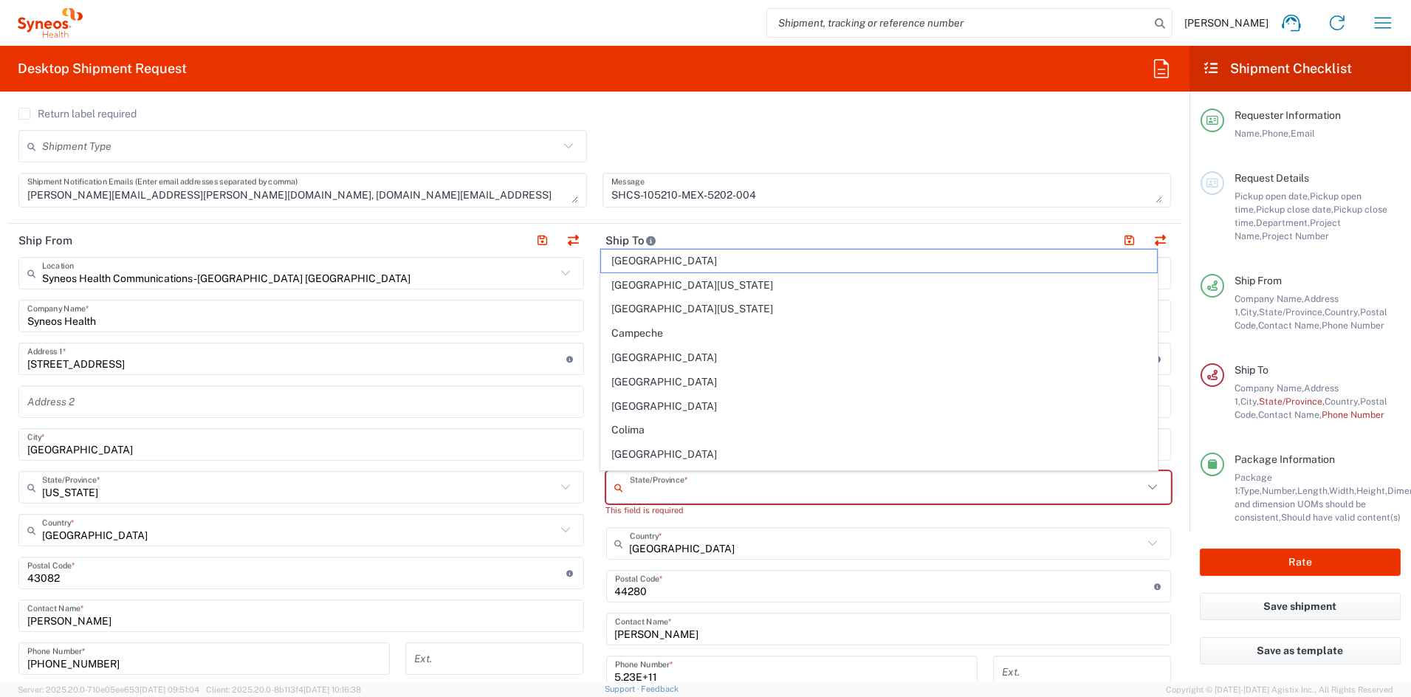
type input "[GEOGRAPHIC_DATA]"
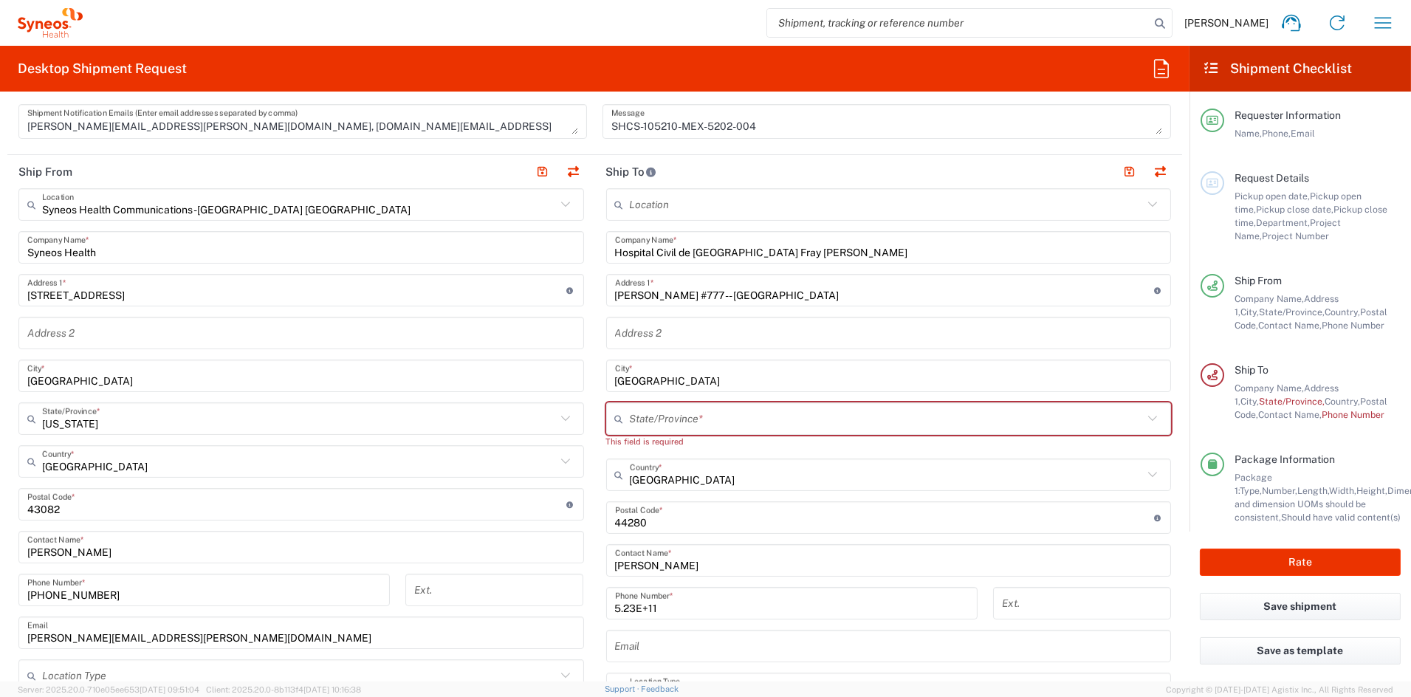
scroll to position [541, 0]
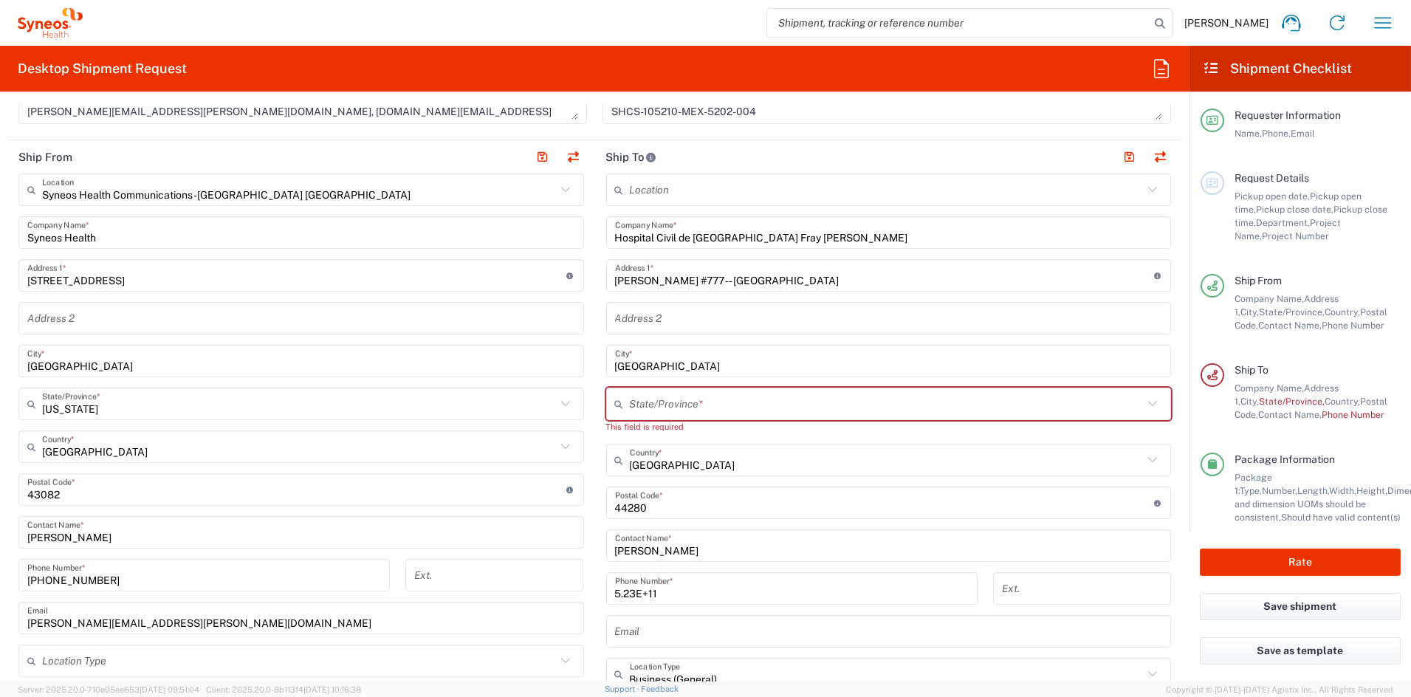
click at [755, 572] on div "5.23E+11 Phone Number *" at bounding box center [791, 588] width 371 height 32
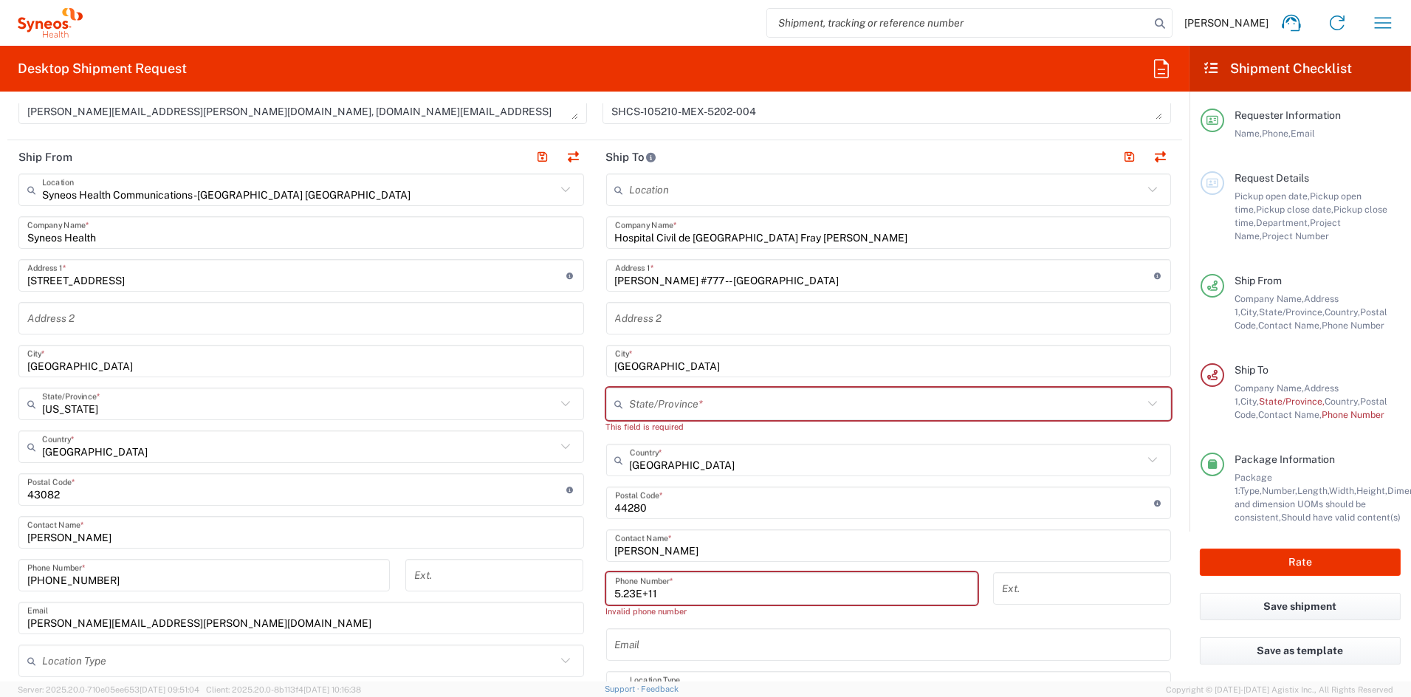
drag, startPoint x: 624, startPoint y: 595, endPoint x: 560, endPoint y: 592, distance: 63.6
click at [561, 592] on div "Ship From Syneos Health Communications-[GEOGRAPHIC_DATA] [GEOGRAPHIC_DATA] Loca…" at bounding box center [594, 483] width 1175 height 686
paste input "33 3942 4400"
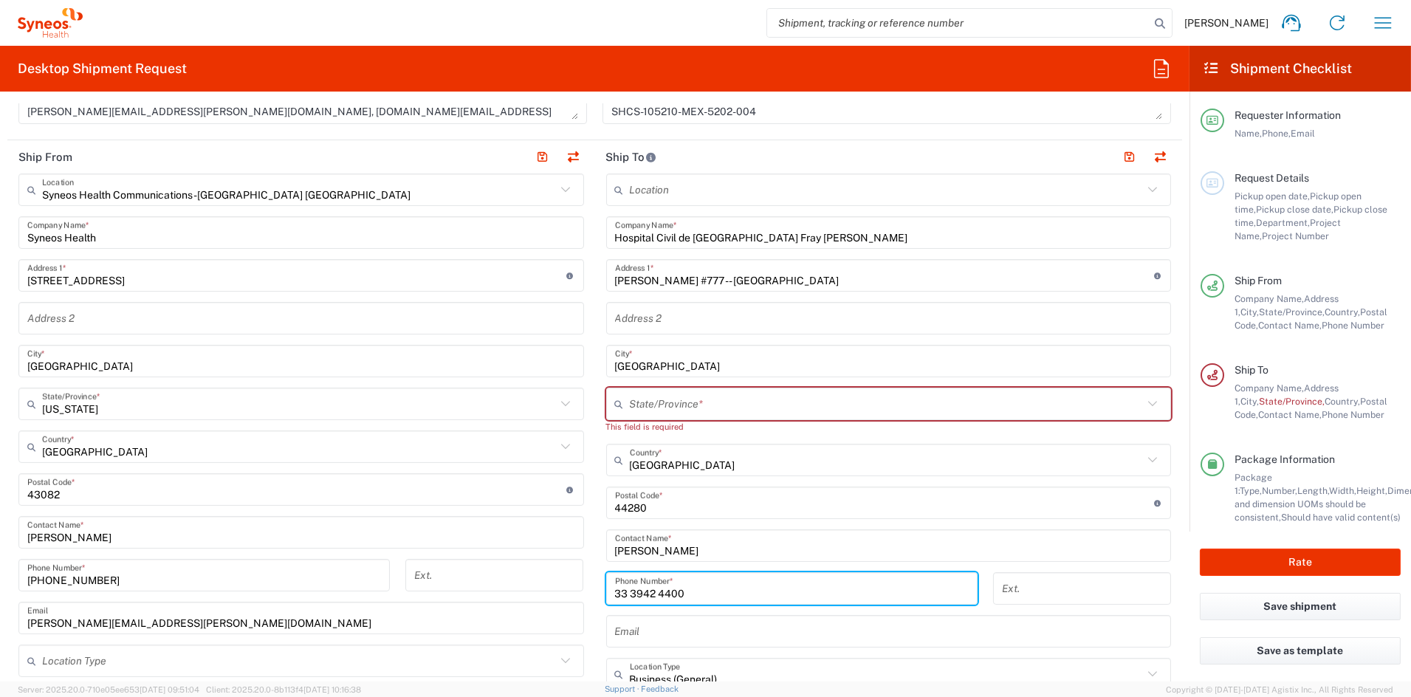
click at [654, 593] on input "33 3942 4400" at bounding box center [792, 589] width 354 height 26
click at [626, 591] on input "33 39424400" at bounding box center [792, 589] width 354 height 26
type input "3339424400"
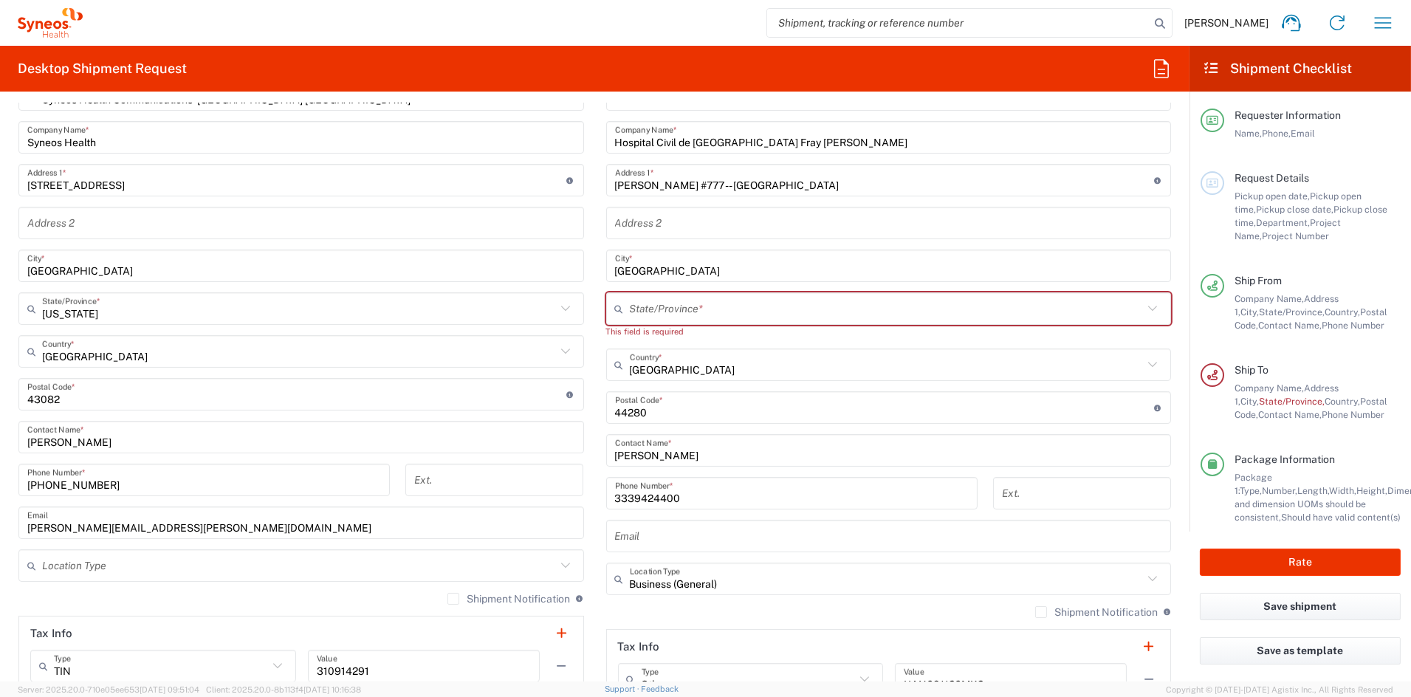
scroll to position [638, 0]
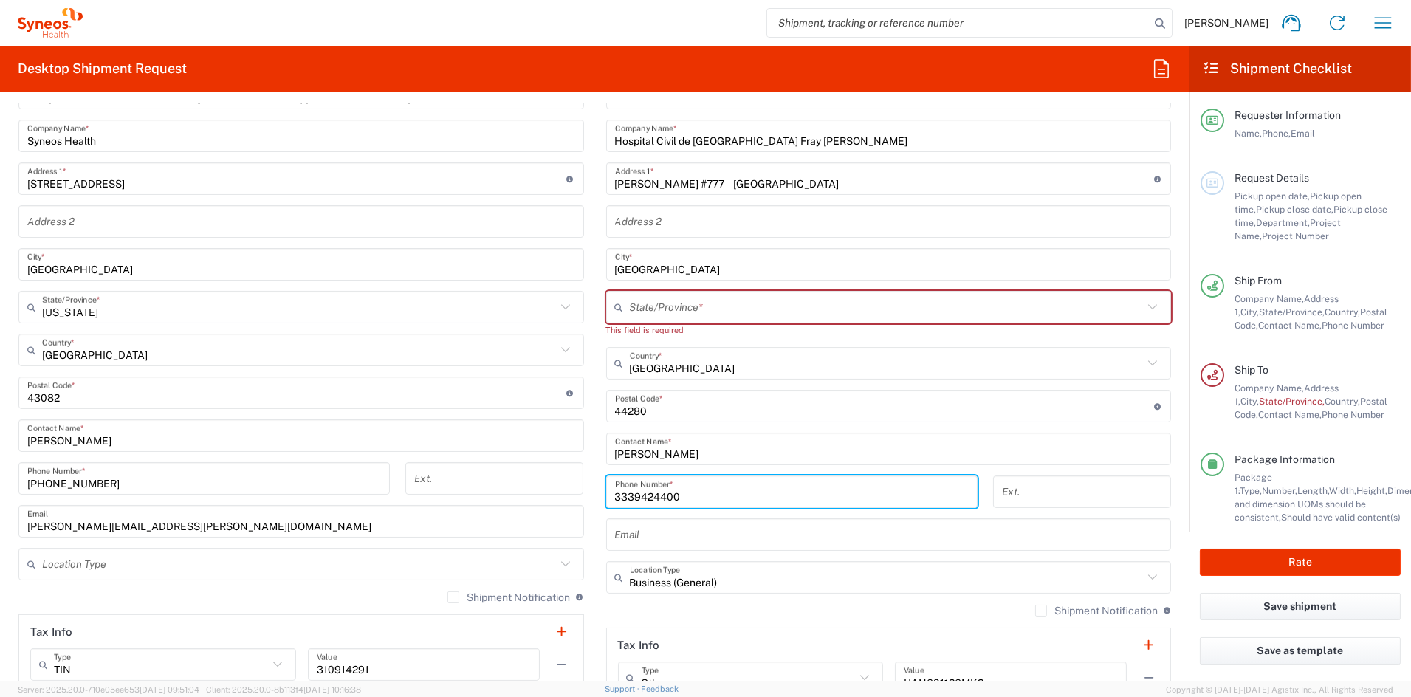
click at [680, 533] on input "text" at bounding box center [889, 535] width 548 height 26
click at [679, 534] on input "text" at bounding box center [889, 535] width 548 height 26
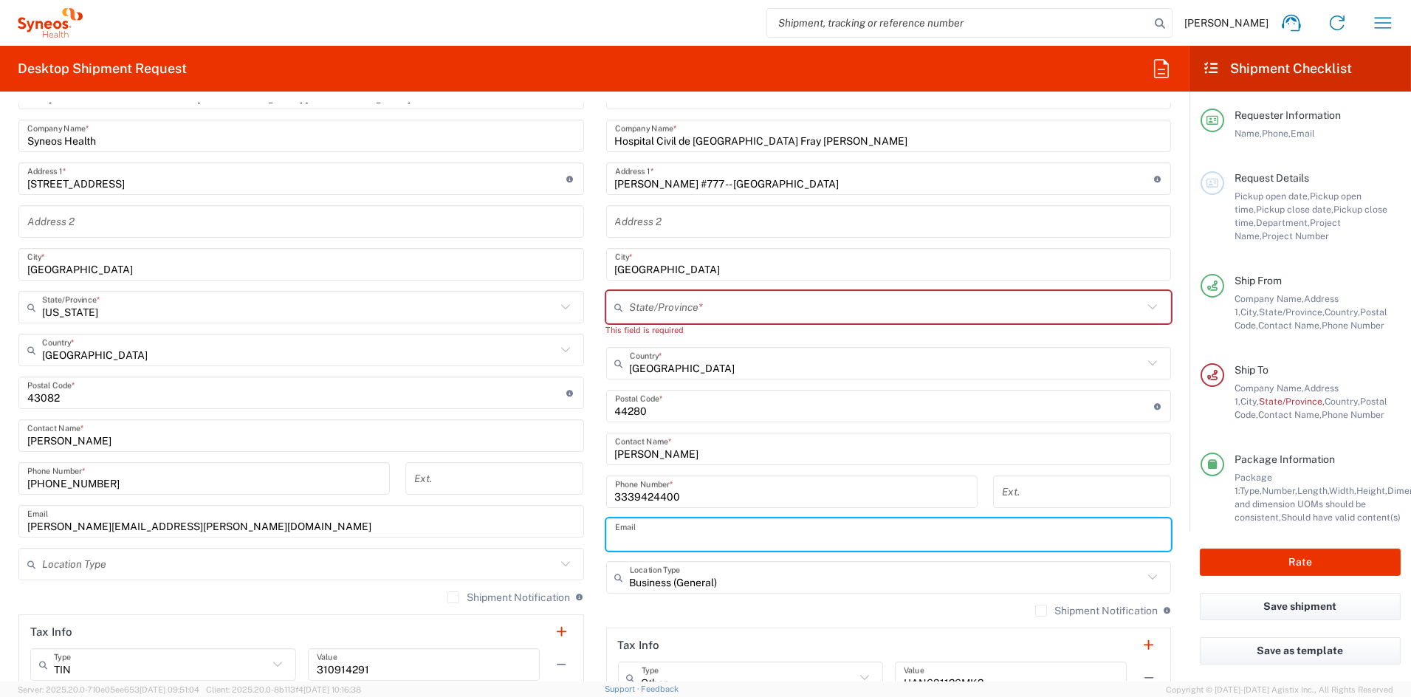
paste input "[EMAIL_ADDRESS][PERSON_NAME][DOMAIN_NAME]"
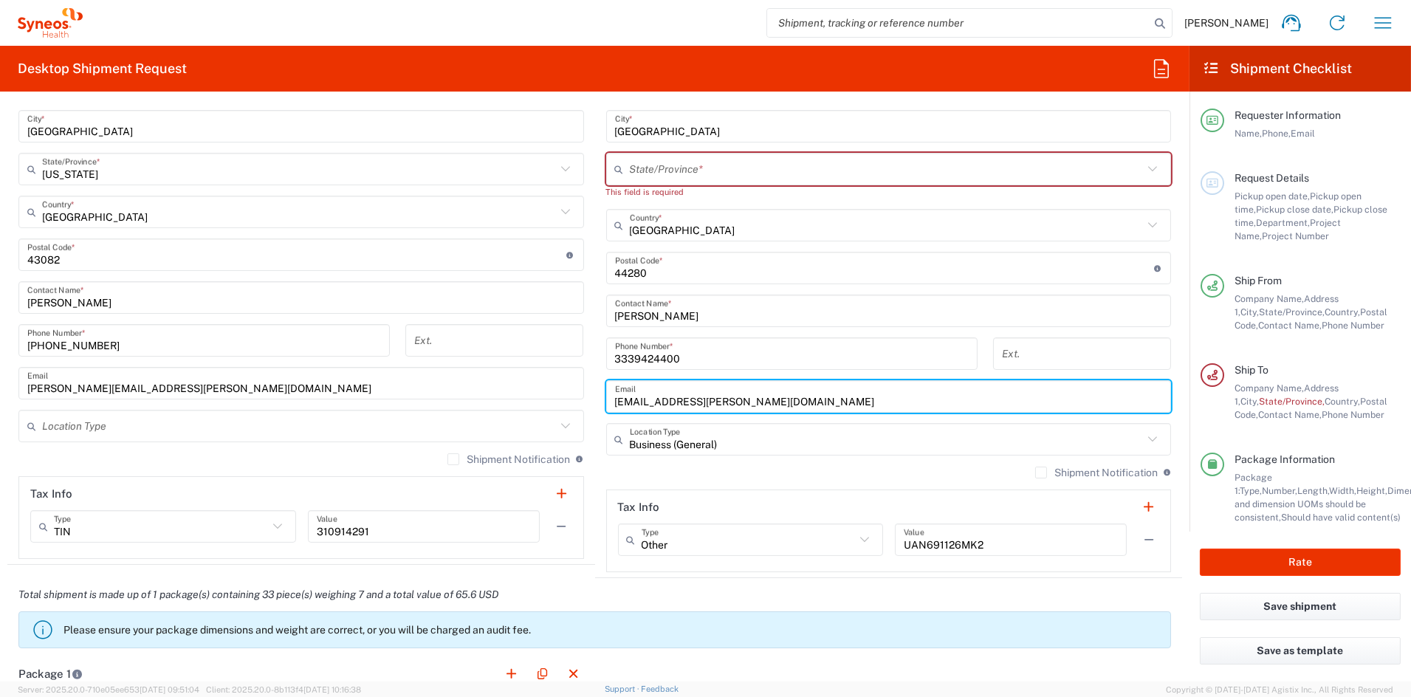
scroll to position [777, 0]
type input "[EMAIL_ADDRESS][PERSON_NAME][DOMAIN_NAME]"
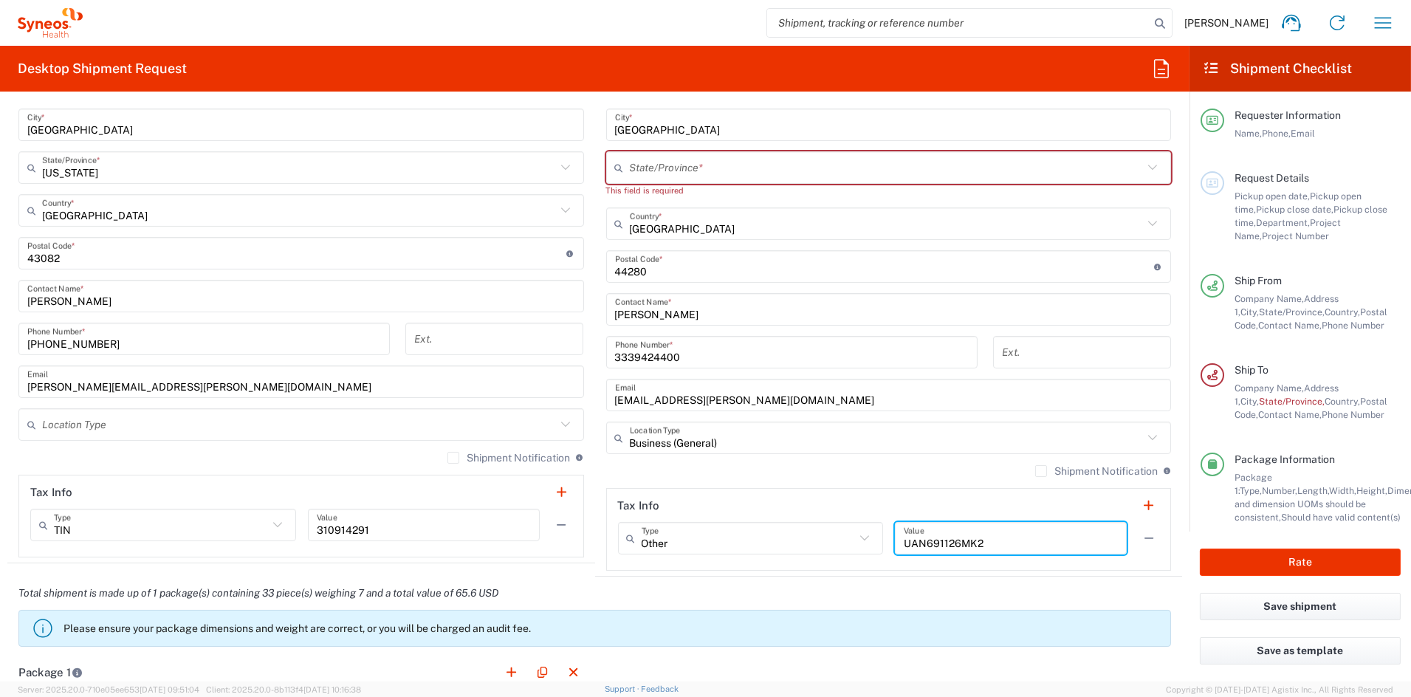
drag, startPoint x: 999, startPoint y: 543, endPoint x: 834, endPoint y: 539, distance: 165.4
click at [834, 539] on div "Other Type Other EIN EORI TIN VAT UAN691126MK2 Value" at bounding box center [889, 543] width 542 height 43
paste input "OPD9704109Y3"
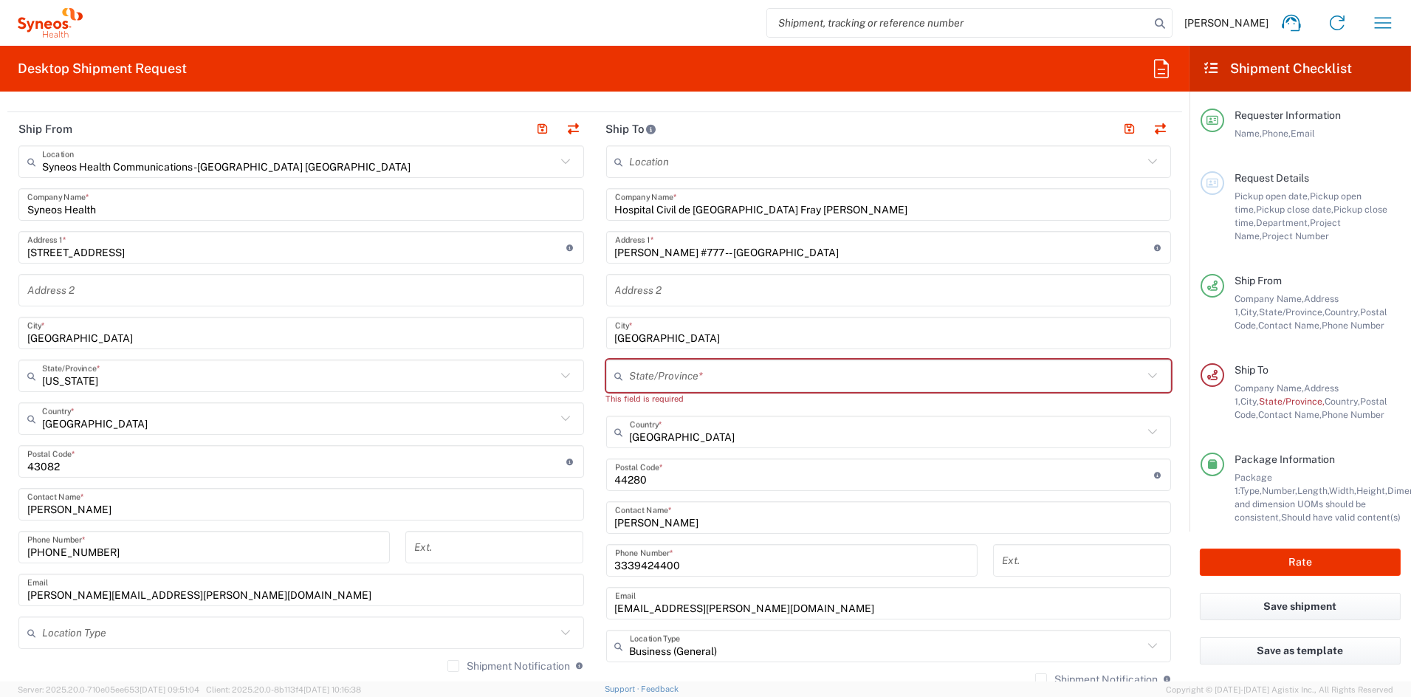
scroll to position [567, 0]
type input "OPD9704109Y3"
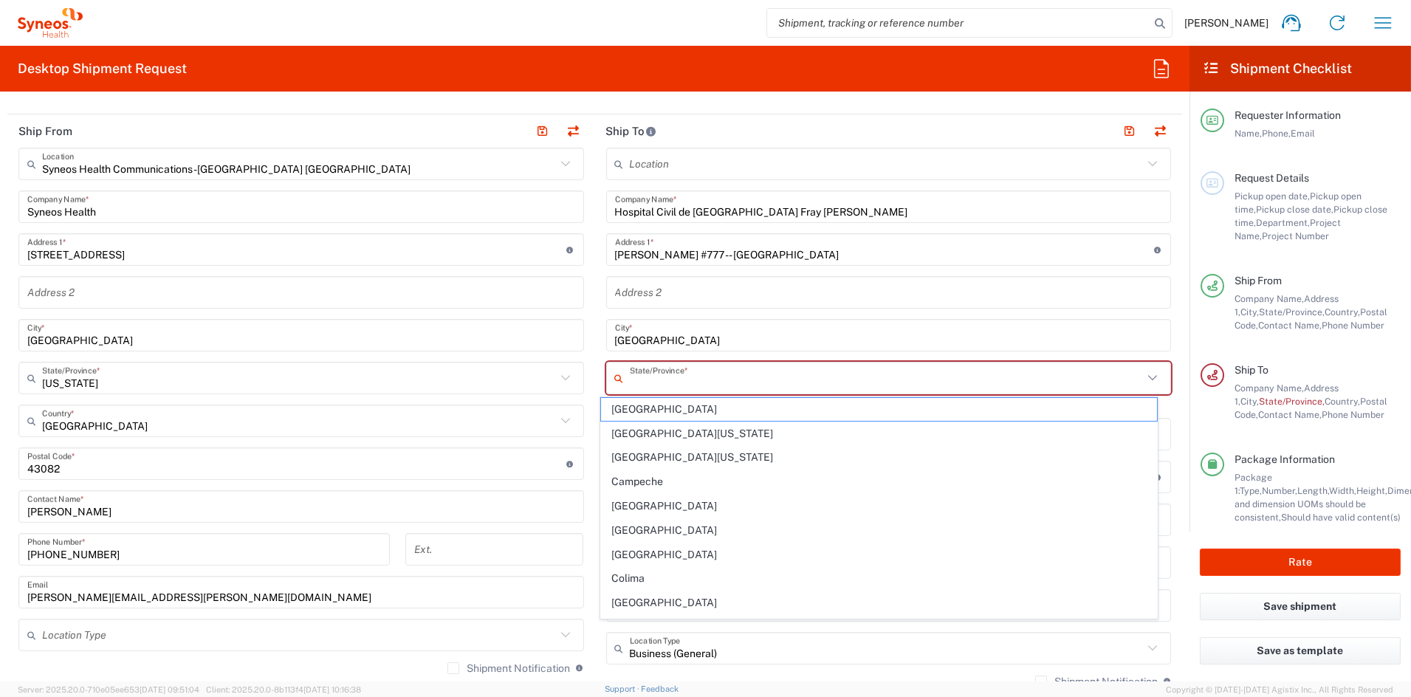
click at [669, 382] on input "text" at bounding box center [887, 378] width 514 height 26
click at [640, 535] on span "[GEOGRAPHIC_DATA]" at bounding box center [879, 533] width 556 height 23
type input "[GEOGRAPHIC_DATA]"
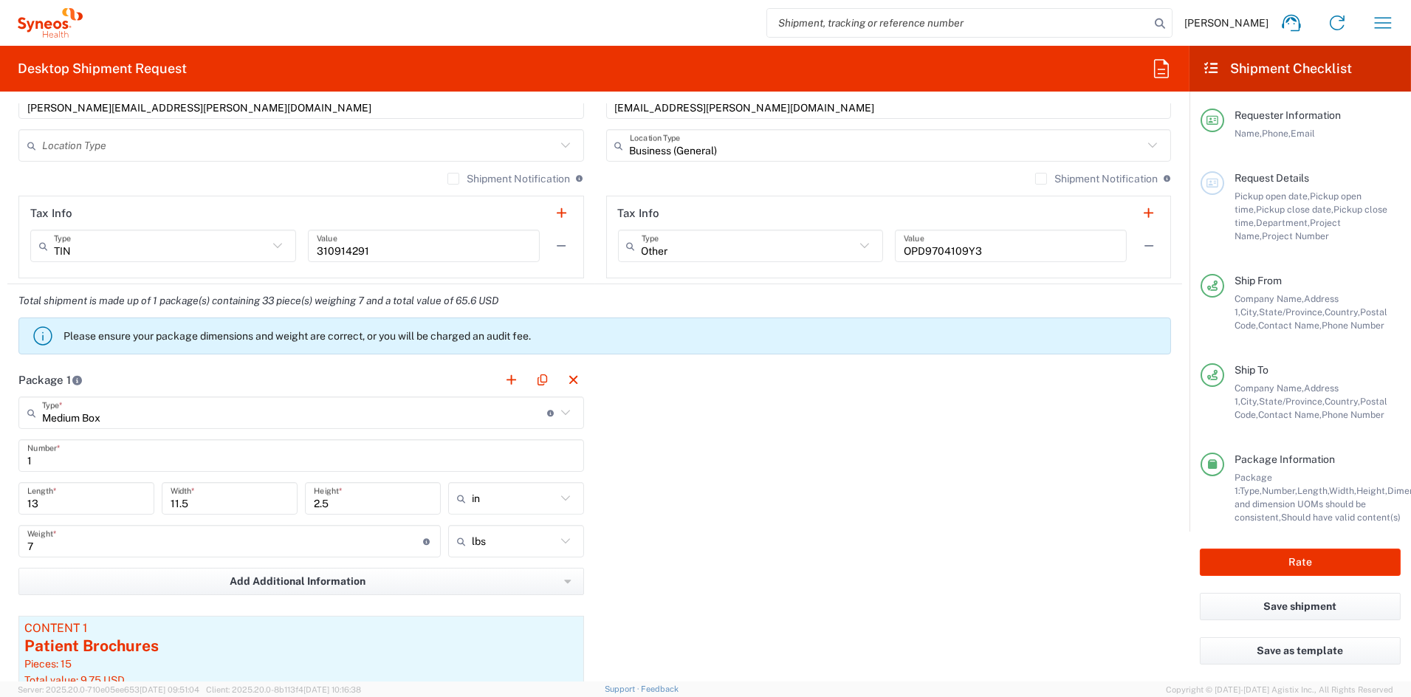
scroll to position [1068, 0]
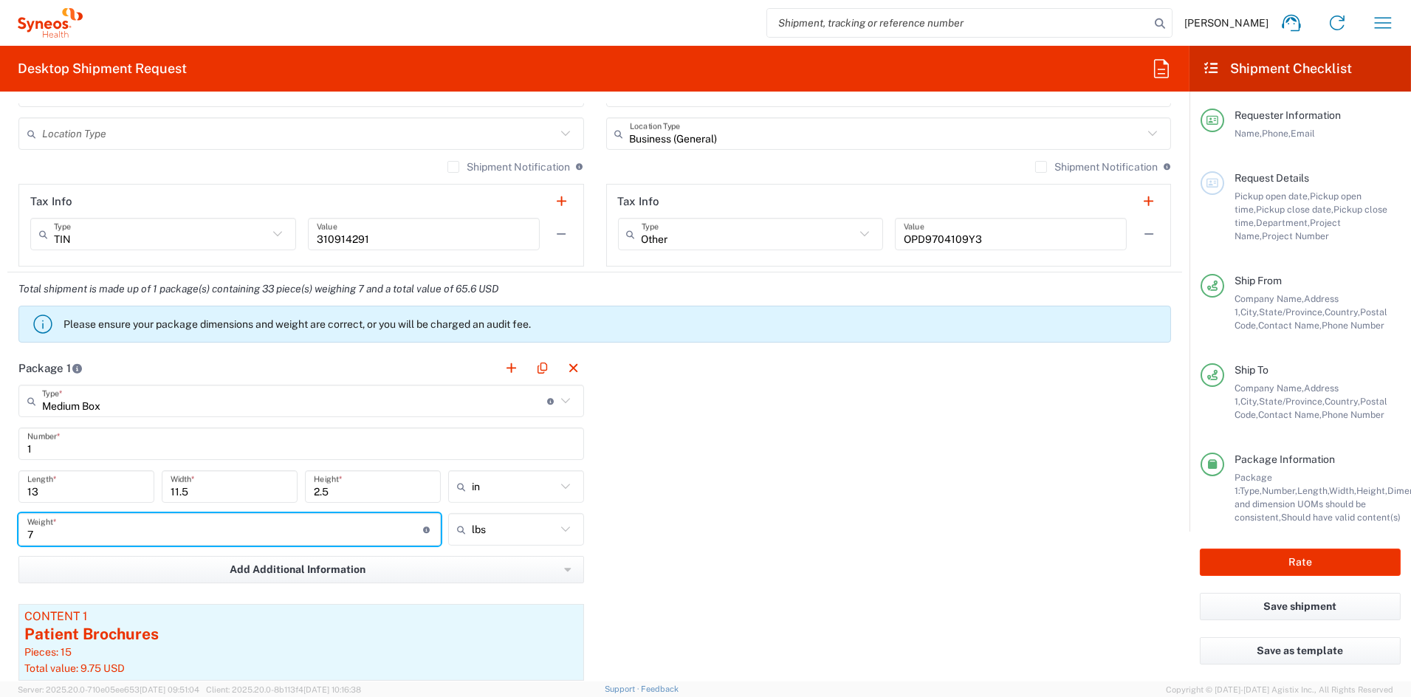
drag, startPoint x: 24, startPoint y: 532, endPoint x: -42, endPoint y: 528, distance: 66.6
click at [0, 528] on html "[PERSON_NAME] Home Shipment estimator Shipment tracking Desktop shipment reques…" at bounding box center [705, 348] width 1411 height 697
drag, startPoint x: 16, startPoint y: 537, endPoint x: -113, endPoint y: 533, distance: 128.5
click at [0, 533] on html "[PERSON_NAME] Home Shipment estimator Shipment tracking Desktop shipment reques…" at bounding box center [705, 348] width 1411 height 697
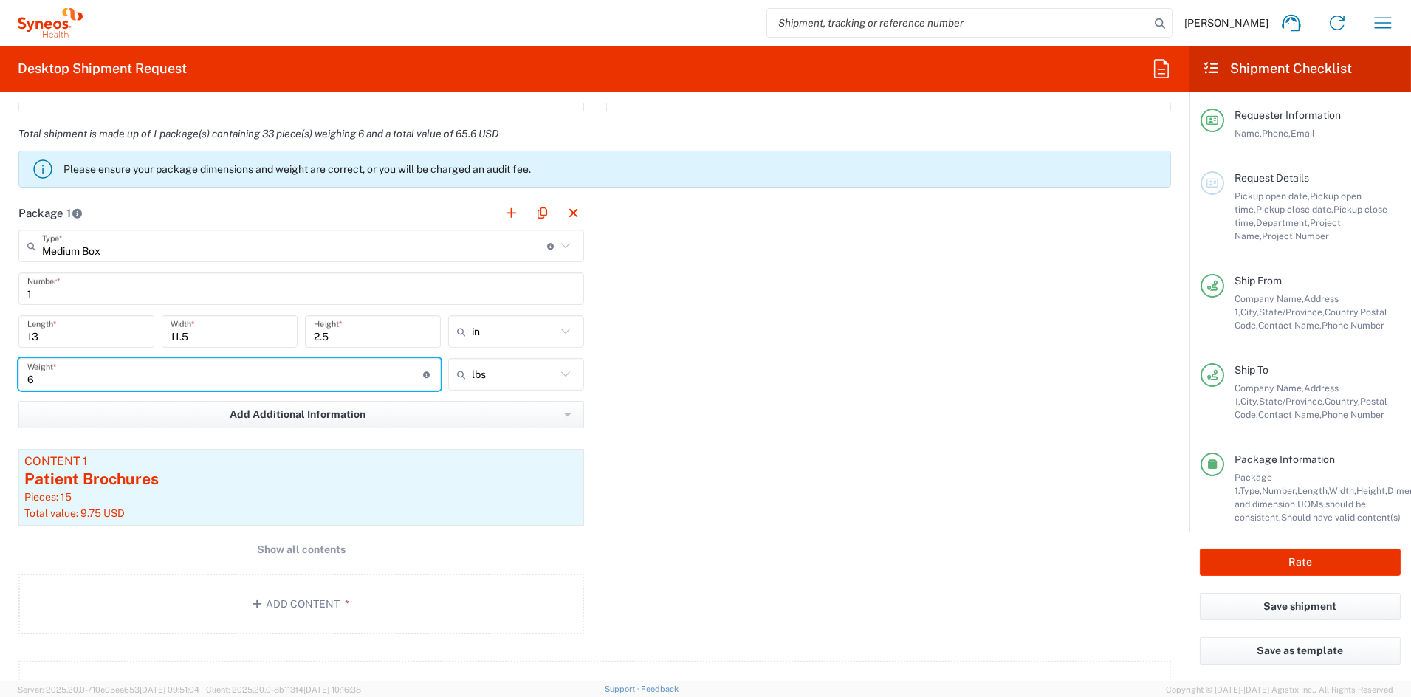
scroll to position [1231, 0]
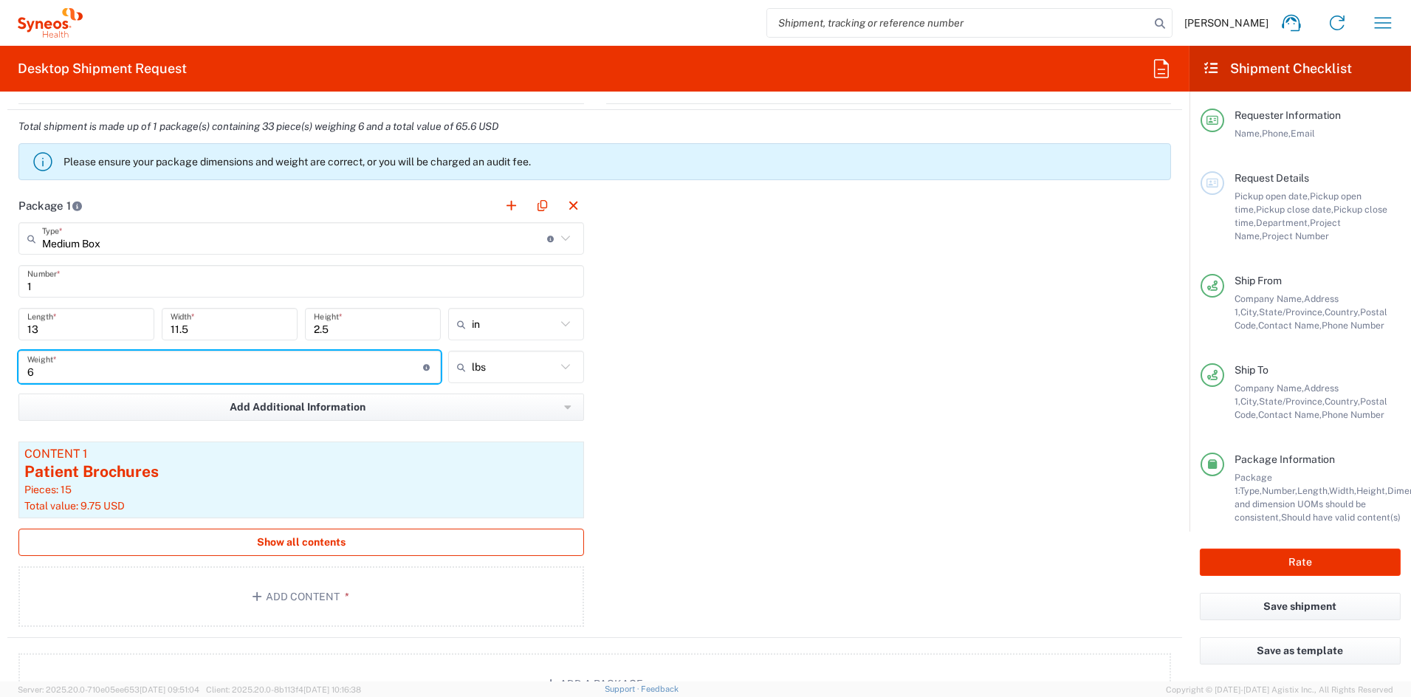
type input "6"
click at [315, 548] on span "Show all contents" at bounding box center [301, 542] width 89 height 14
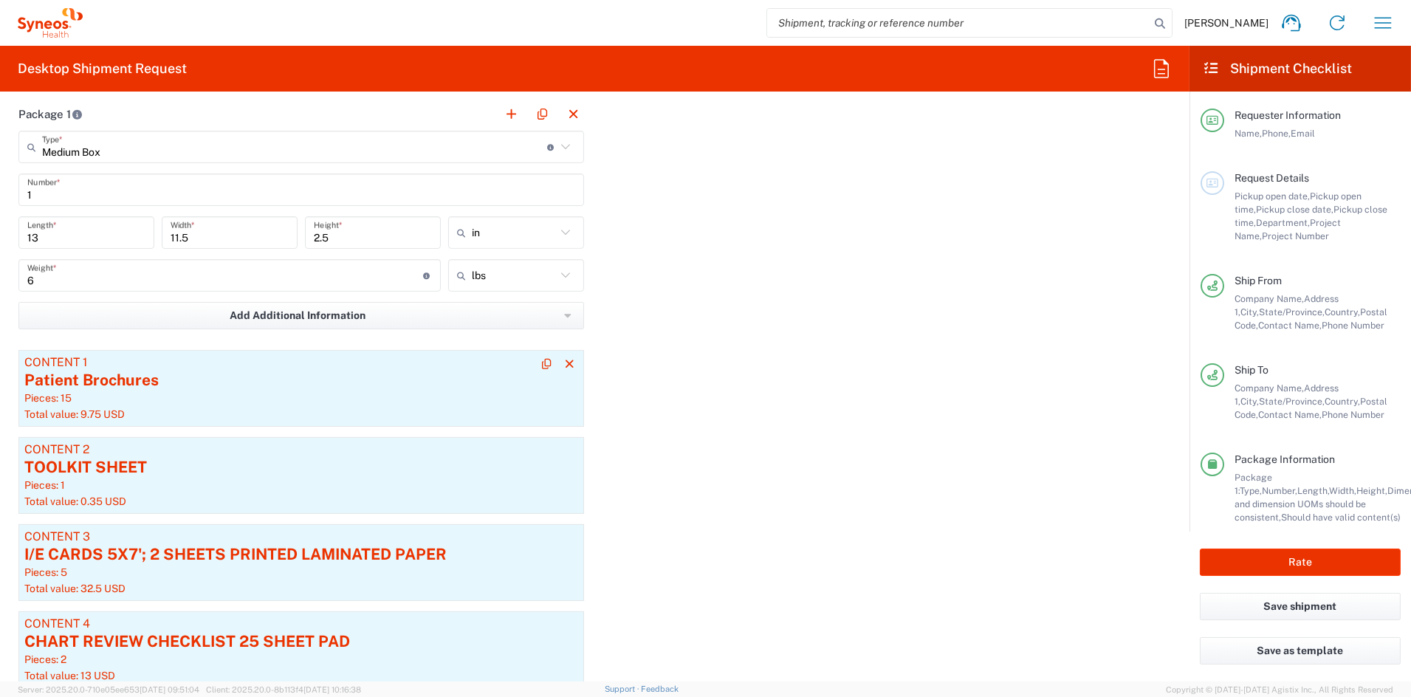
scroll to position [1346, 0]
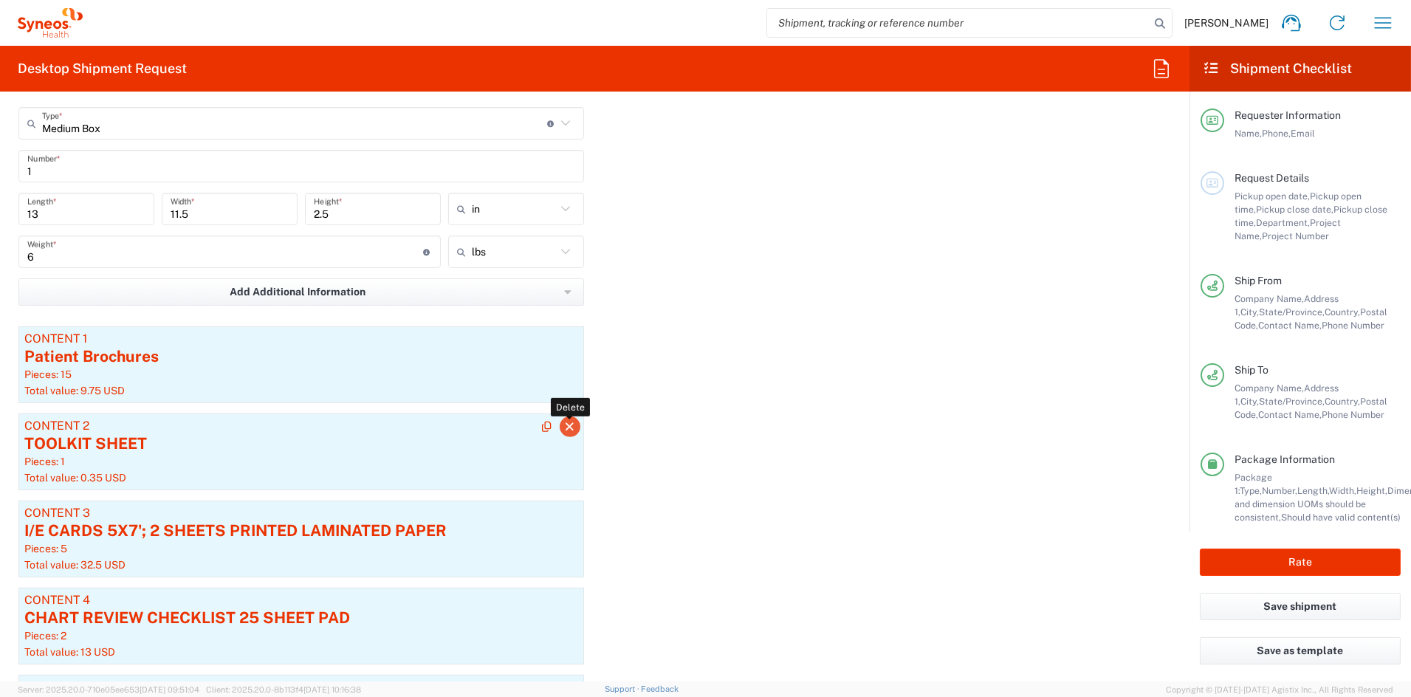
click at [566, 429] on icon "button" at bounding box center [569, 427] width 13 height 10
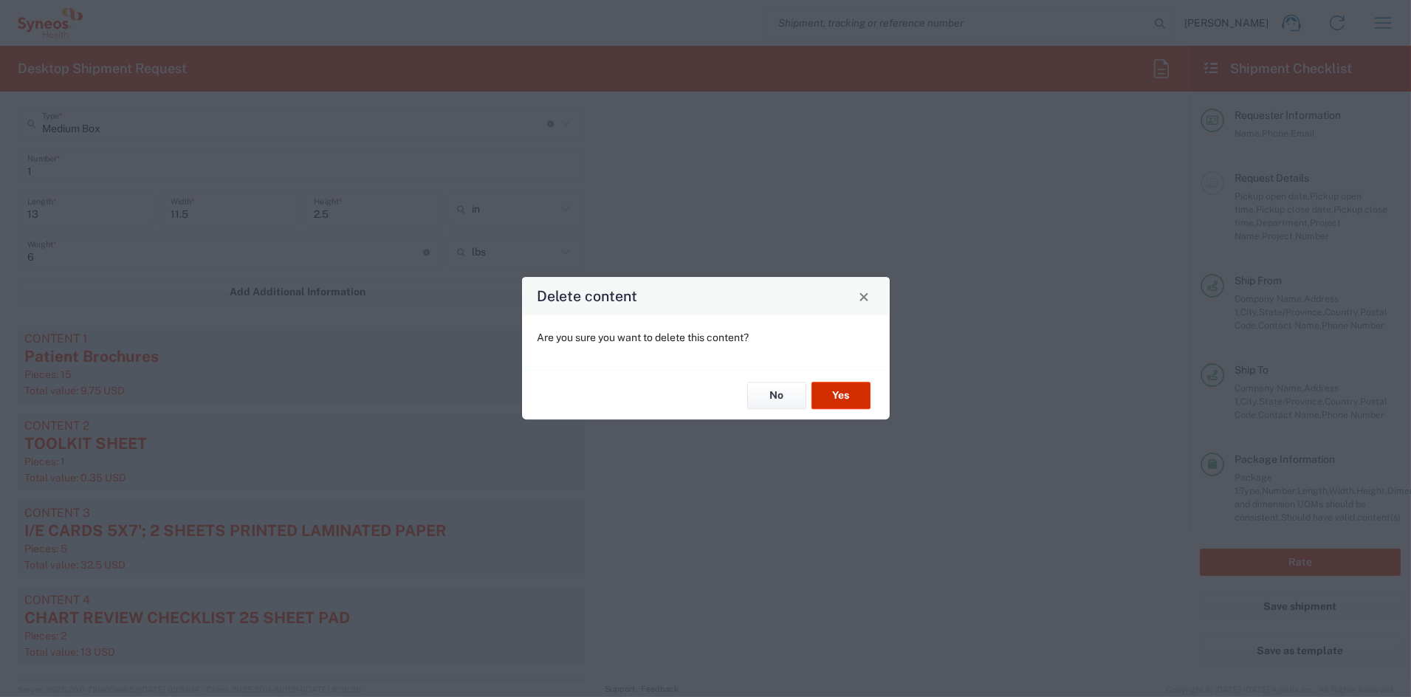
click at [831, 402] on button "Yes" at bounding box center [840, 395] width 59 height 27
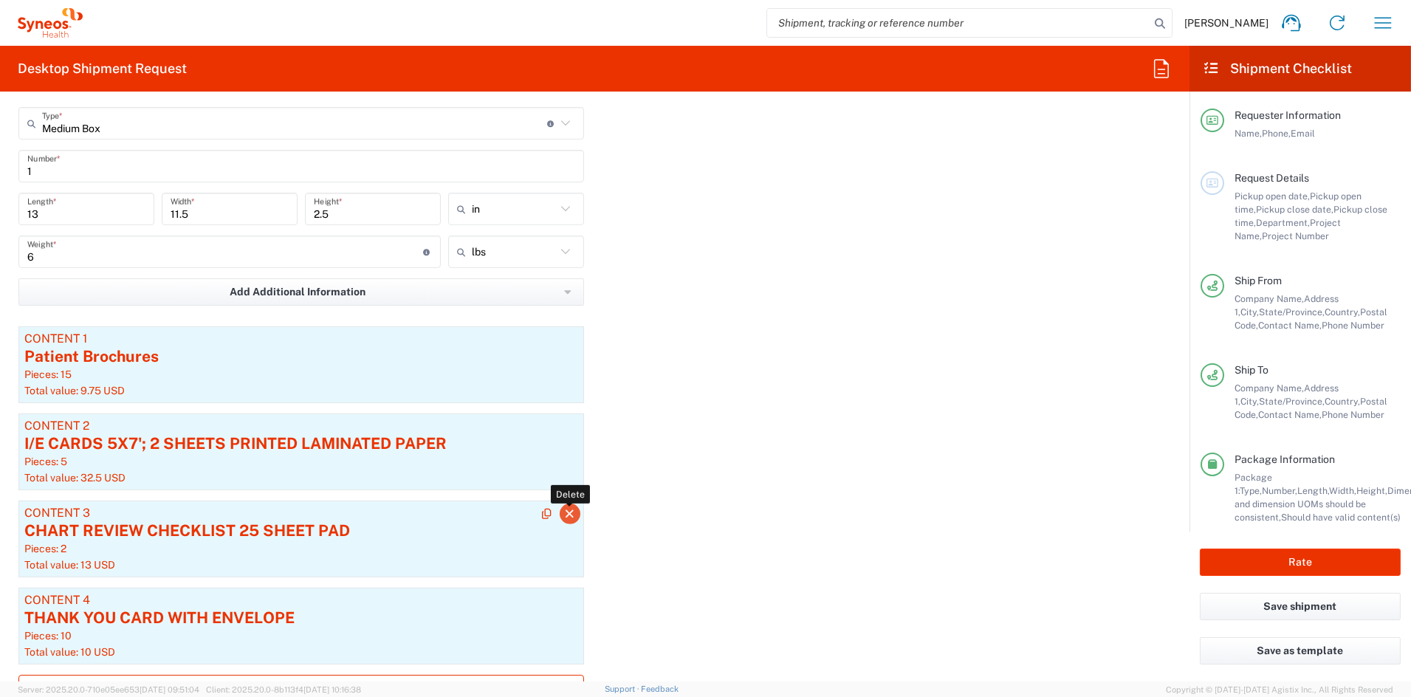
click at [566, 513] on icon "button" at bounding box center [569, 514] width 13 height 10
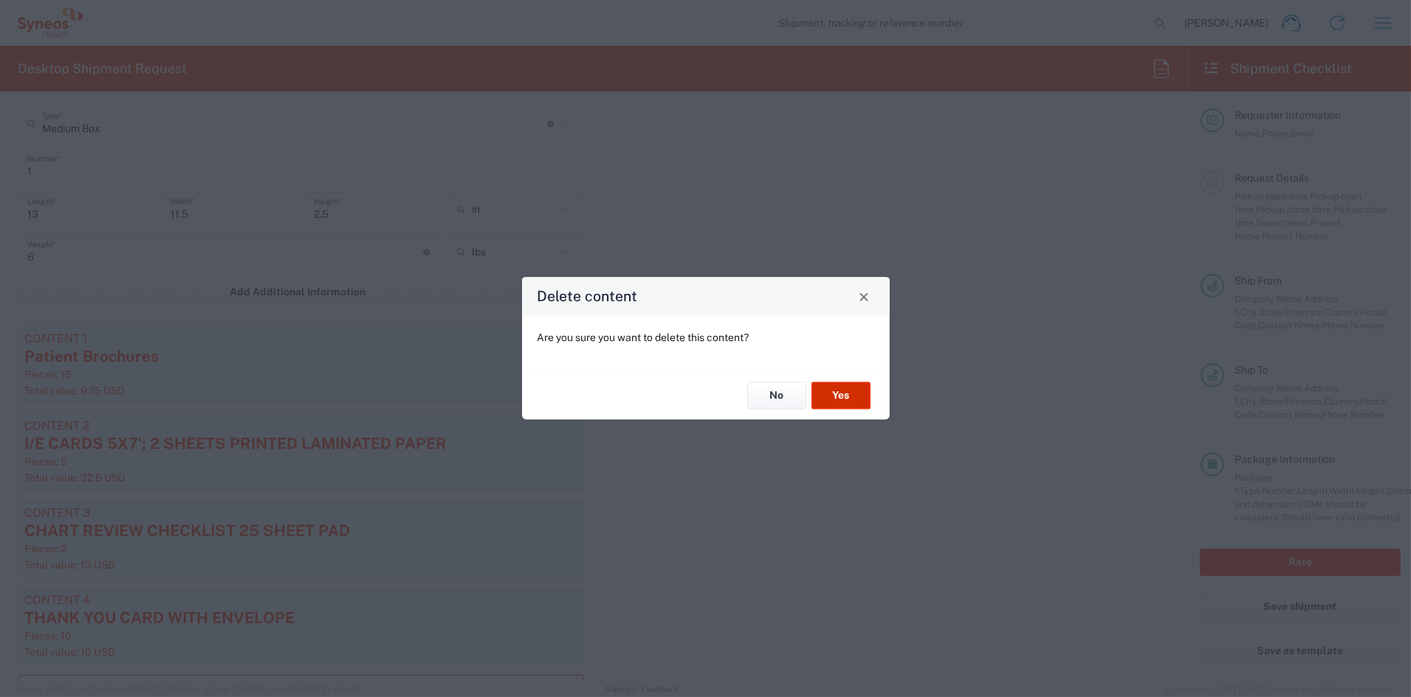
click at [845, 391] on button "Yes" at bounding box center [840, 395] width 59 height 27
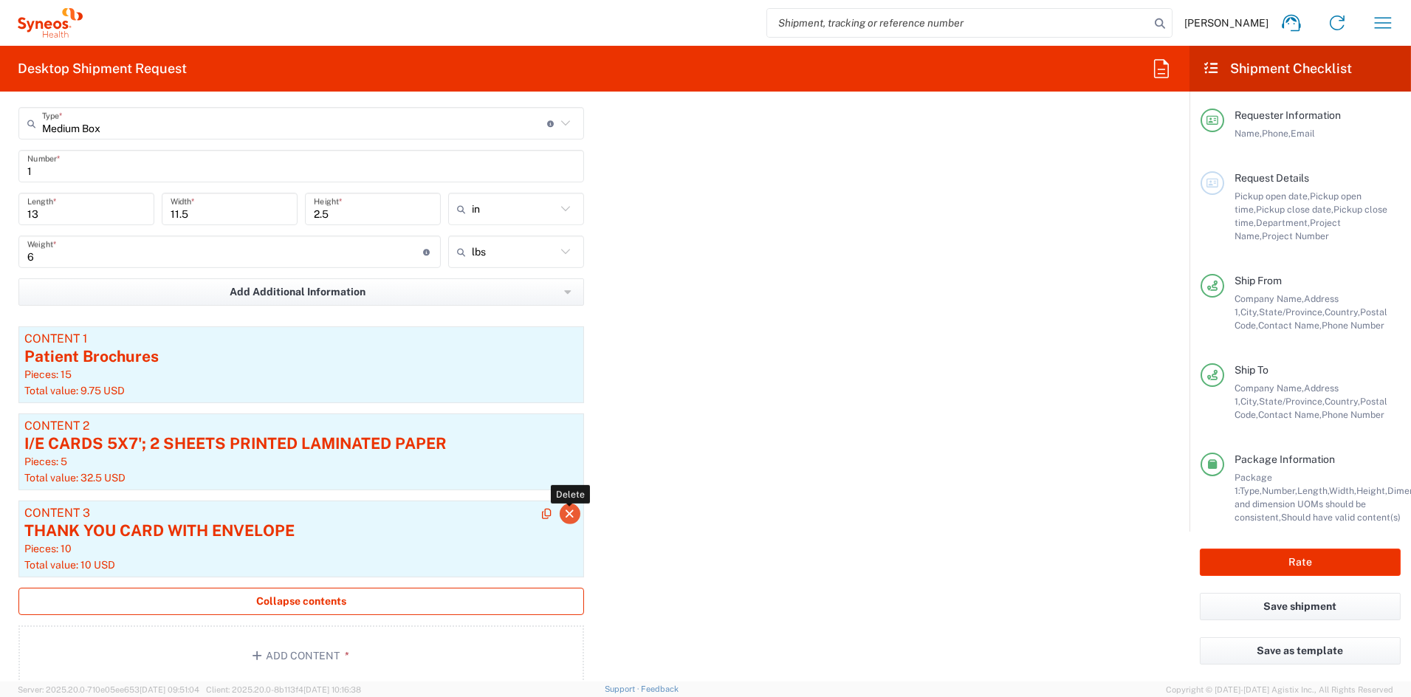
click at [569, 515] on icon "button" at bounding box center [569, 514] width 13 height 10
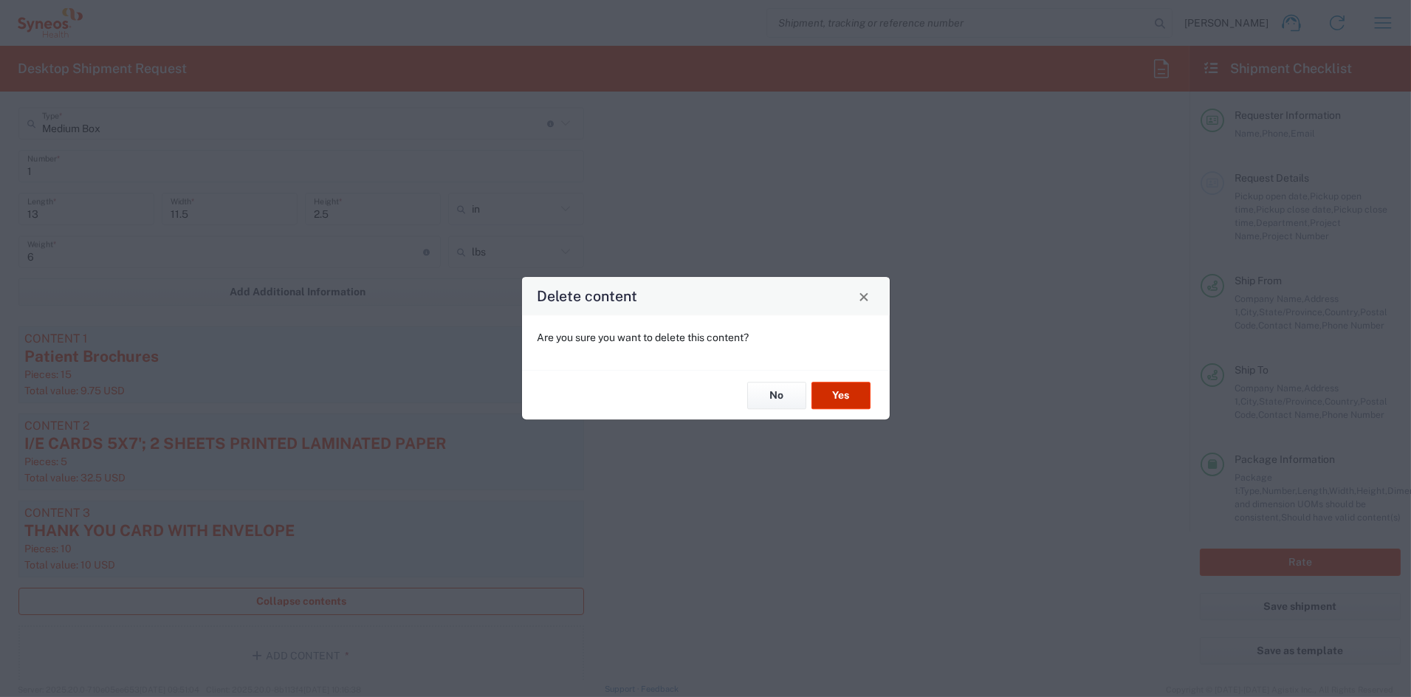
drag, startPoint x: 834, startPoint y: 402, endPoint x: 827, endPoint y: 400, distance: 7.7
click at [833, 401] on button "Yes" at bounding box center [840, 395] width 59 height 27
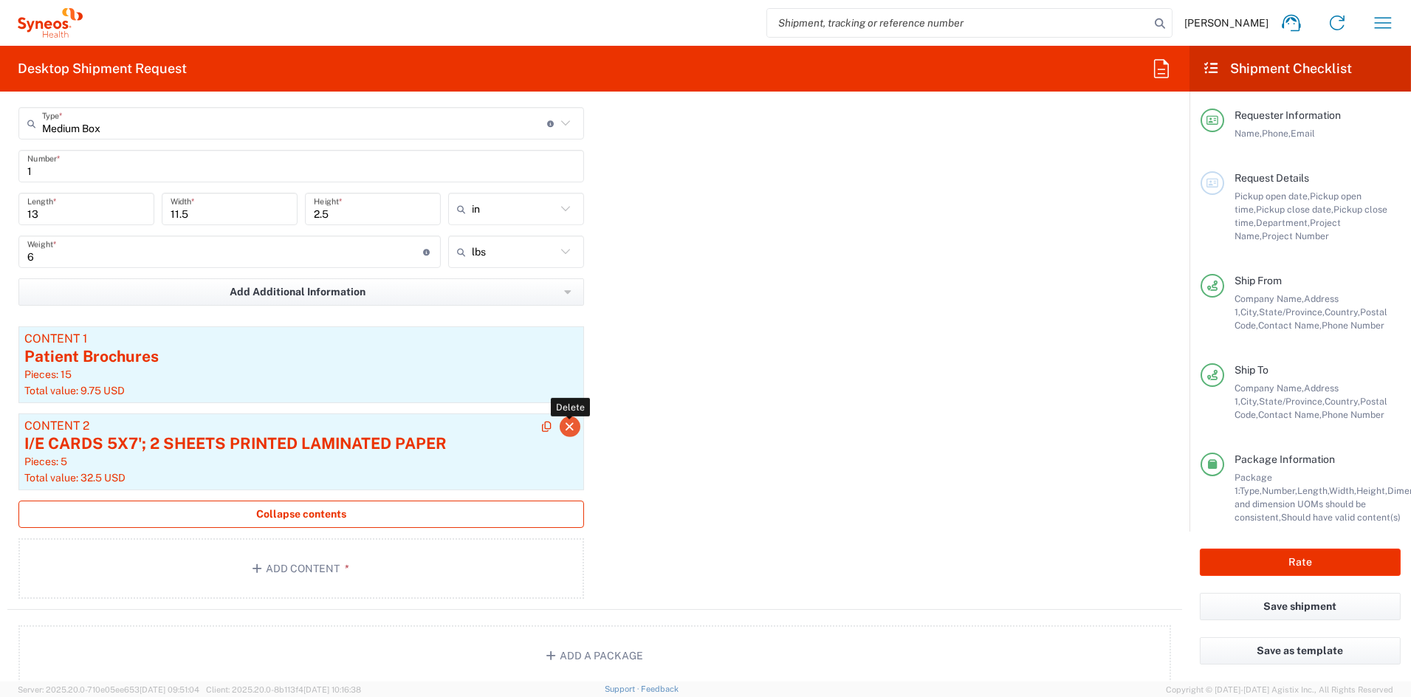
click at [571, 427] on button "button" at bounding box center [570, 426] width 21 height 21
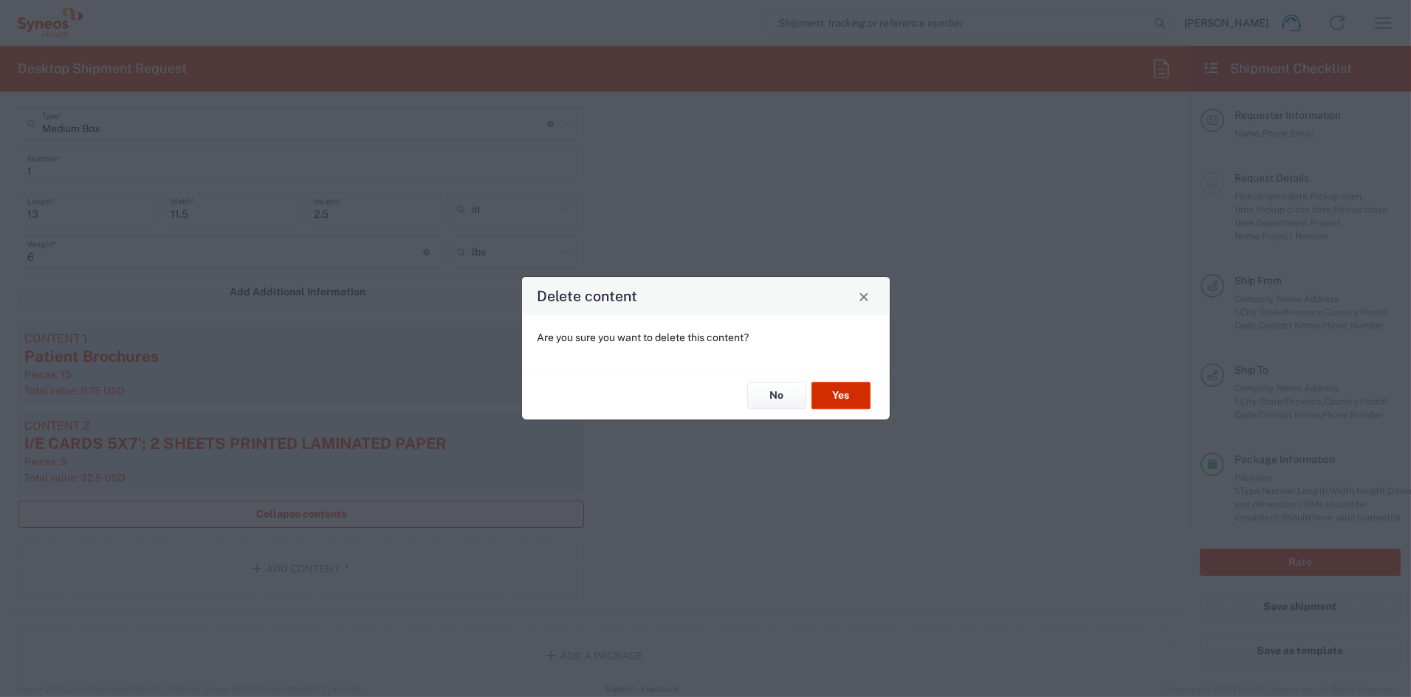
drag, startPoint x: 856, startPoint y: 394, endPoint x: 831, endPoint y: 393, distance: 25.9
click at [846, 394] on button "Yes" at bounding box center [840, 395] width 59 height 27
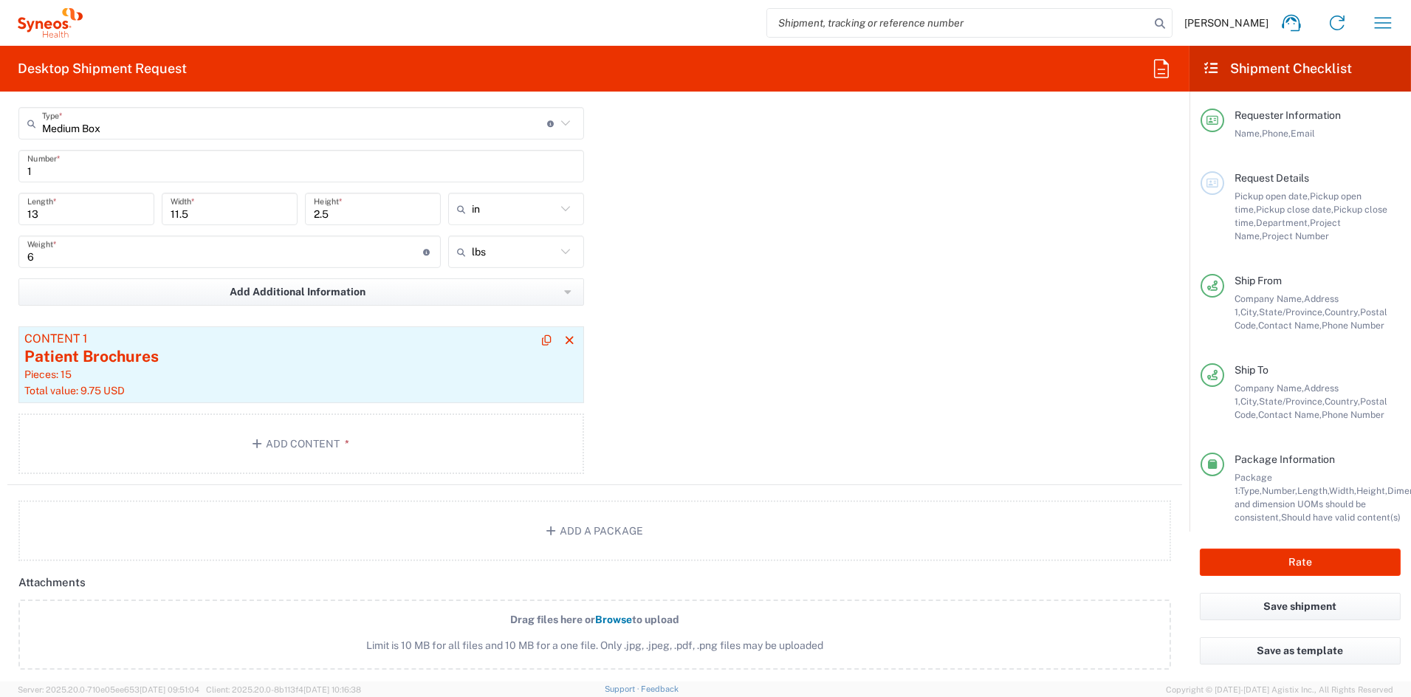
click at [473, 354] on div "Patient Brochures" at bounding box center [301, 357] width 554 height 22
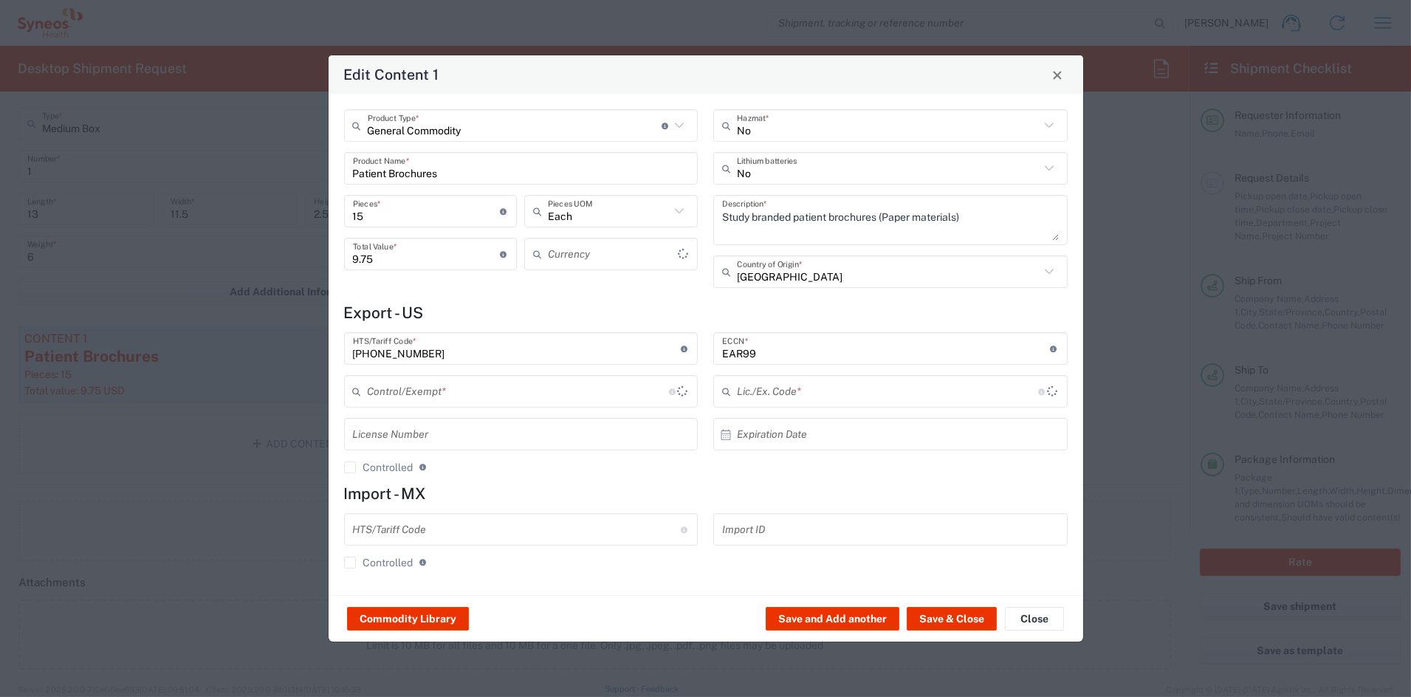
type input "US Dollar"
type input "BIS"
type input "NLR - No License Required"
click at [465, 171] on input "Patient Brochures" at bounding box center [521, 169] width 337 height 26
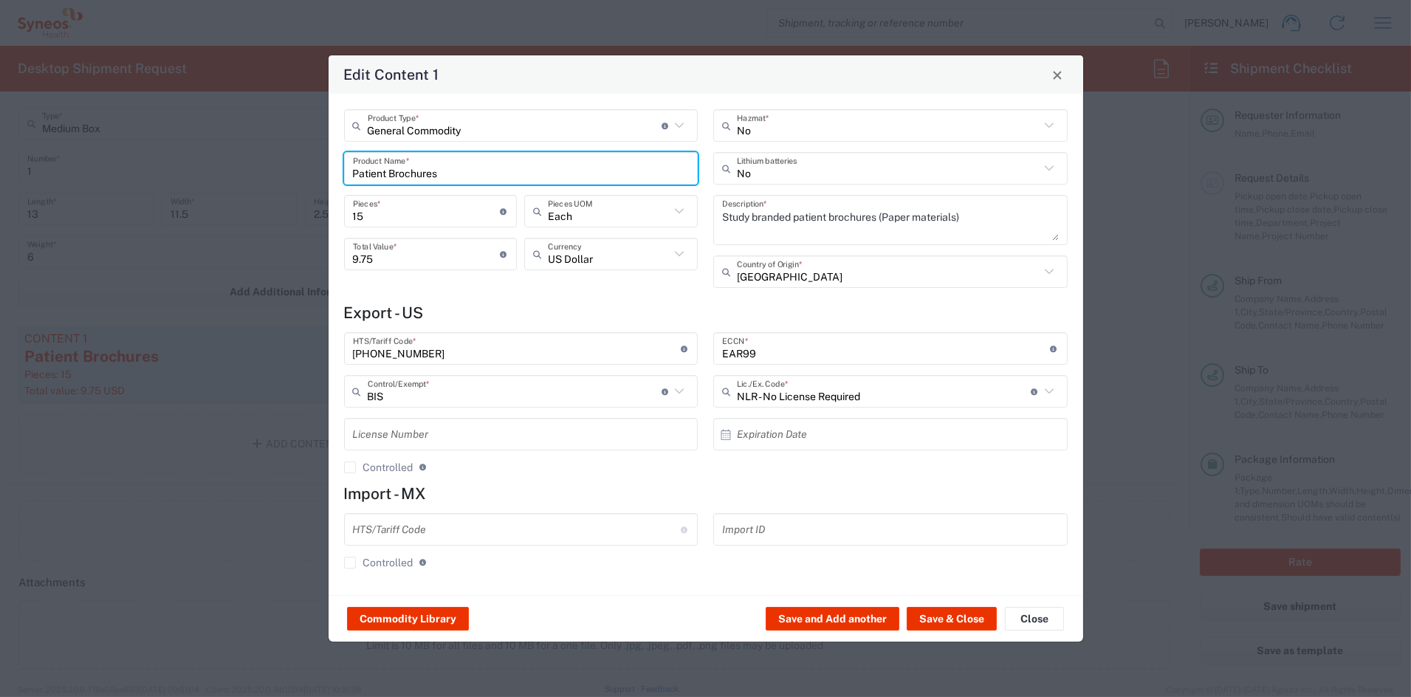
drag, startPoint x: 389, startPoint y: 174, endPoint x: 239, endPoint y: 166, distance: 150.1
click at [238, 166] on div "Edit Content 1 General Commodity Product Type * Document: Paper document genera…" at bounding box center [705, 348] width 1411 height 697
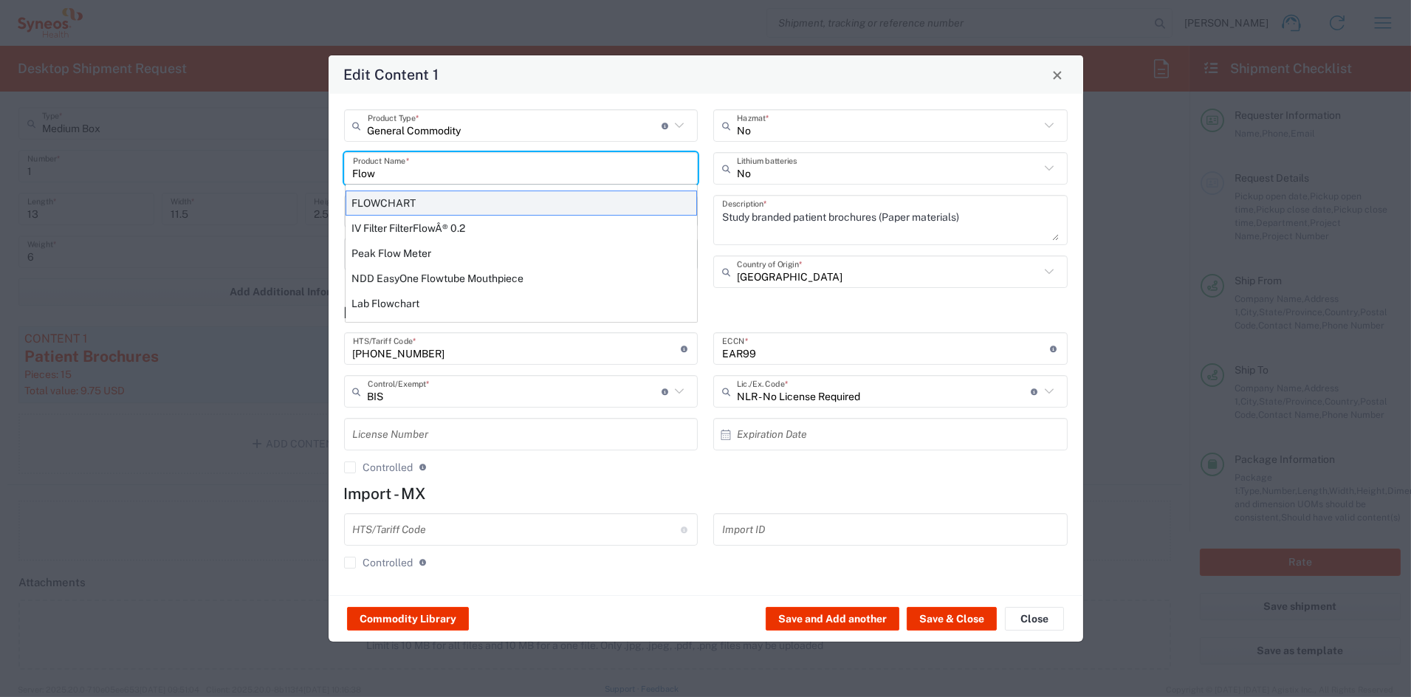
click at [382, 206] on div "FLOWCHART" at bounding box center [521, 202] width 351 height 25
type input "FLOWCHART"
type input "1"
type textarea "11'X8.5'; 1 SHEET PRINTED LAMINATED PAPER"
type input "4911.99.8000"
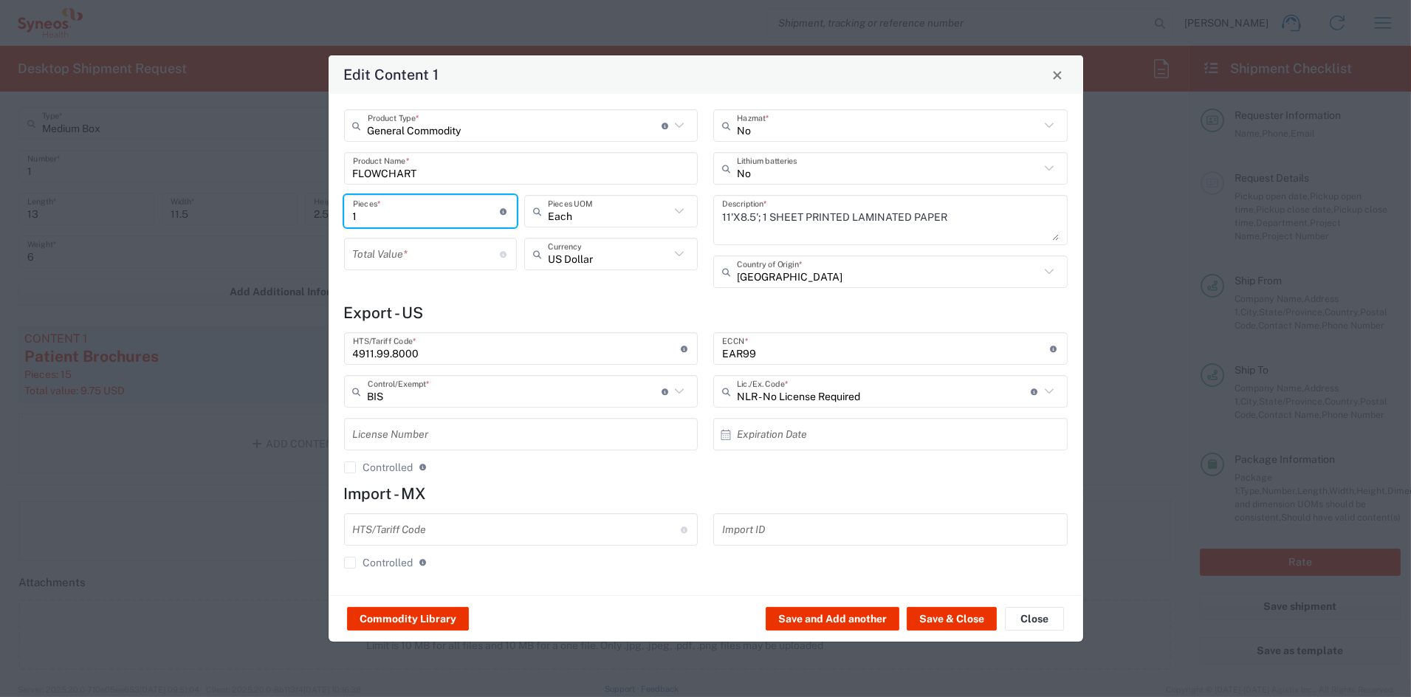
drag, startPoint x: 339, startPoint y: 215, endPoint x: 286, endPoint y: 210, distance: 52.6
click at [287, 210] on div "Edit Content 1 General Commodity Product Type * Document: Paper document genera…" at bounding box center [705, 348] width 1411 height 697
type input "15"
click at [394, 259] on input "number" at bounding box center [427, 254] width 148 height 26
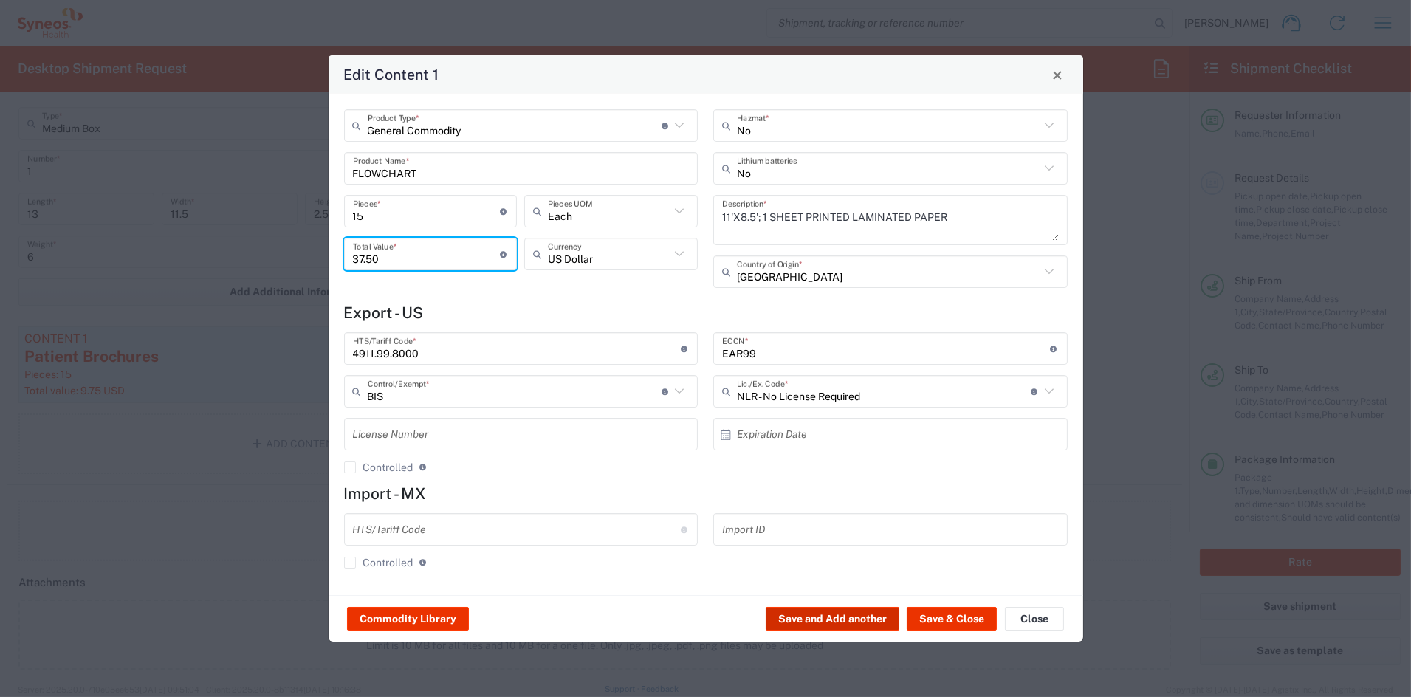
type input "37.50"
click at [799, 615] on button "Save and Add another" at bounding box center [833, 619] width 134 height 24
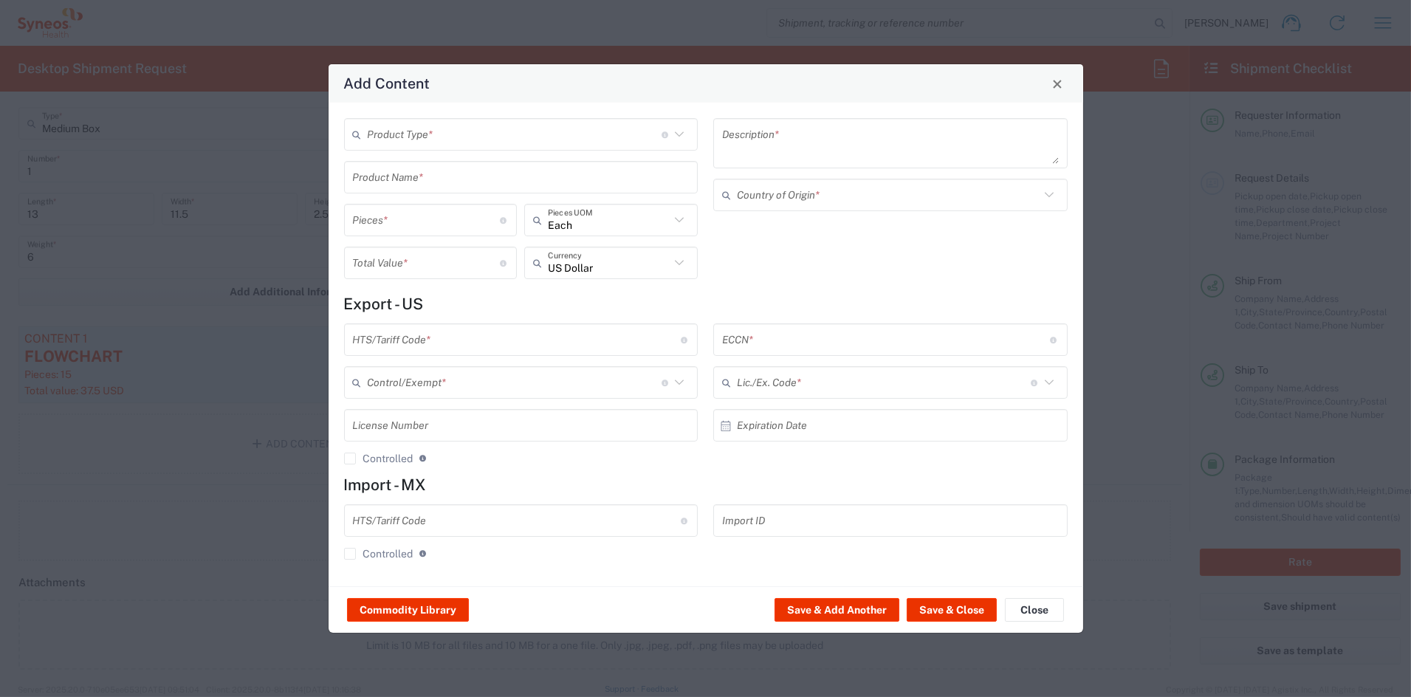
click at [368, 131] on input "text" at bounding box center [515, 135] width 294 height 26
click at [391, 189] on span "General Commodity" at bounding box center [521, 190] width 351 height 23
type input "General Commodity"
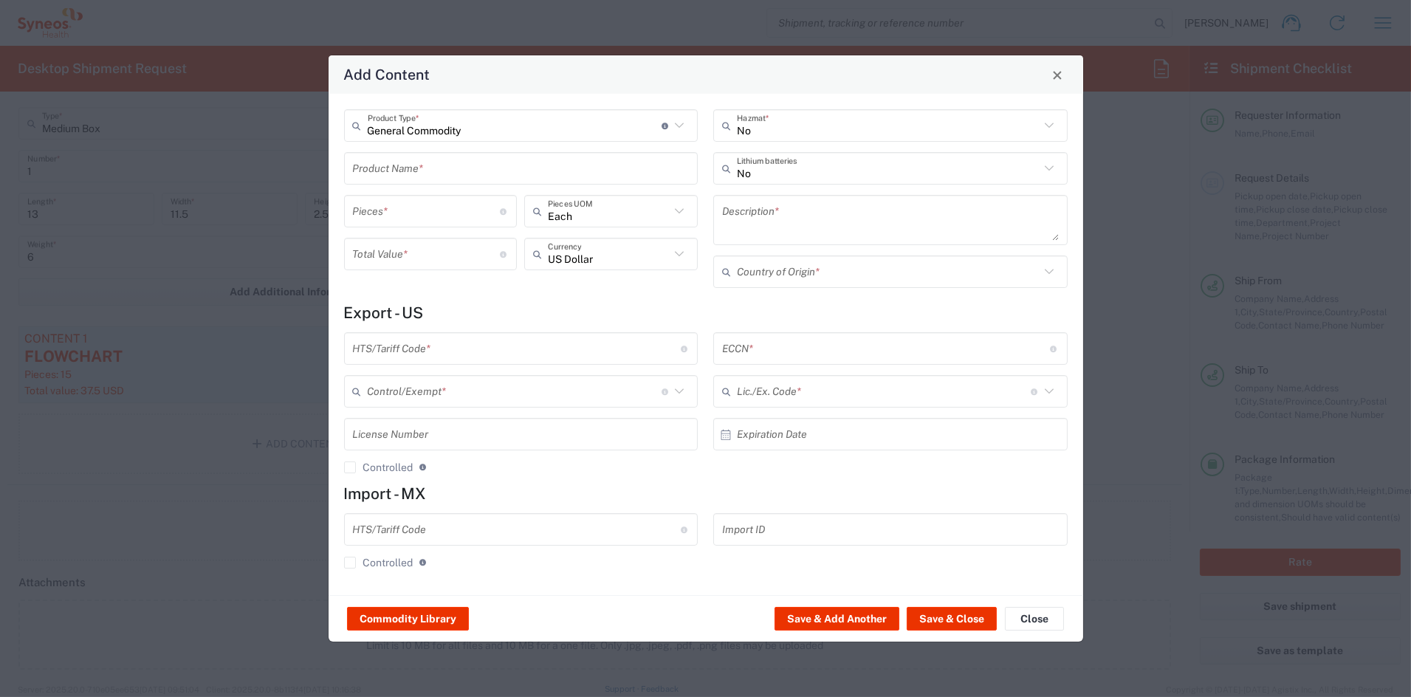
click at [387, 165] on input "text" at bounding box center [521, 169] width 337 height 26
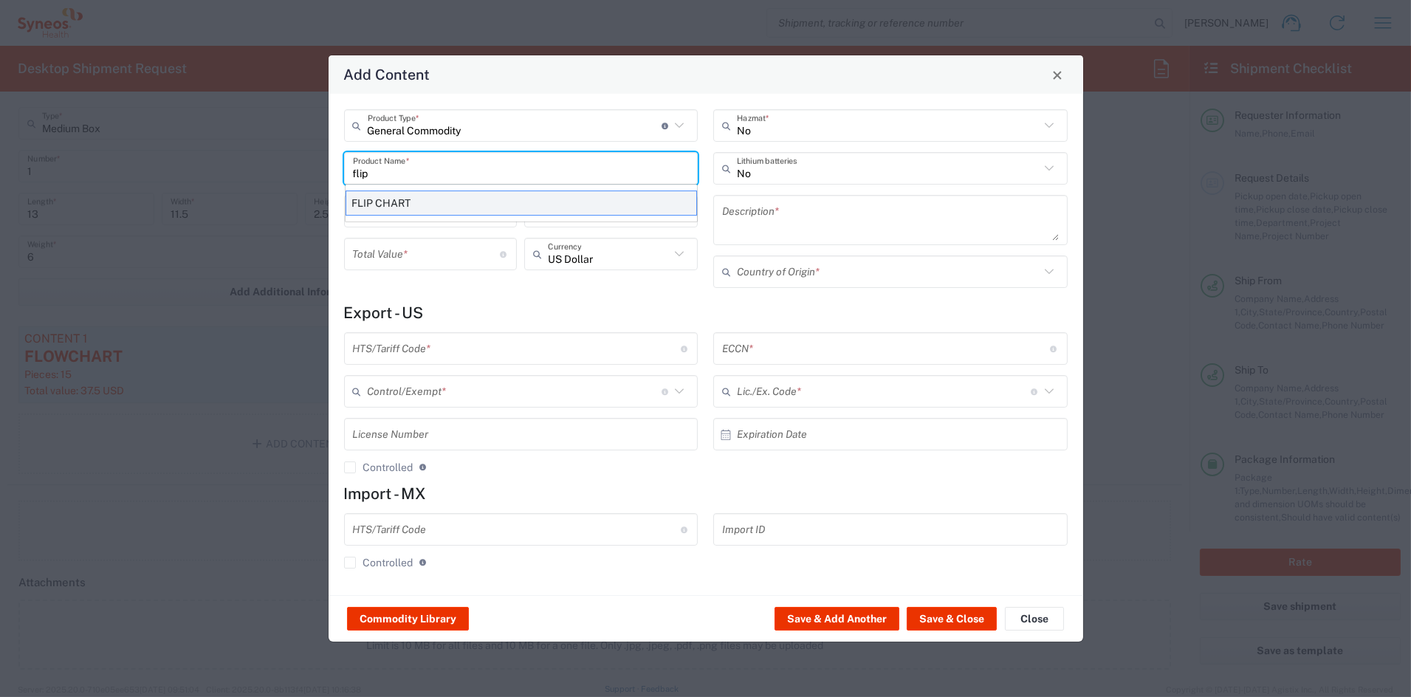
click at [377, 201] on div "FLIP CHART" at bounding box center [521, 202] width 351 height 25
type input "FLIP CHART"
type input "1"
type textarea "11'X8.5'; 24 PAGE WIRO-BOUND PRINTED DOCUMENT"
type input "[GEOGRAPHIC_DATA]"
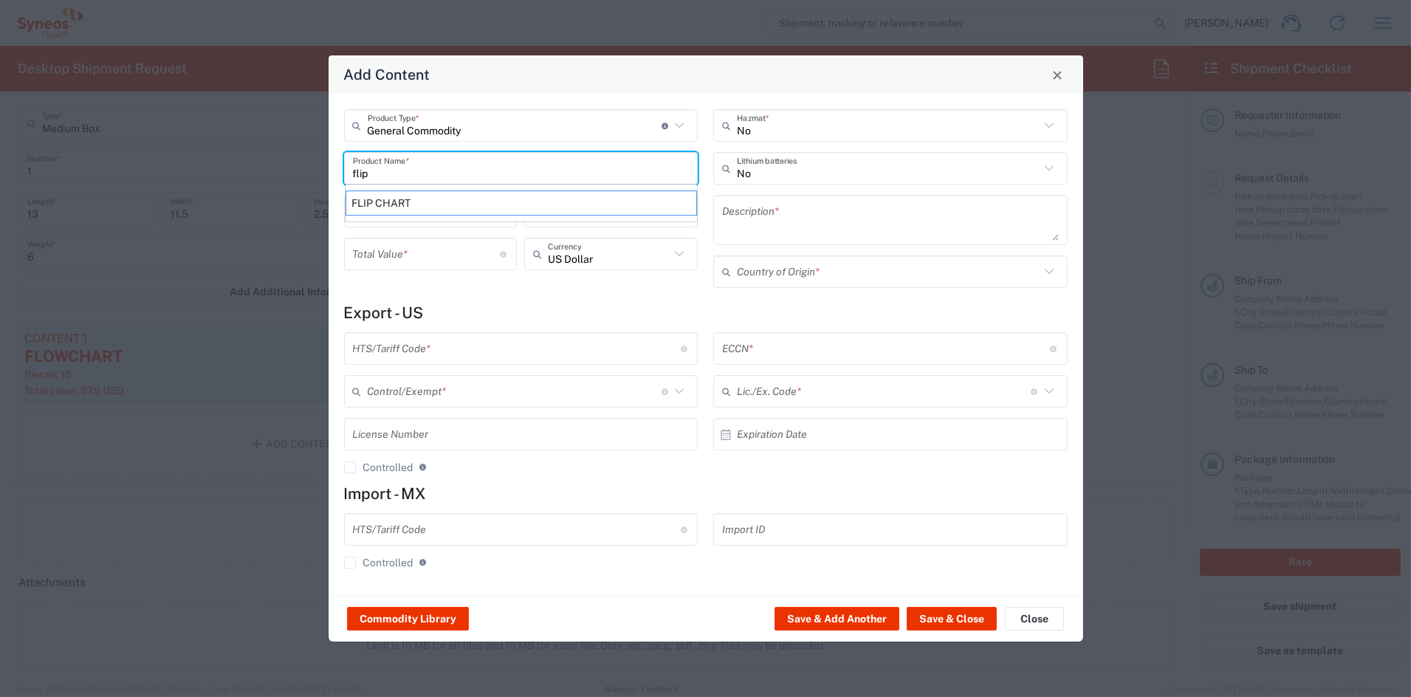
type input "4911.99.8000"
type input "BIS"
type input "EAR99"
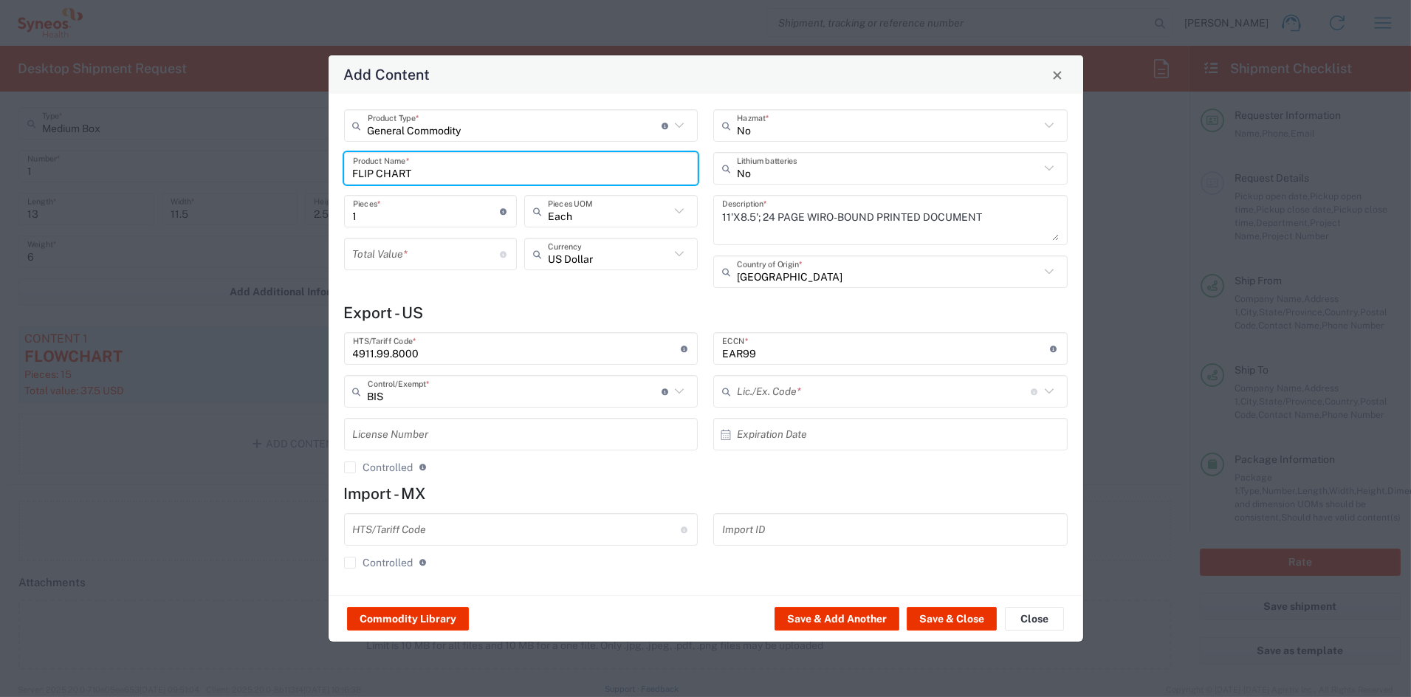
type input "NLR - No License Required"
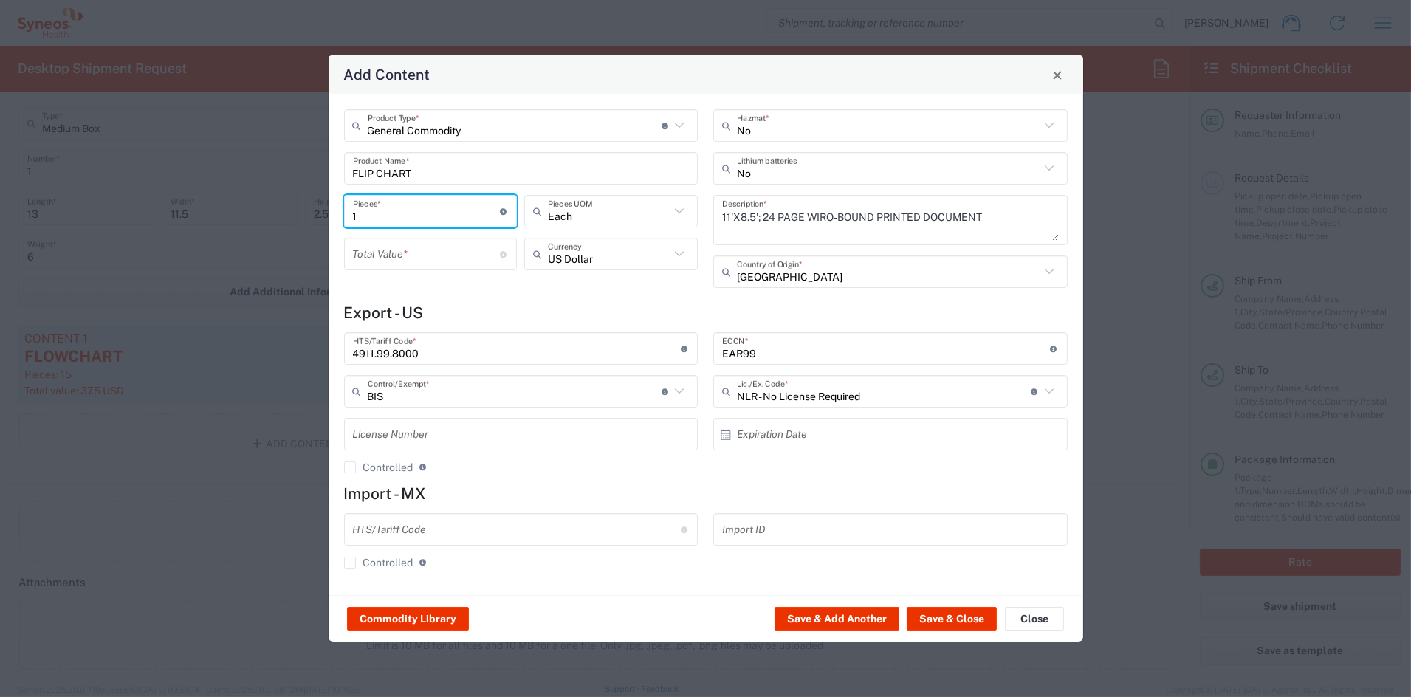
drag, startPoint x: 343, startPoint y: 213, endPoint x: 293, endPoint y: 209, distance: 49.7
click at [292, 209] on div "Add Content General Commodity Product Type * Document: Paper document generated…" at bounding box center [705, 348] width 1411 height 697
type input "5"
click at [376, 261] on input "number" at bounding box center [427, 254] width 148 height 26
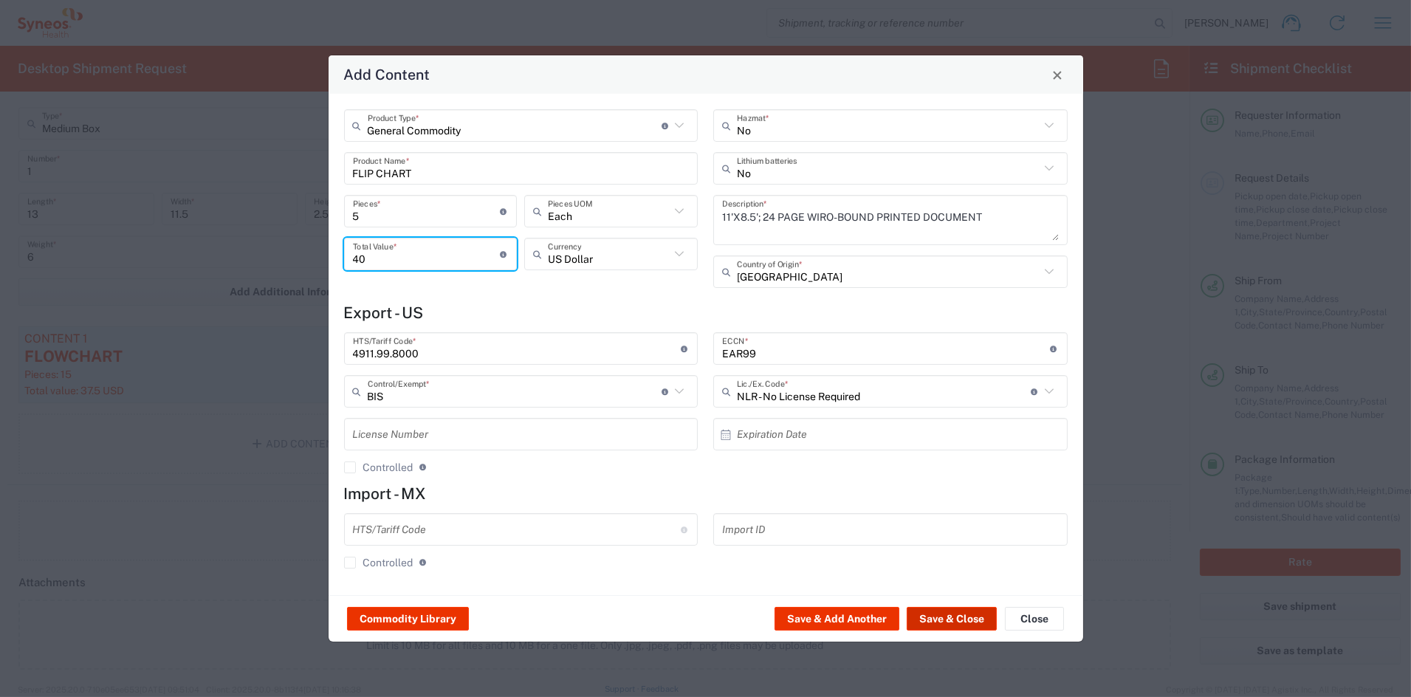
type input "40"
click at [945, 622] on button "Save & Close" at bounding box center [952, 619] width 90 height 24
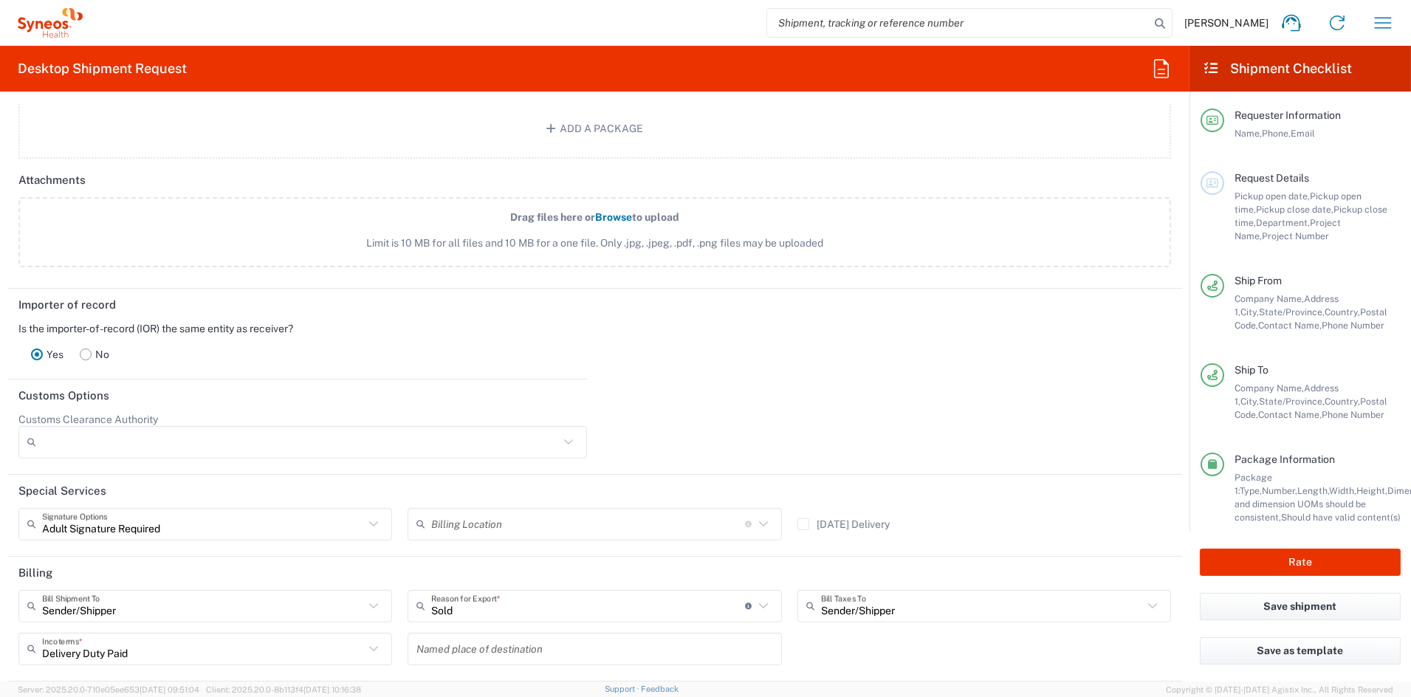
scroll to position [1883, 0]
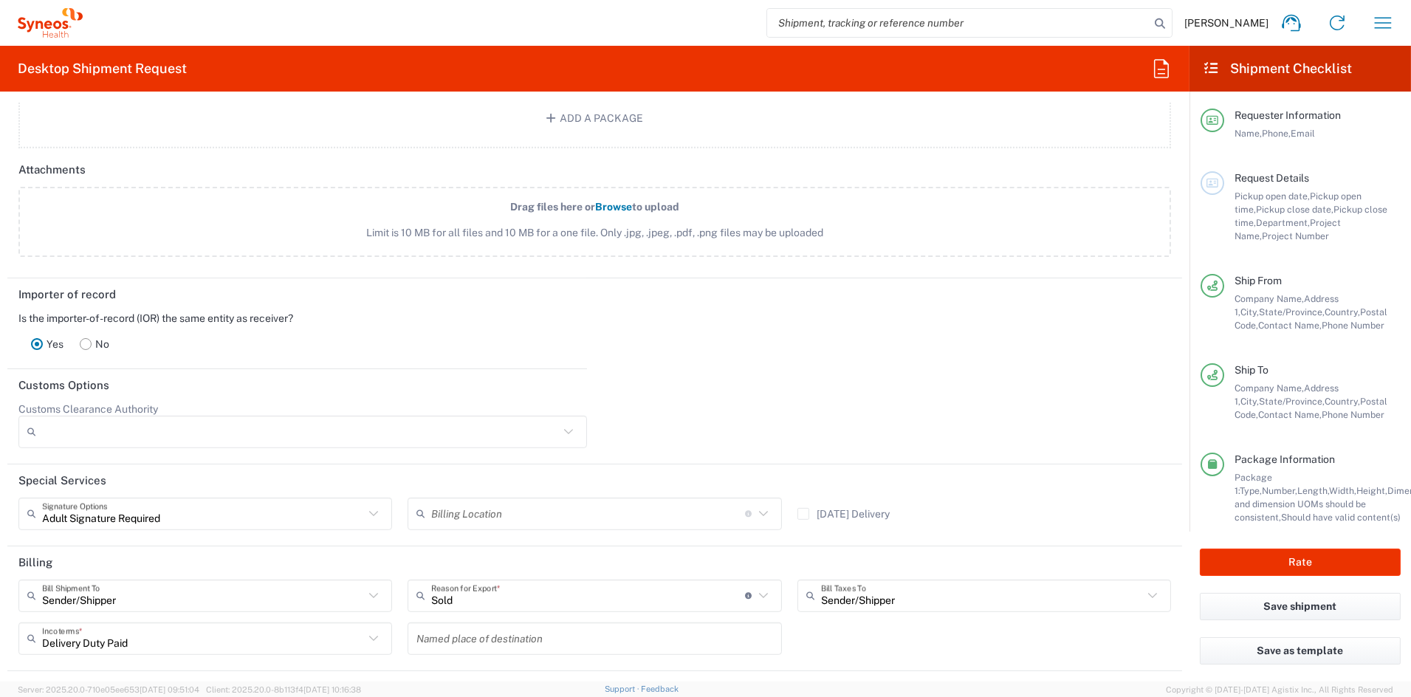
click at [84, 339] on rect at bounding box center [85, 343] width 11 height 11
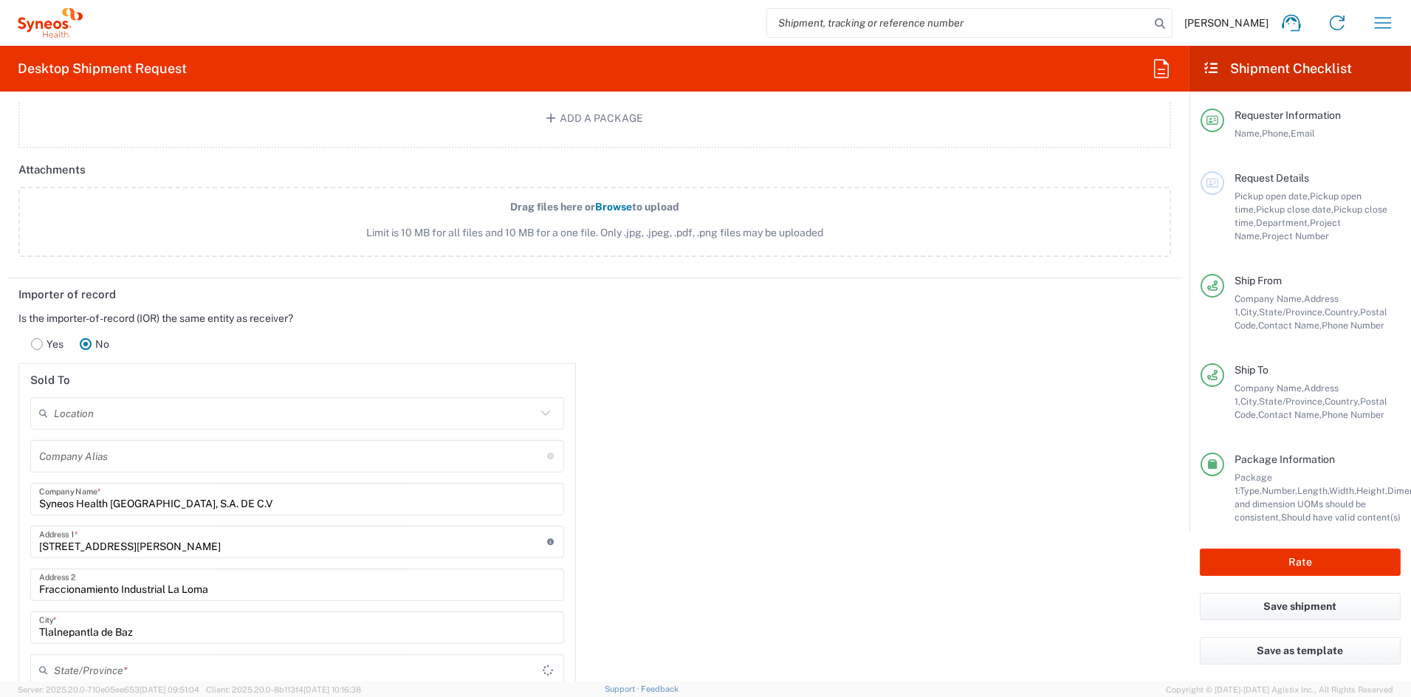
type input "Nuevo León"
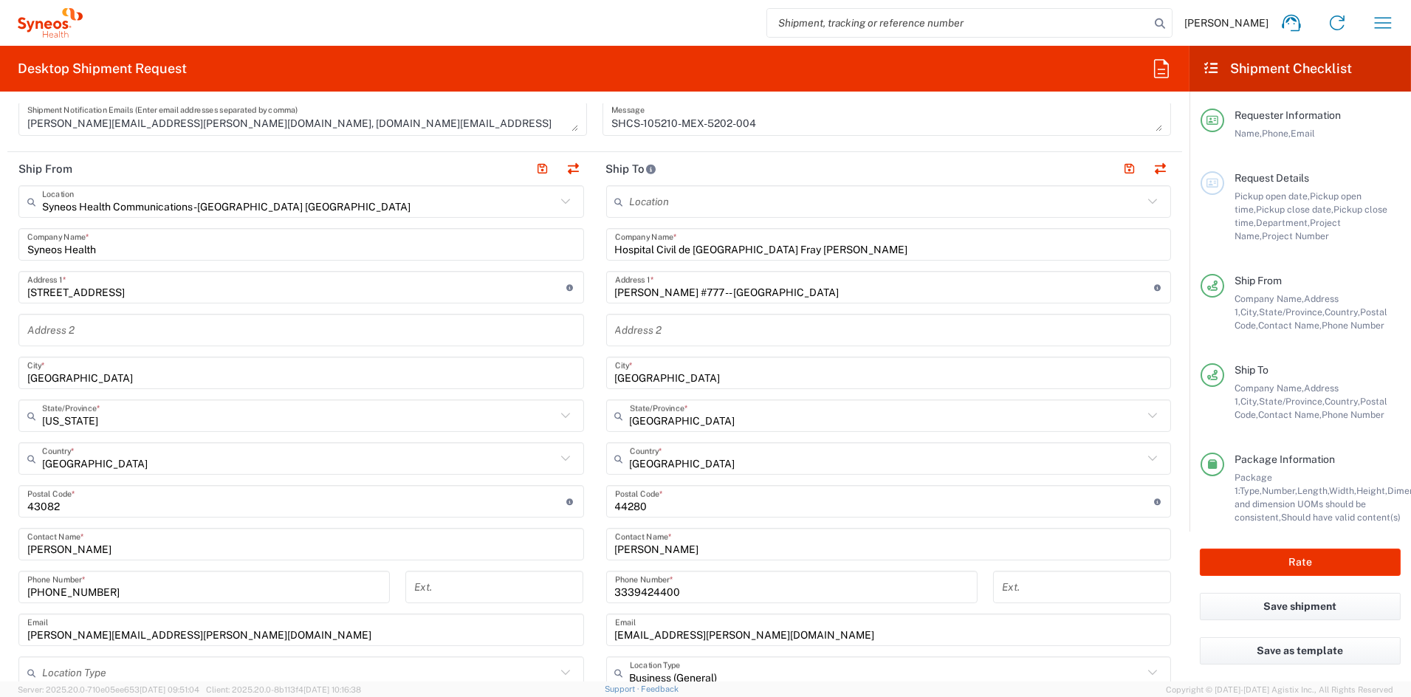
scroll to position [520, 0]
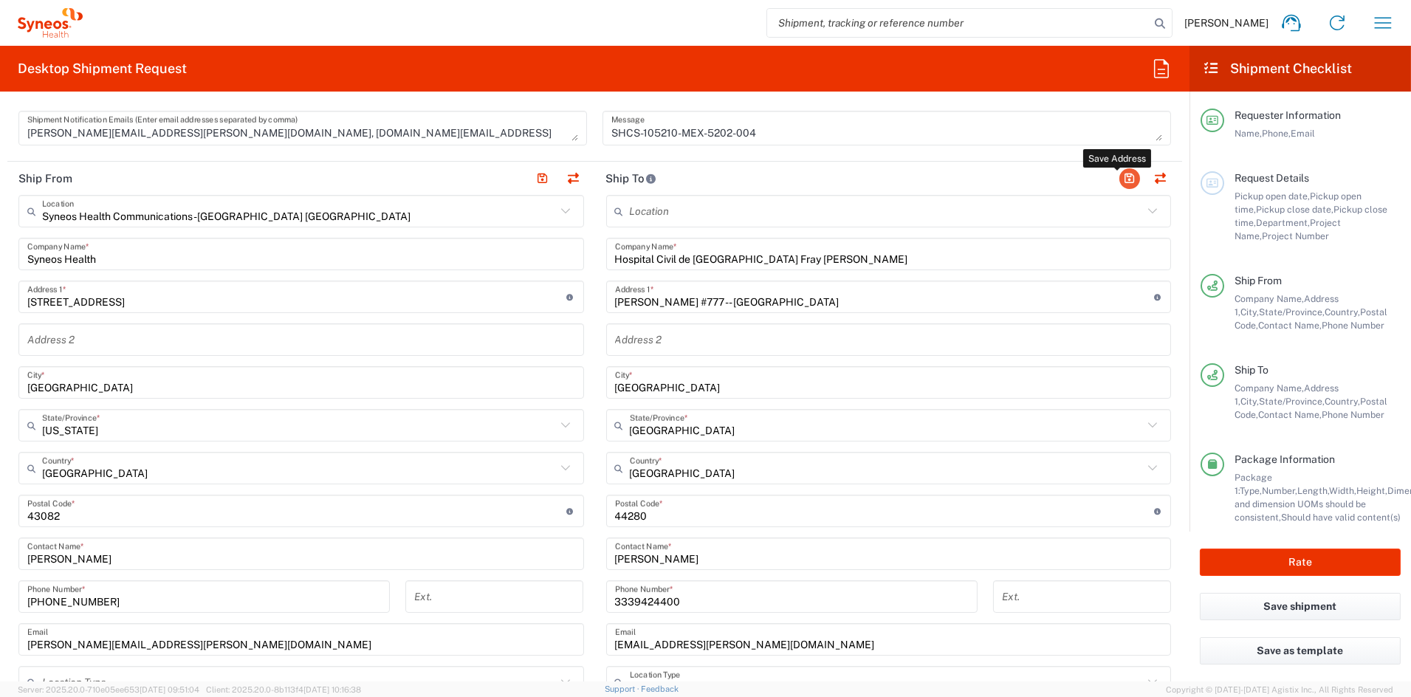
click at [1119, 176] on button "button" at bounding box center [1129, 178] width 21 height 21
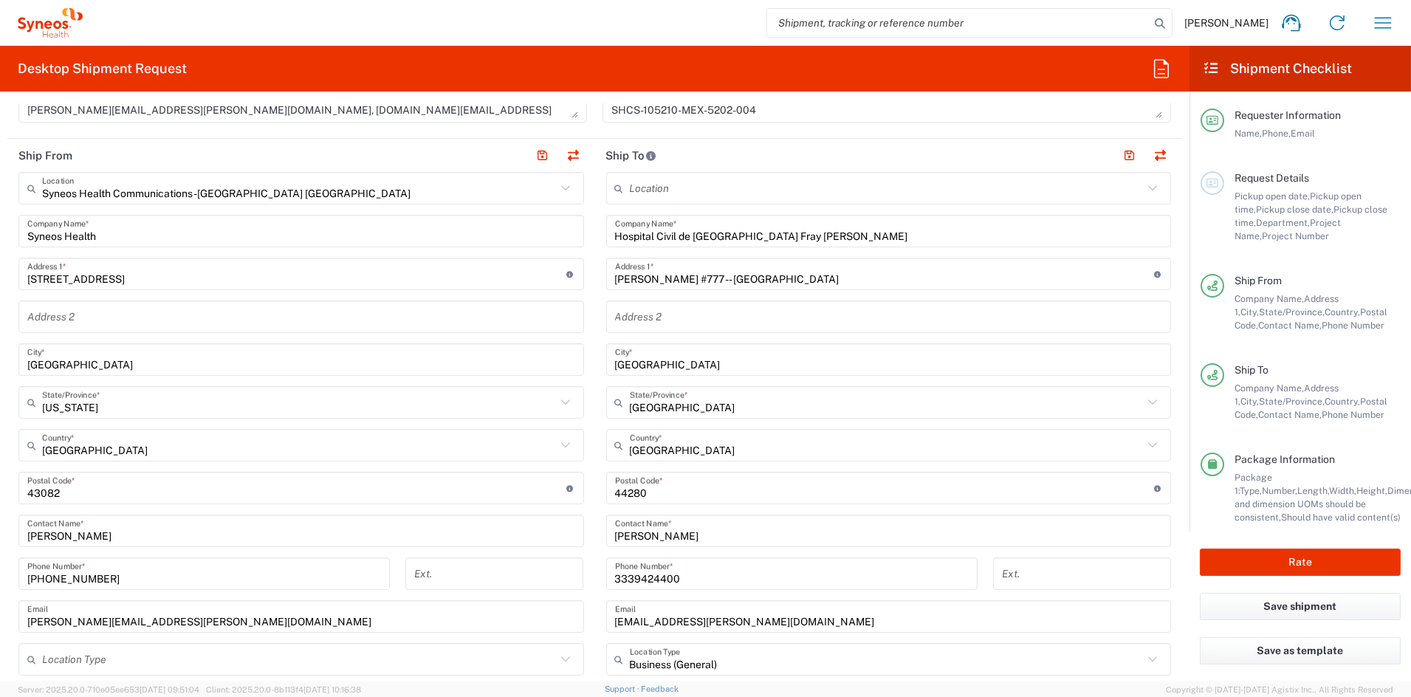
scroll to position [542, 0]
click at [1309, 560] on button "Rate" at bounding box center [1300, 562] width 201 height 27
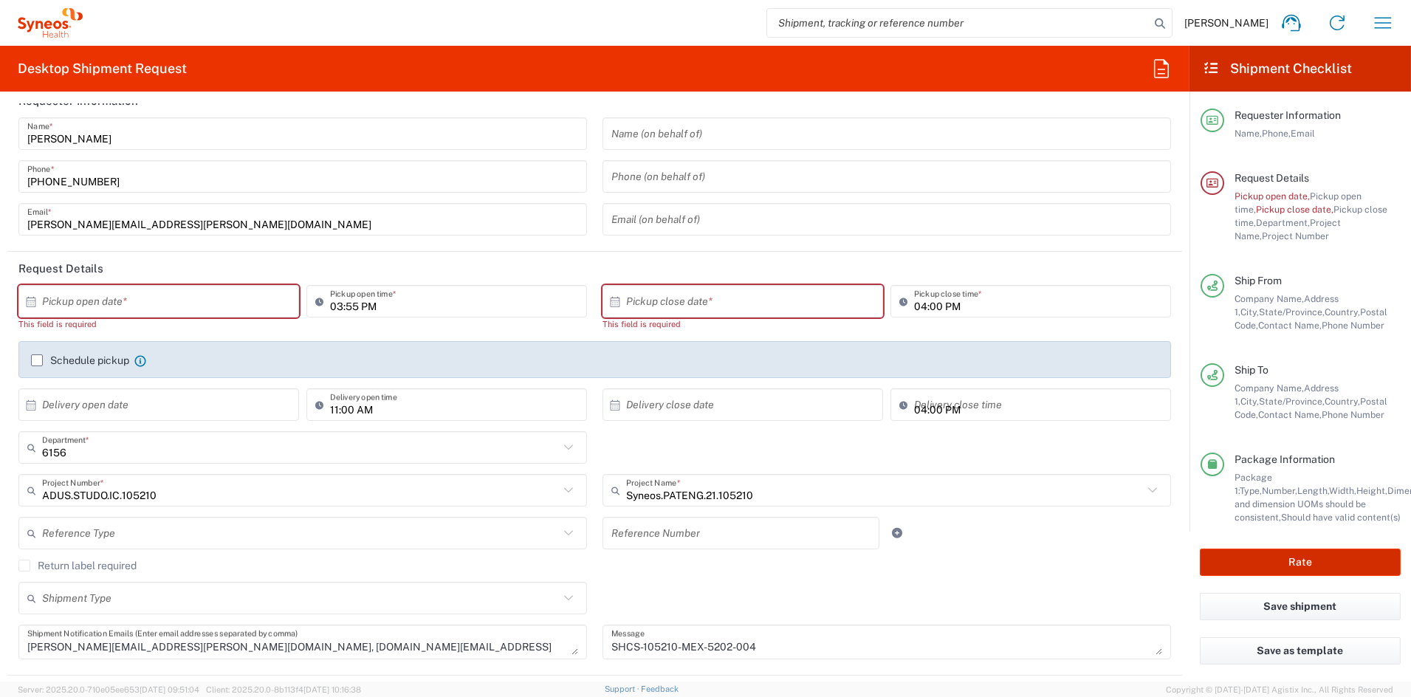
scroll to position [13, 0]
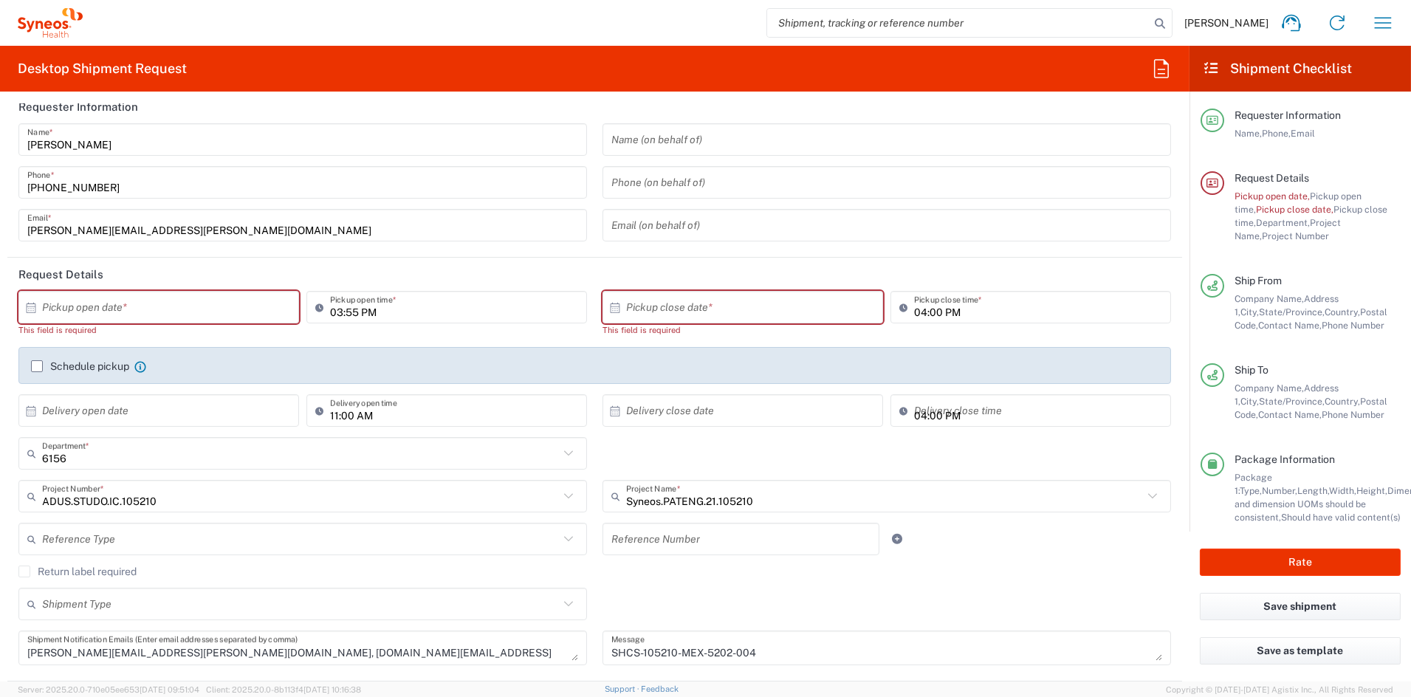
click at [145, 310] on input "text" at bounding box center [162, 308] width 240 height 26
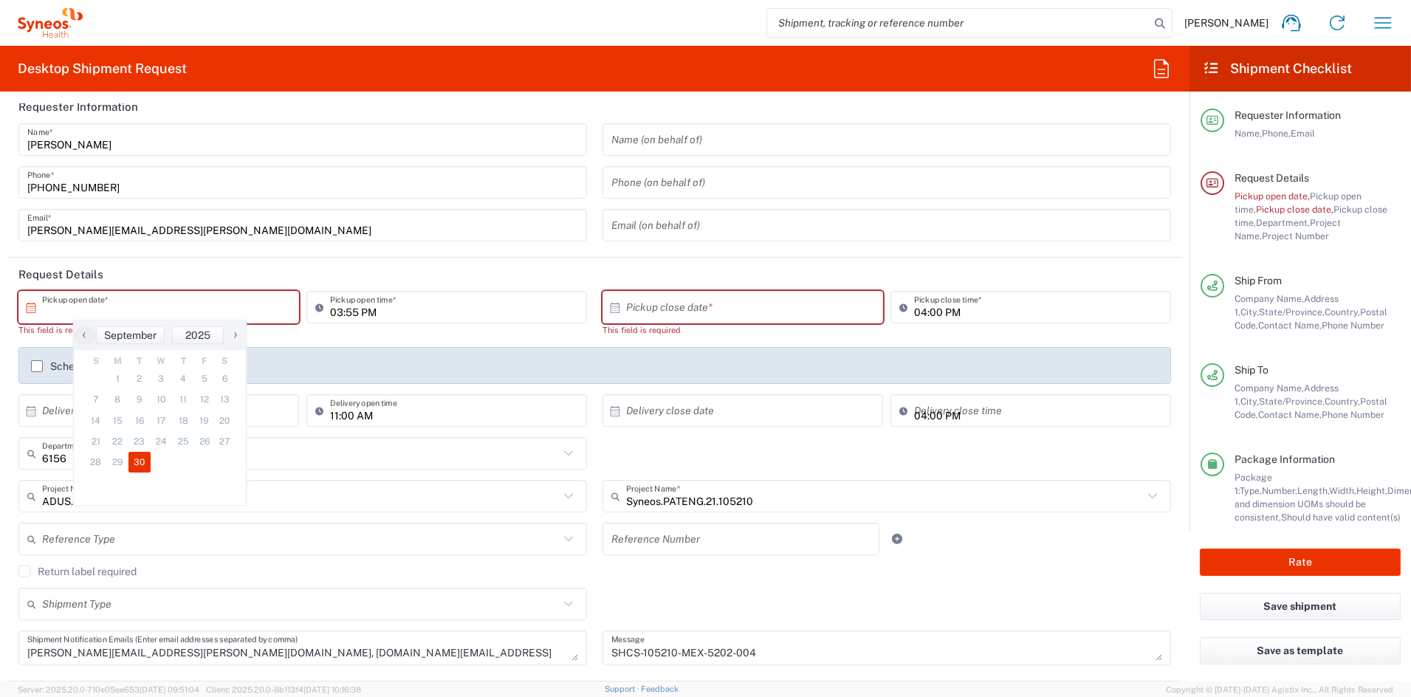
click at [141, 461] on span "30" at bounding box center [139, 462] width 22 height 21
type input "[DATE]"
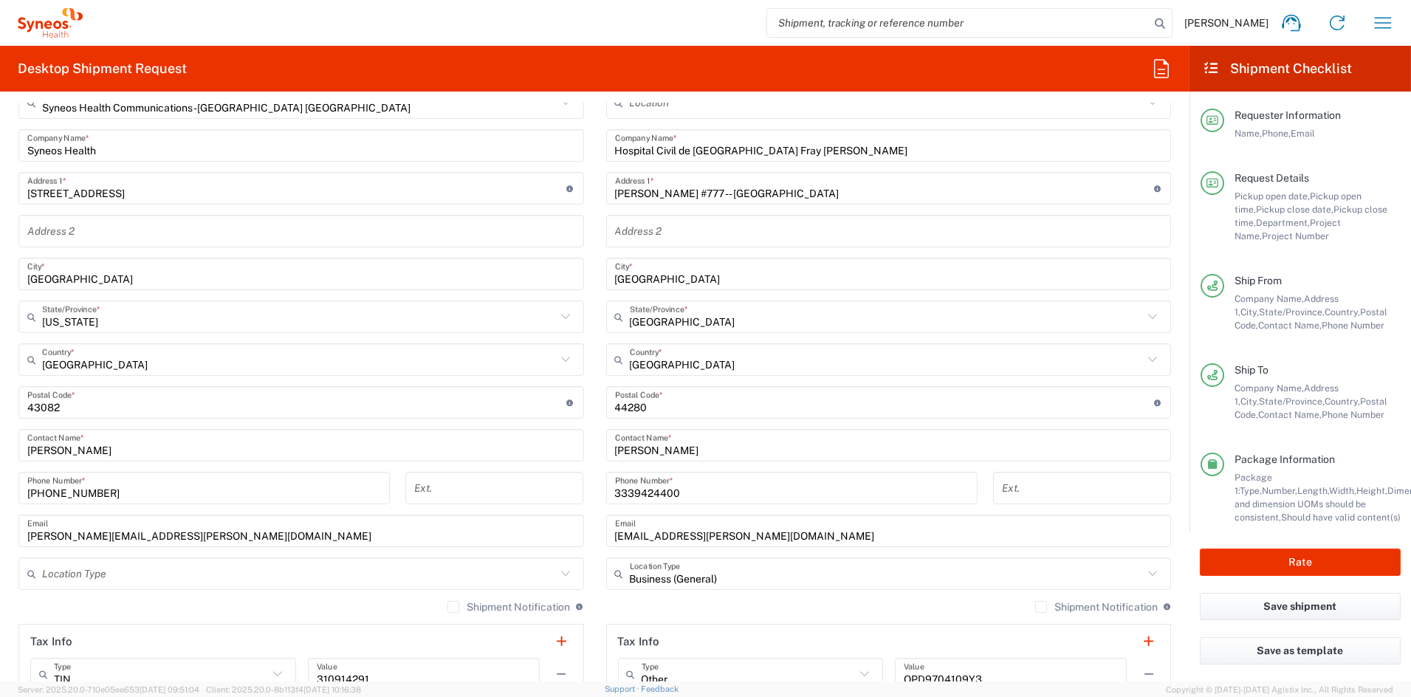
scroll to position [636, 0]
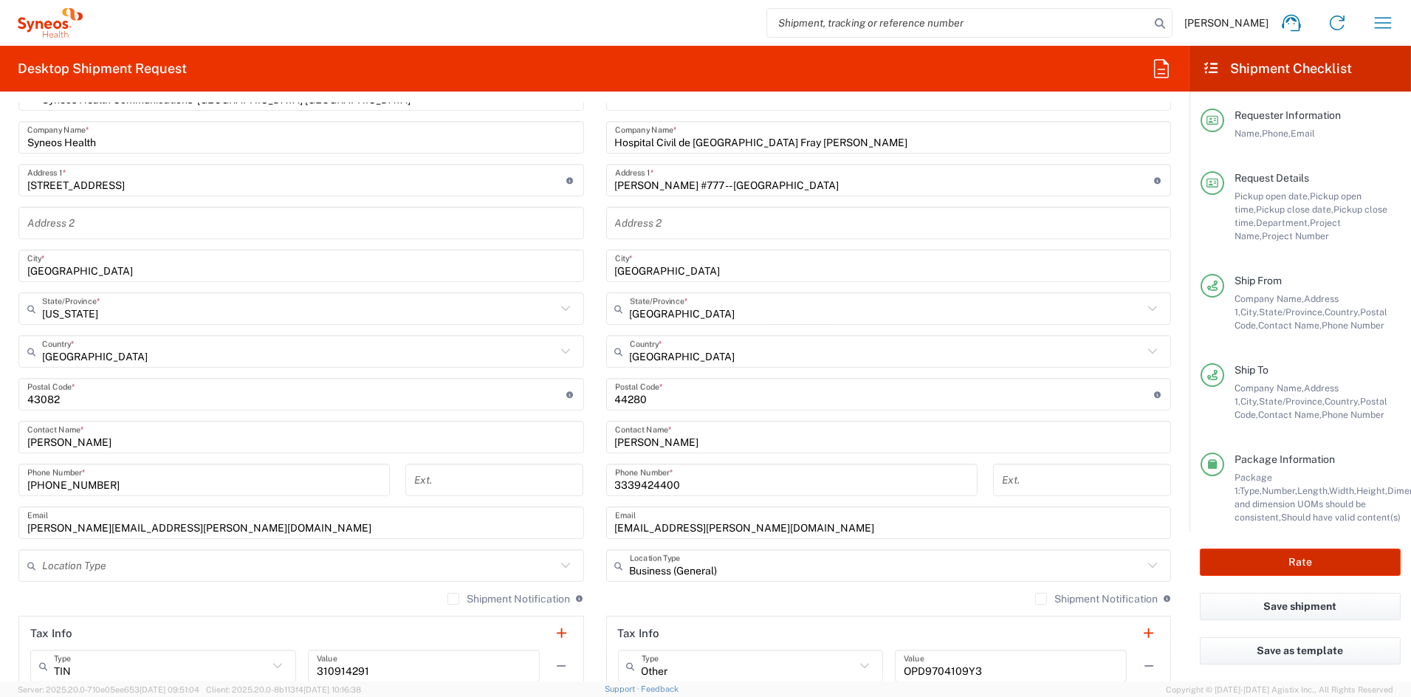
click at [1350, 561] on button "Rate" at bounding box center [1300, 562] width 201 height 27
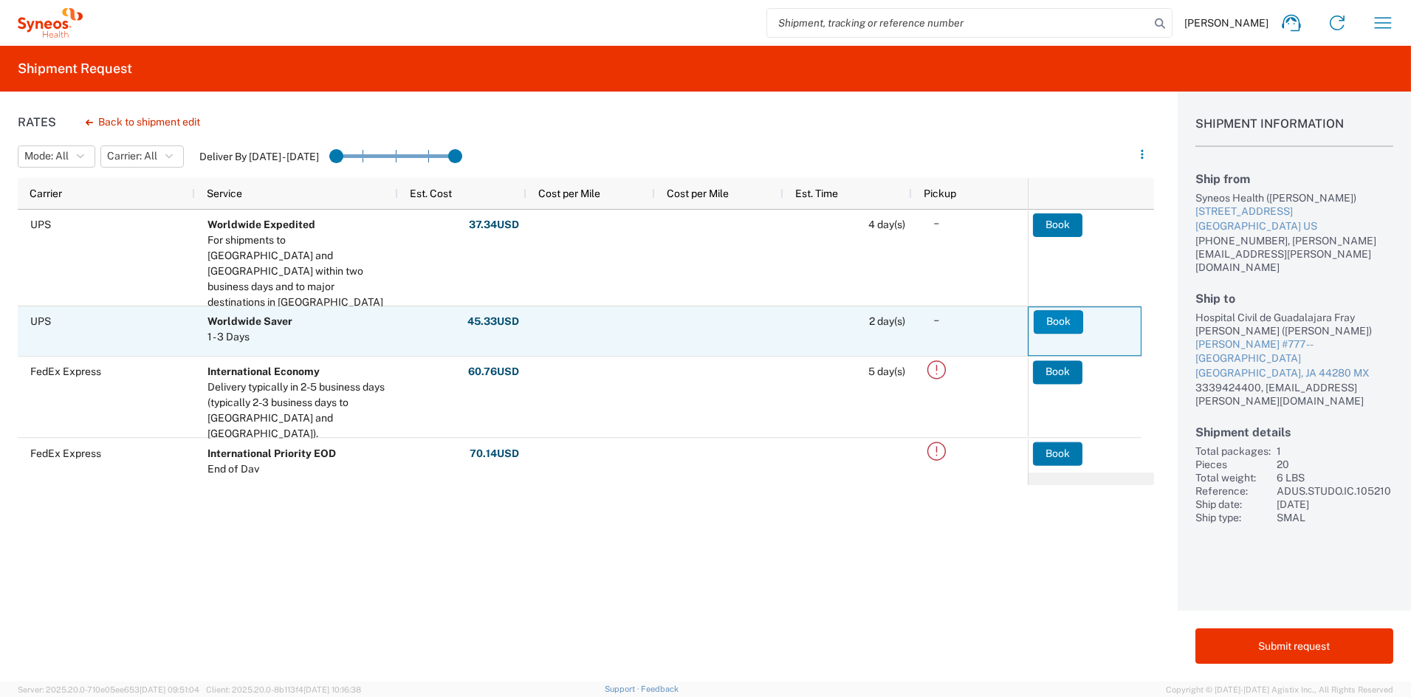
click at [1060, 320] on button "Book" at bounding box center [1058, 322] width 49 height 24
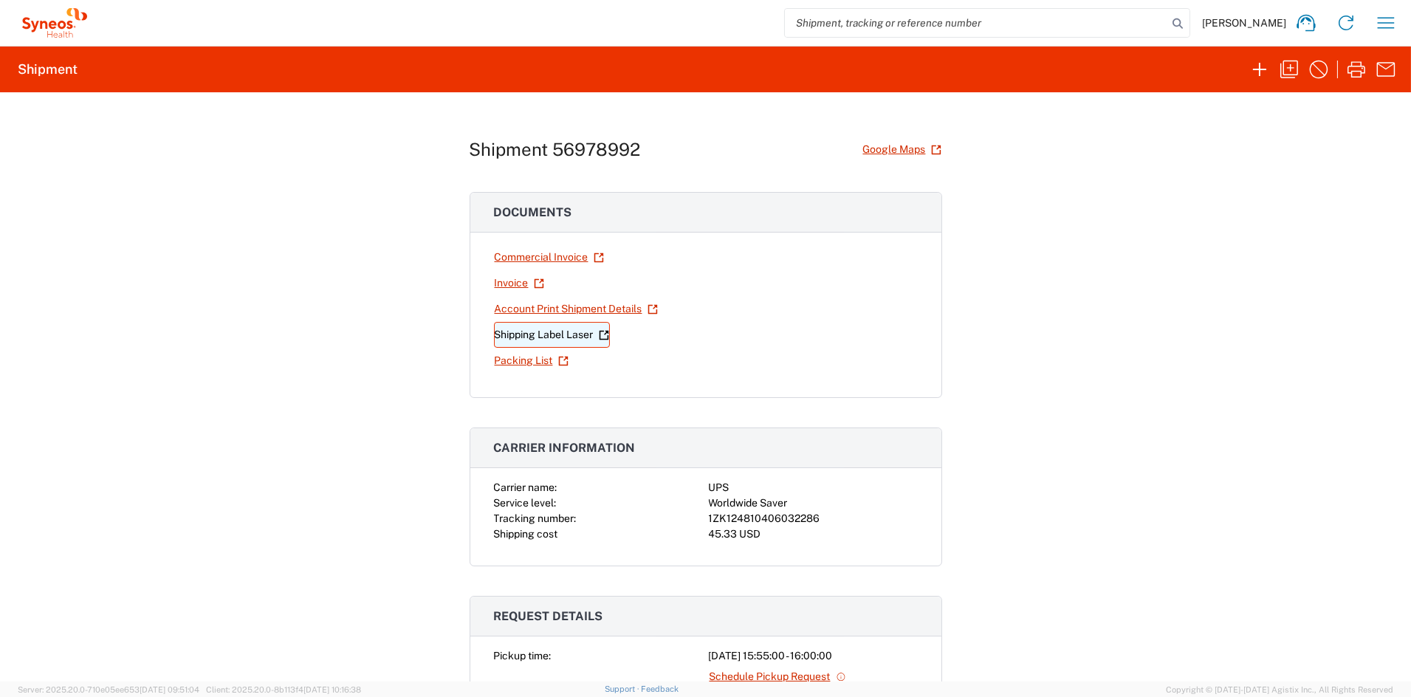
click at [545, 334] on link "Shipping Label Laser" at bounding box center [552, 335] width 116 height 26
